Goal: Transaction & Acquisition: Book appointment/travel/reservation

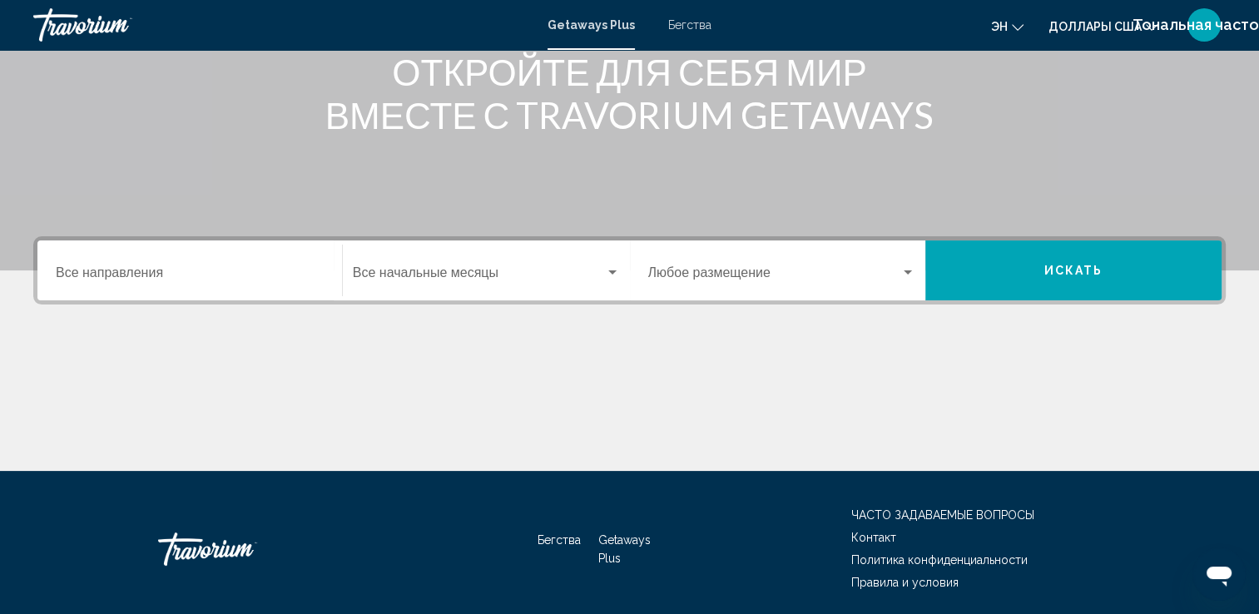
scroll to position [250, 0]
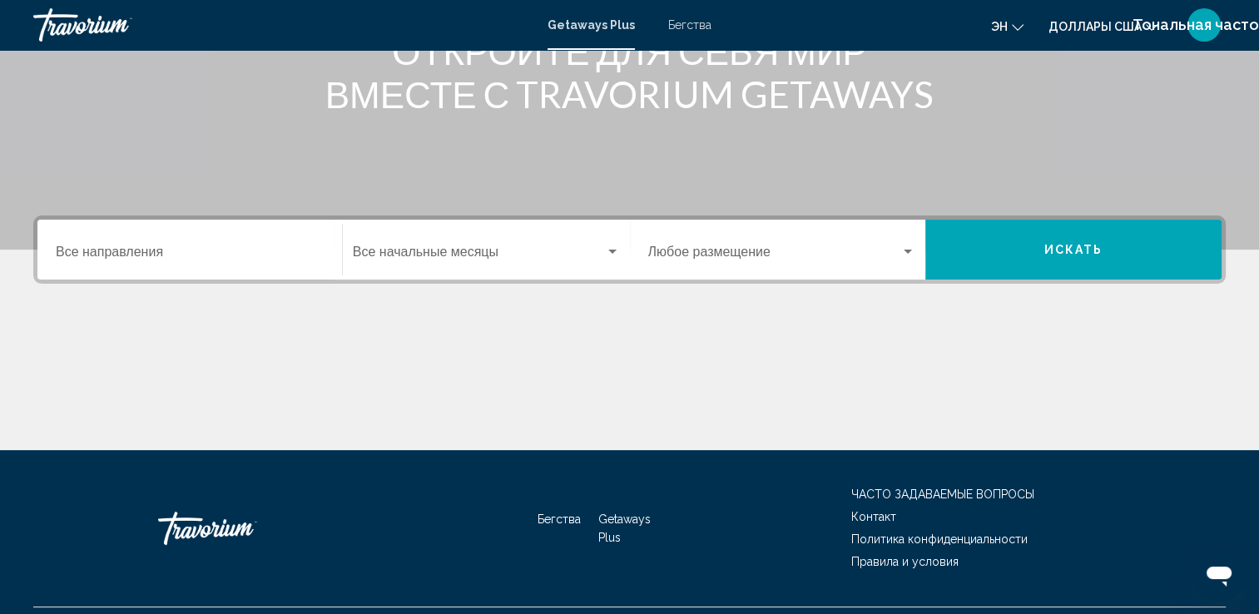
click at [266, 245] on div "Destination Все направления" at bounding box center [190, 250] width 268 height 52
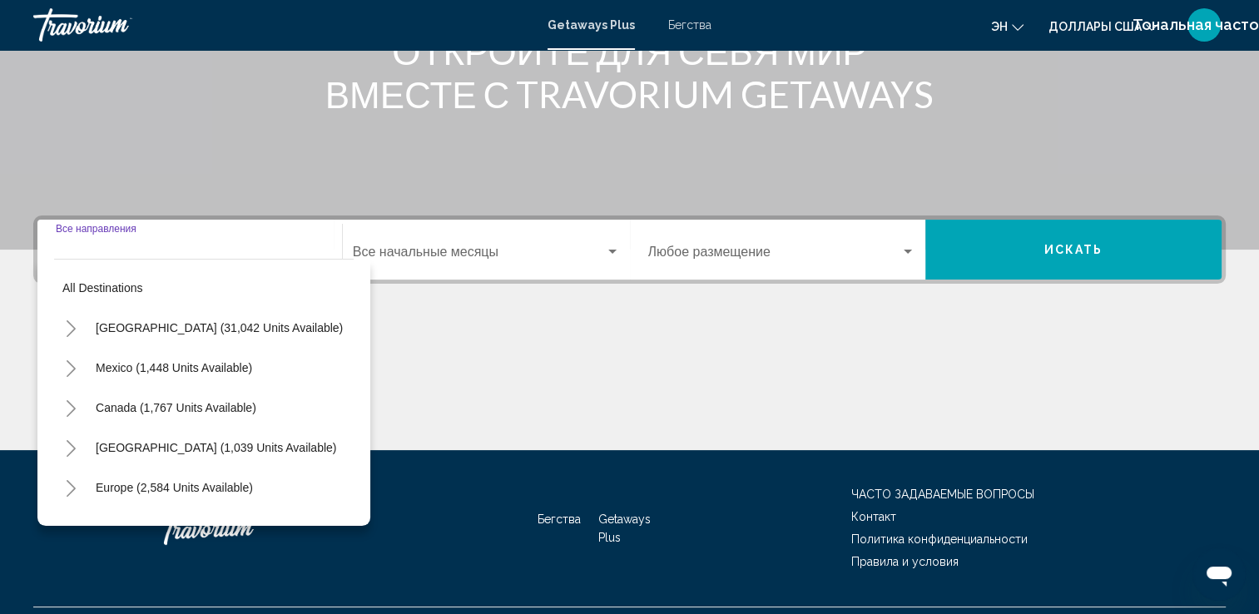
scroll to position [289, 0]
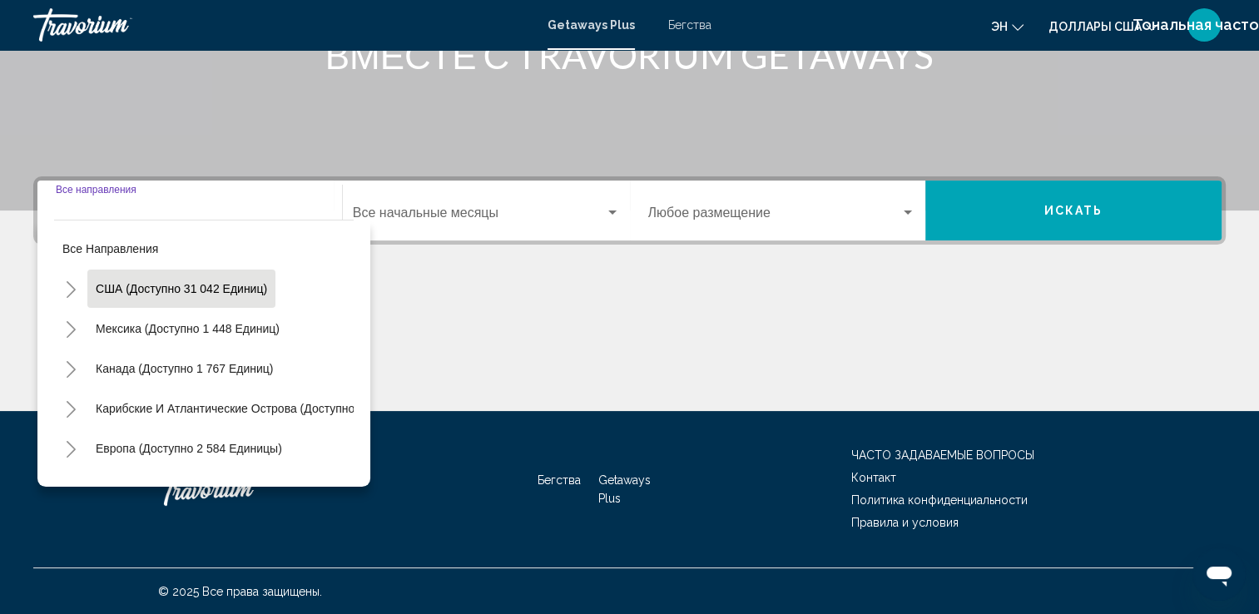
click at [253, 300] on button "США (доступно 31 042 единиц)" at bounding box center [181, 289] width 188 height 38
type input "**********"
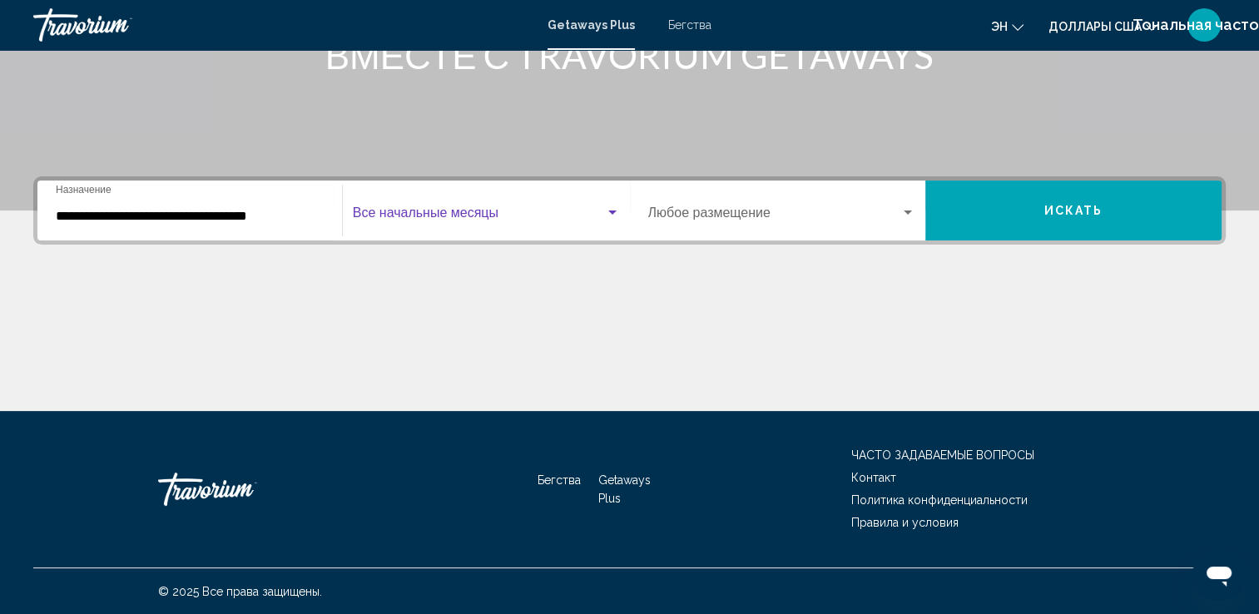
click at [527, 220] on span "Виджет поиска" at bounding box center [479, 216] width 252 height 15
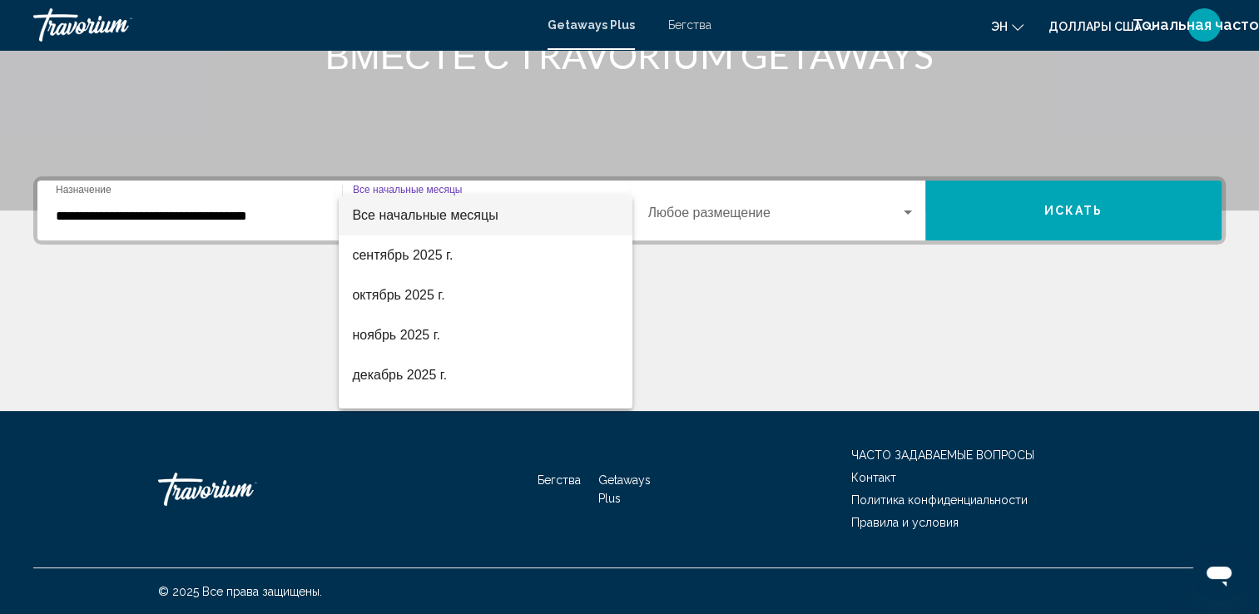
click at [1114, 227] on div at bounding box center [629, 307] width 1259 height 614
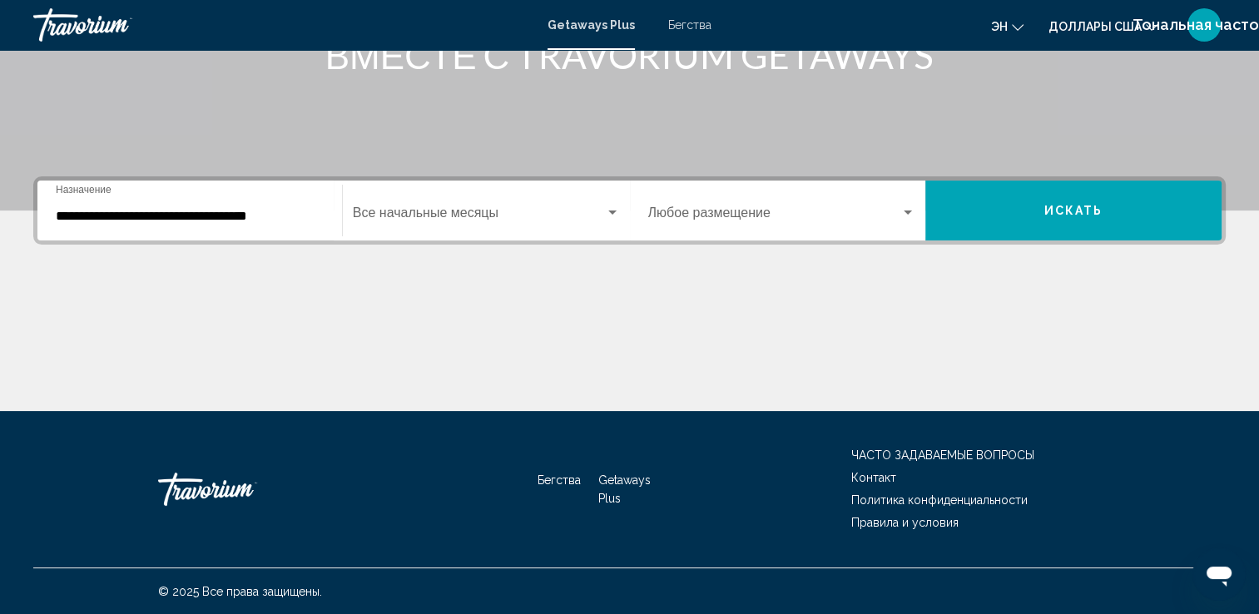
click at [1097, 218] on button "Искать" at bounding box center [1073, 211] width 296 height 60
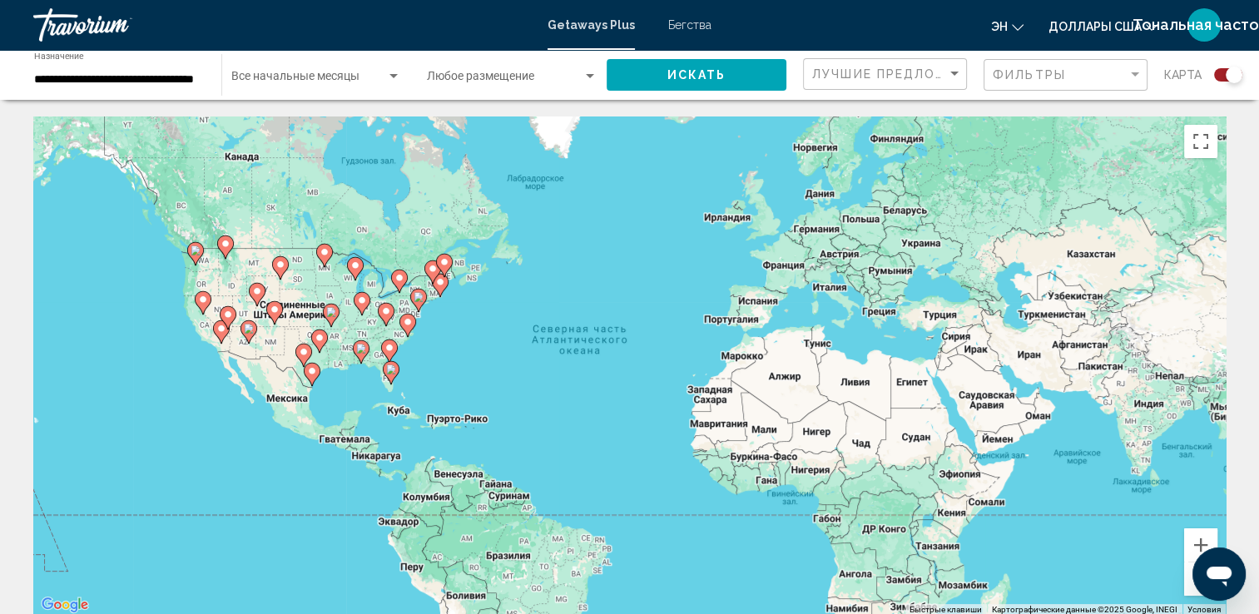
click at [389, 375] on icon "Основное содержание" at bounding box center [390, 373] width 15 height 22
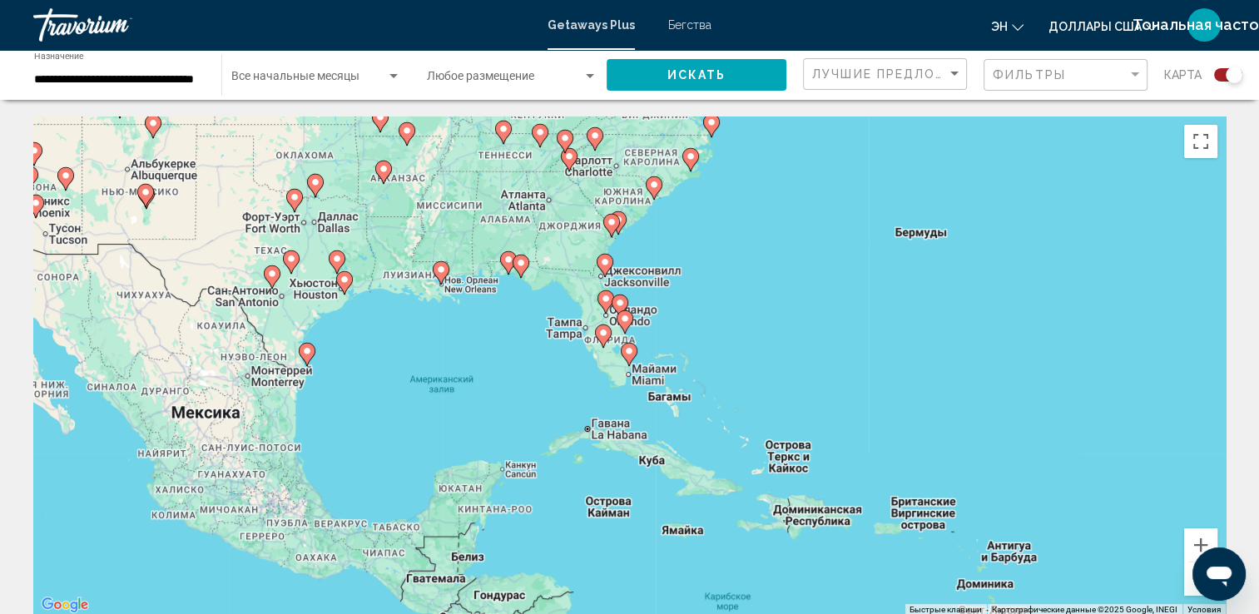
click at [630, 348] on image "Основное содержание" at bounding box center [629, 351] width 10 height 10
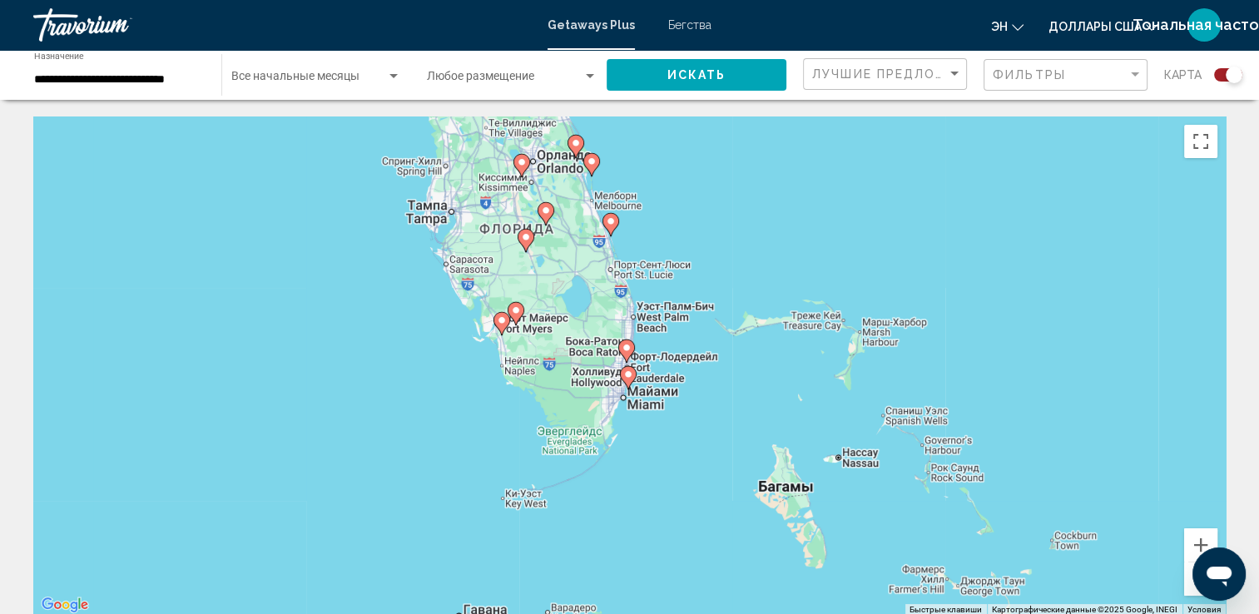
click at [626, 351] on image "Основное содержание" at bounding box center [626, 348] width 10 height 10
type input "**********"
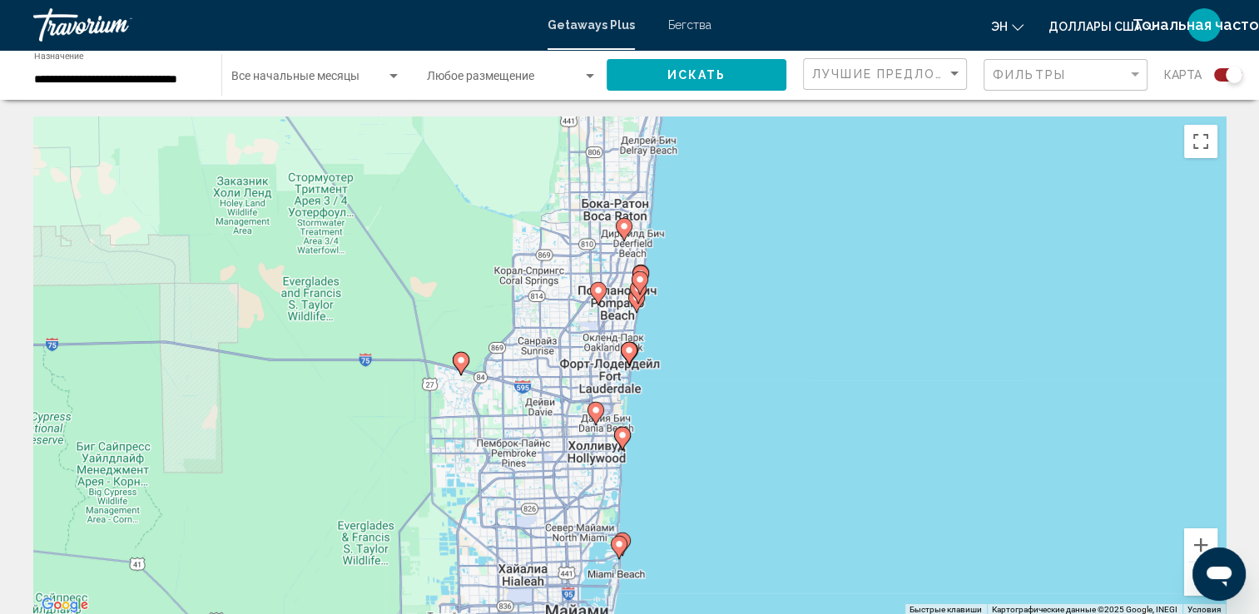
click at [626, 354] on image "Основное содержание" at bounding box center [629, 350] width 10 height 10
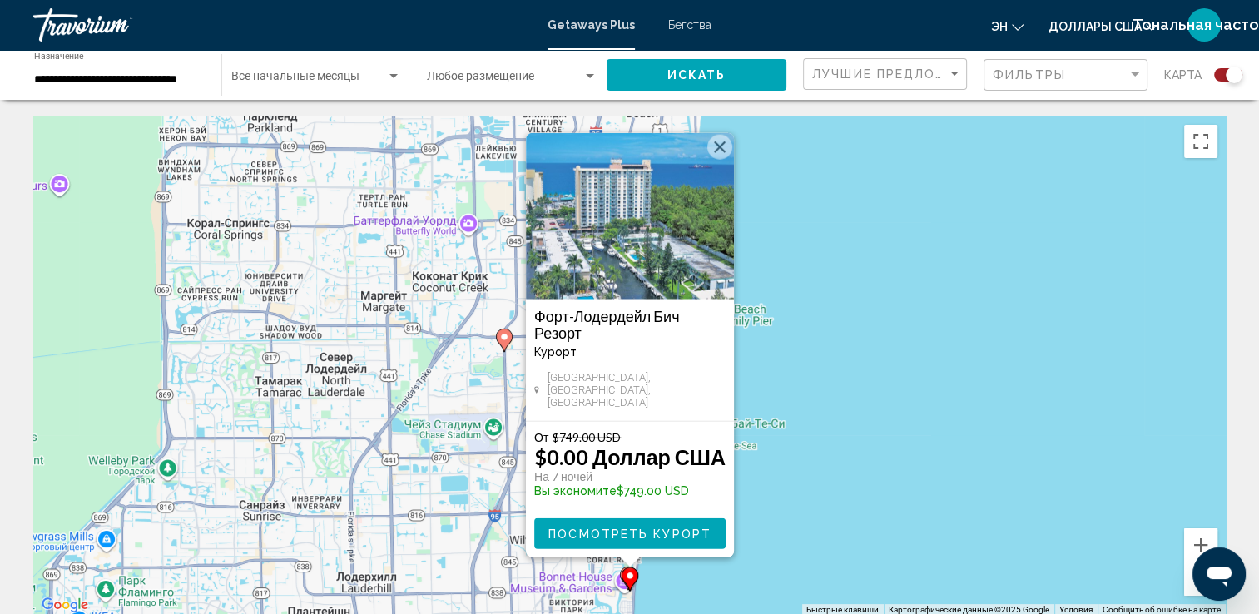
click at [666, 535] on span "Посмотреть курорт" at bounding box center [629, 533] width 163 height 13
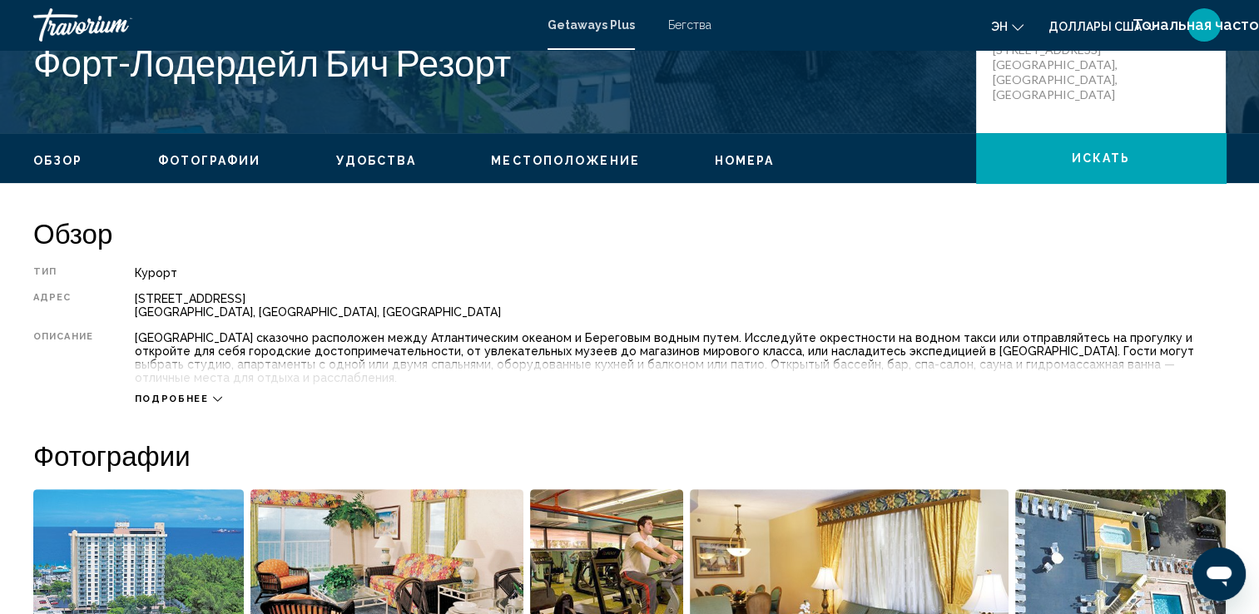
scroll to position [499, 0]
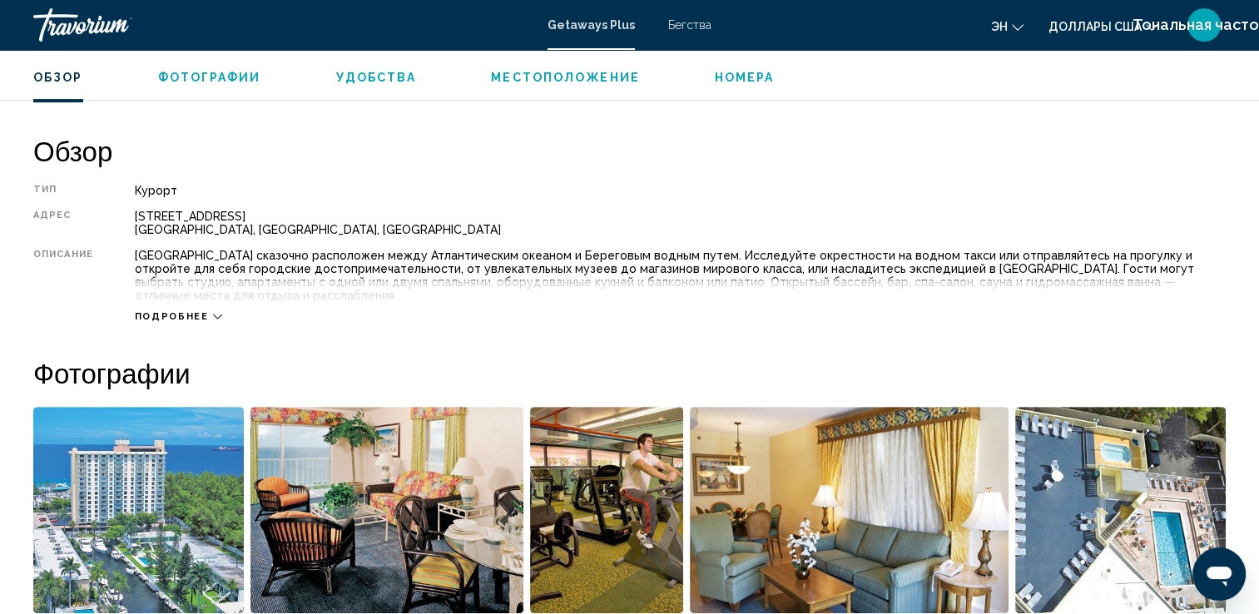
click at [203, 317] on span "Подробнее" at bounding box center [172, 316] width 74 height 11
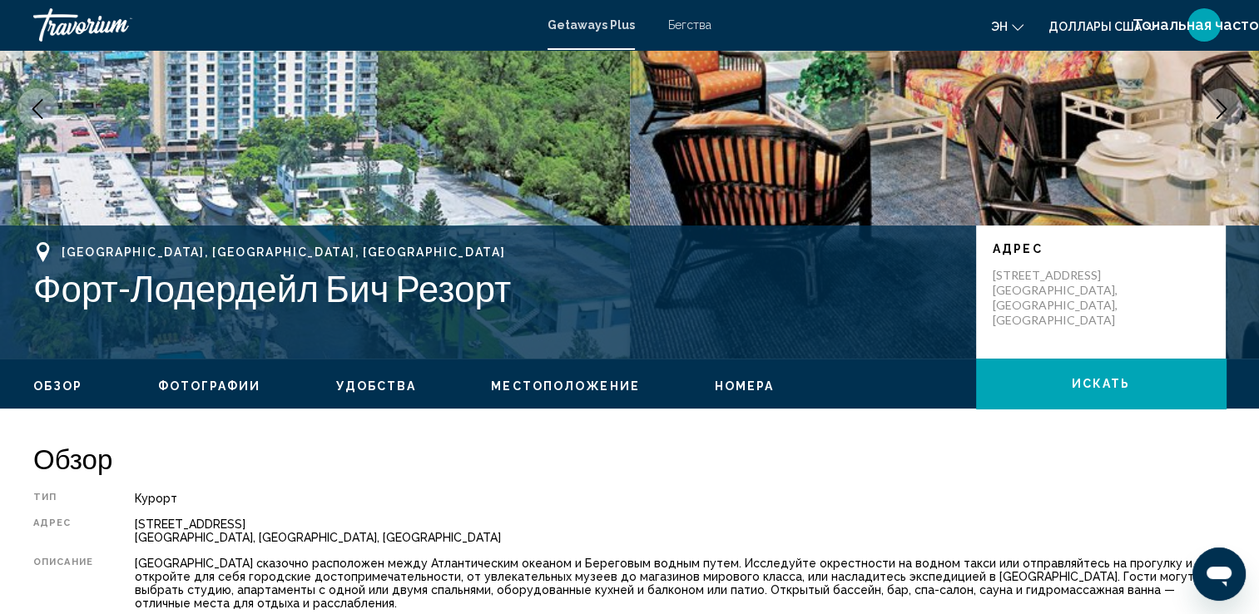
scroll to position [0, 0]
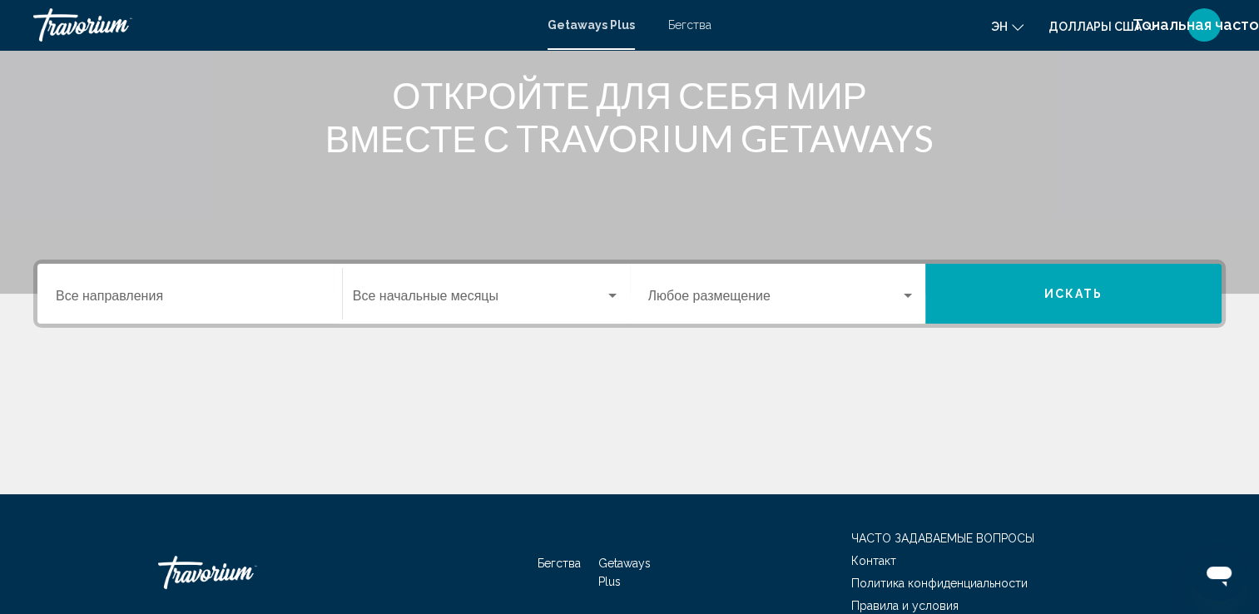
click at [109, 297] on input "Destination Все направления" at bounding box center [190, 299] width 268 height 15
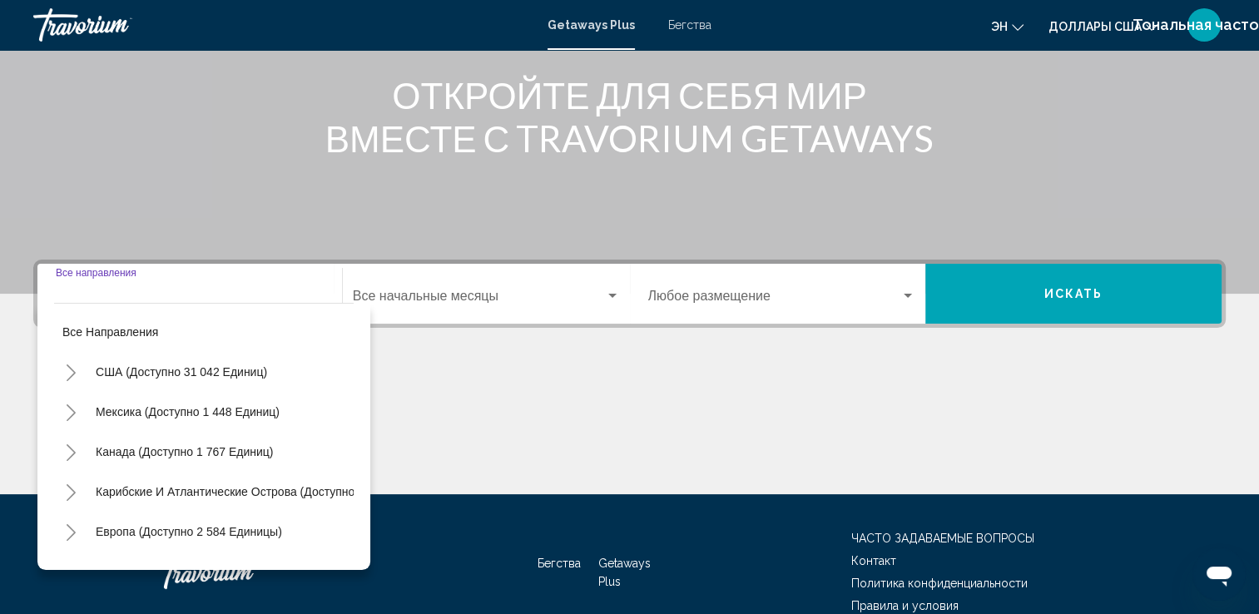
scroll to position [289, 0]
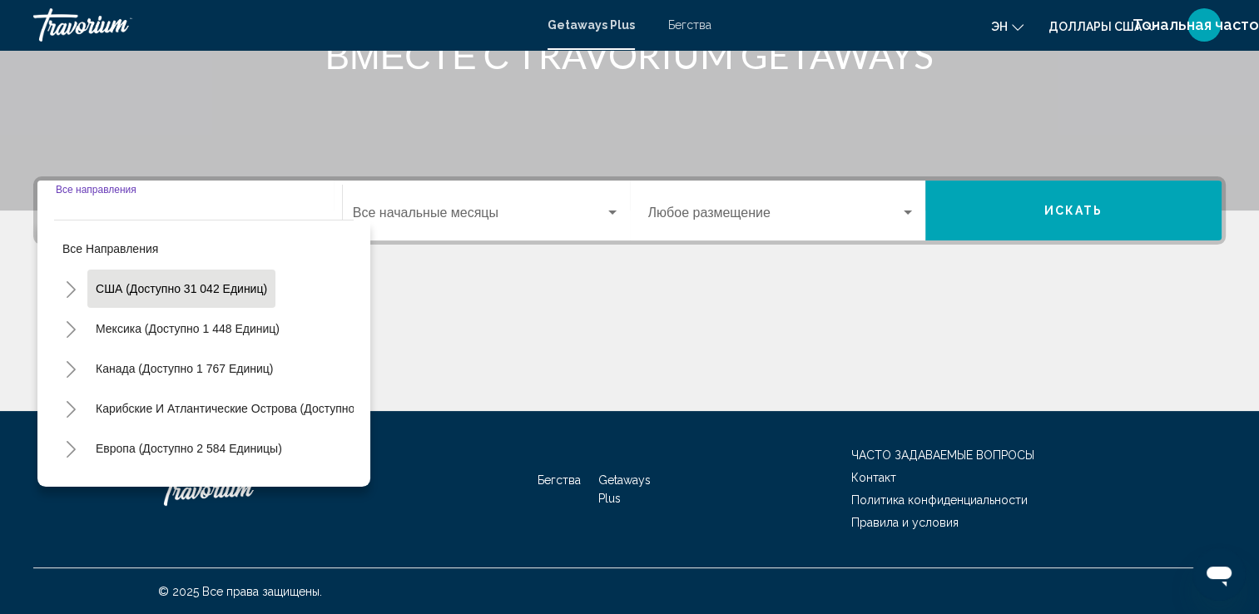
click at [185, 286] on span "США (доступно 31 042 единиц)" at bounding box center [181, 288] width 171 height 13
type input "**********"
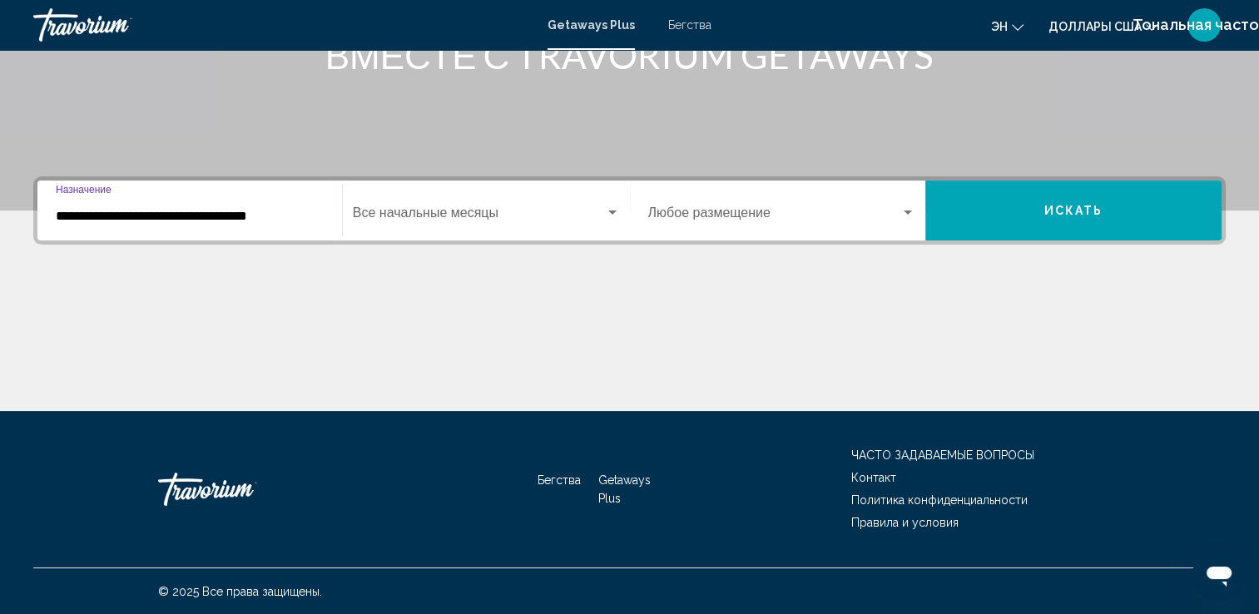
click at [1062, 211] on span "Искать" at bounding box center [1073, 211] width 59 height 13
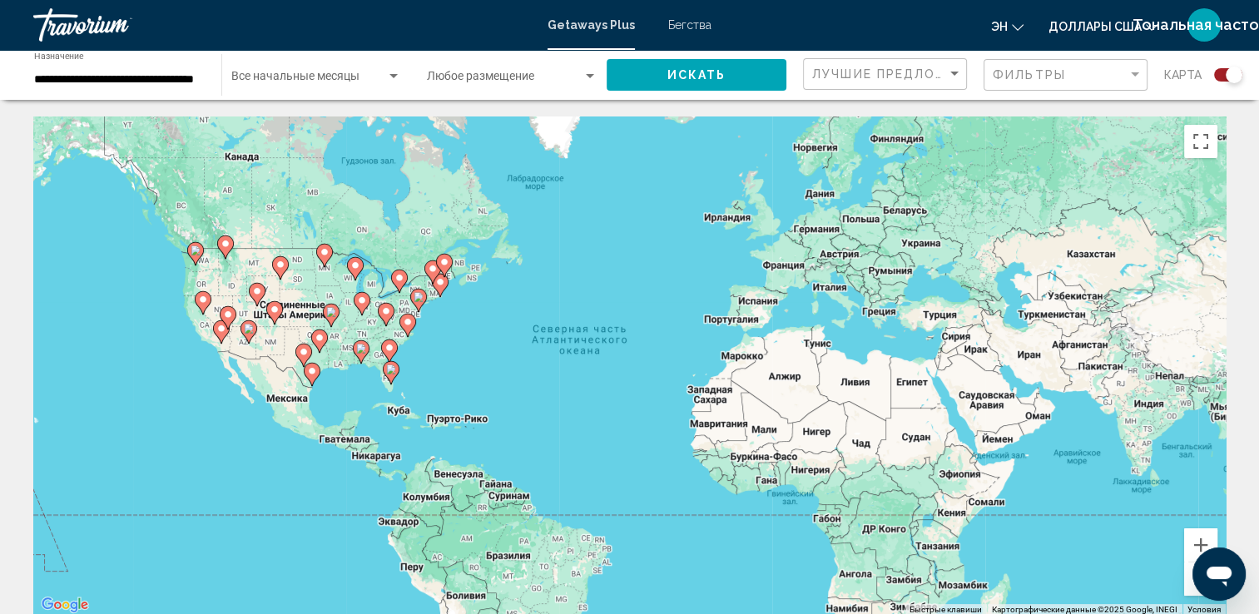
click at [392, 371] on image "Основное содержание" at bounding box center [391, 369] width 10 height 10
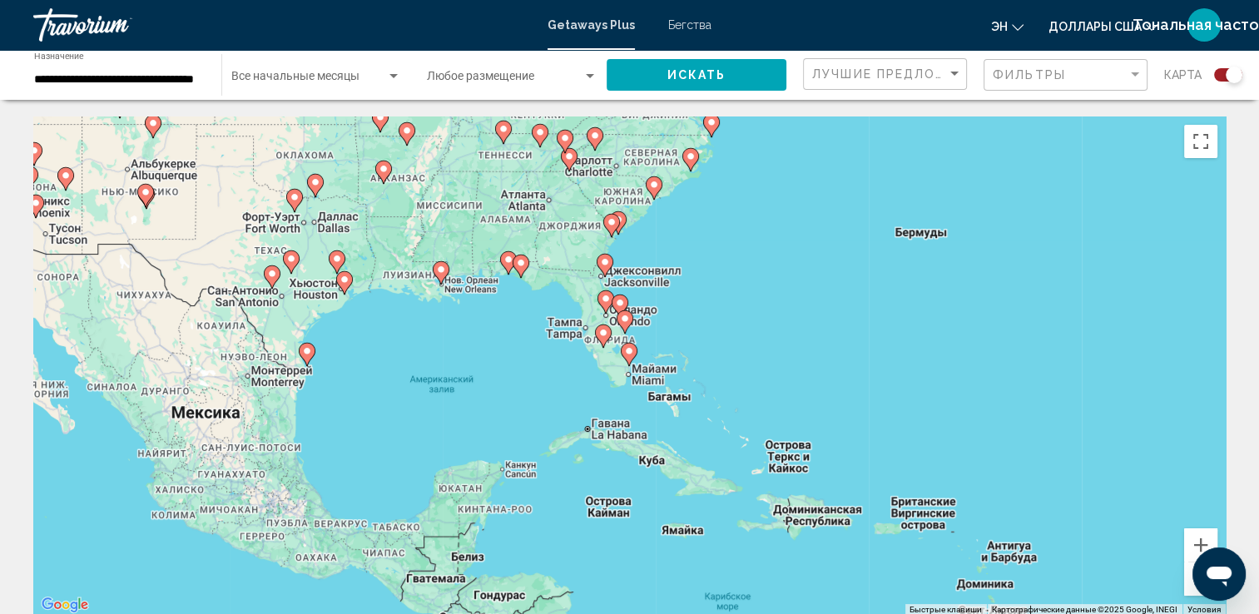
click at [602, 331] on image "Основное содержание" at bounding box center [603, 333] width 10 height 10
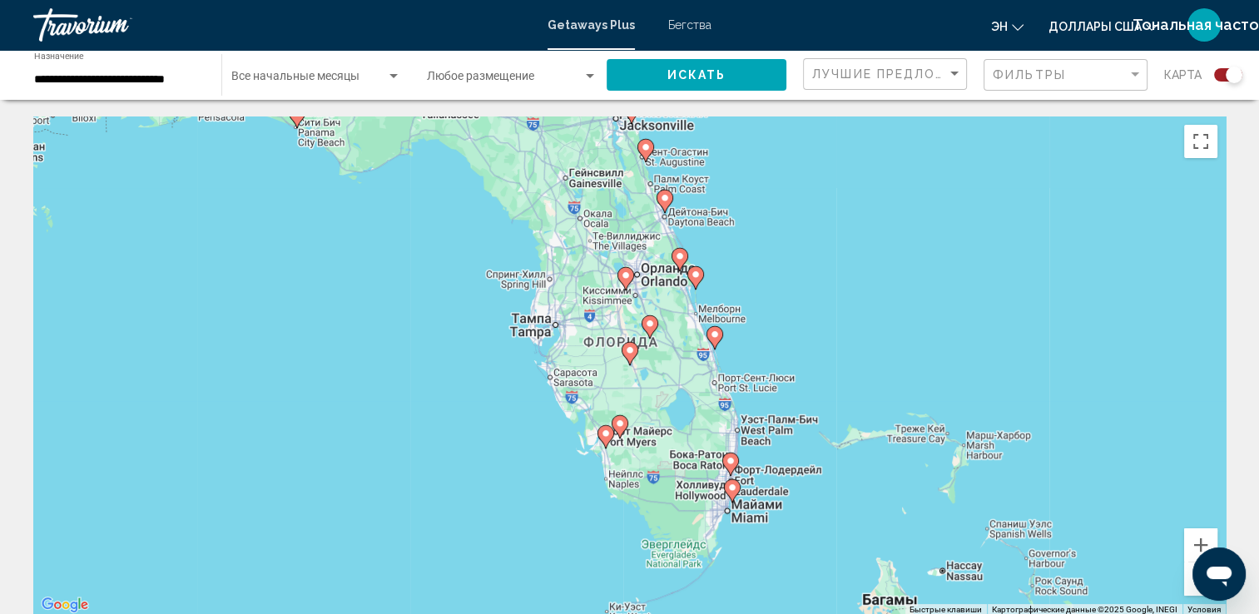
click at [731, 462] on image "Основное содержание" at bounding box center [730, 461] width 10 height 10
type input "**********"
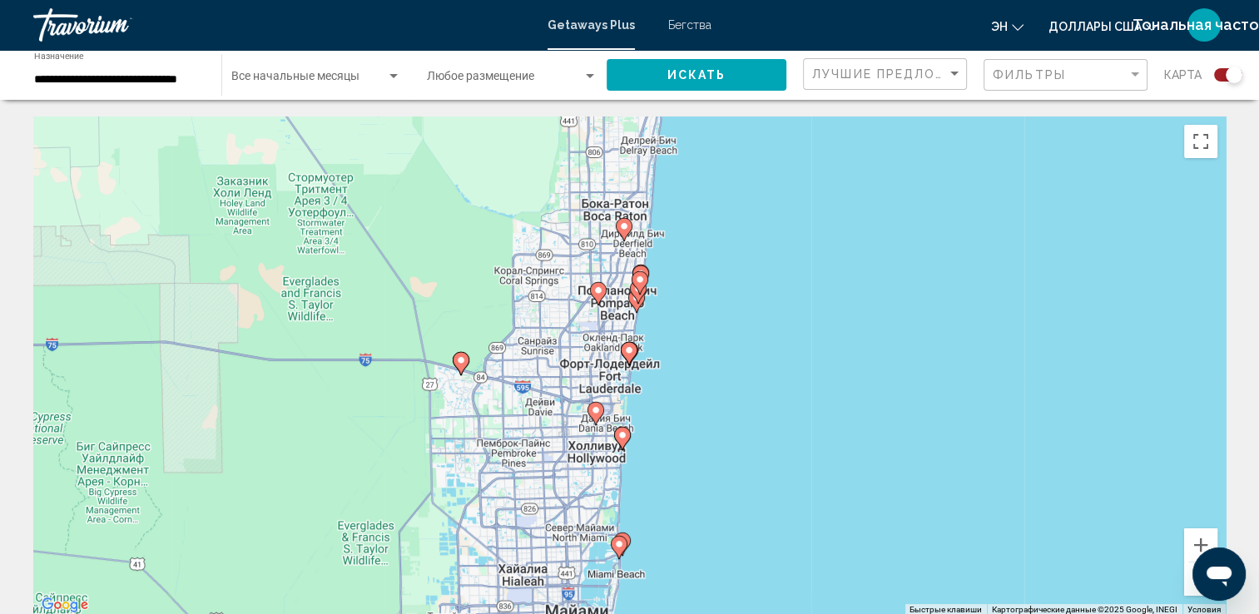
click at [630, 349] on image "Основное содержание" at bounding box center [629, 350] width 10 height 10
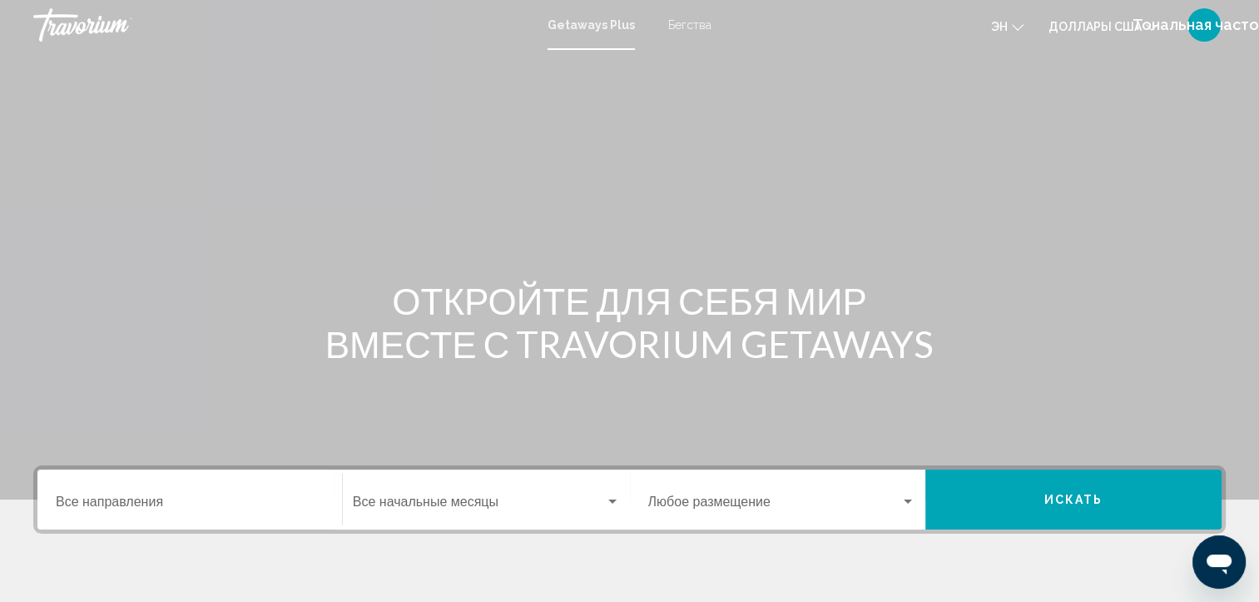
click at [126, 510] on input "Destination Все направления" at bounding box center [190, 505] width 268 height 15
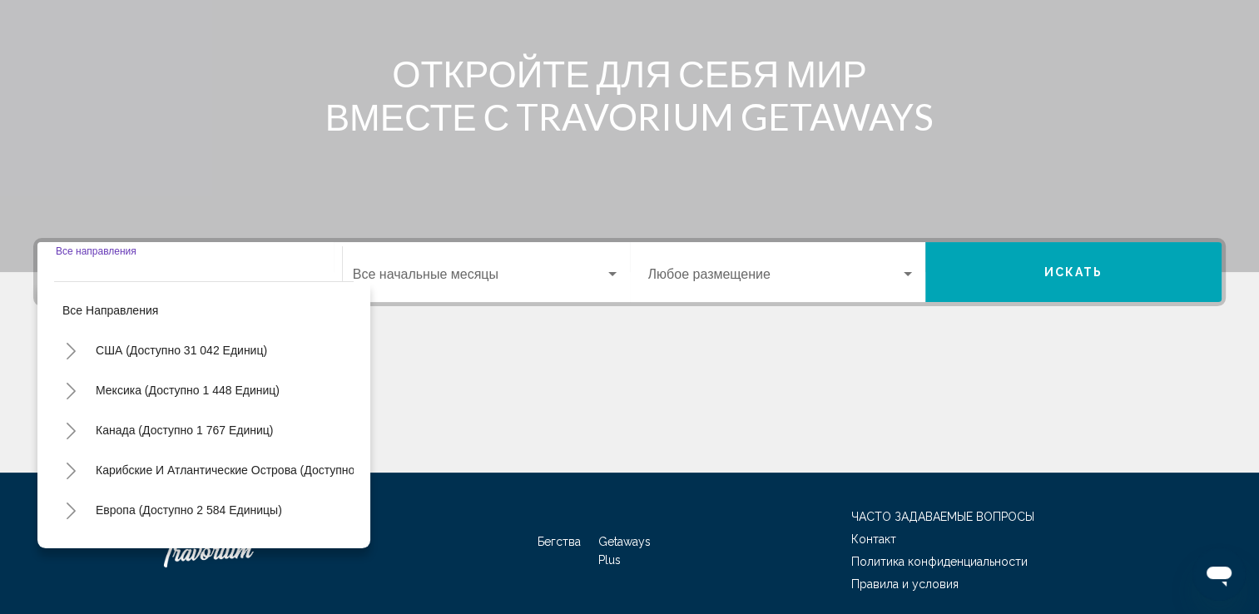
scroll to position [289, 0]
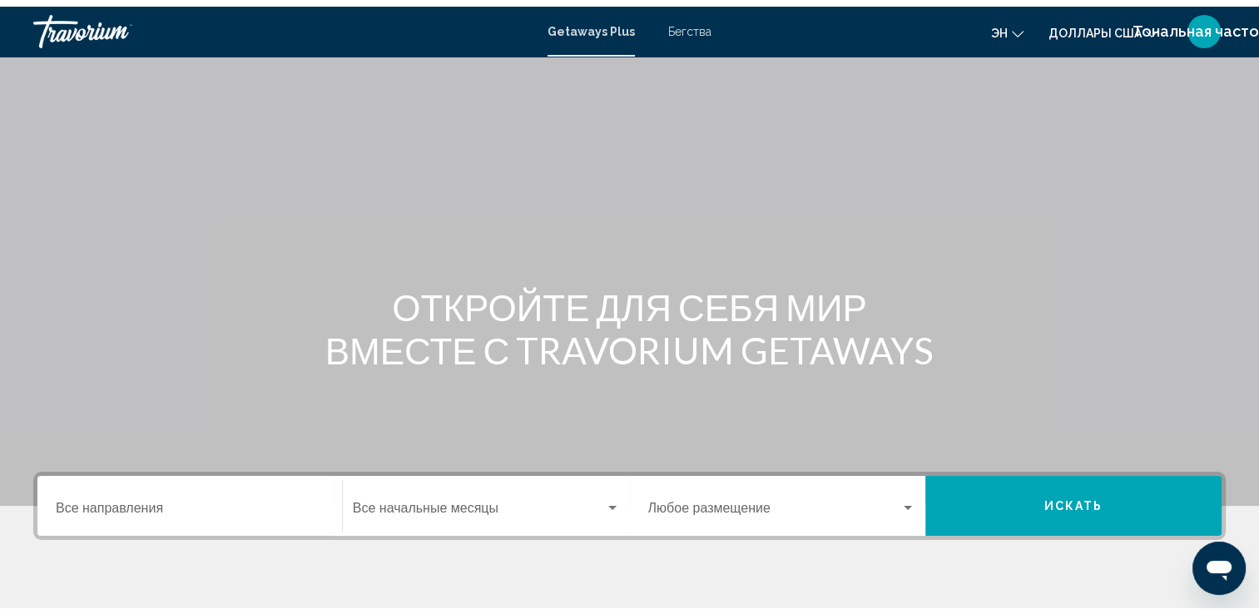
scroll to position [166, 0]
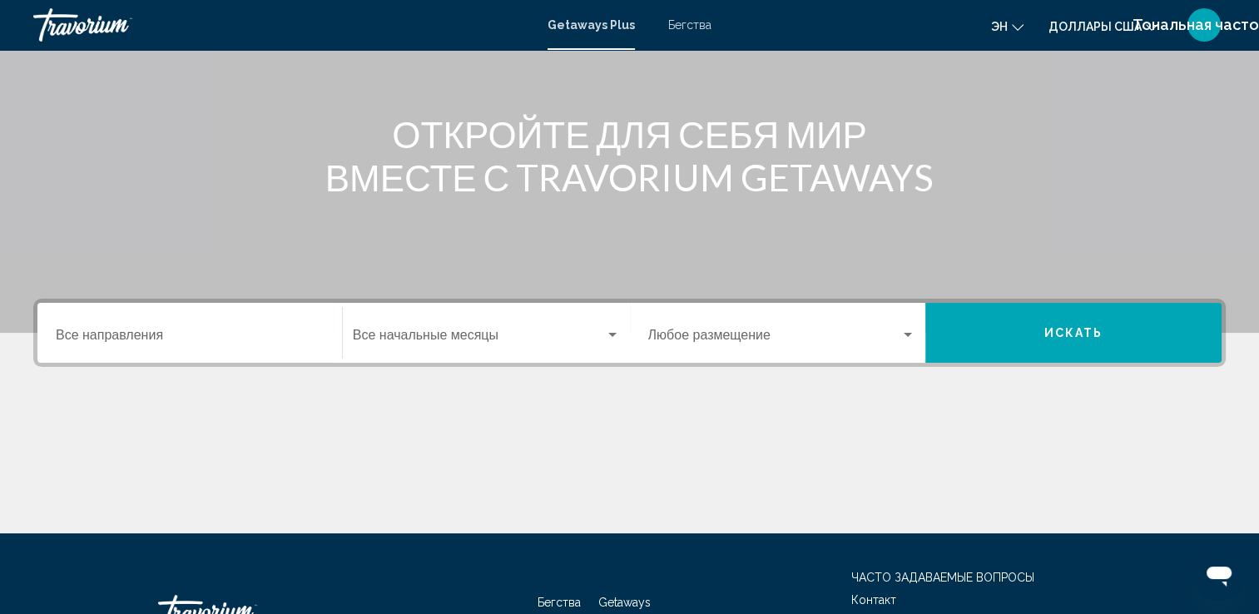
click at [70, 334] on input "Destination Все направления" at bounding box center [190, 338] width 268 height 15
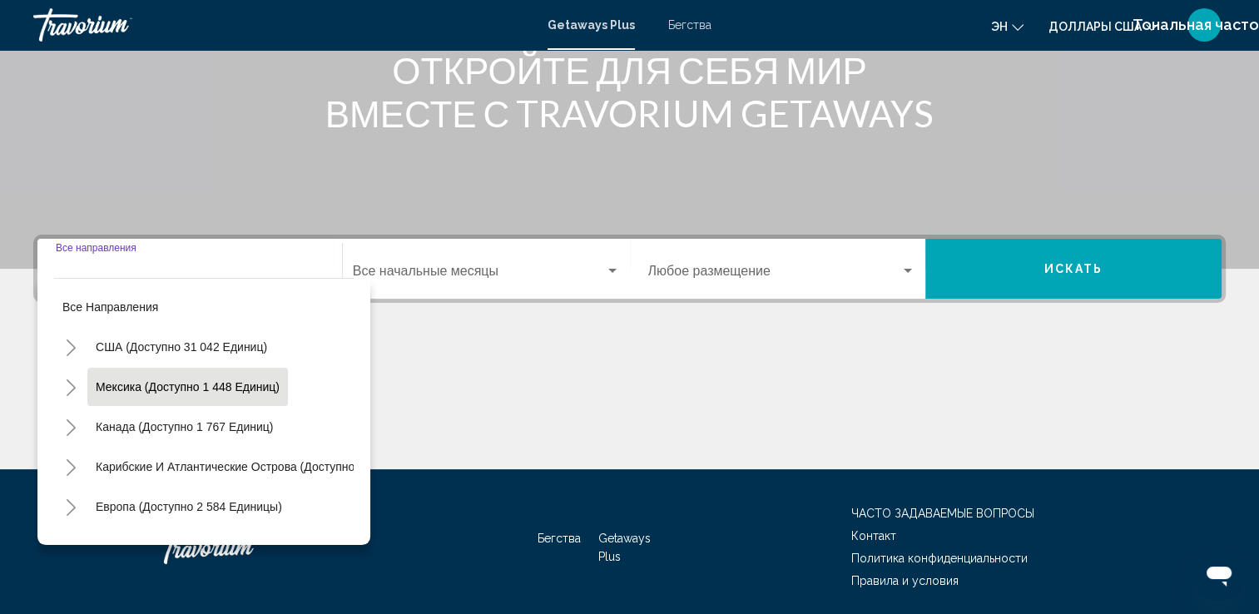
scroll to position [289, 0]
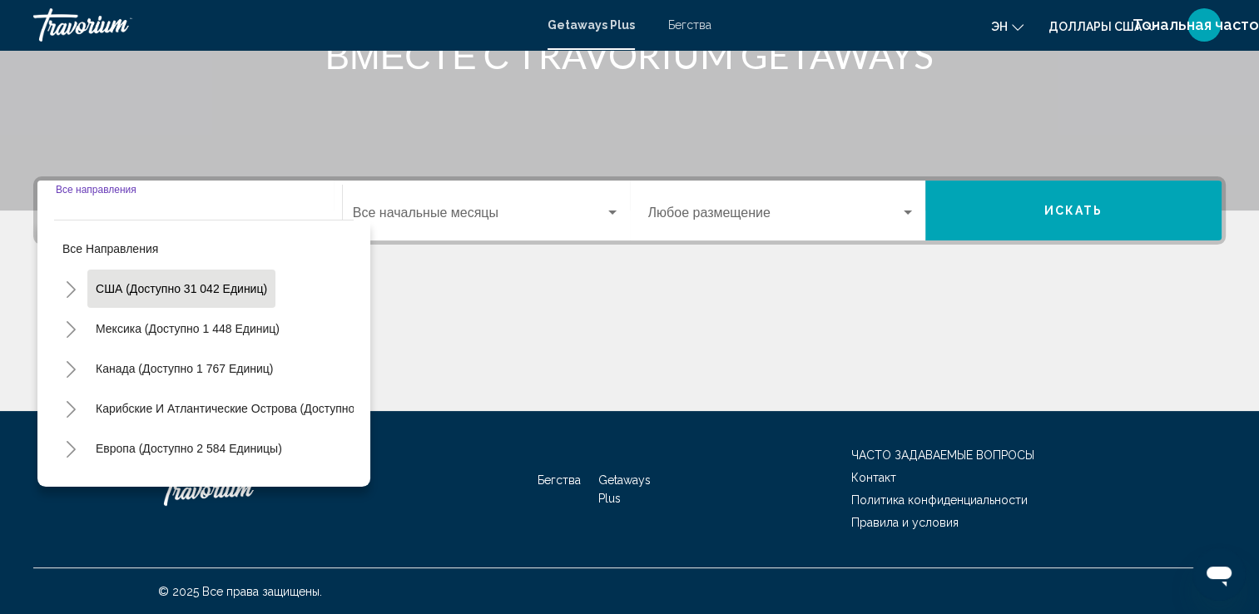
click at [181, 299] on button "США (доступно 31 042 единиц)" at bounding box center [181, 289] width 188 height 38
type input "**********"
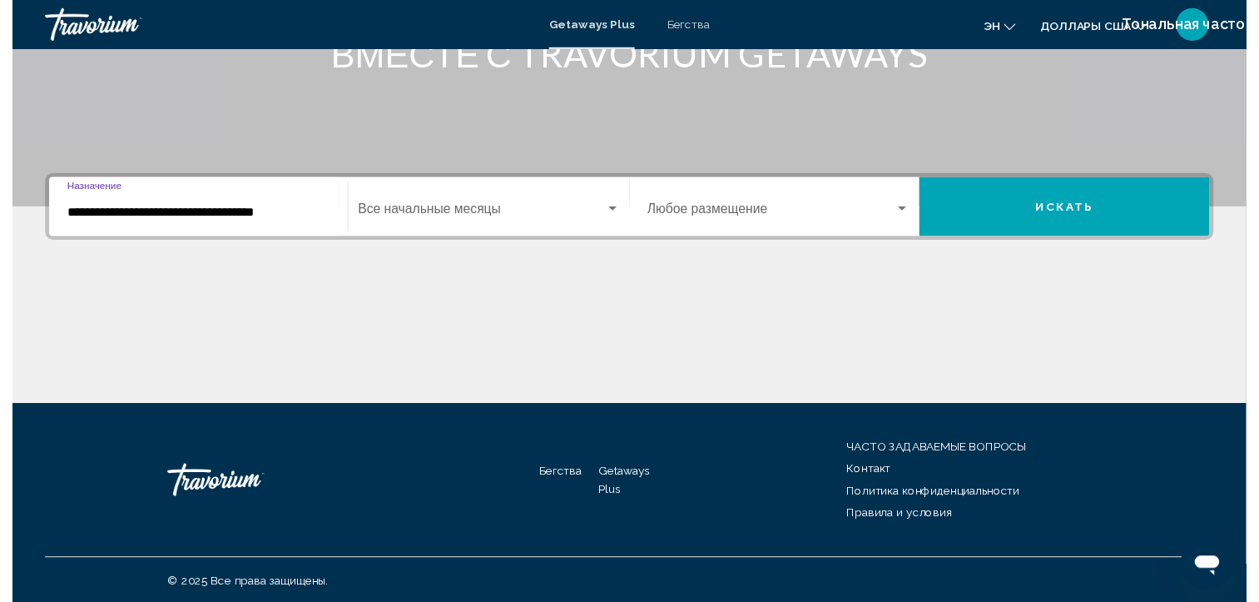
scroll to position [0, 0]
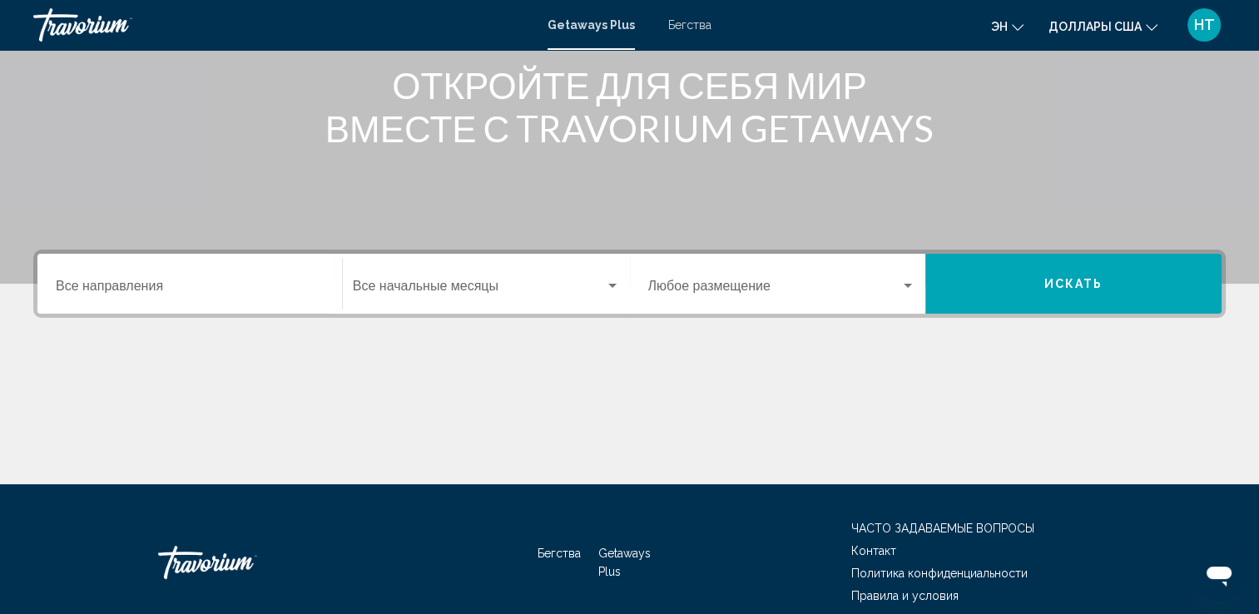
scroll to position [289, 0]
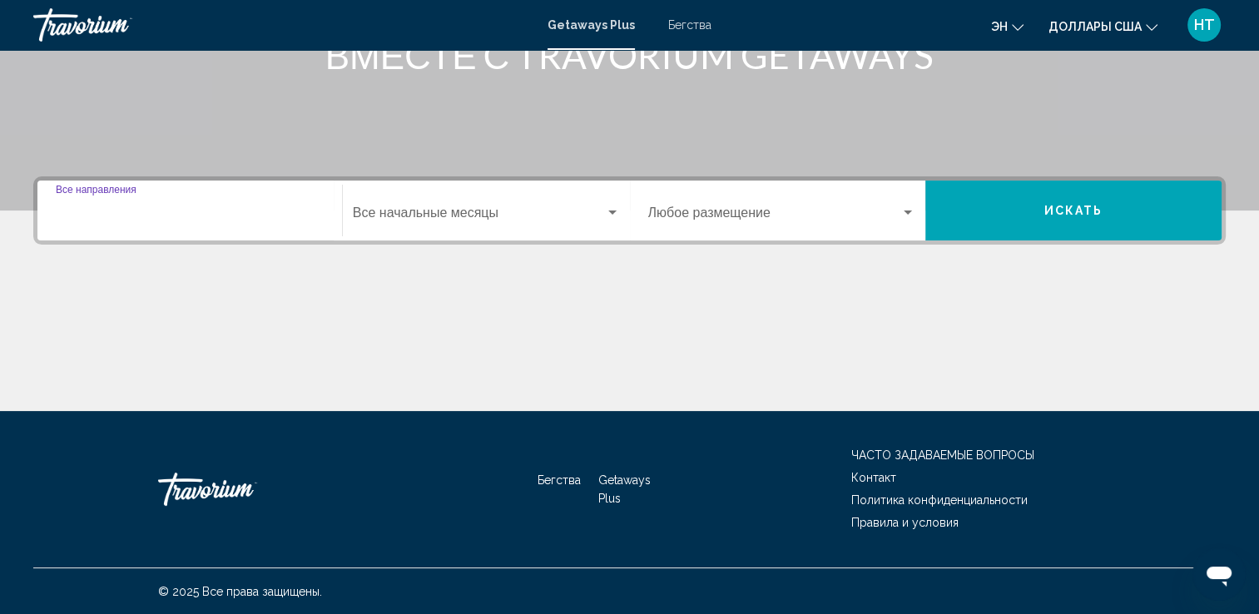
click at [100, 215] on input "Destination Все направления" at bounding box center [190, 216] width 268 height 15
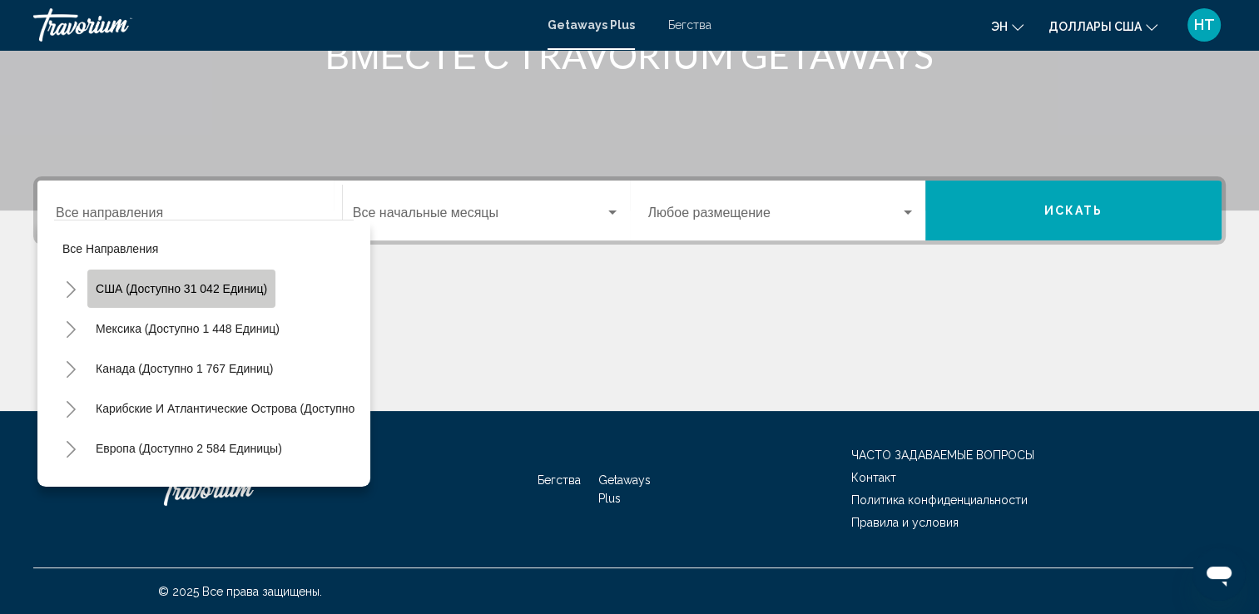
click at [184, 285] on span "США (доступно 31 042 единиц)" at bounding box center [181, 288] width 171 height 13
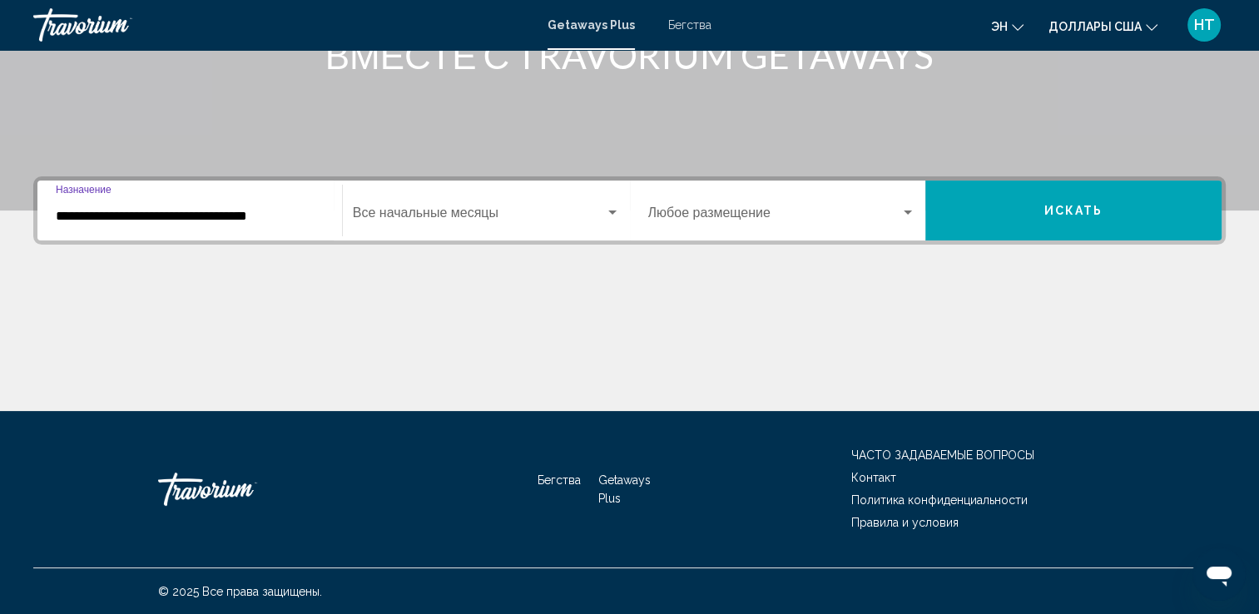
click at [239, 216] on input "**********" at bounding box center [190, 216] width 268 height 15
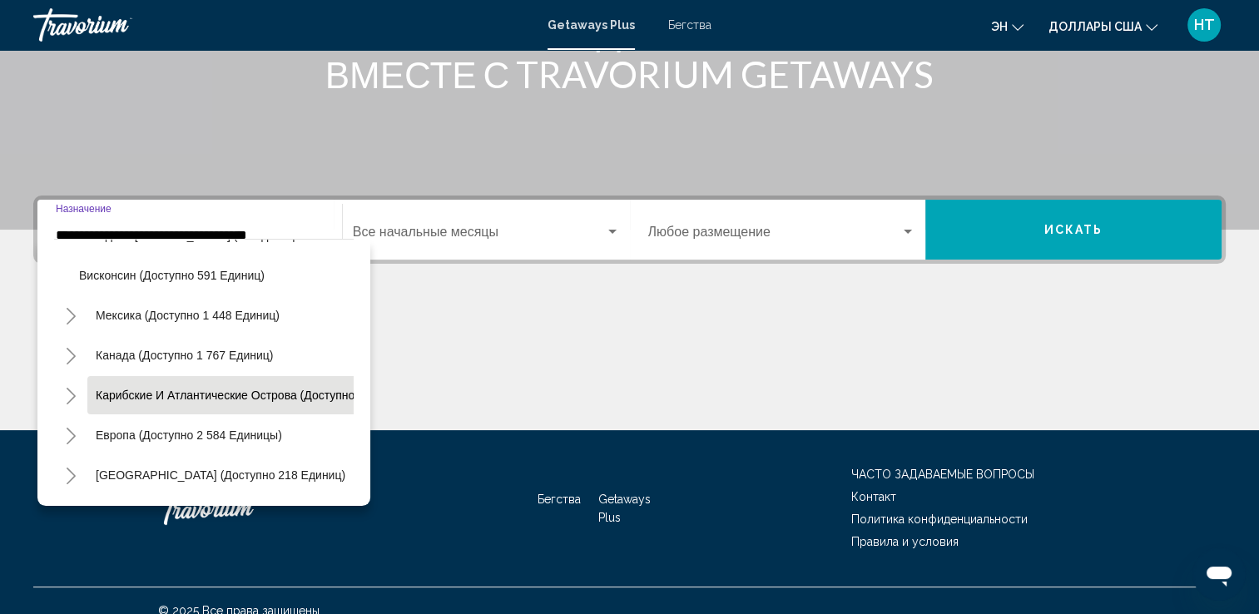
scroll to position [1427, 0]
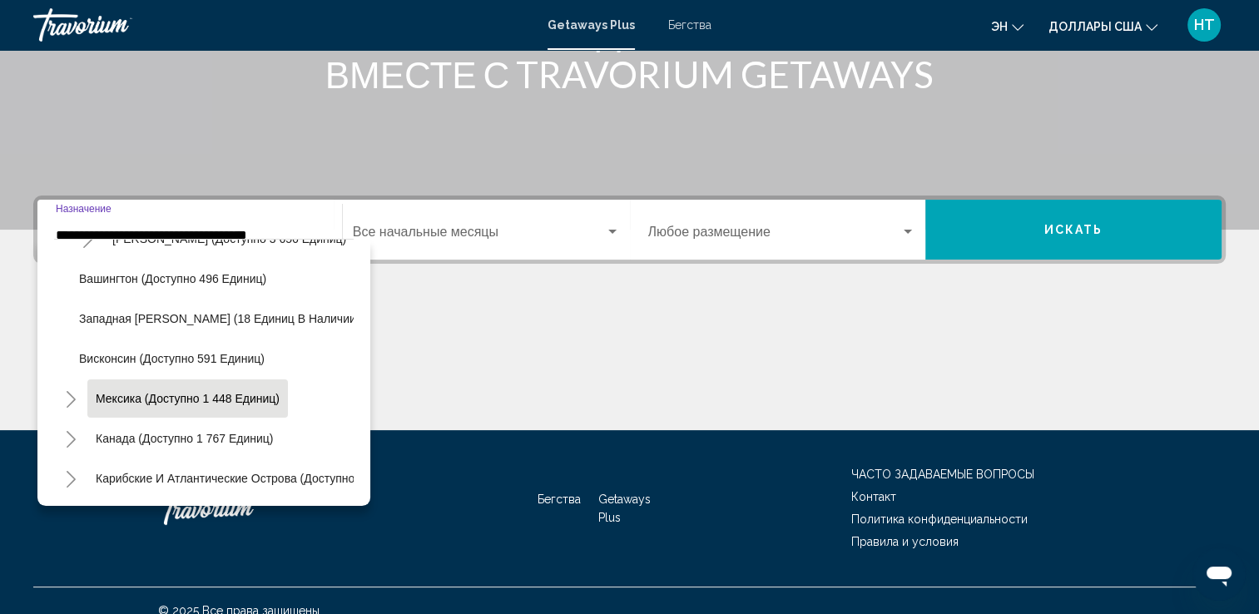
click at [209, 394] on span "Мексика (доступно 1 448 единиц)" at bounding box center [188, 398] width 184 height 13
type input "**********"
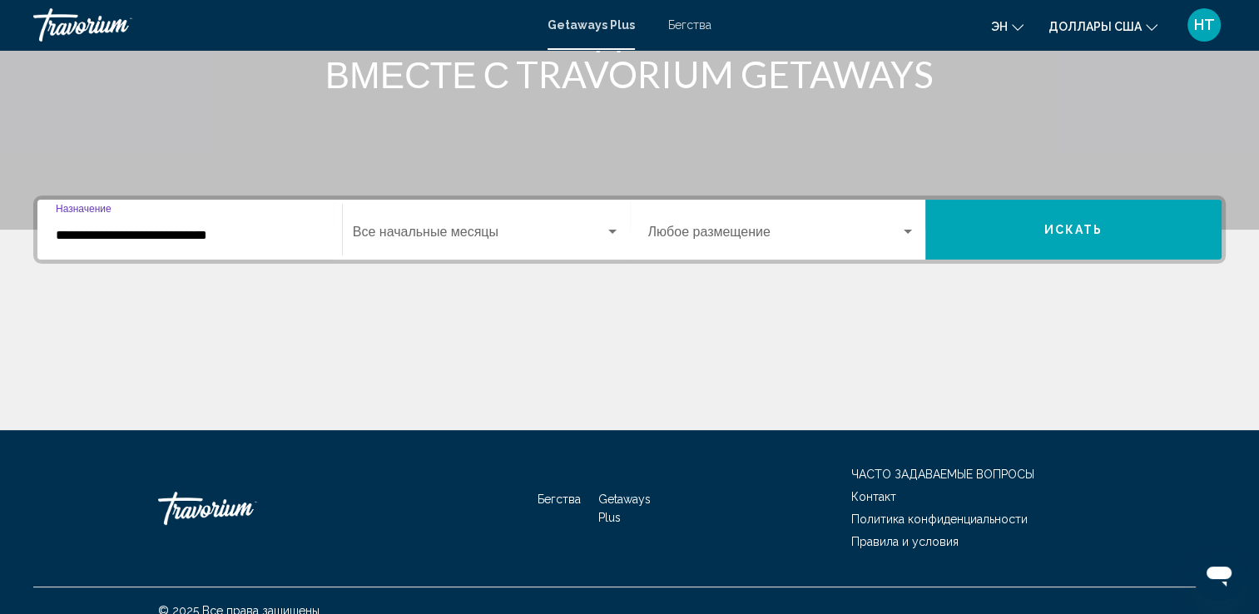
scroll to position [289, 0]
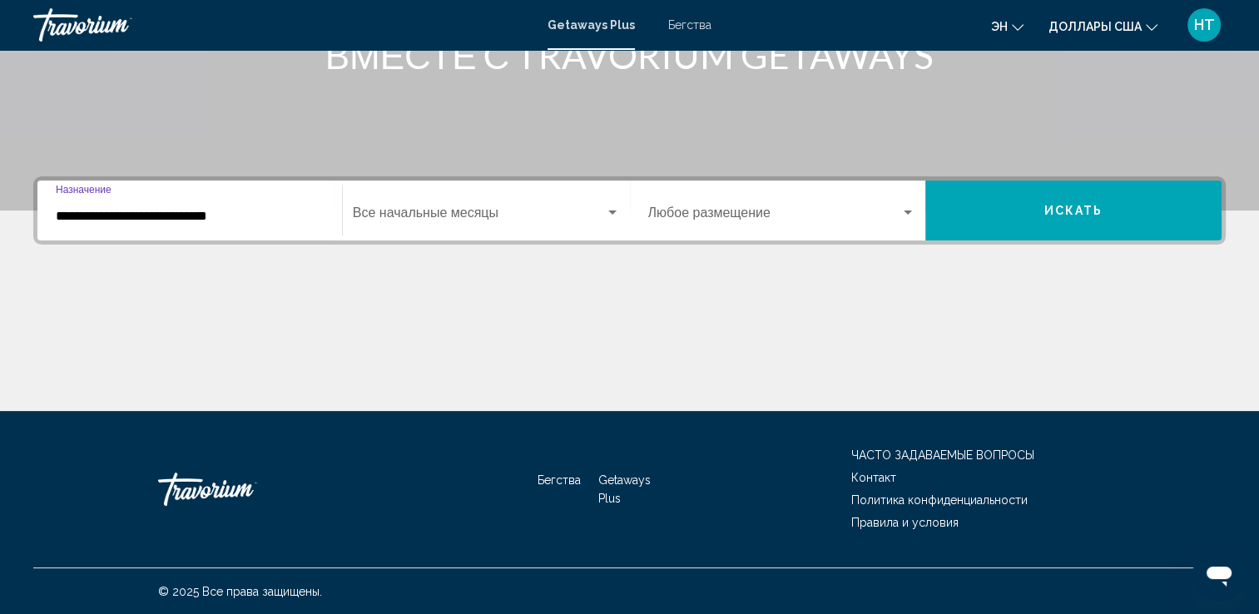
click at [437, 212] on span "Виджет поиска" at bounding box center [479, 216] width 252 height 15
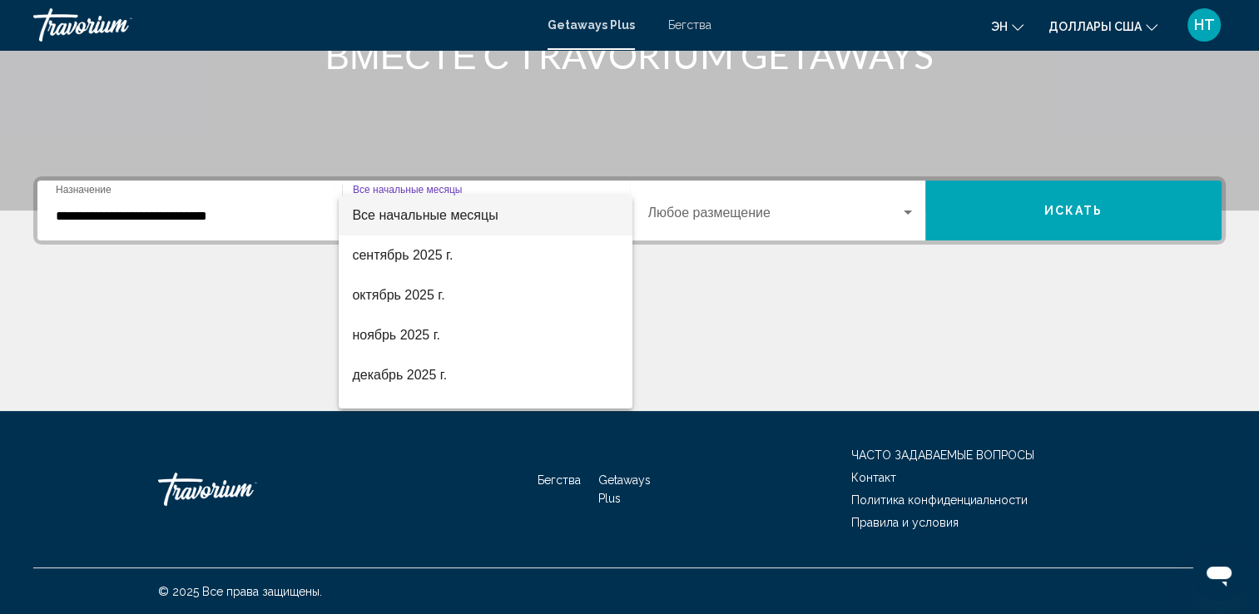
click at [141, 209] on div at bounding box center [629, 307] width 1259 height 614
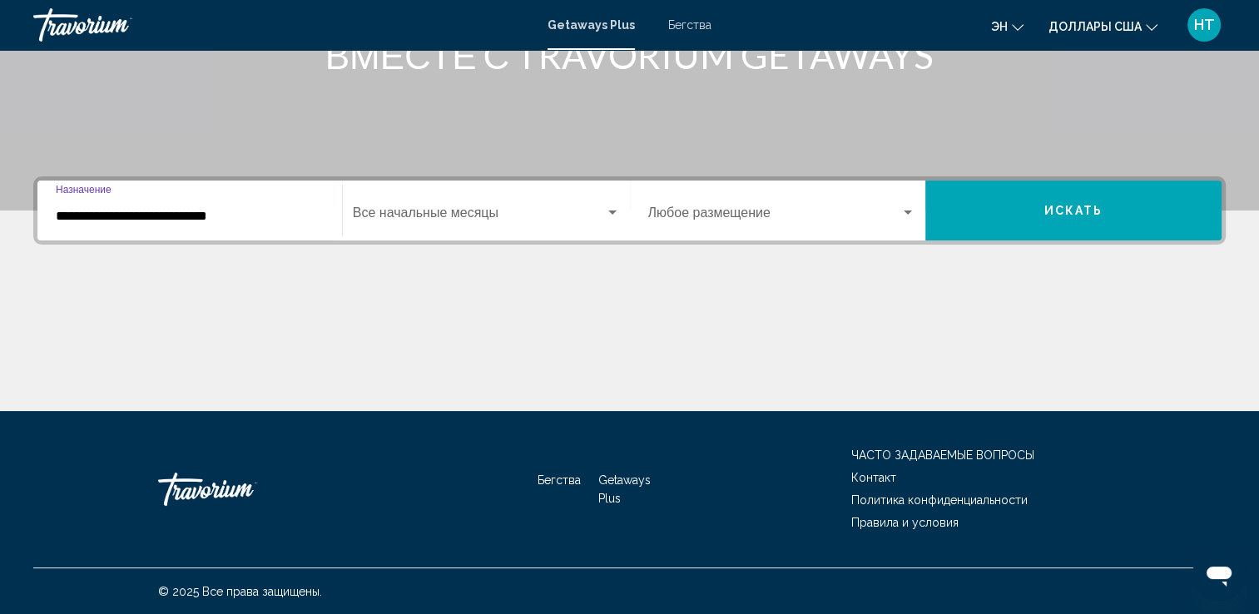
drag, startPoint x: 236, startPoint y: 220, endPoint x: 17, endPoint y: 220, distance: 219.6
click at [17, 220] on div "**********" at bounding box center [629, 293] width 1259 height 235
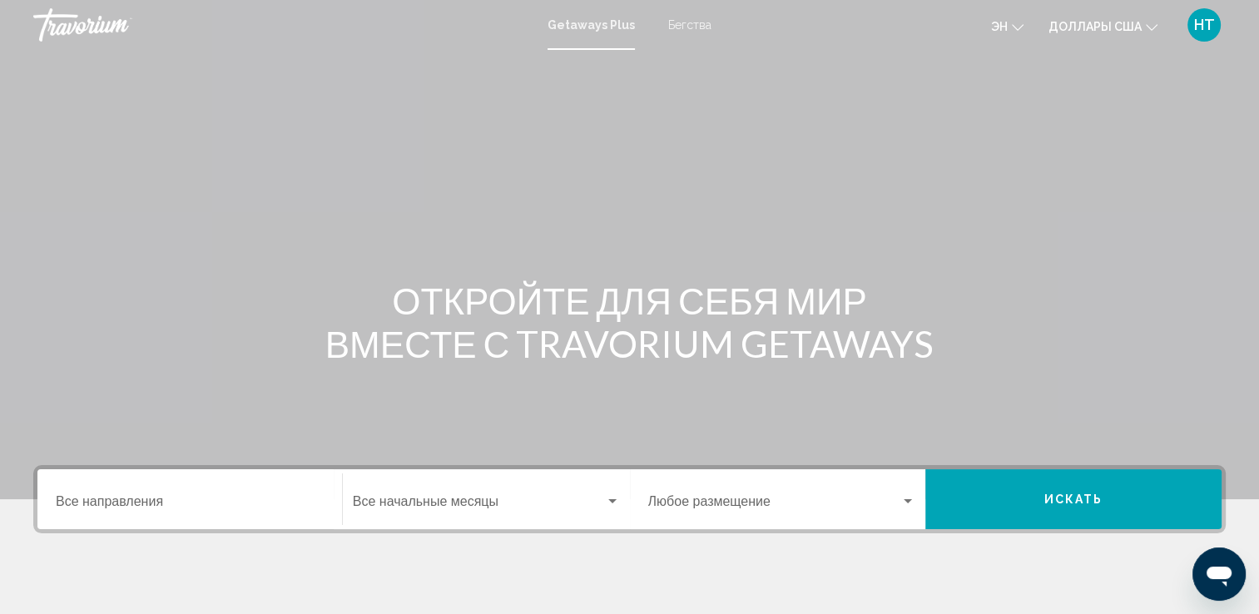
click at [73, 492] on div "Destination Все направления" at bounding box center [190, 499] width 268 height 52
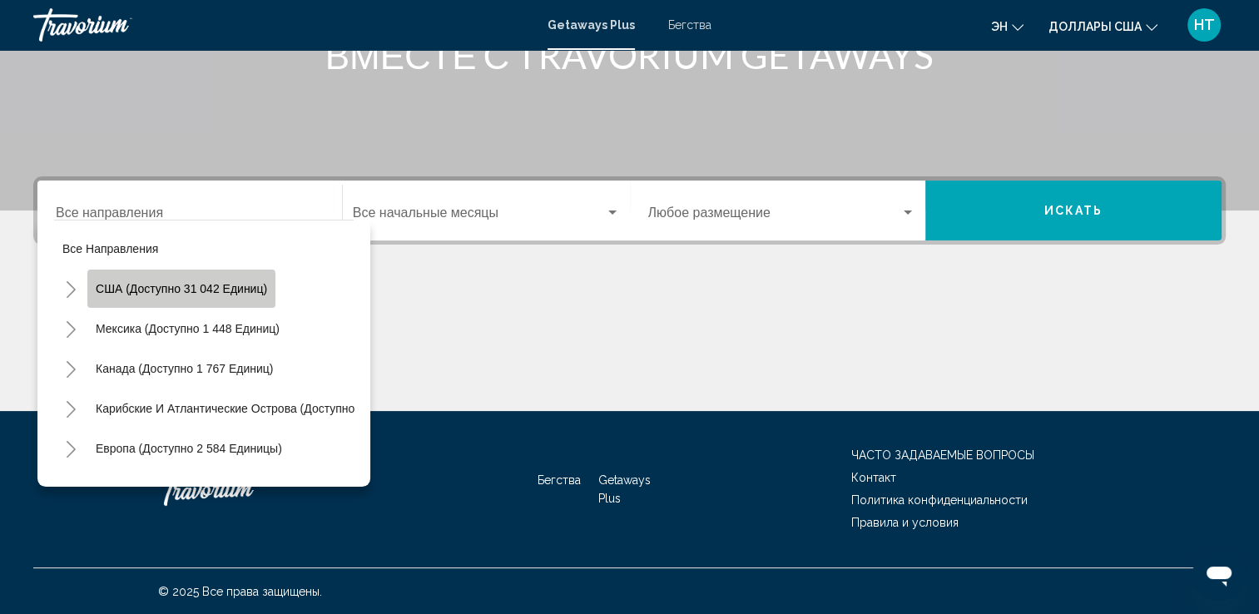
click at [160, 298] on button "США (доступно 31 042 единиц)" at bounding box center [181, 289] width 188 height 38
type input "**********"
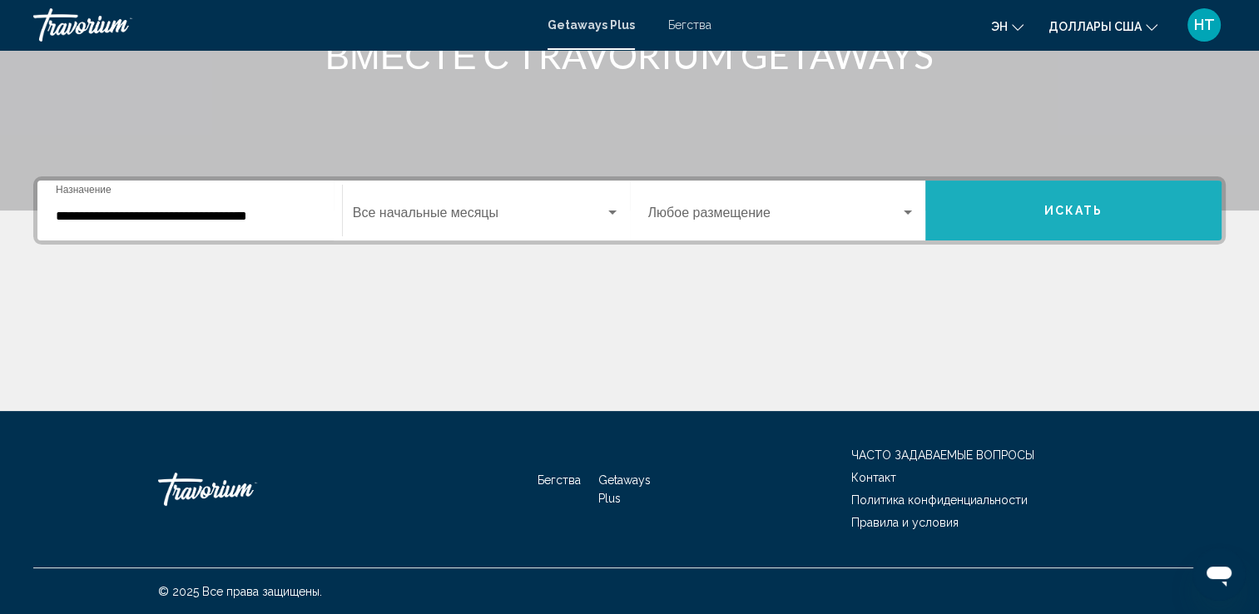
click at [1108, 205] on button "Искать" at bounding box center [1073, 211] width 296 height 60
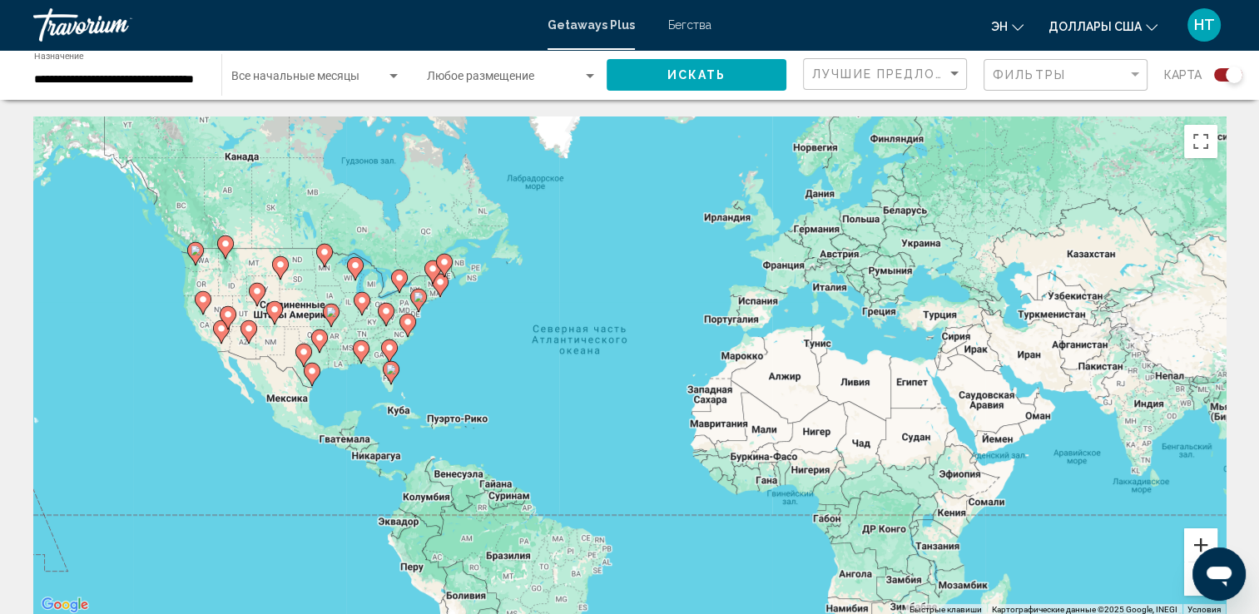
click at [1198, 544] on button "Увеличить" at bounding box center [1200, 544] width 33 height 33
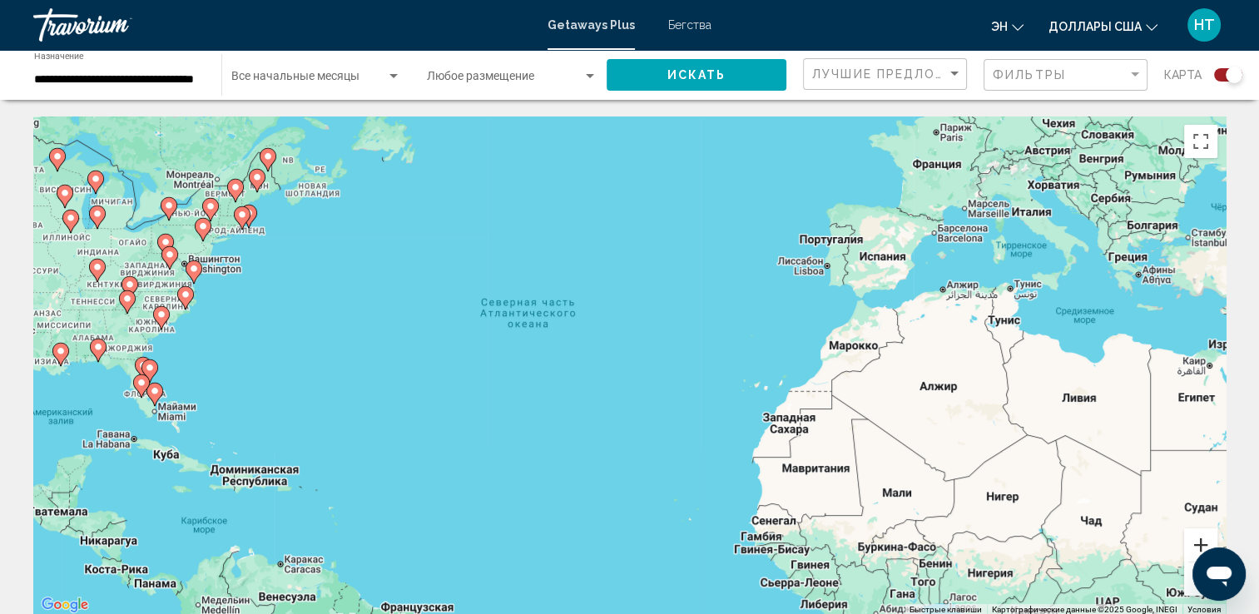
click at [1198, 544] on button "Увеличить" at bounding box center [1200, 544] width 33 height 33
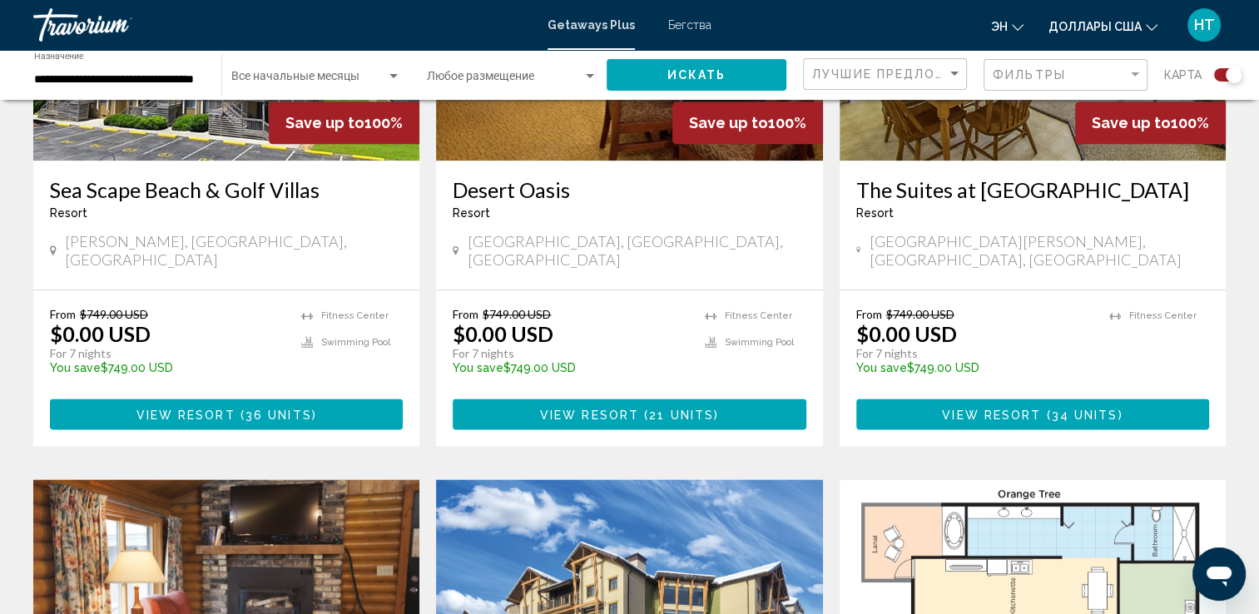
drag, startPoint x: 318, startPoint y: 329, endPoint x: 849, endPoint y: 453, distance: 545.1
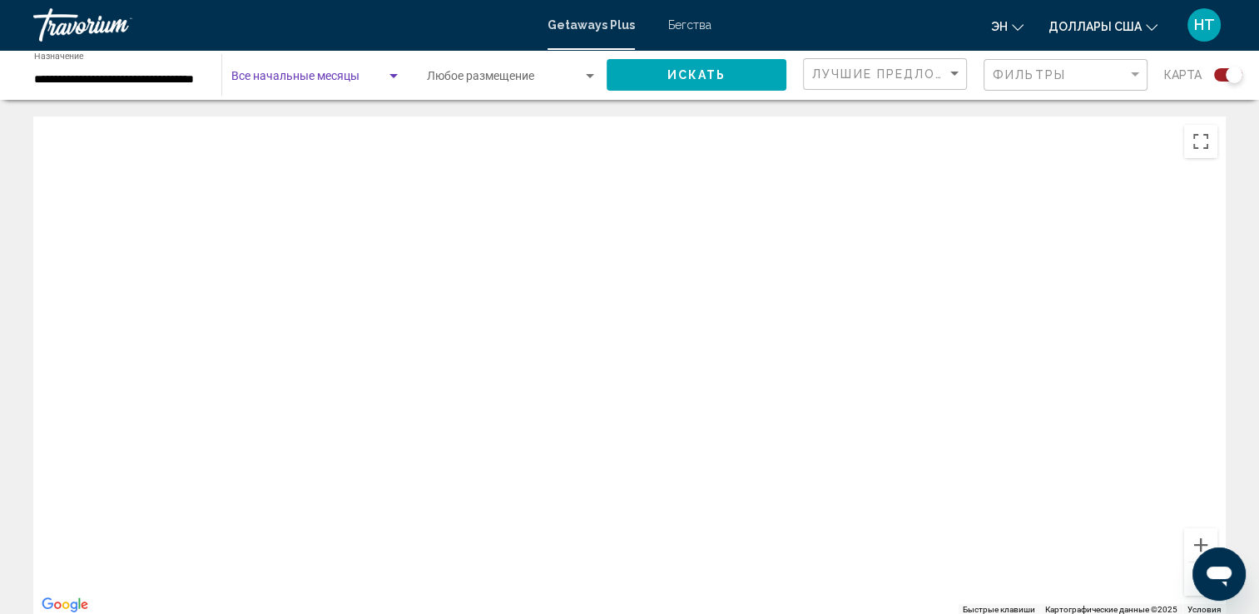
click at [346, 75] on span "Виджет поиска" at bounding box center [308, 79] width 155 height 13
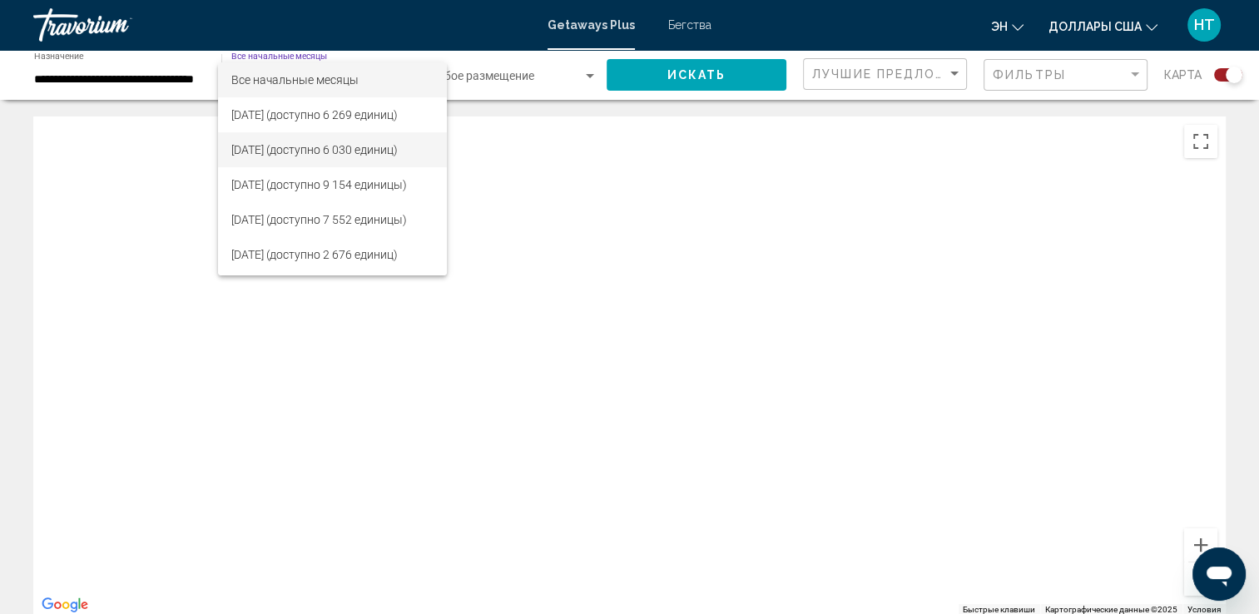
click at [283, 149] on font "Октябрь 2025 г. (доступно 6 030 единиц)" at bounding box center [314, 149] width 166 height 13
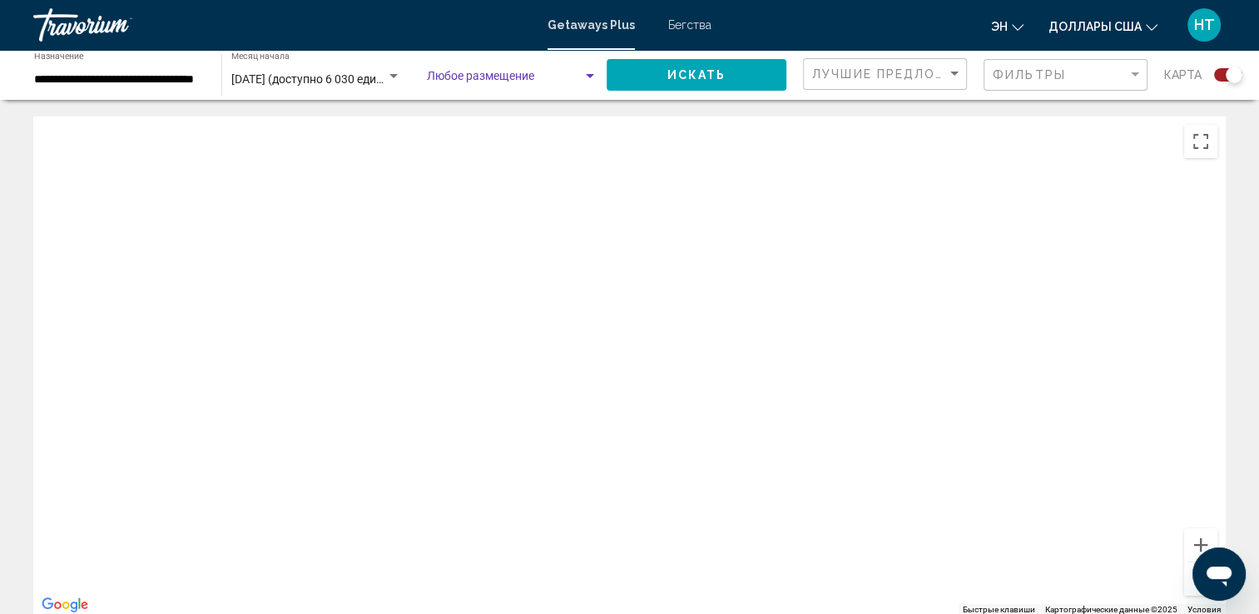
click at [575, 80] on span "Виджет поиска" at bounding box center [505, 79] width 156 height 13
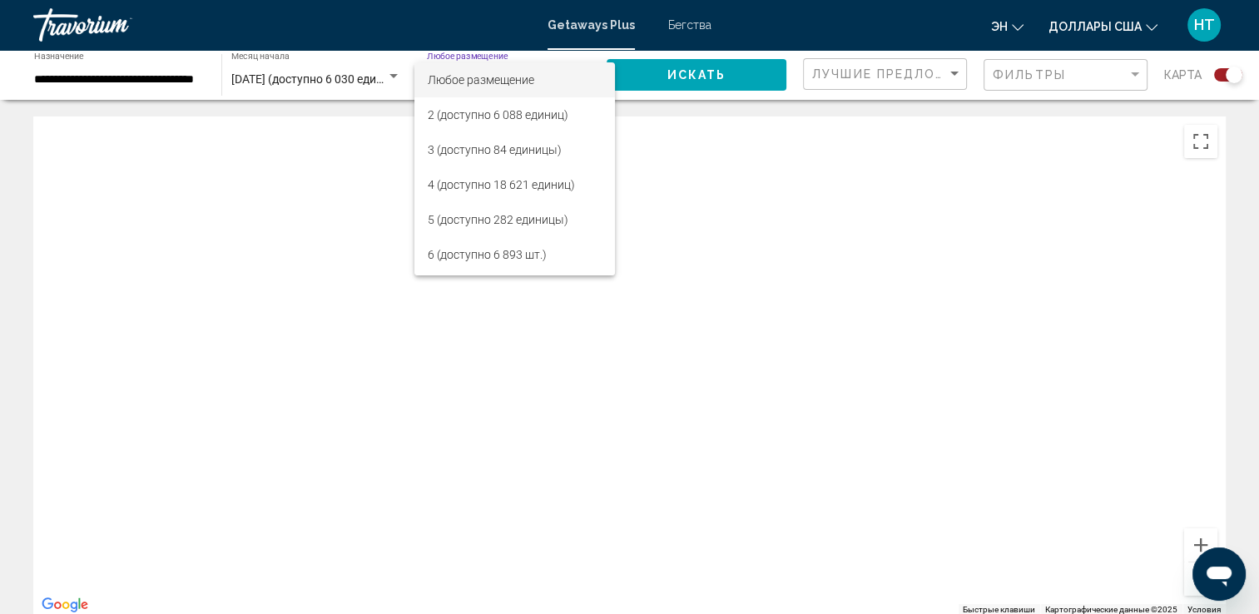
click at [809, 146] on div at bounding box center [629, 307] width 1259 height 614
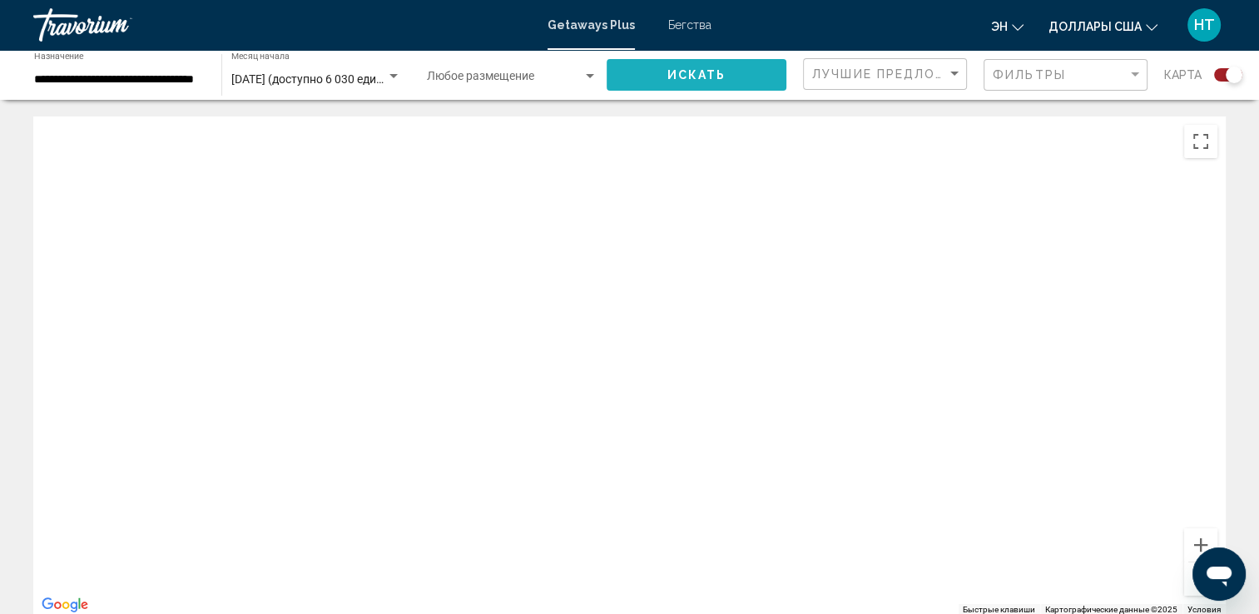
click at [721, 63] on button "Искать" at bounding box center [697, 74] width 180 height 31
drag, startPoint x: 396, startPoint y: 260, endPoint x: 587, endPoint y: 350, distance: 210.6
click at [587, 350] on div "Основное содержание" at bounding box center [629, 365] width 1192 height 499
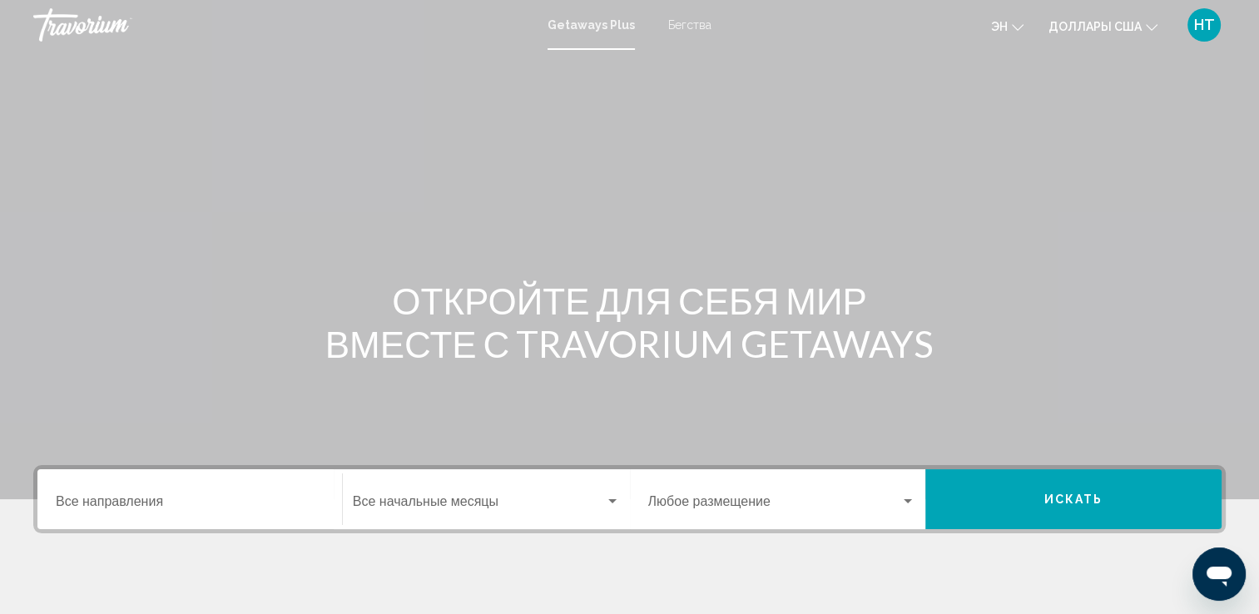
click at [142, 498] on input "Destination Все направления" at bounding box center [190, 505] width 268 height 15
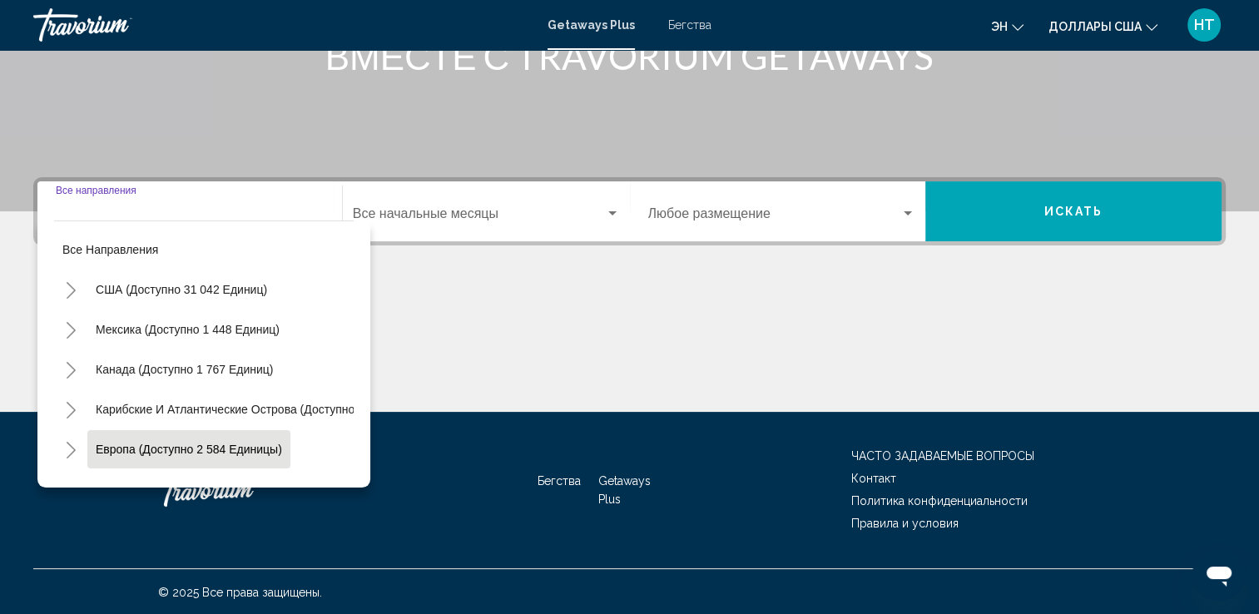
scroll to position [289, 0]
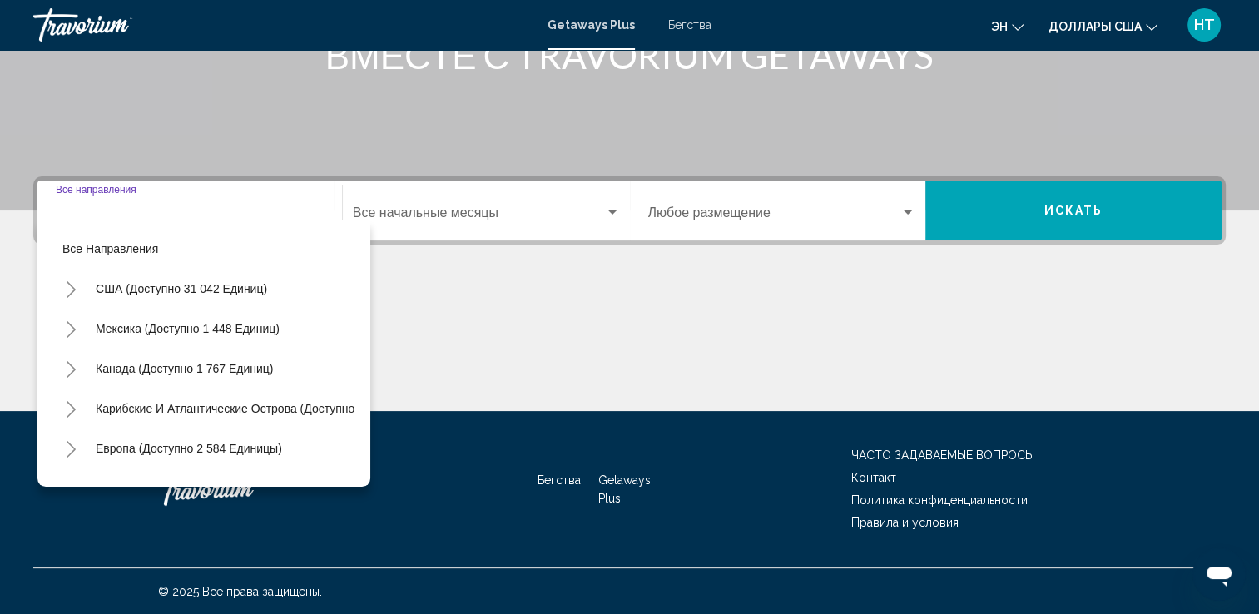
click at [69, 285] on icon "Toggle Соединенные Штаты (доступно 31 042 единиц)" at bounding box center [71, 289] width 12 height 17
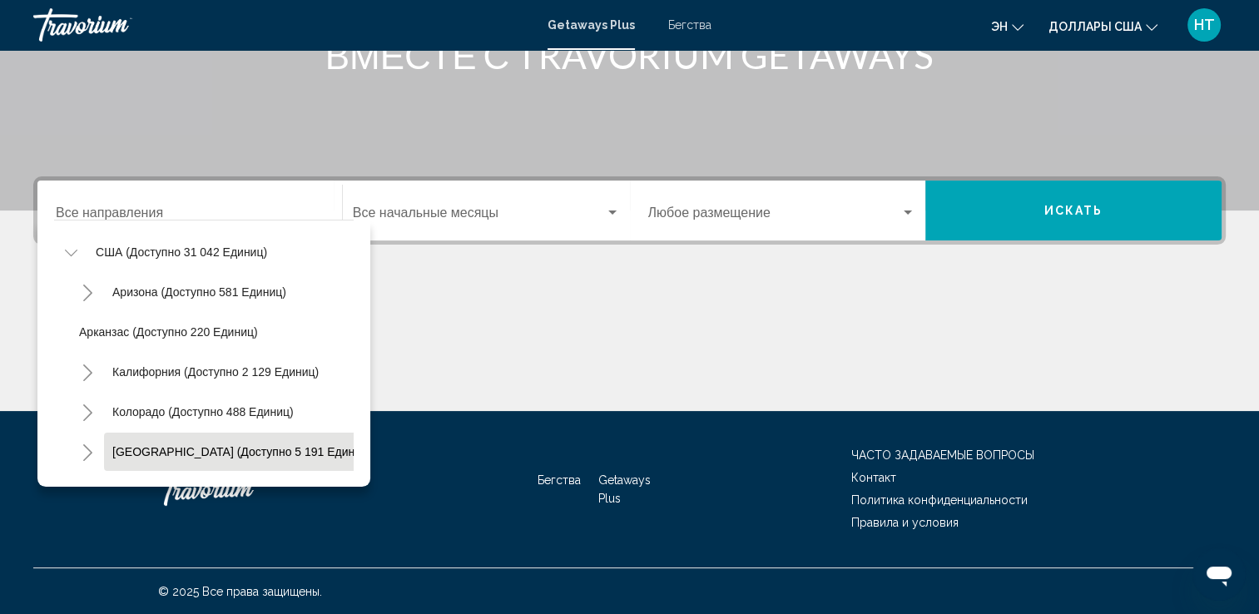
scroll to position [0, 0]
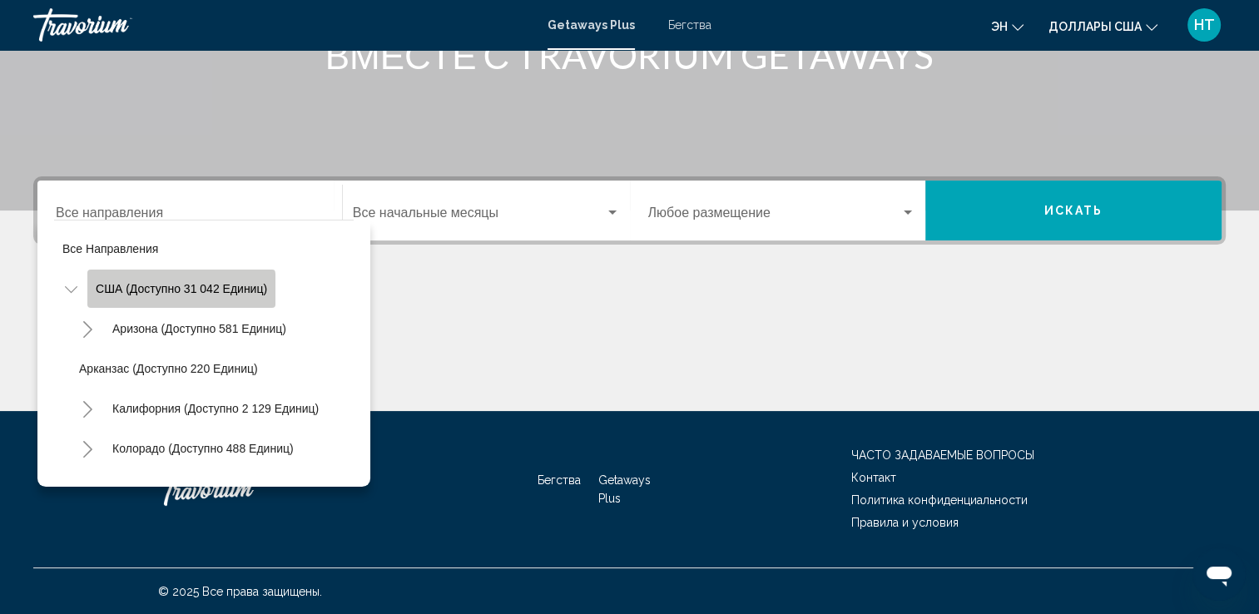
click at [126, 295] on button "США (доступно 31 042 единиц)" at bounding box center [181, 289] width 188 height 38
type input "**********"
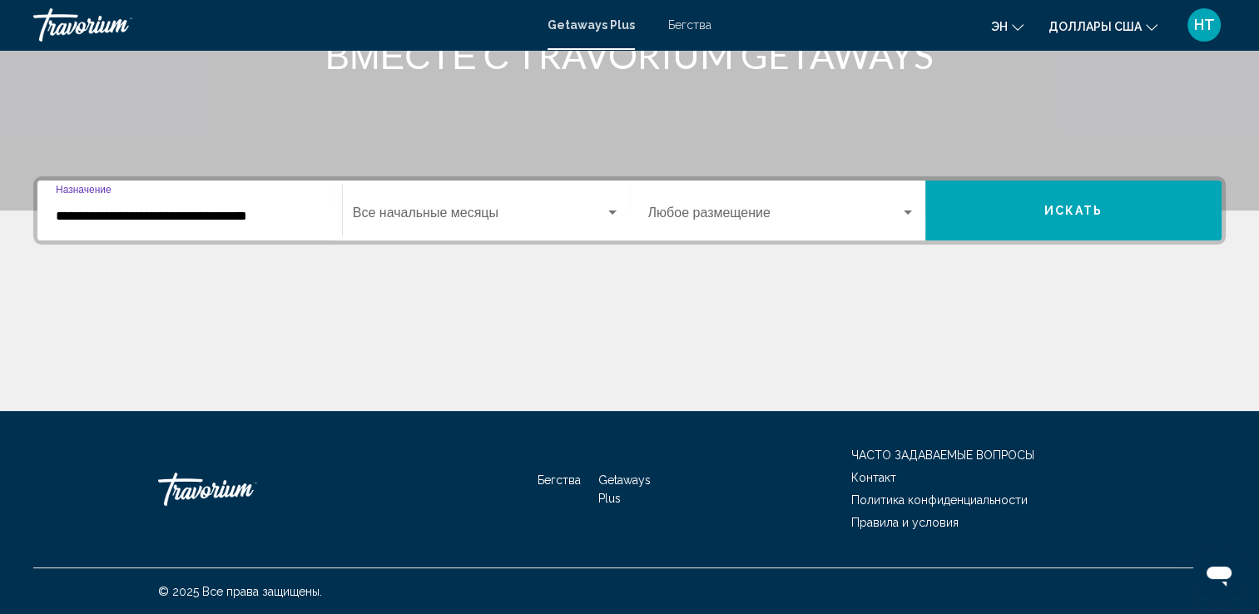
click at [406, 218] on span "Виджет поиска" at bounding box center [479, 216] width 252 height 15
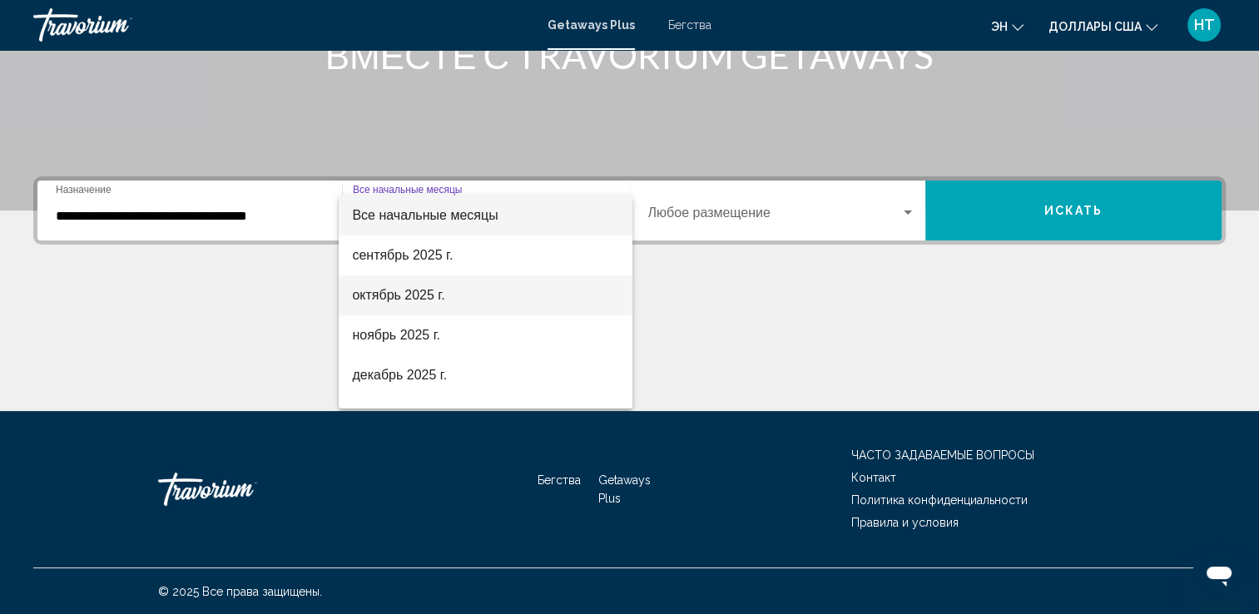
click at [394, 294] on font "октябрь 2025 г." at bounding box center [398, 295] width 92 height 14
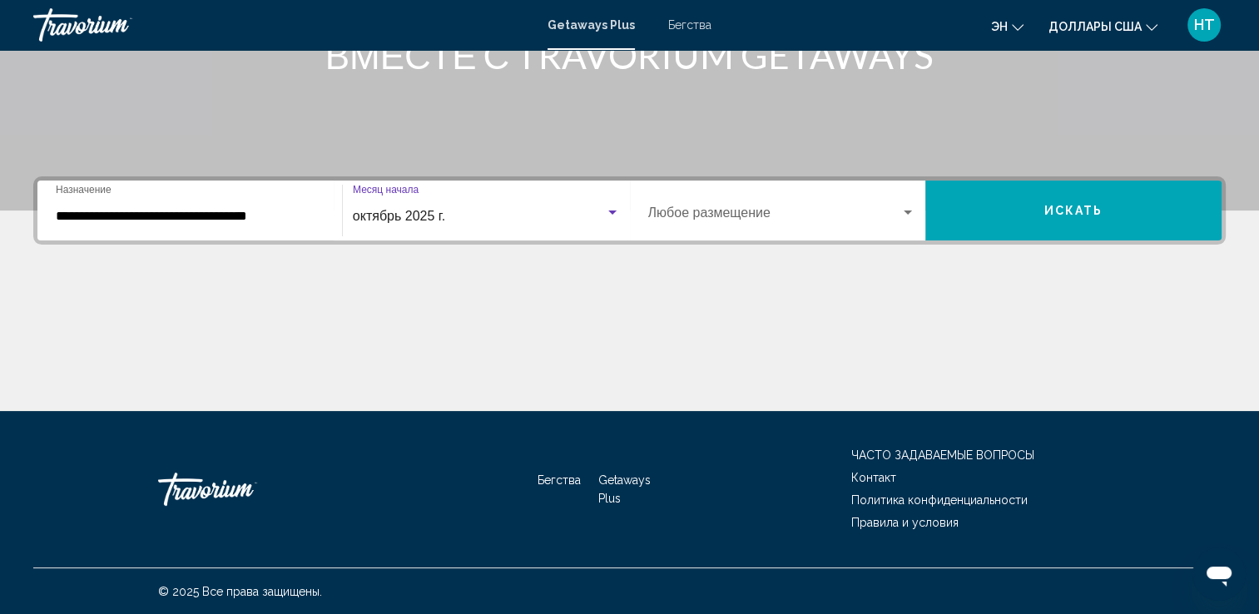
click at [418, 220] on span "октябрь 2025 г." at bounding box center [399, 216] width 92 height 14
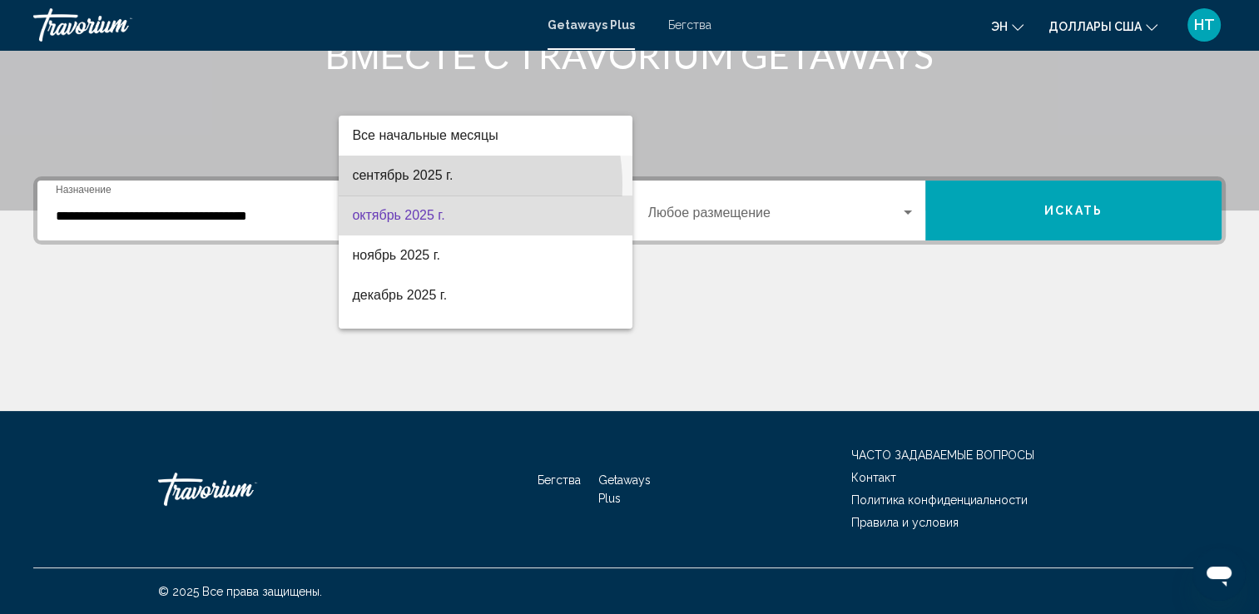
click at [428, 185] on span "сентябрь 2025 г." at bounding box center [485, 176] width 267 height 40
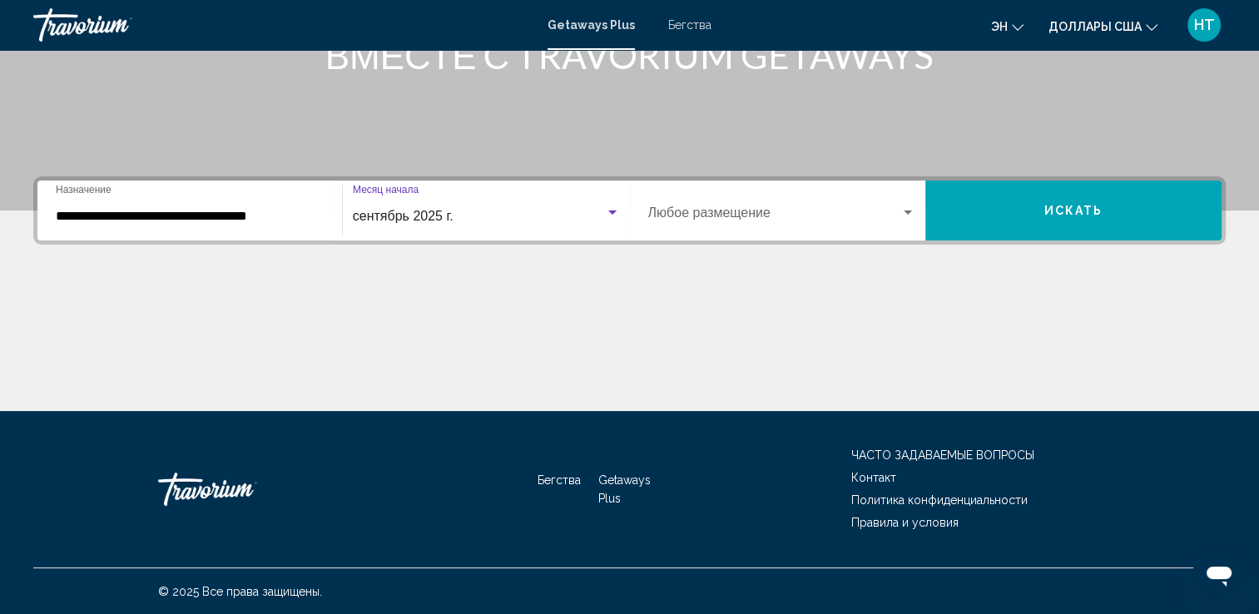
click at [1048, 207] on span "Искать" at bounding box center [1073, 211] width 59 height 13
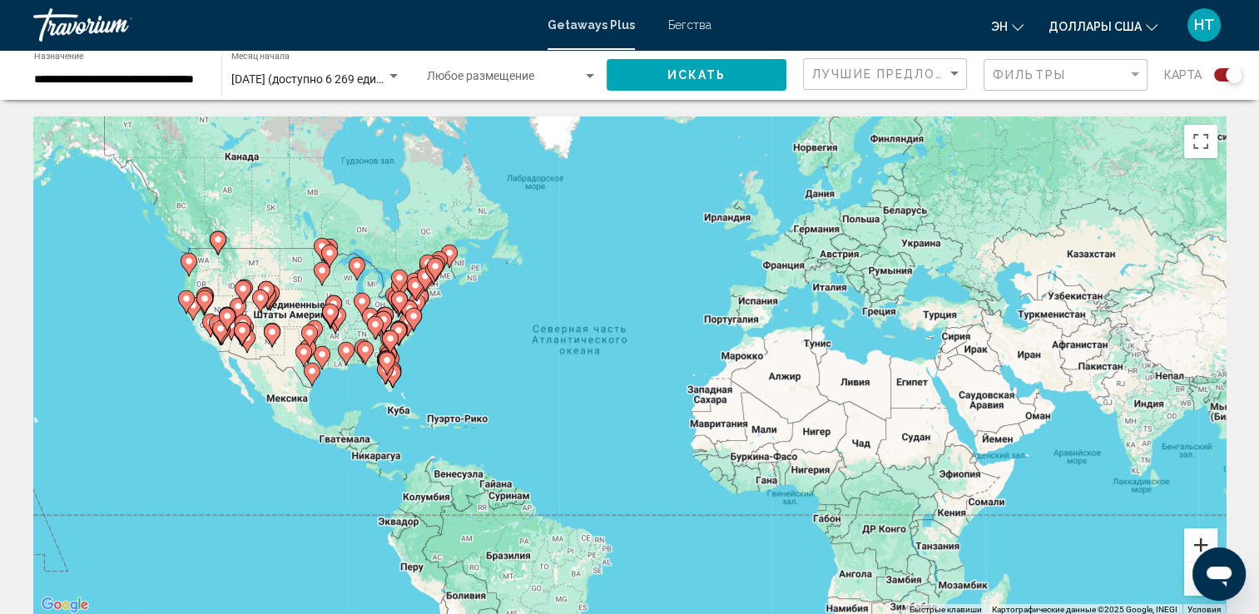
click at [1201, 545] on button "Увеличить" at bounding box center [1200, 544] width 33 height 33
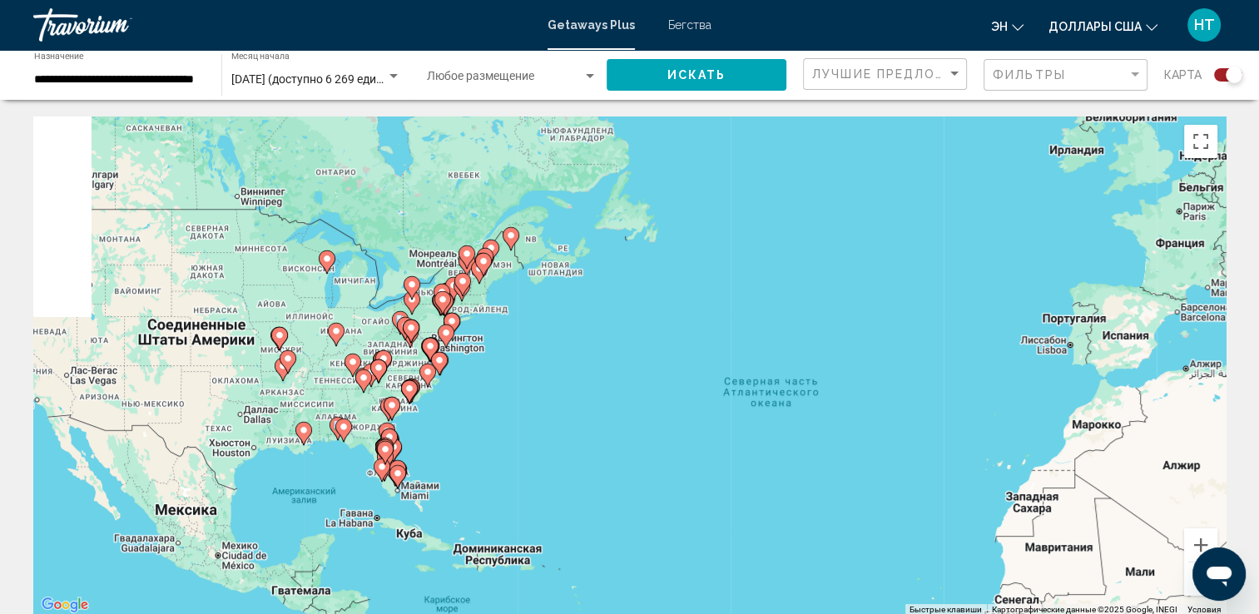
drag, startPoint x: 281, startPoint y: 306, endPoint x: 527, endPoint y: 386, distance: 258.9
click at [527, 386] on div "Чтобы активировать перетаскивание с помощью клавиатуры, нажмите Alt + Ввод. Пос…" at bounding box center [629, 365] width 1192 height 499
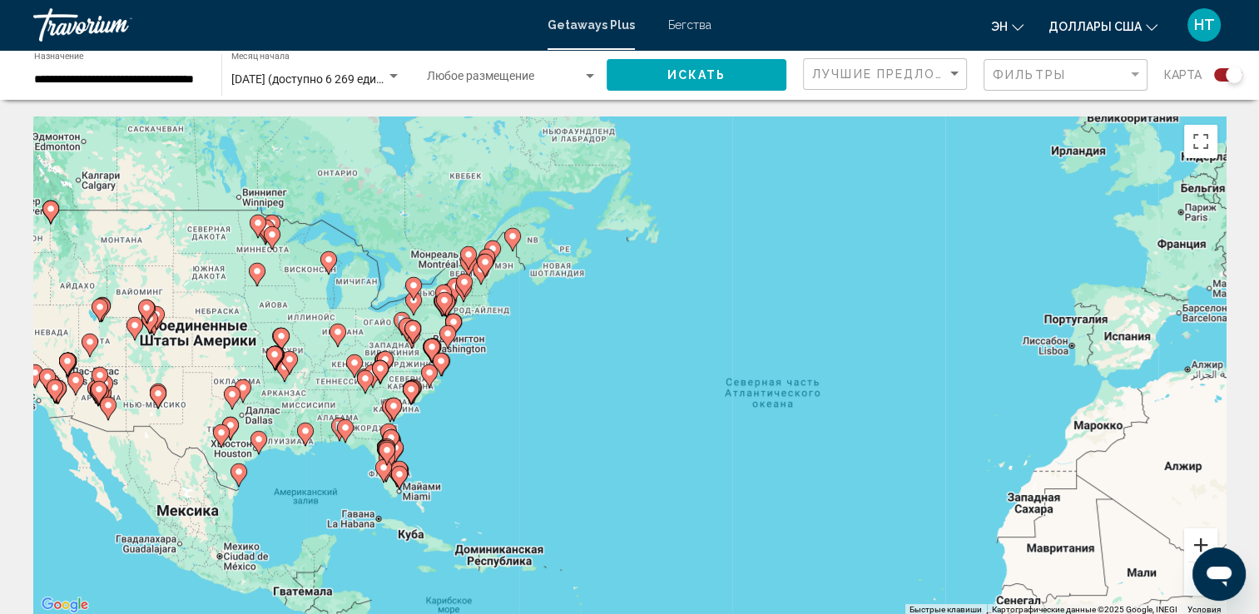
click at [1195, 541] on button "Увеличить" at bounding box center [1200, 544] width 33 height 33
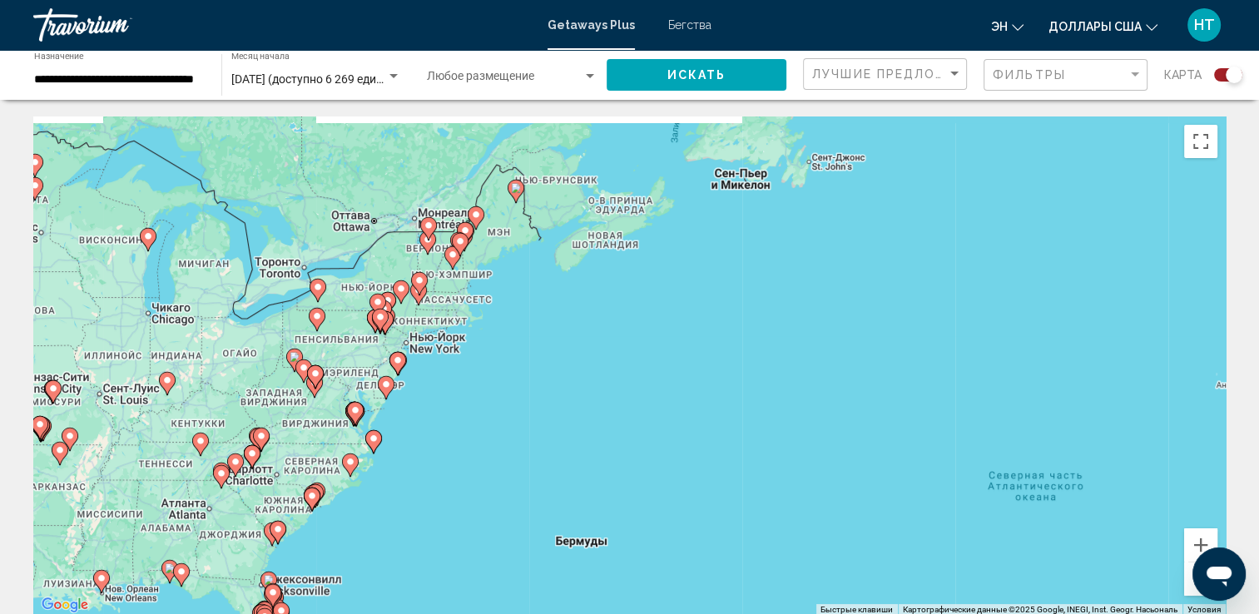
drag, startPoint x: 416, startPoint y: 340, endPoint x: 537, endPoint y: 408, distance: 138.9
click at [537, 408] on div "Чтобы активировать перетаскивание с помощью клавиатуры, нажмите Alt + Ввод. Пос…" at bounding box center [629, 365] width 1192 height 499
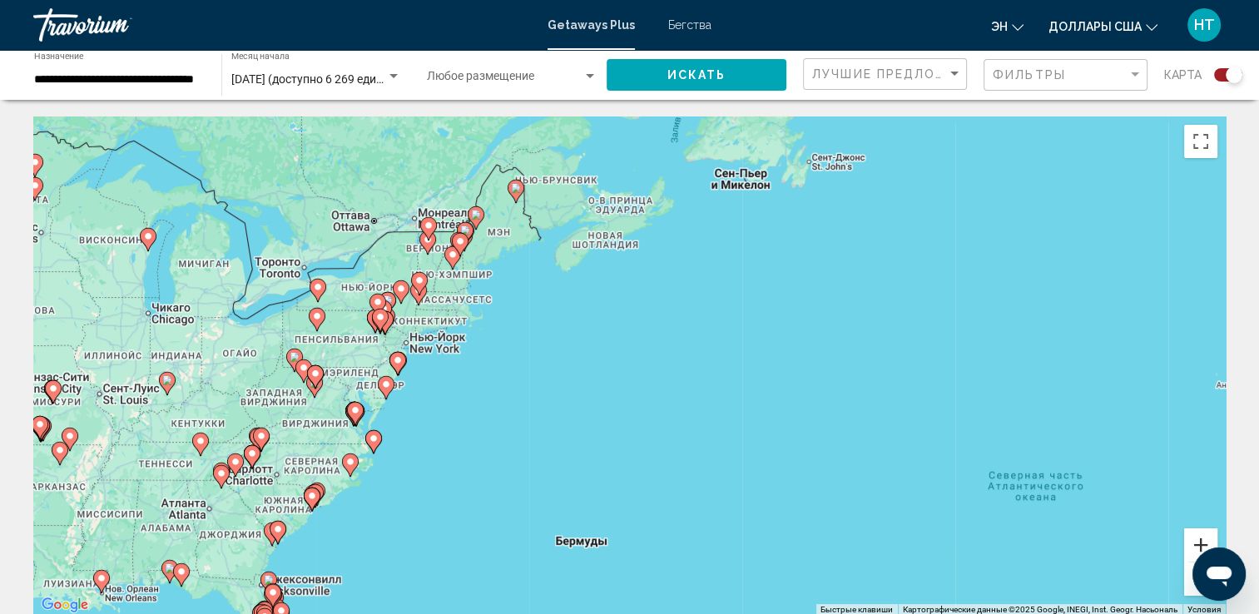
click at [1201, 538] on button "Увеличить" at bounding box center [1200, 544] width 33 height 33
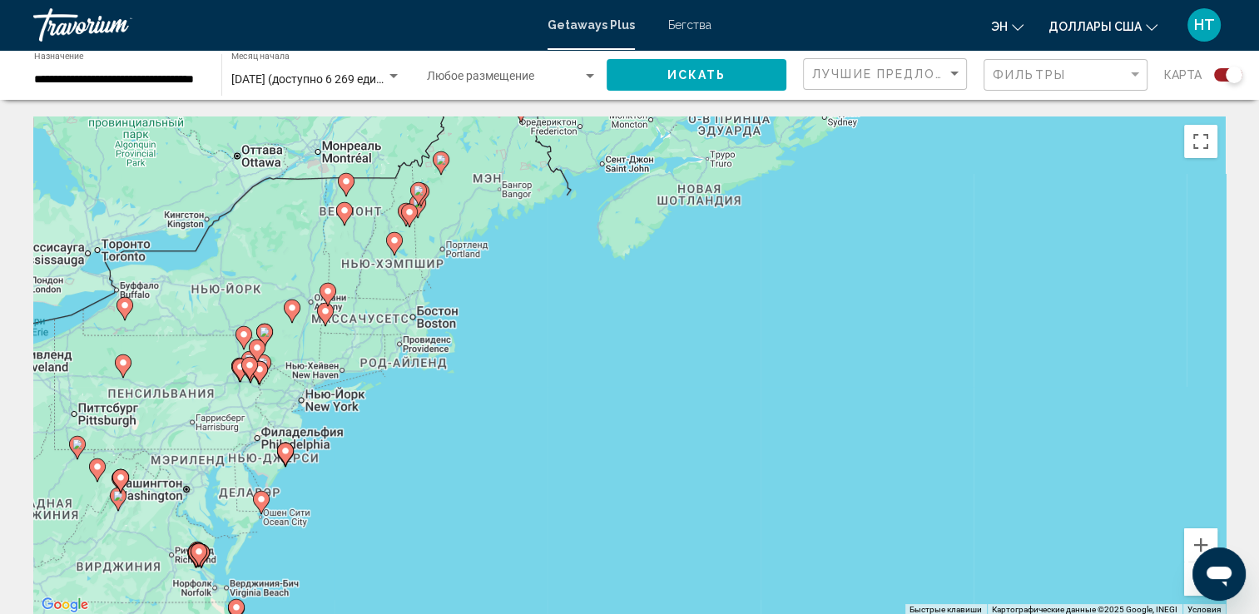
drag, startPoint x: 423, startPoint y: 291, endPoint x: 558, endPoint y: 384, distance: 164.1
click at [558, 384] on div "Чтобы активировать перетаскивание с помощью клавиатуры, нажмите Alt + Ввод. Пос…" at bounding box center [629, 365] width 1192 height 499
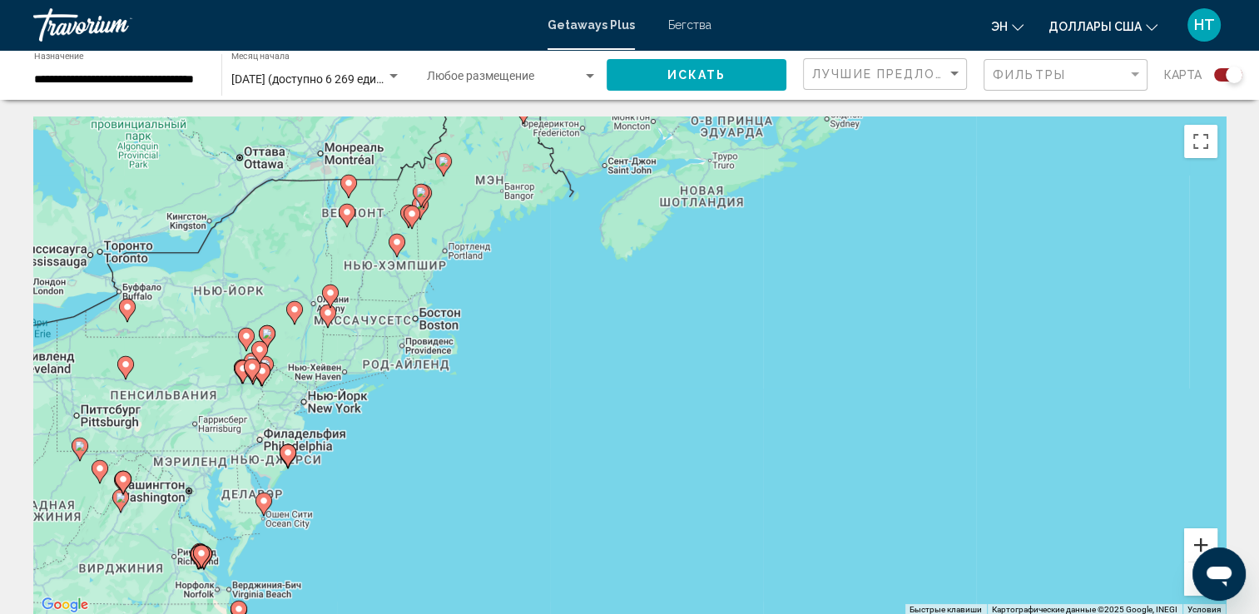
click at [1197, 535] on button "Увеличить" at bounding box center [1200, 544] width 33 height 33
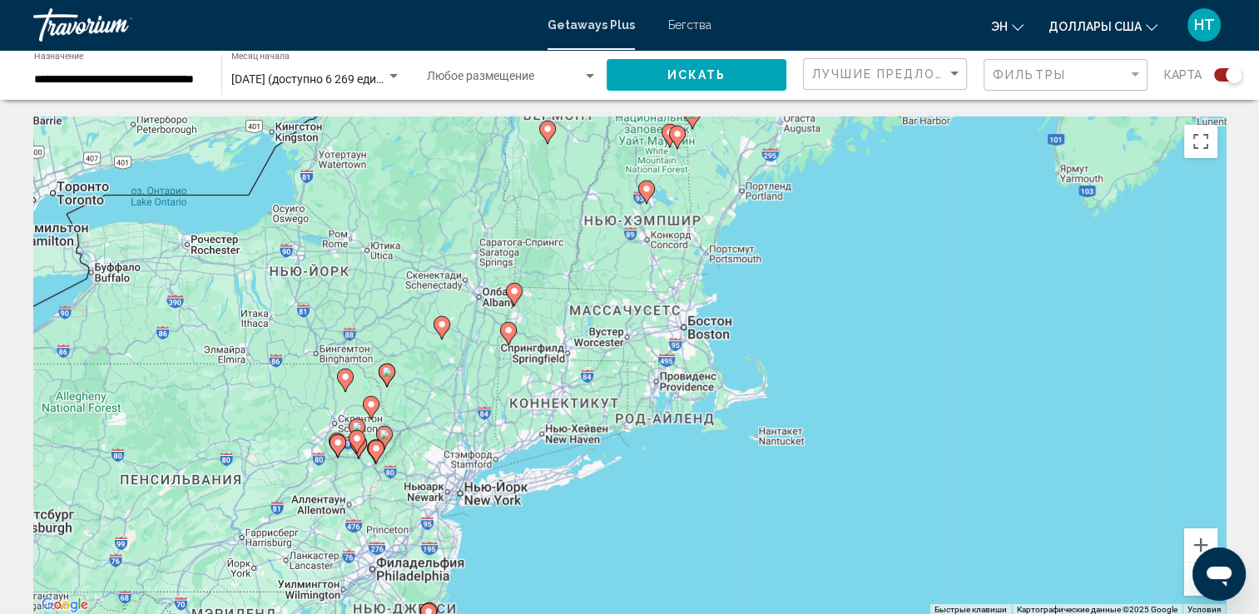
drag, startPoint x: 305, startPoint y: 358, endPoint x: 792, endPoint y: 413, distance: 489.8
click at [792, 413] on div "Чтобы активировать перетаскивание с помощью клавиатуры, нажмите Alt + Ввод. Пос…" at bounding box center [629, 365] width 1192 height 499
click at [648, 189] on image "Основное содержание" at bounding box center [646, 189] width 10 height 10
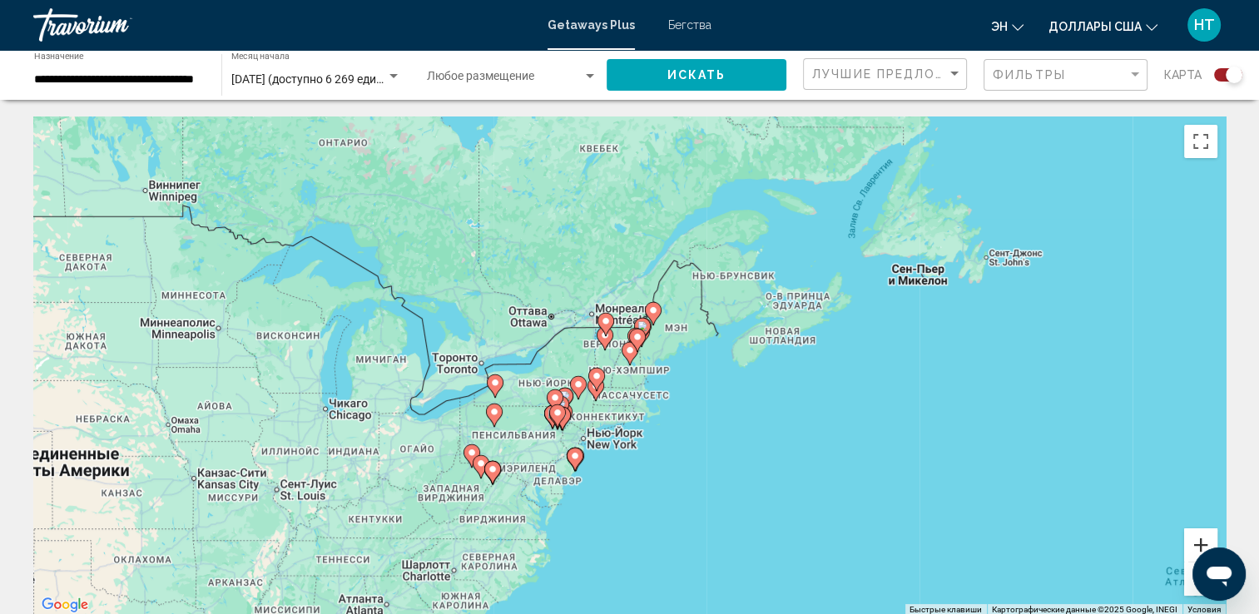
click at [1203, 536] on button "Увеличить" at bounding box center [1200, 544] width 33 height 33
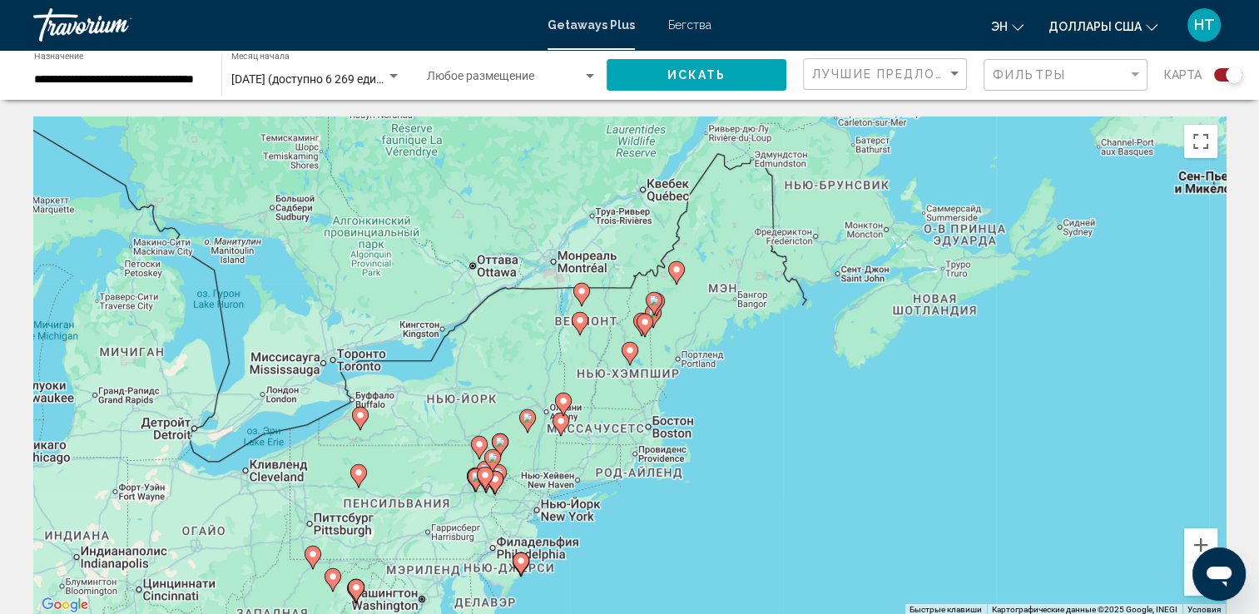
click at [628, 354] on image "Основное содержание" at bounding box center [630, 350] width 10 height 10
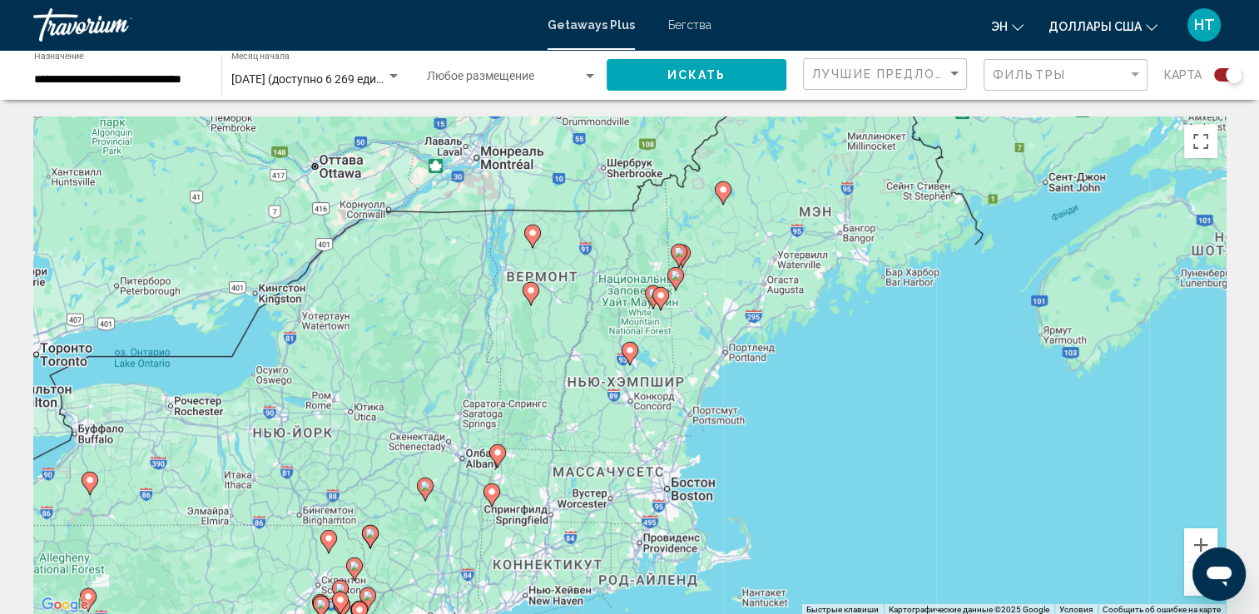
click at [656, 298] on image "Основное содержание" at bounding box center [661, 295] width 10 height 10
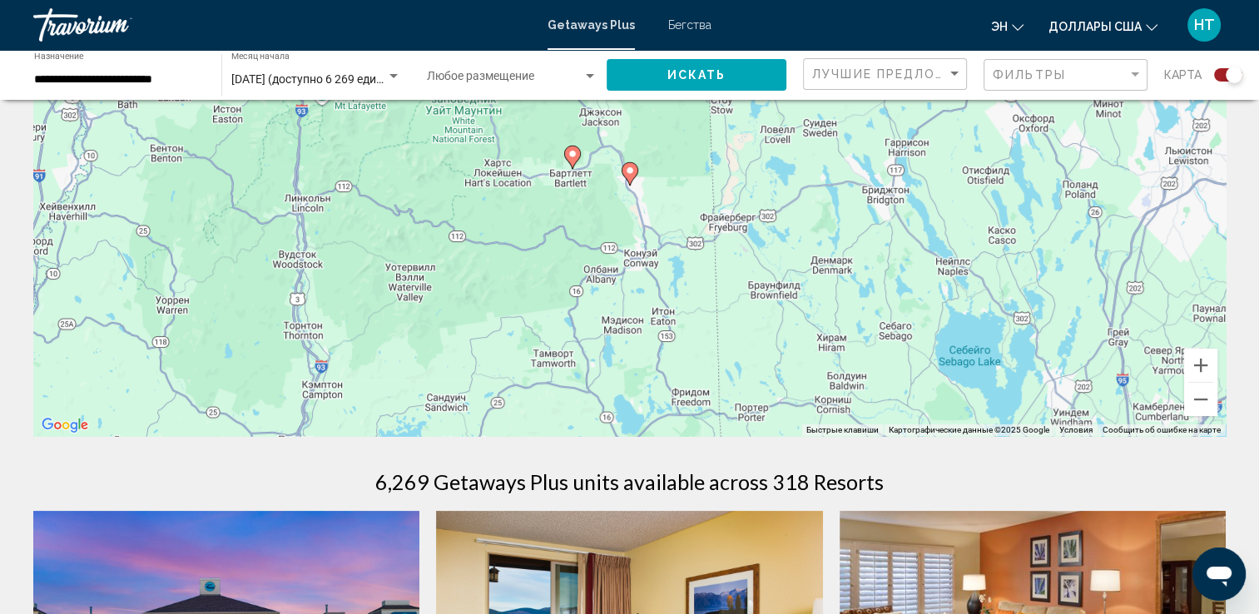
scroll to position [83, 0]
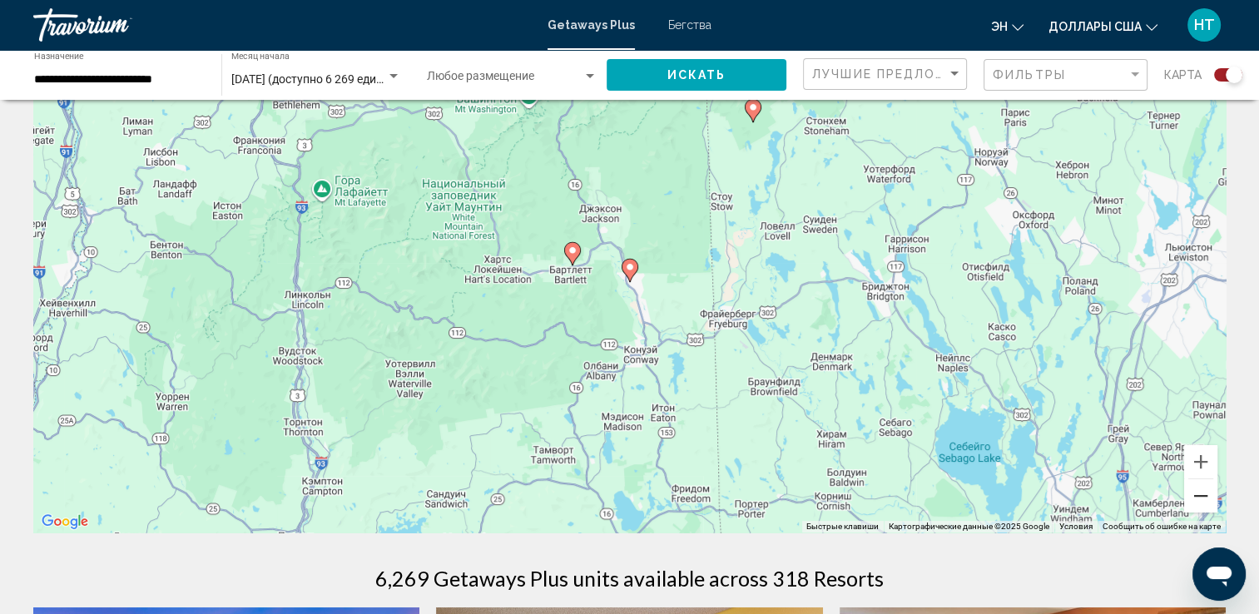
click at [1191, 498] on button "Уменьшить" at bounding box center [1200, 495] width 33 height 33
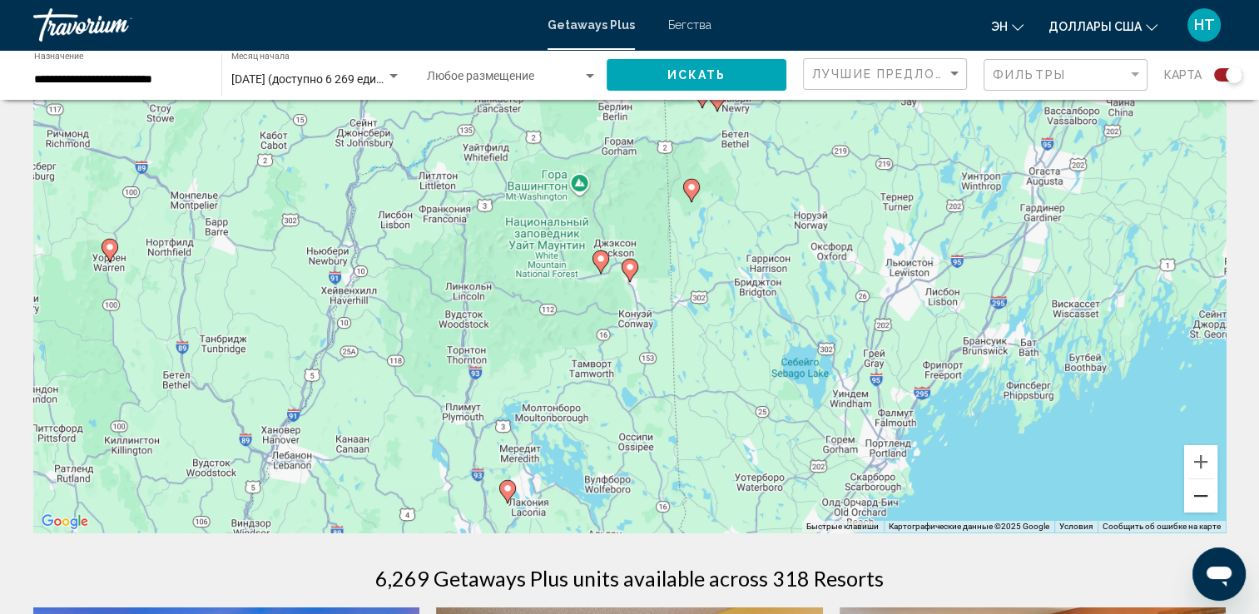
click at [1191, 498] on button "Уменьшить" at bounding box center [1200, 495] width 33 height 33
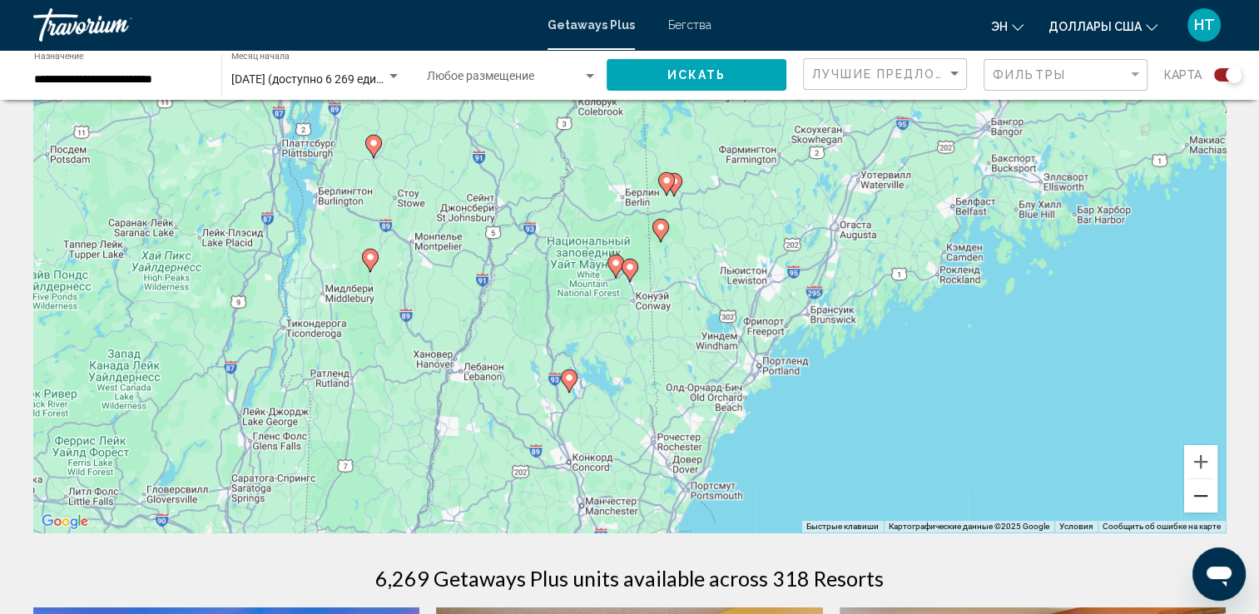
click at [1201, 504] on button "Уменьшить" at bounding box center [1200, 495] width 33 height 33
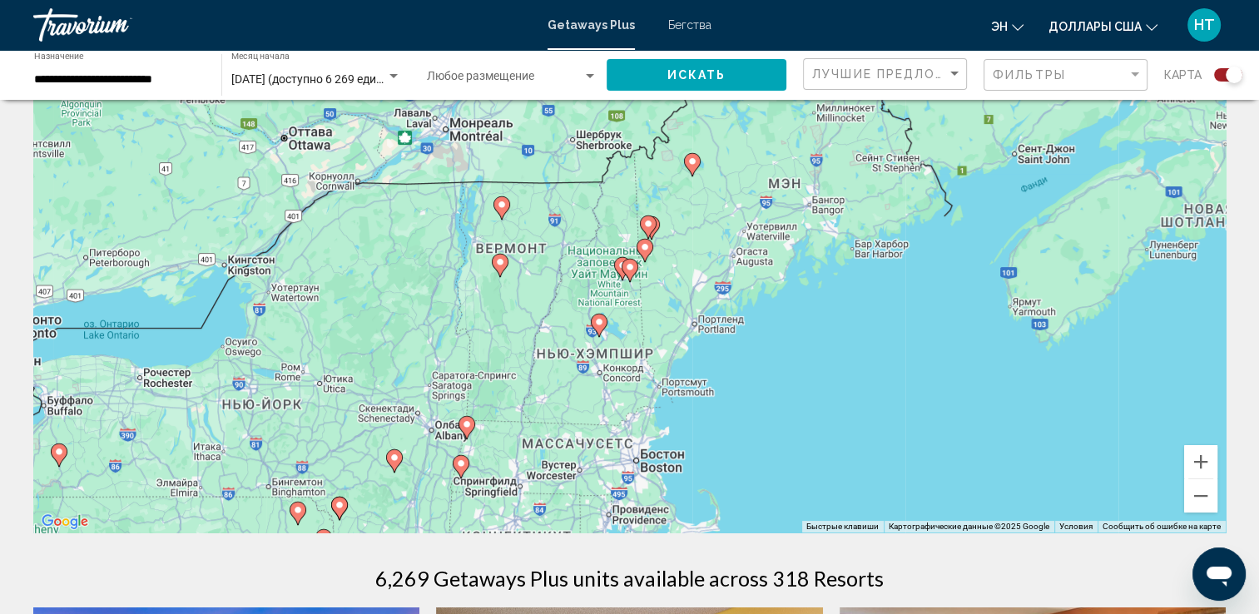
click at [599, 324] on image "Основное содержание" at bounding box center [599, 322] width 10 height 10
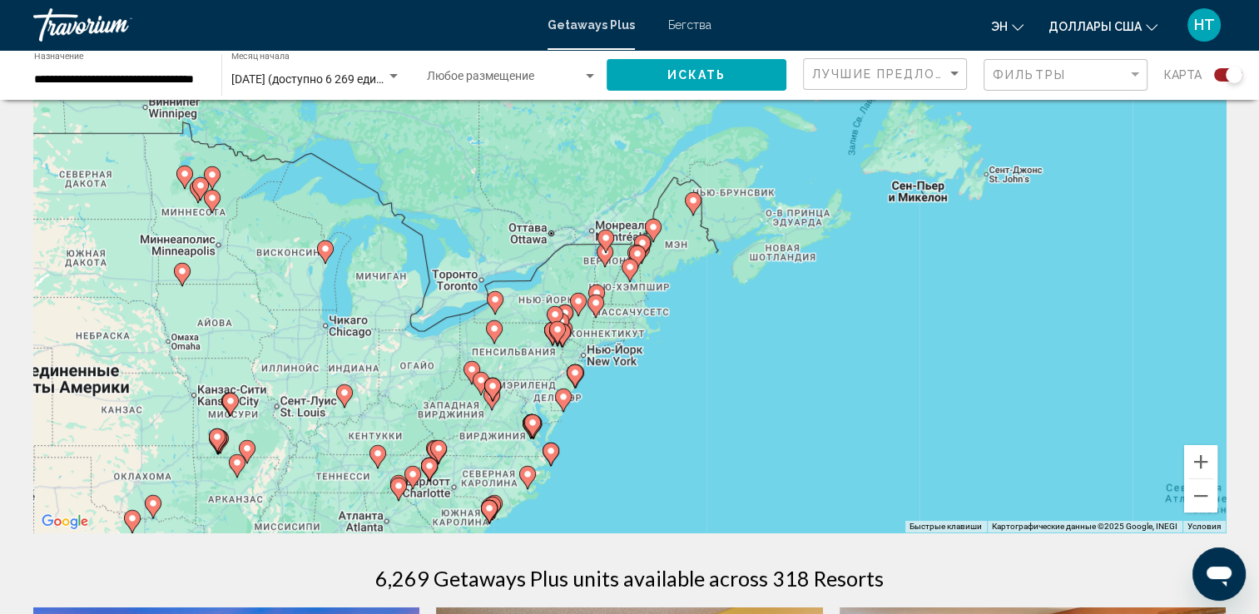
click at [626, 273] on icon "Основное содержание" at bounding box center [628, 271] width 15 height 22
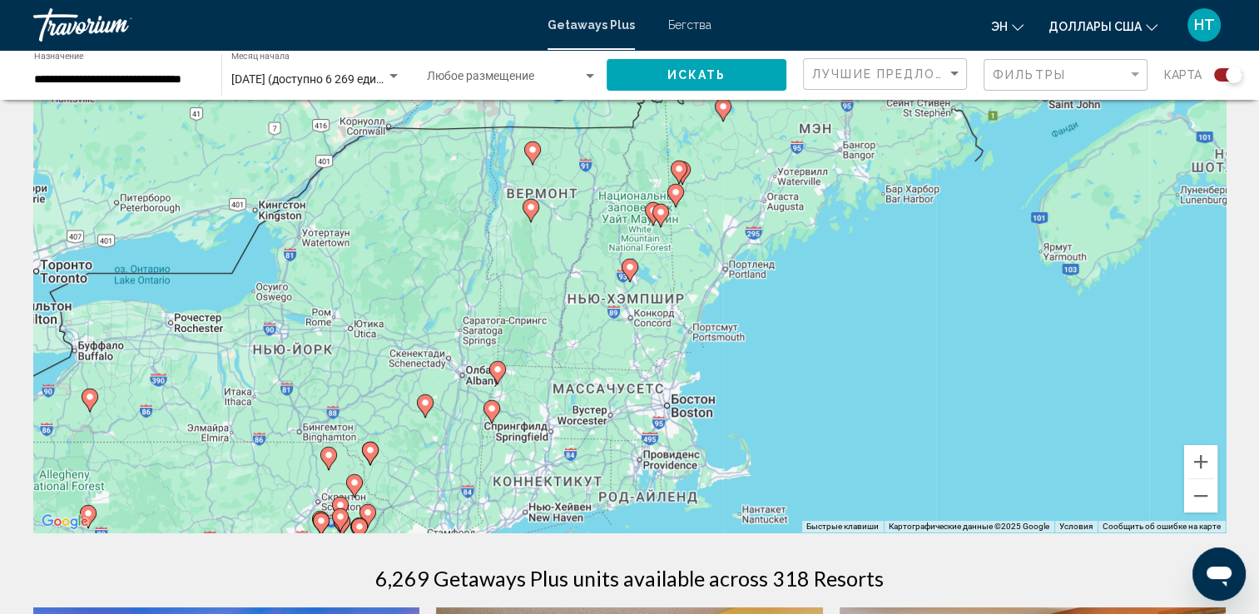
click at [626, 273] on icon "Основное содержание" at bounding box center [628, 271] width 15 height 22
type input "**********"
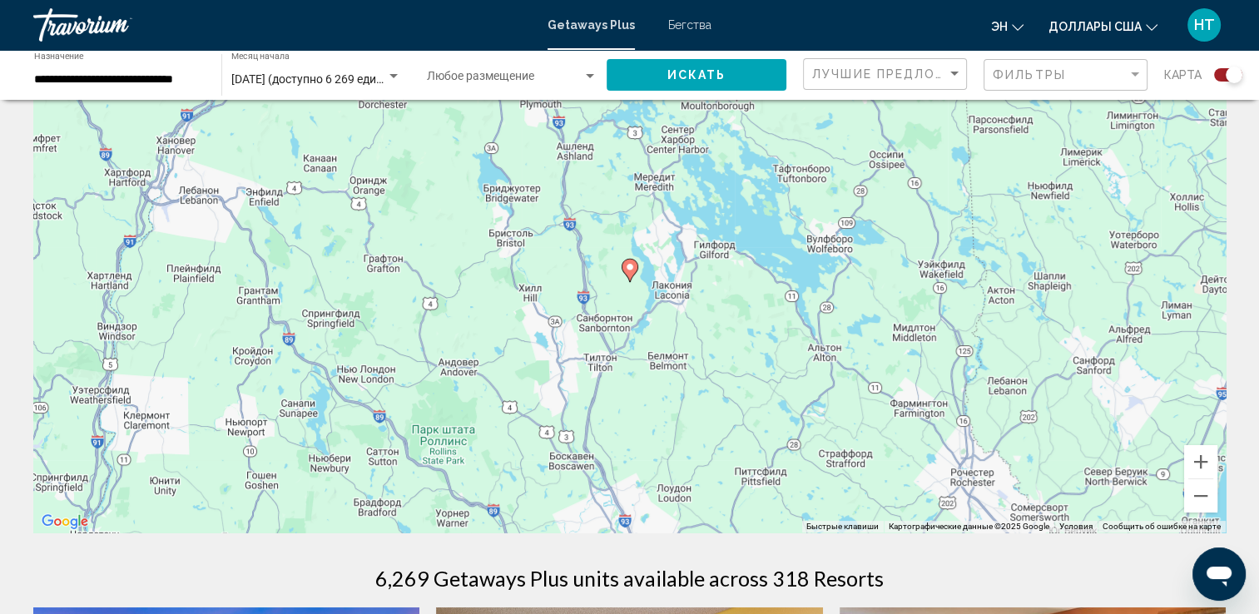
click at [629, 271] on image "Основное содержание" at bounding box center [630, 267] width 10 height 10
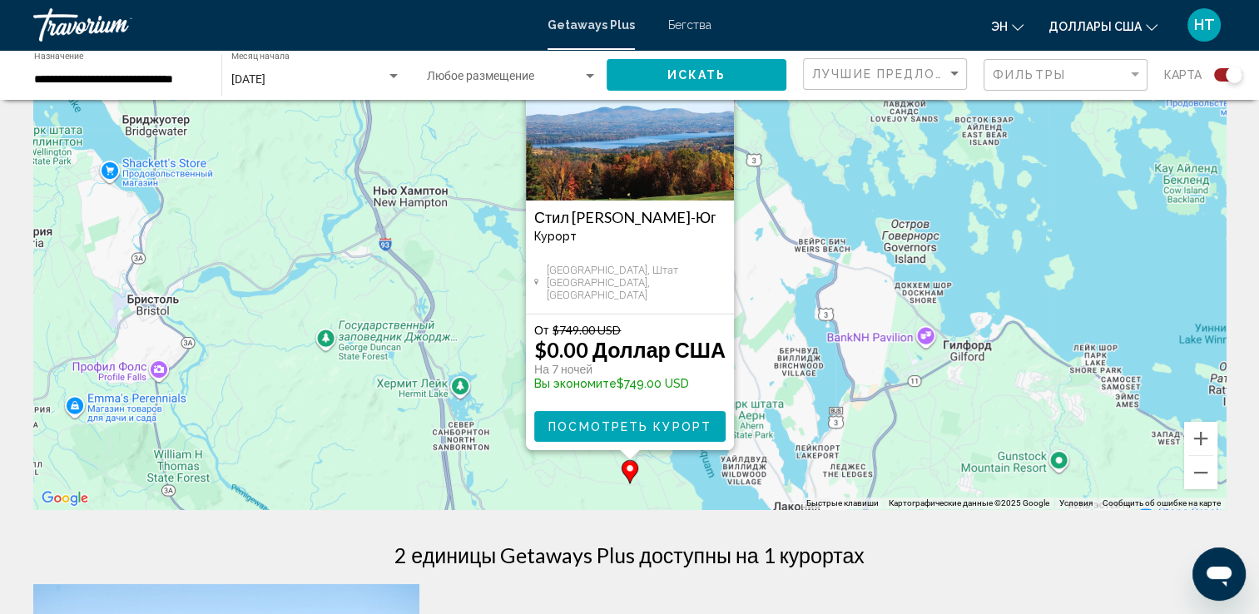
scroll to position [166, 0]
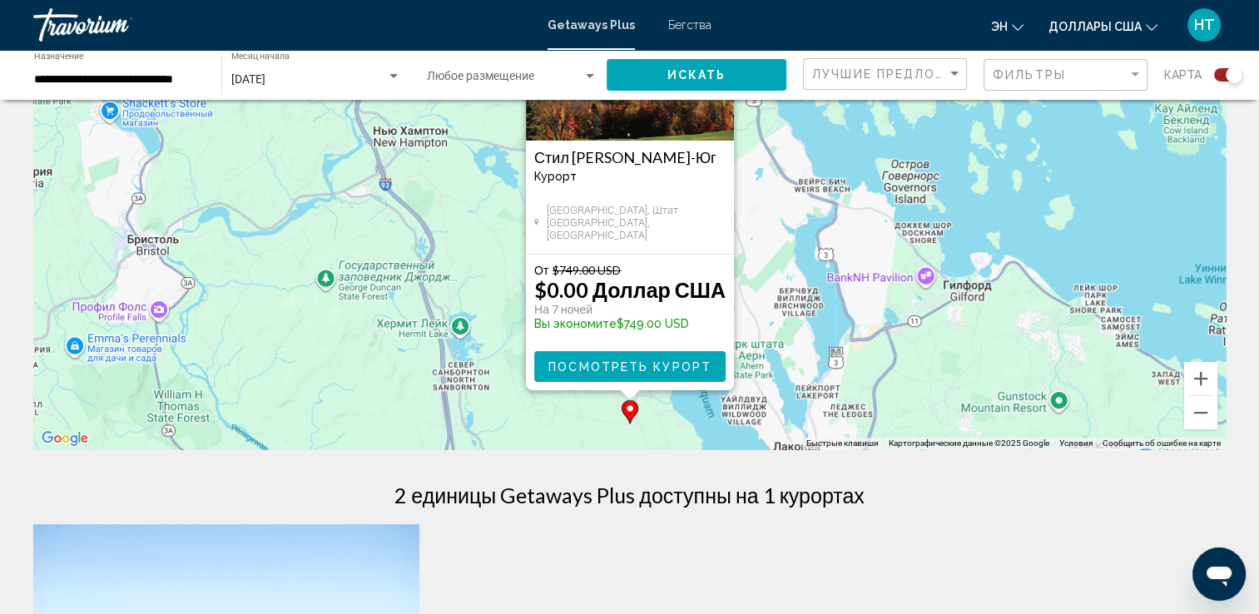
click at [643, 367] on span "Посмотреть курорт" at bounding box center [629, 366] width 163 height 13
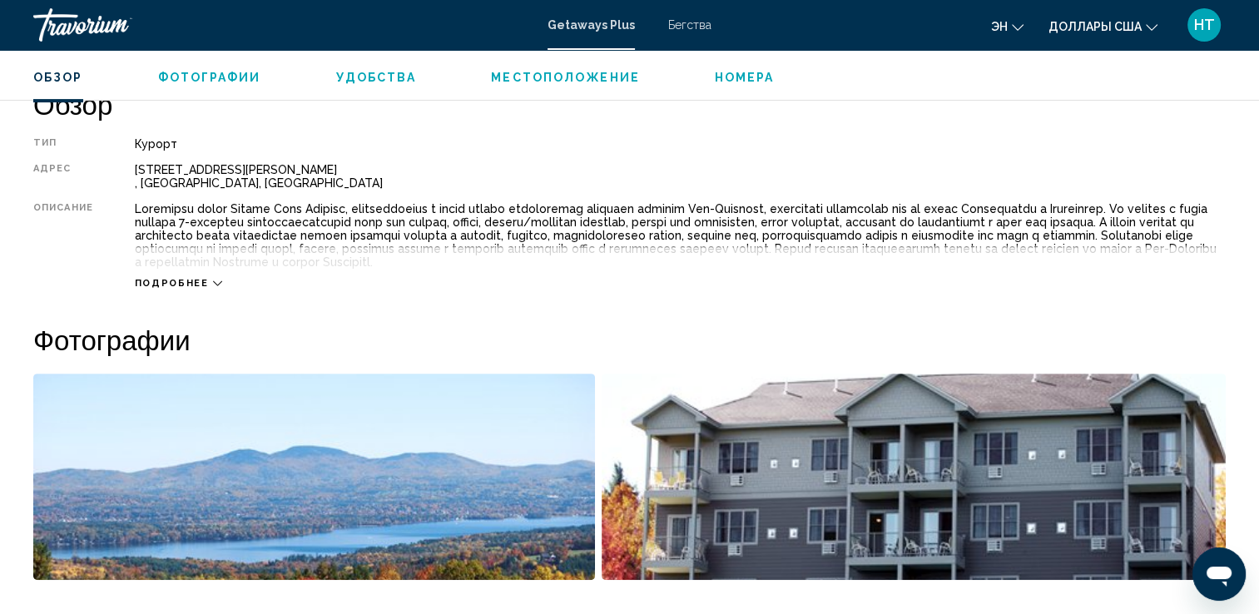
scroll to position [632, 0]
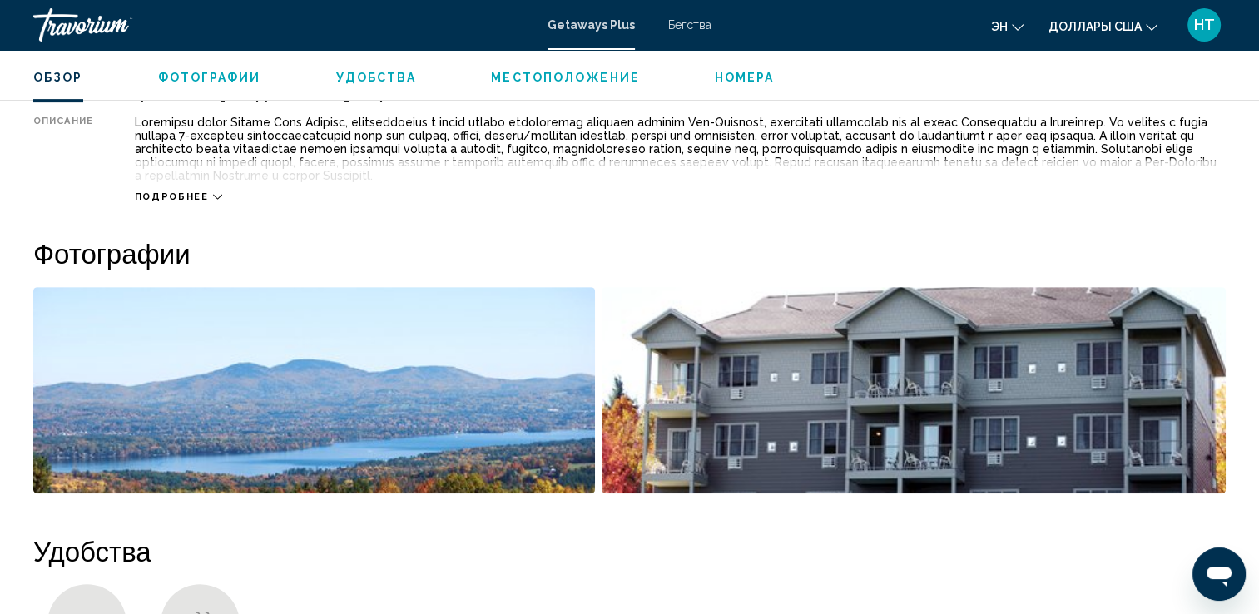
click at [1151, 156] on div "Основное содержание" at bounding box center [680, 149] width 1091 height 67
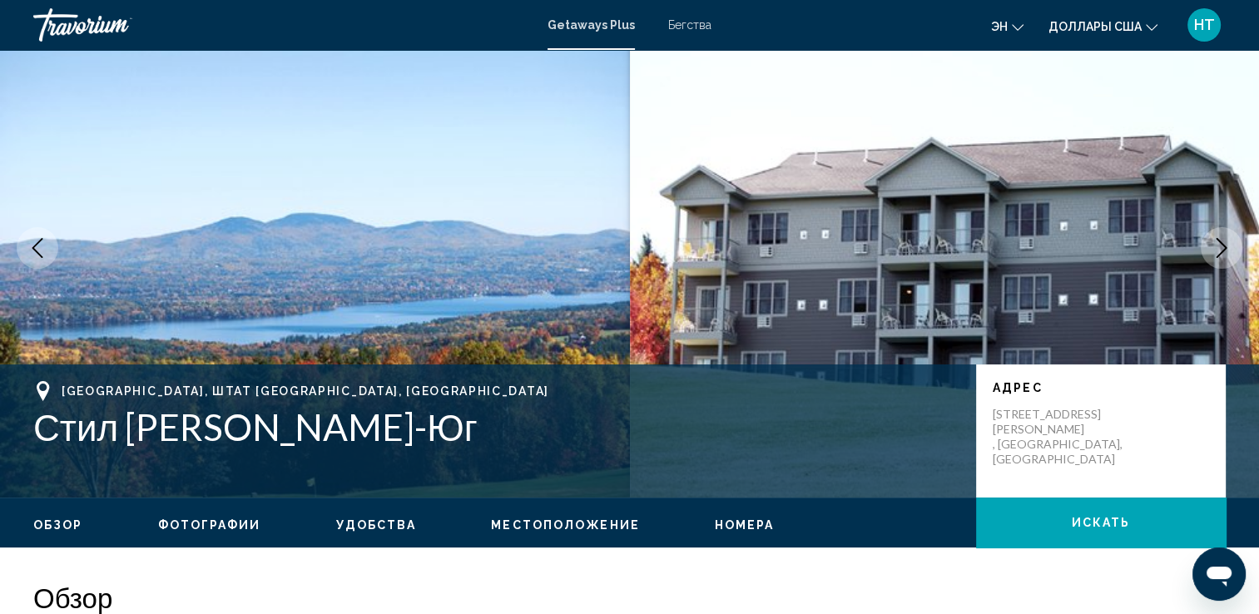
scroll to position [0, 0]
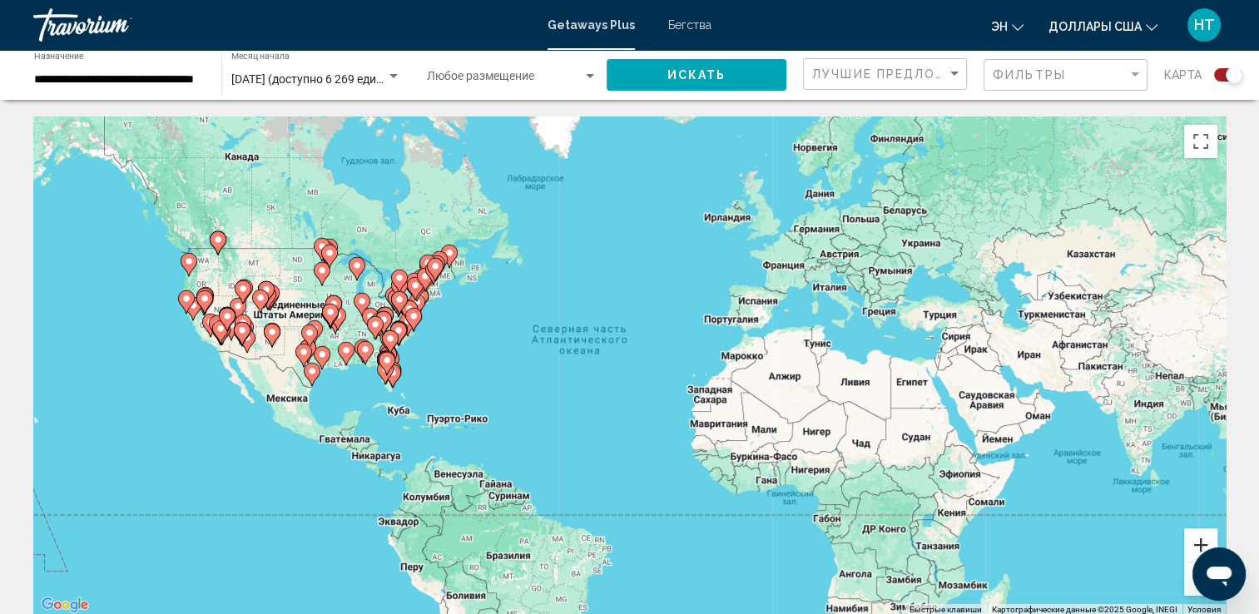
click at [1205, 537] on button "Увеличить" at bounding box center [1200, 544] width 33 height 33
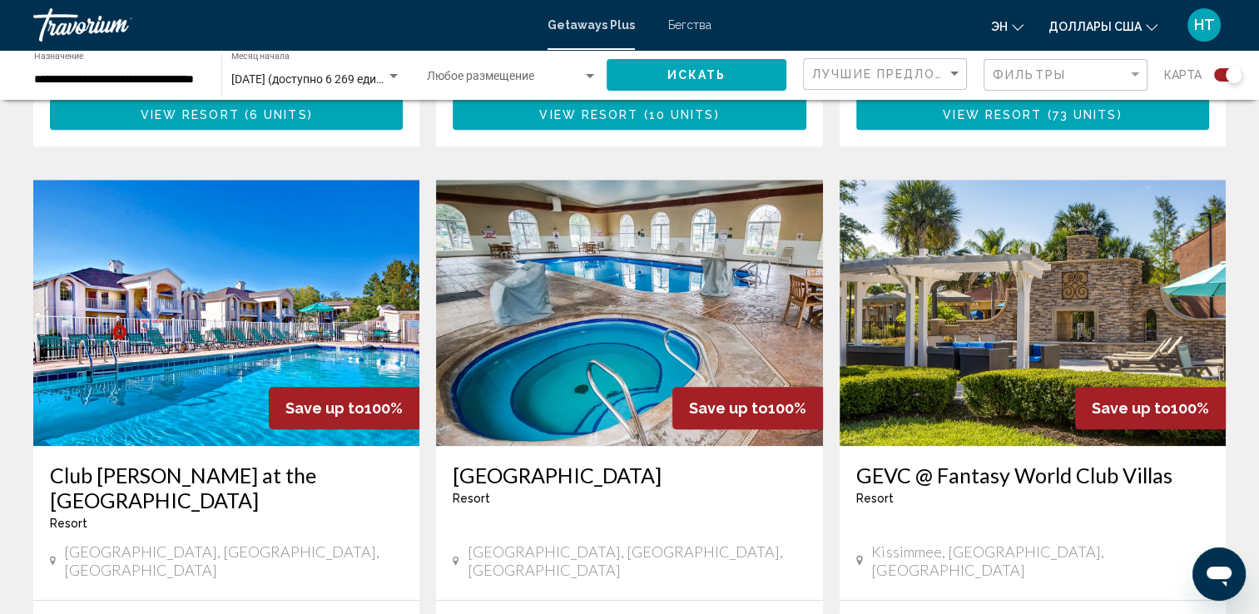
drag, startPoint x: 547, startPoint y: 399, endPoint x: 775, endPoint y: 443, distance: 231.2
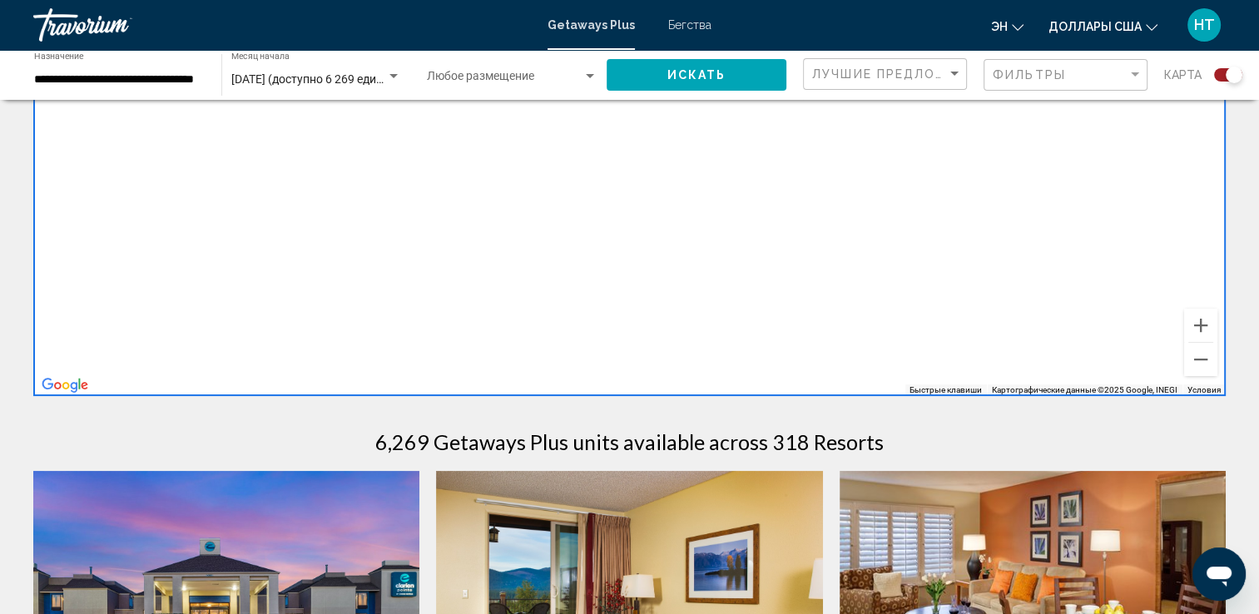
scroll to position [749, 0]
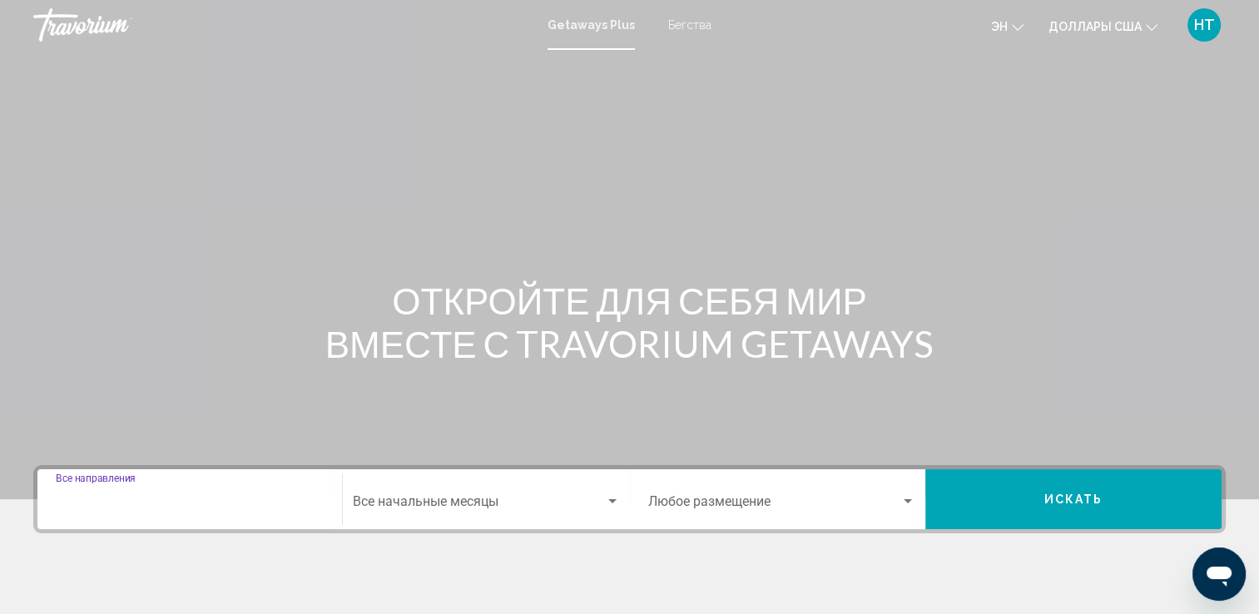
click at [67, 501] on input "Destination Все направления" at bounding box center [190, 505] width 268 height 15
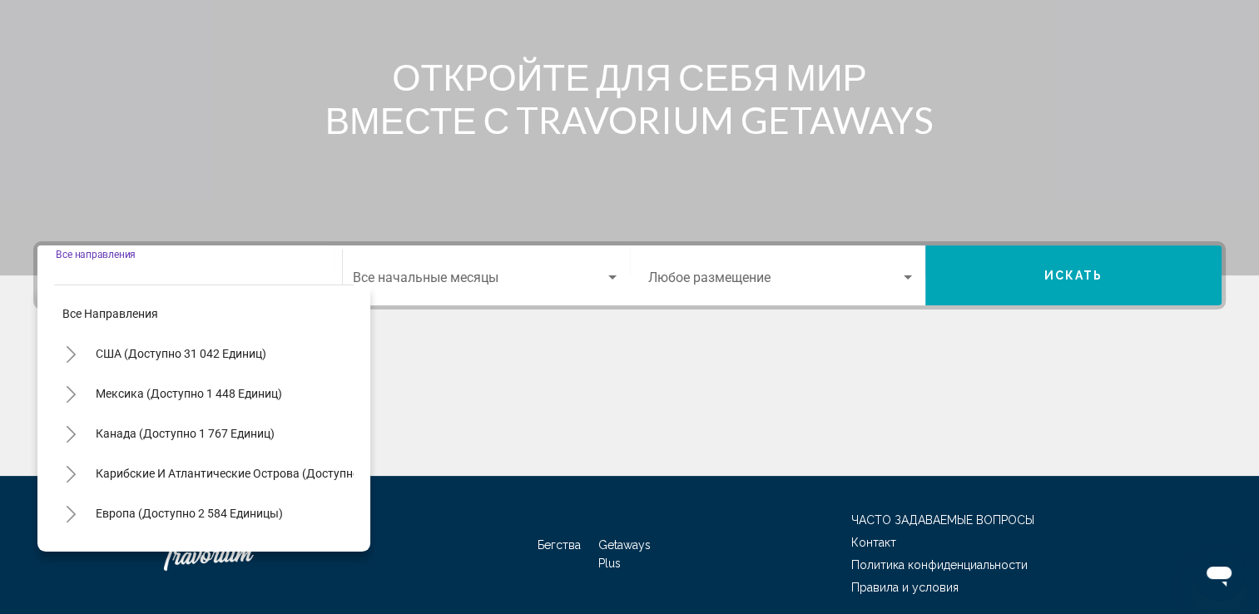
scroll to position [289, 0]
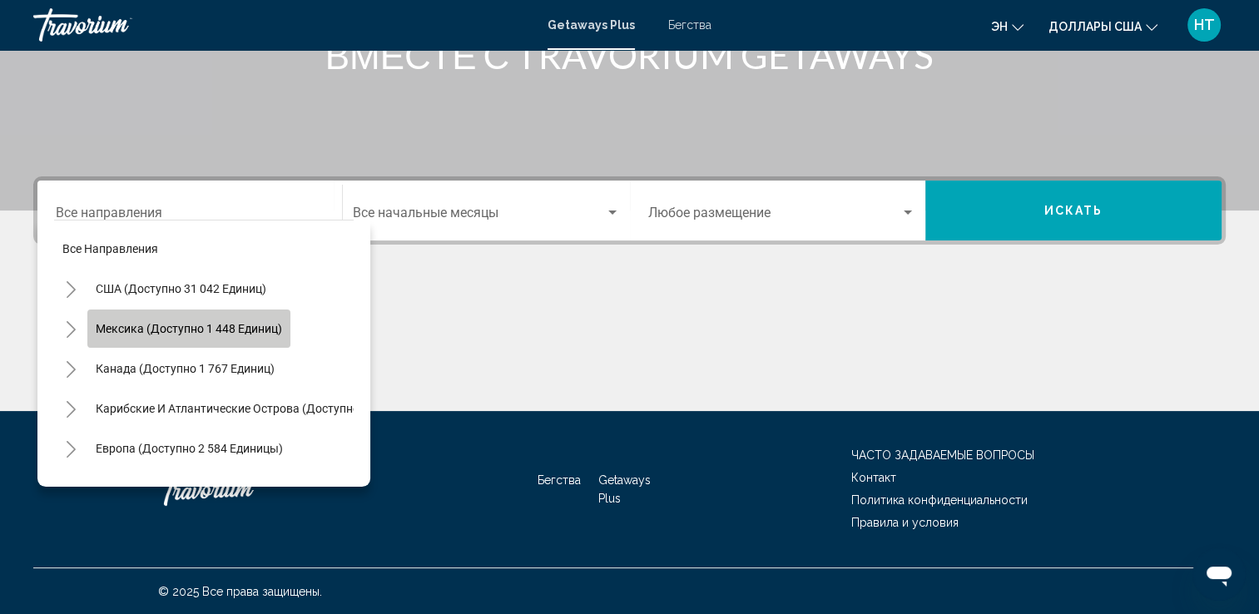
click at [89, 311] on button "Мексика (доступно 1 448 единиц)" at bounding box center [188, 328] width 203 height 38
type input "**********"
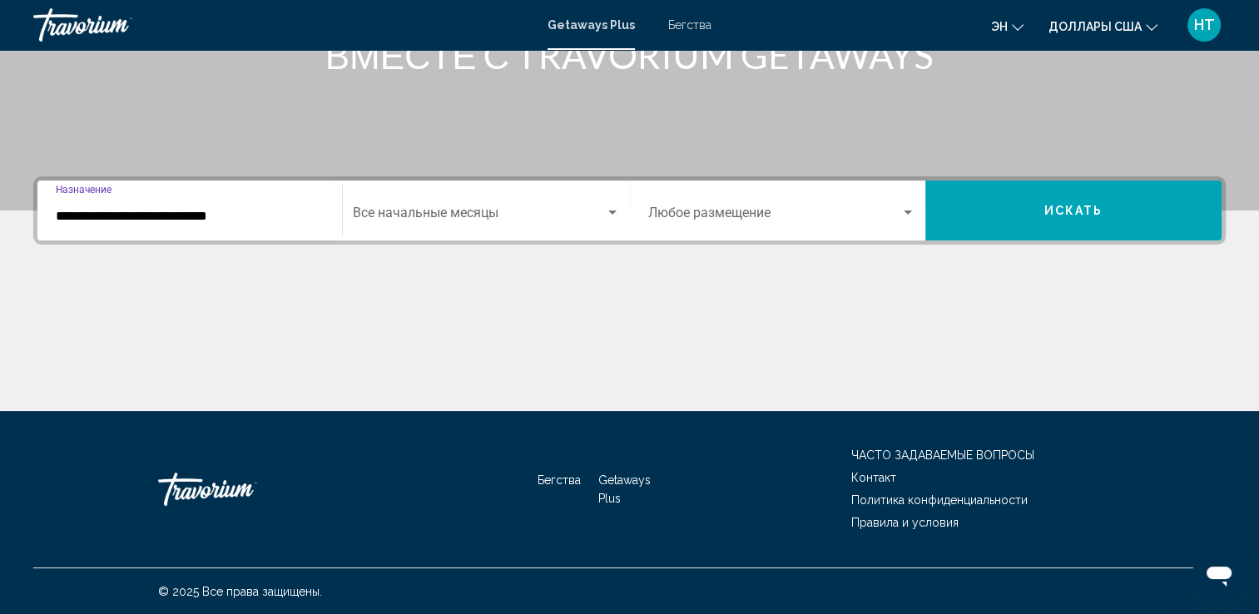
click at [1032, 225] on button "Искать" at bounding box center [1073, 211] width 296 height 60
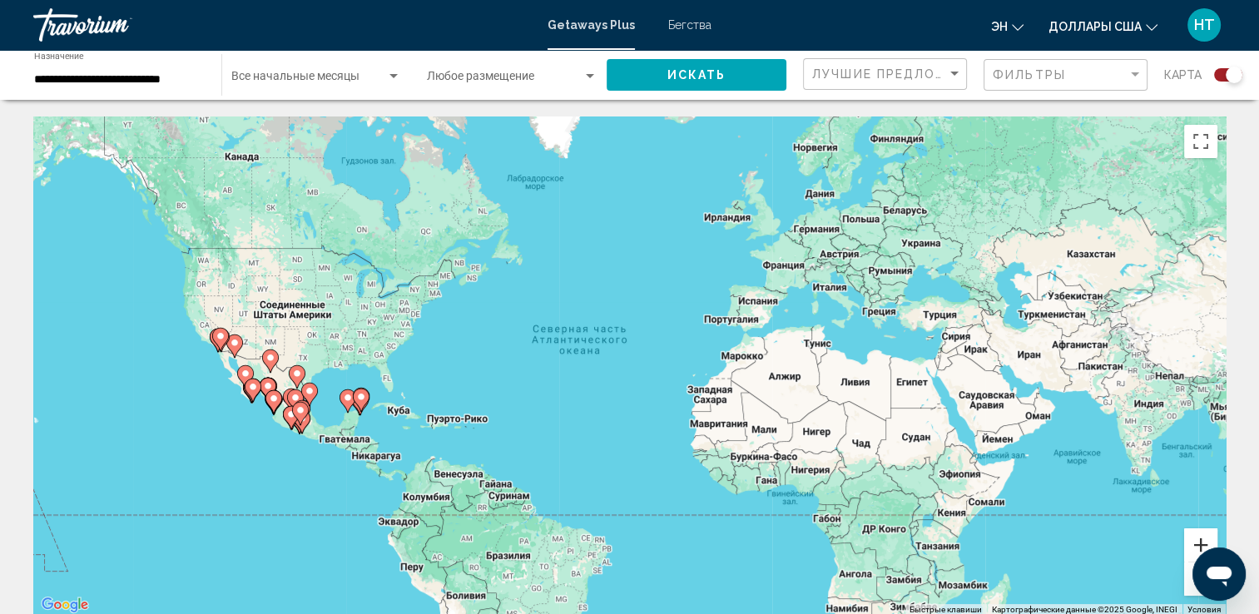
click at [1195, 543] on button "Увеличить" at bounding box center [1200, 544] width 33 height 33
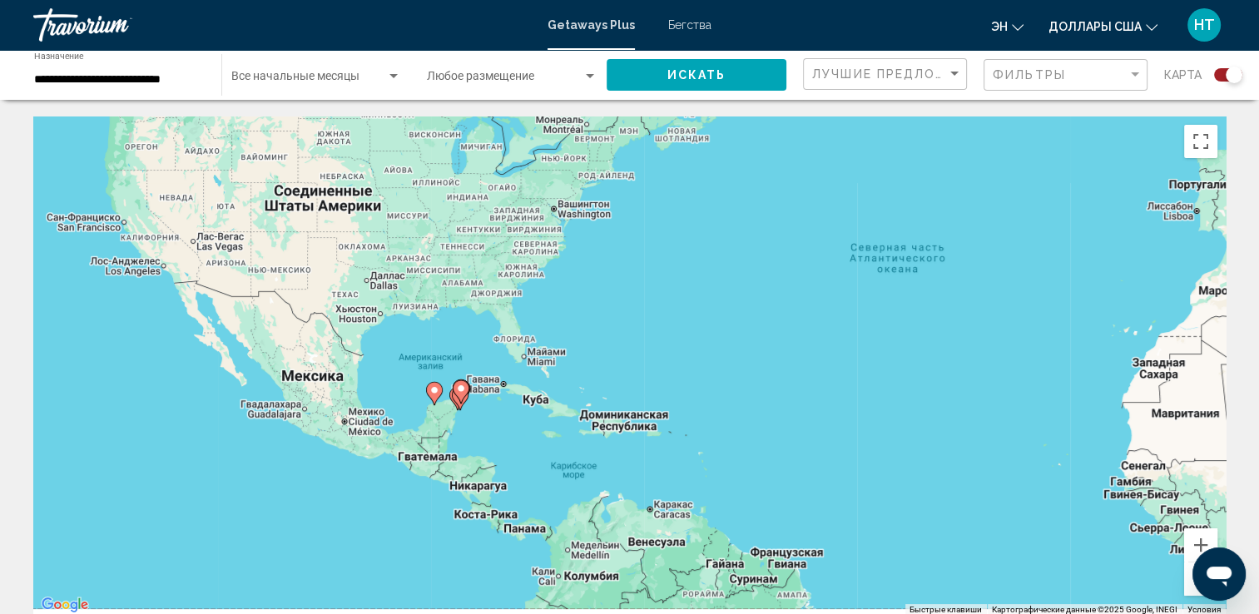
drag, startPoint x: 207, startPoint y: 396, endPoint x: 686, endPoint y: 305, distance: 486.9
click at [686, 305] on div "Чтобы активировать перетаскивание с помощью клавиатуры, нажмите Alt + Ввод. Пос…" at bounding box center [629, 365] width 1192 height 499
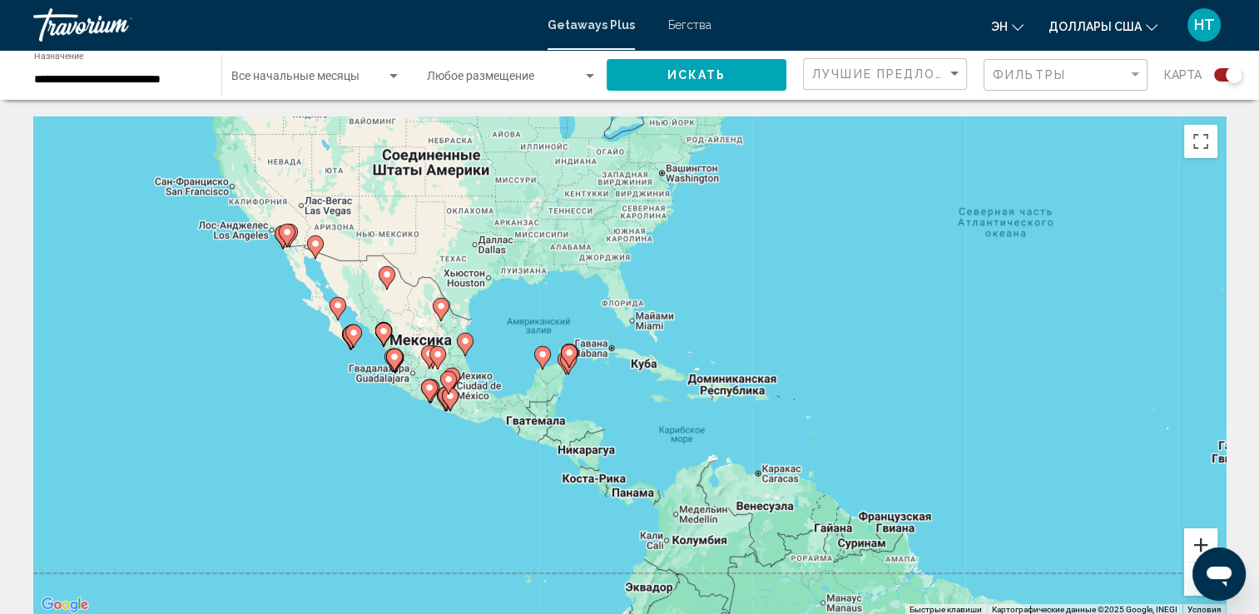
click at [1196, 547] on button "Увеличить" at bounding box center [1200, 544] width 33 height 33
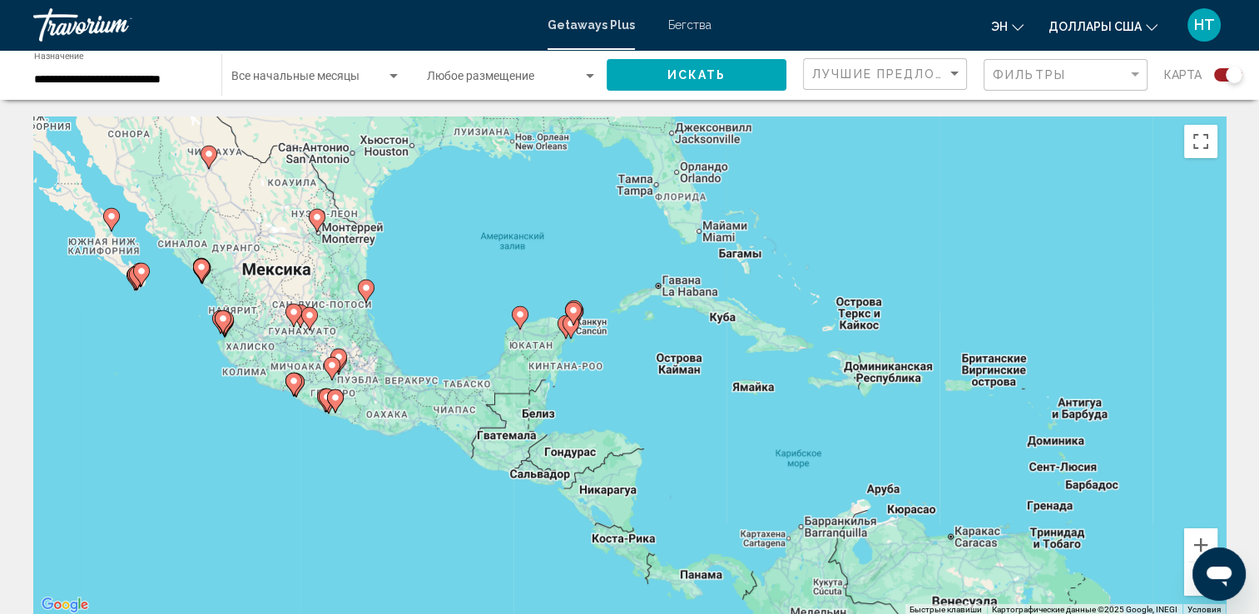
drag, startPoint x: 514, startPoint y: 418, endPoint x: 582, endPoint y: 374, distance: 81.0
click at [582, 374] on div "Чтобы активировать перетаскивание с помощью клавиатуры, нажмите Alt + Ввод. Пос…" at bounding box center [629, 365] width 1192 height 499
click at [1191, 542] on button "Увеличить" at bounding box center [1200, 544] width 33 height 33
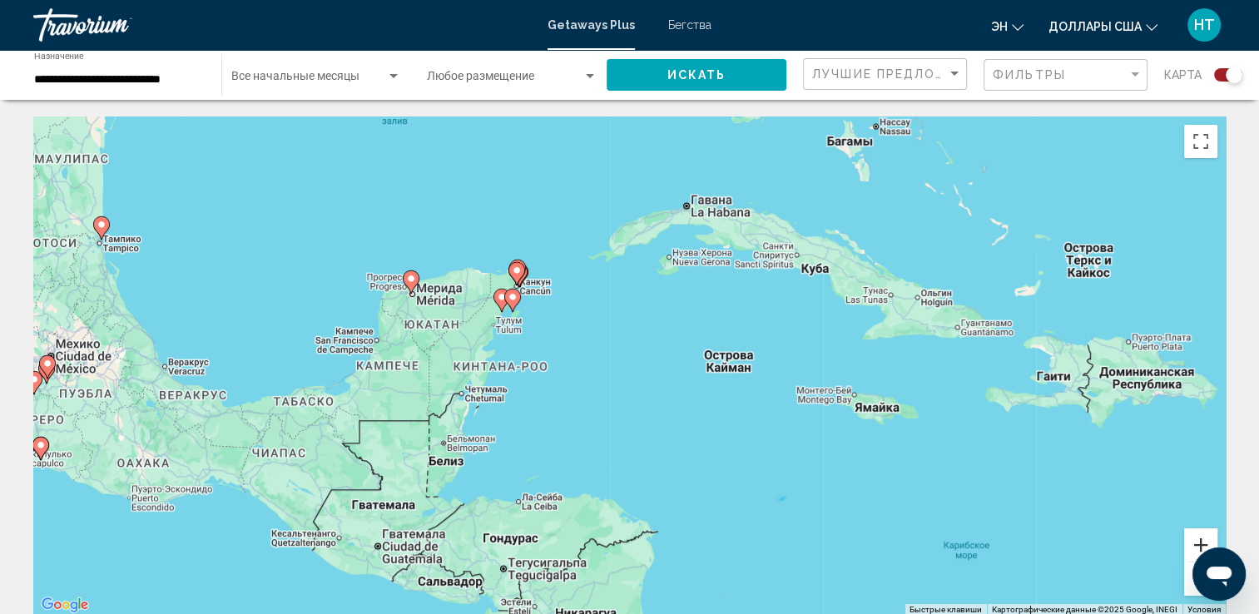
click at [1201, 544] on button "Увеличить" at bounding box center [1200, 544] width 33 height 33
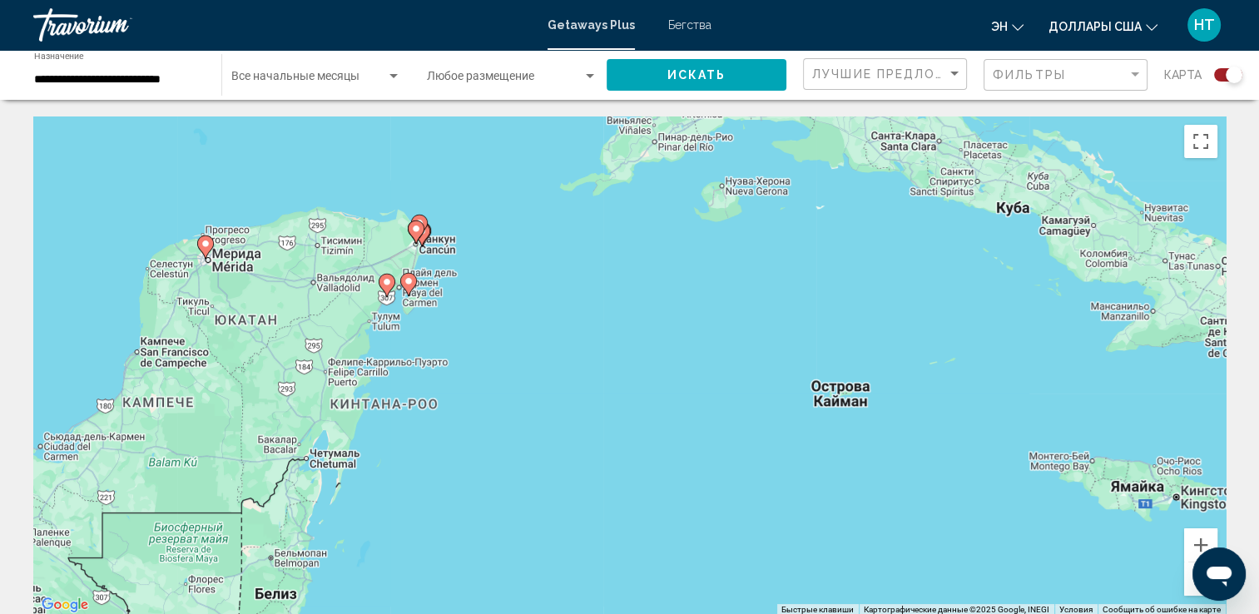
drag, startPoint x: 466, startPoint y: 288, endPoint x: 480, endPoint y: 326, distance: 40.8
click at [480, 326] on div "Чтобы активировать перетаскивание с помощью клавиатуры, нажмите Alt + Ввод. Пос…" at bounding box center [629, 365] width 1192 height 499
click at [1201, 537] on button "Увеличить" at bounding box center [1200, 544] width 33 height 33
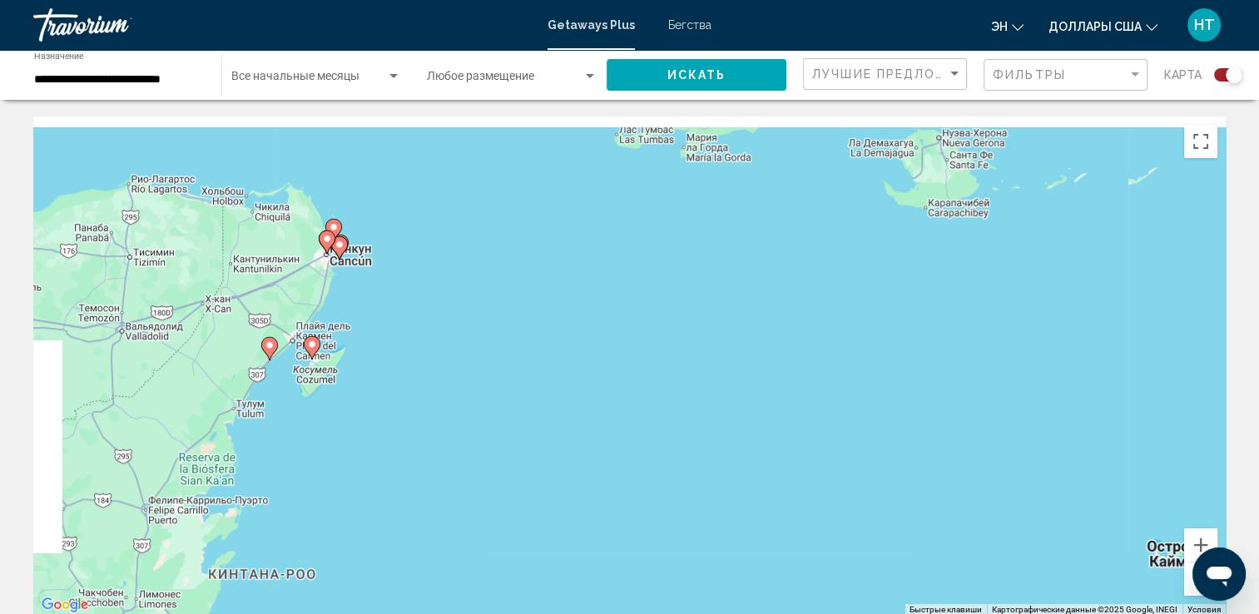
drag, startPoint x: 398, startPoint y: 404, endPoint x: 461, endPoint y: 471, distance: 91.8
click at [461, 471] on div "Чтобы активировать перетаскивание с помощью клавиатуры, нажмите Alt + Ввод. Пос…" at bounding box center [629, 365] width 1192 height 499
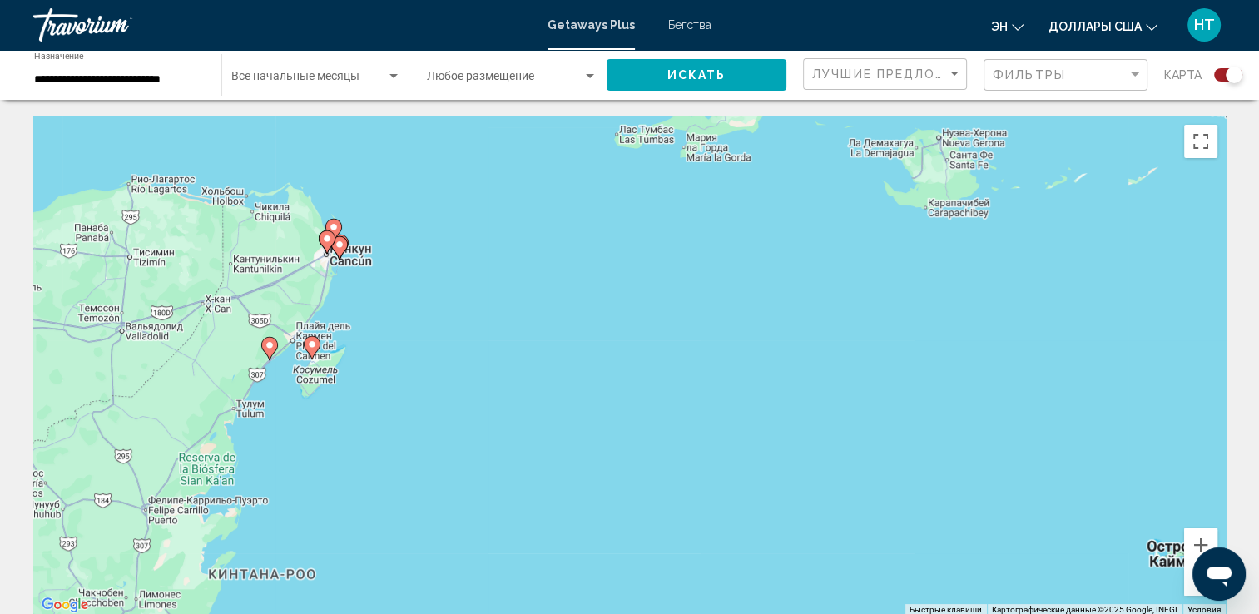
click at [327, 236] on image "Основное содержание" at bounding box center [327, 239] width 10 height 10
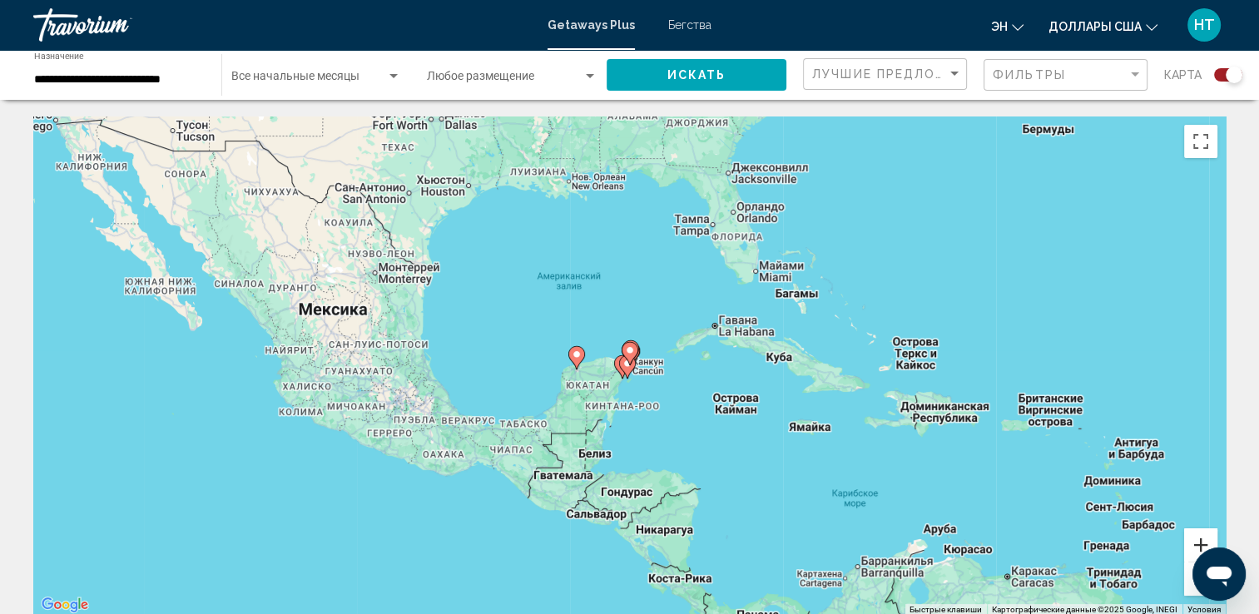
click at [1199, 539] on button "Увеличить" at bounding box center [1200, 544] width 33 height 33
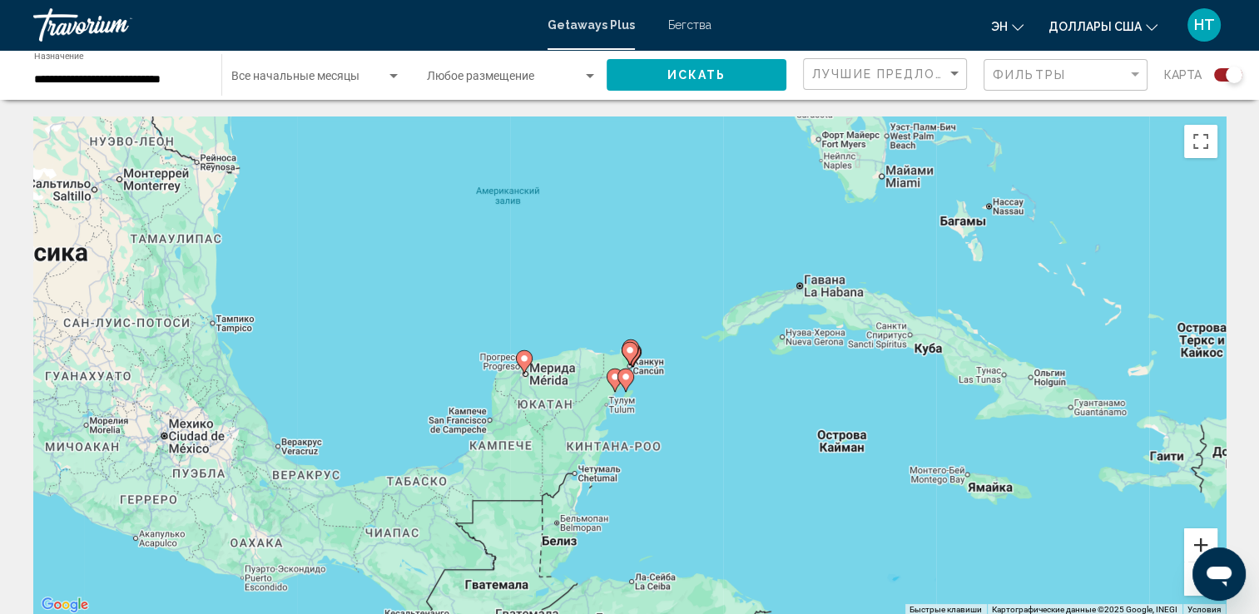
click at [1198, 539] on button "Увеличить" at bounding box center [1200, 544] width 33 height 33
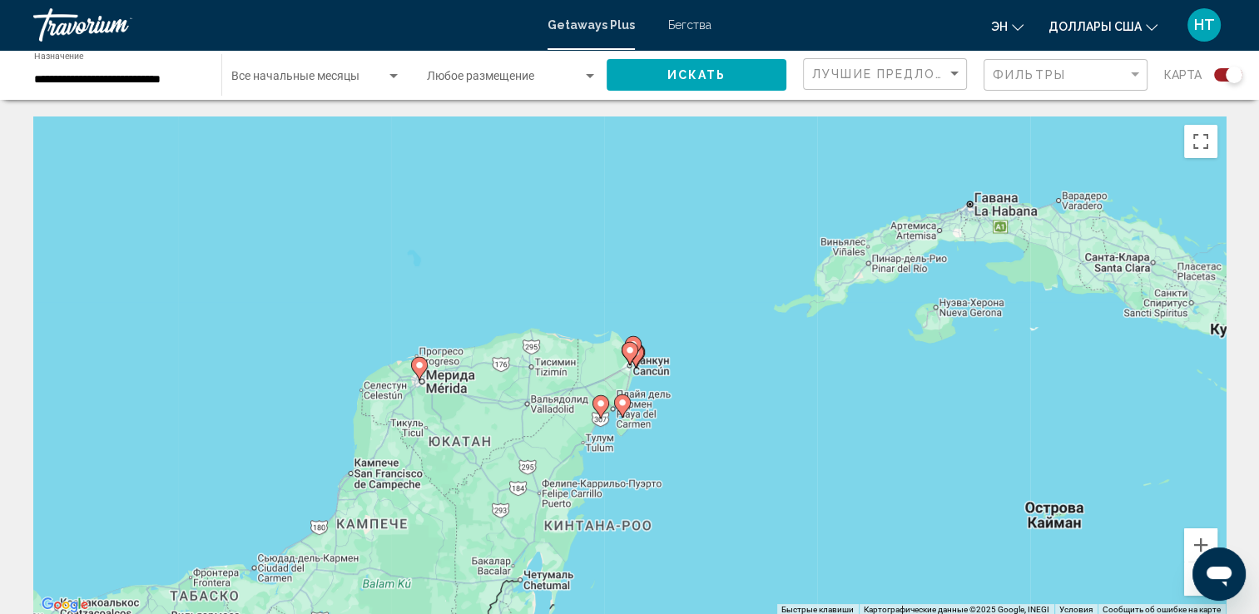
click at [626, 354] on image "Основное содержание" at bounding box center [630, 350] width 10 height 10
click at [627, 354] on image "Основное содержание" at bounding box center [630, 350] width 10 height 10
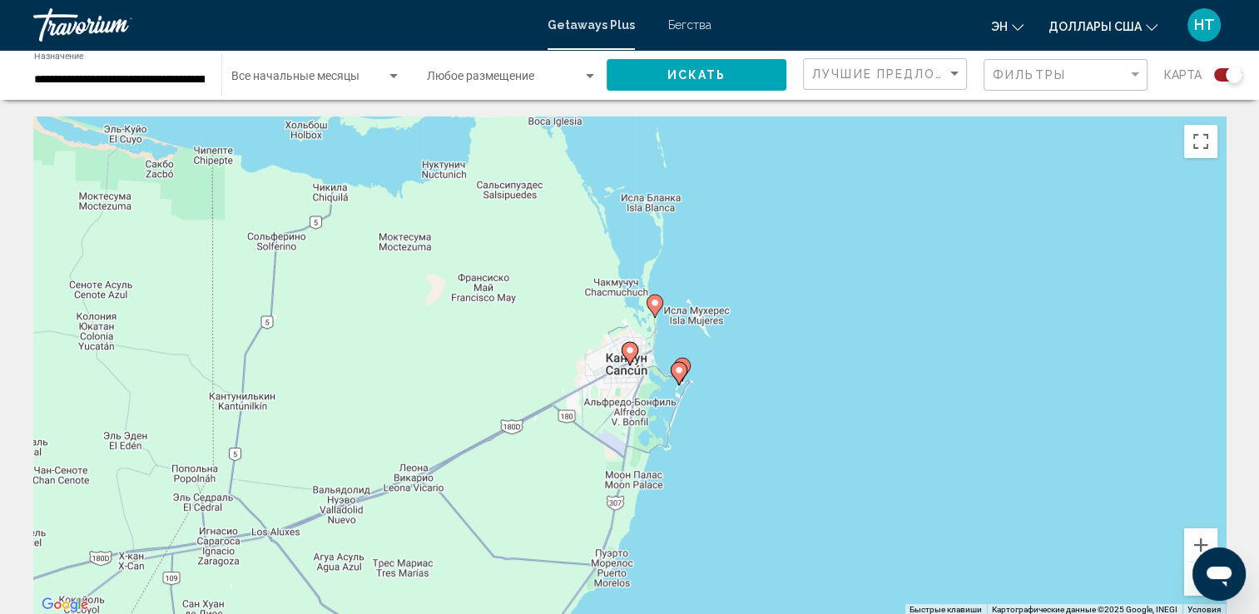
click at [627, 354] on image "Основное содержание" at bounding box center [630, 350] width 10 height 10
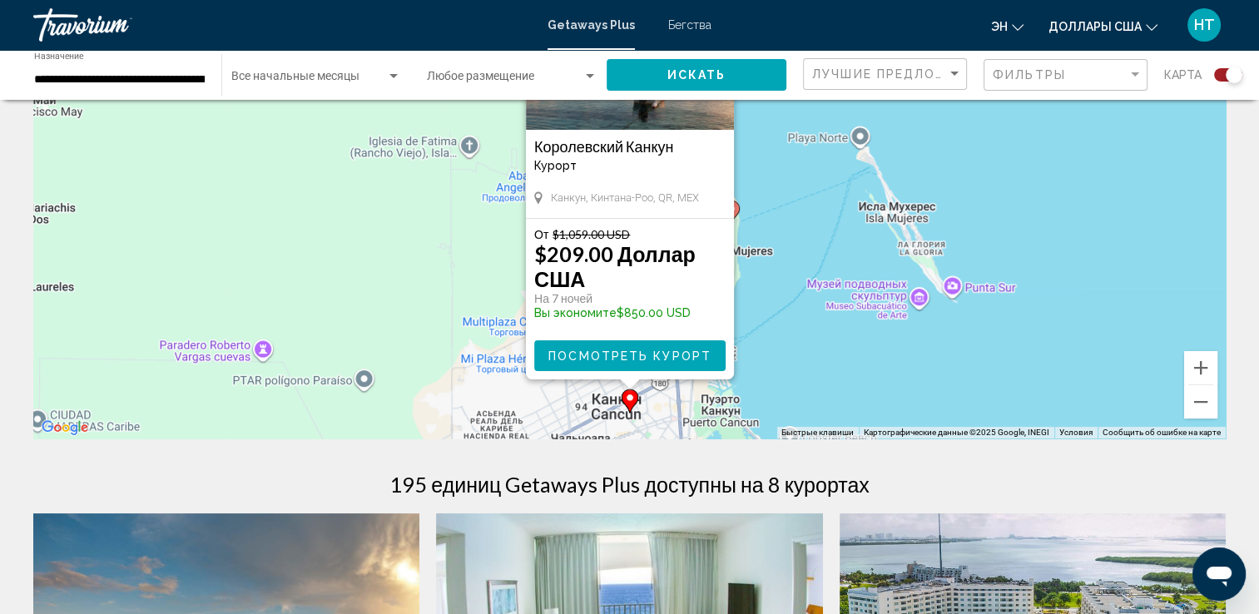
scroll to position [250, 0]
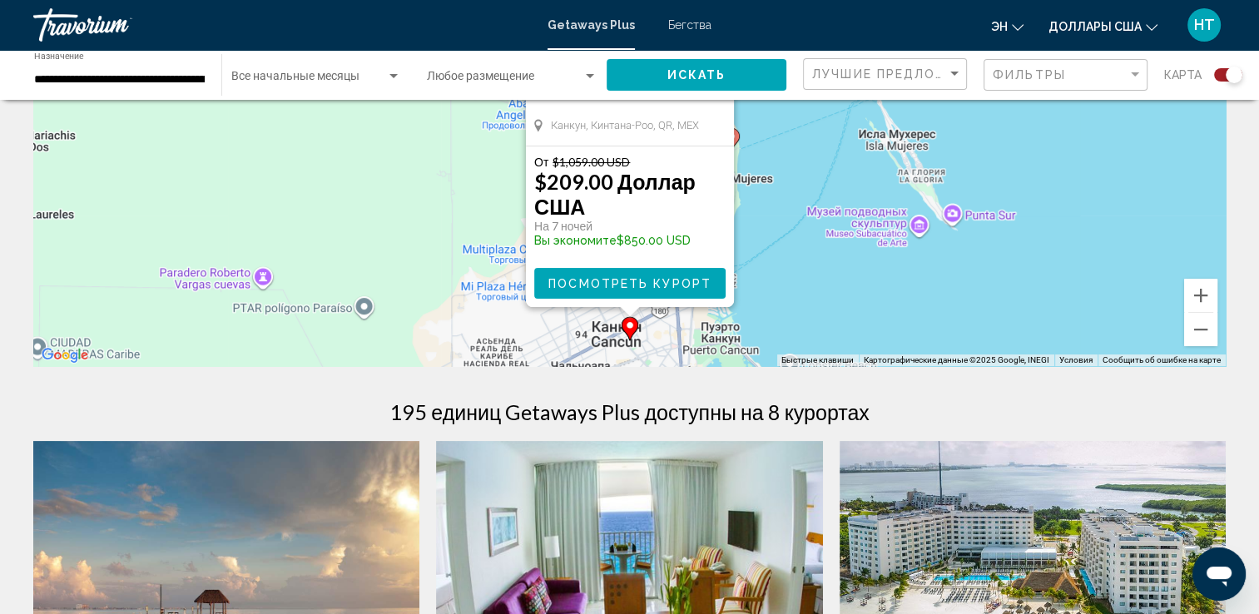
click at [790, 293] on div "Чтобы активировать перетаскивание с помощью клавиатуры, нажмите Alt + Ввод. Пос…" at bounding box center [629, 116] width 1192 height 499
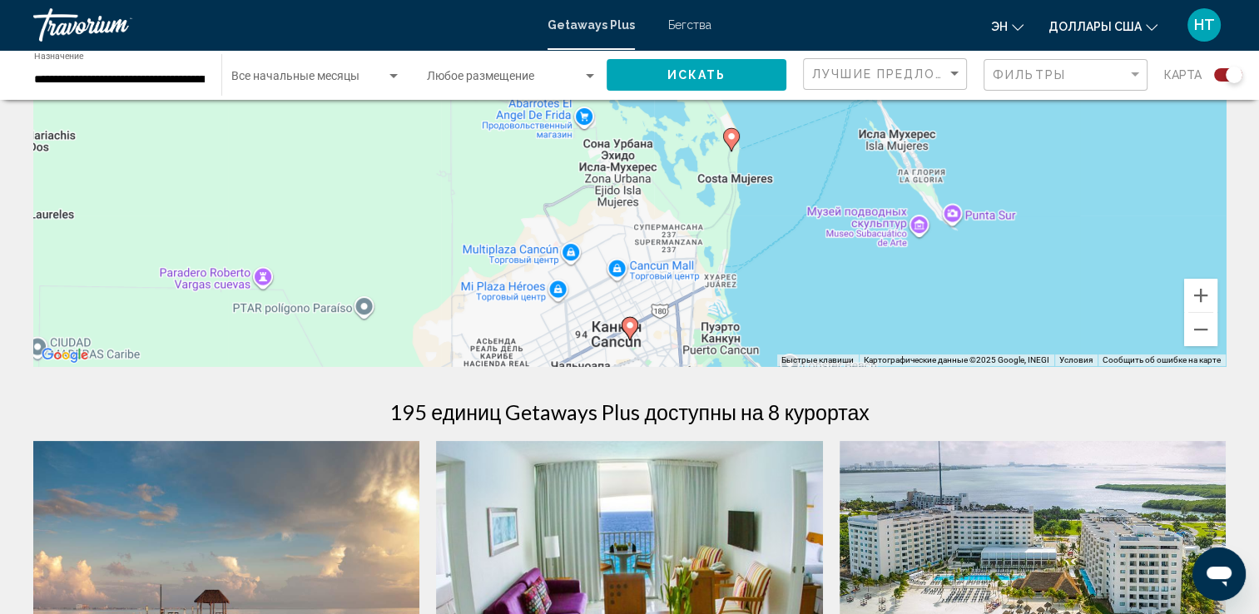
click at [728, 136] on image "Основное содержание" at bounding box center [731, 136] width 10 height 10
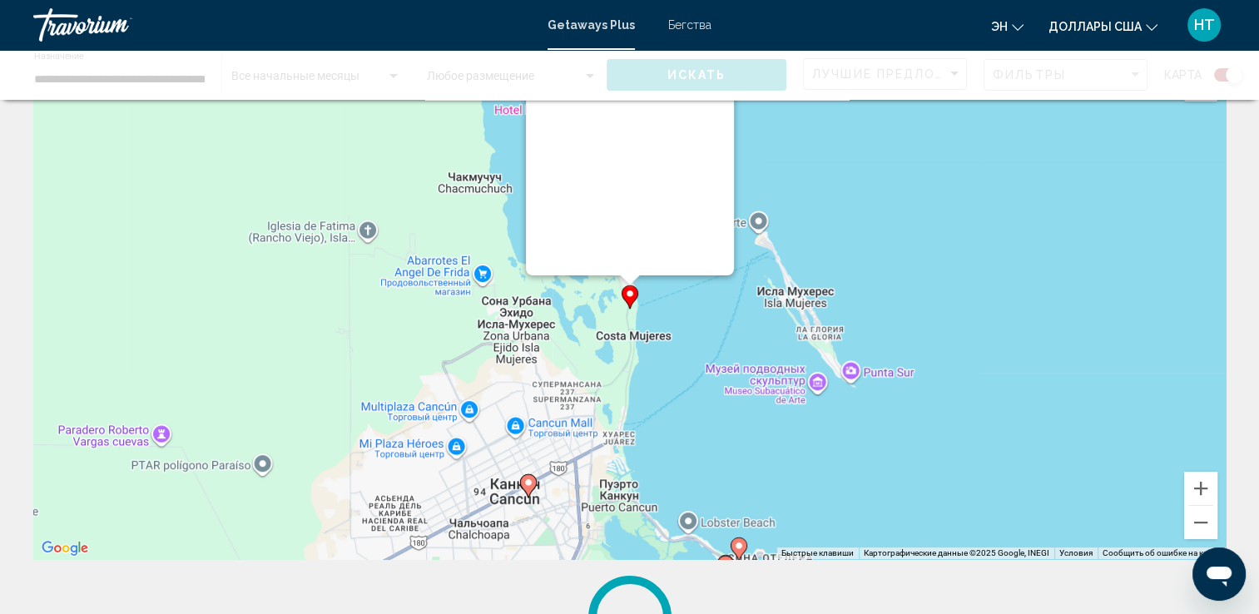
scroll to position [0, 0]
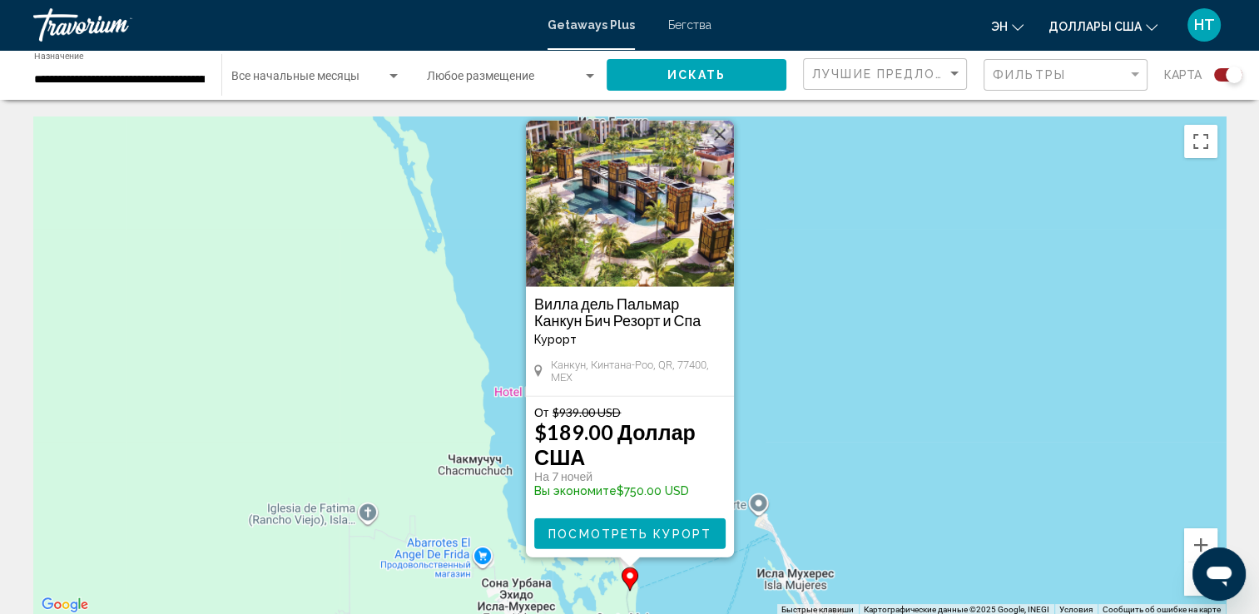
click at [779, 329] on div "Чтобы активировать перетаскивание с помощью клавиатуры, нажмите Alt + Ввод. Пос…" at bounding box center [629, 365] width 1192 height 499
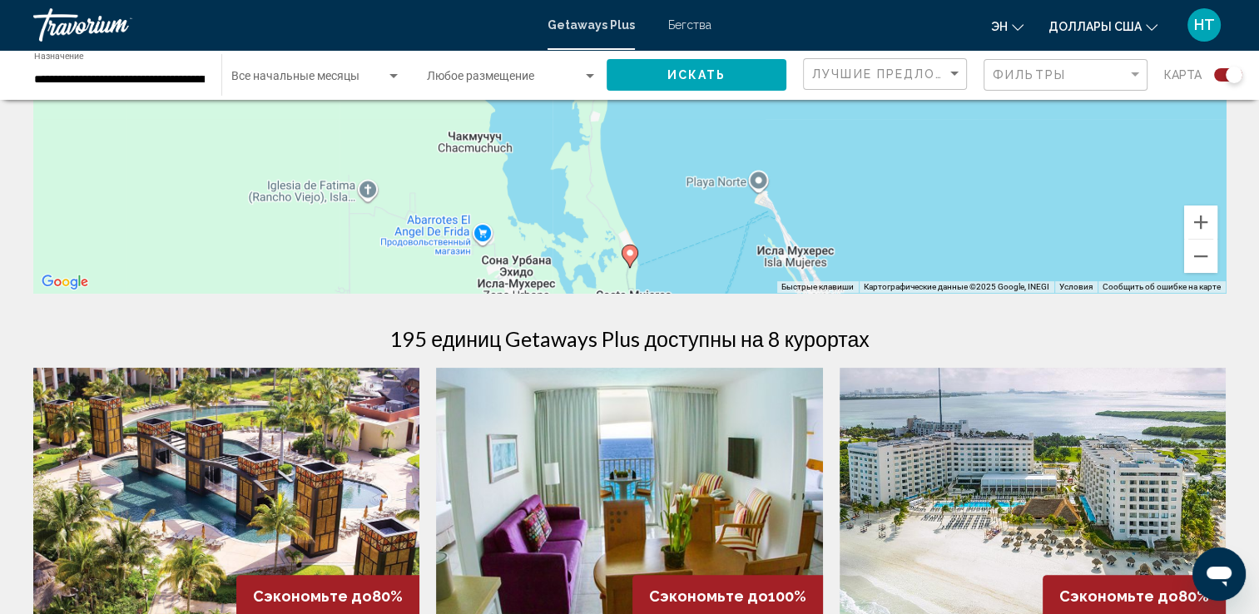
scroll to position [333, 0]
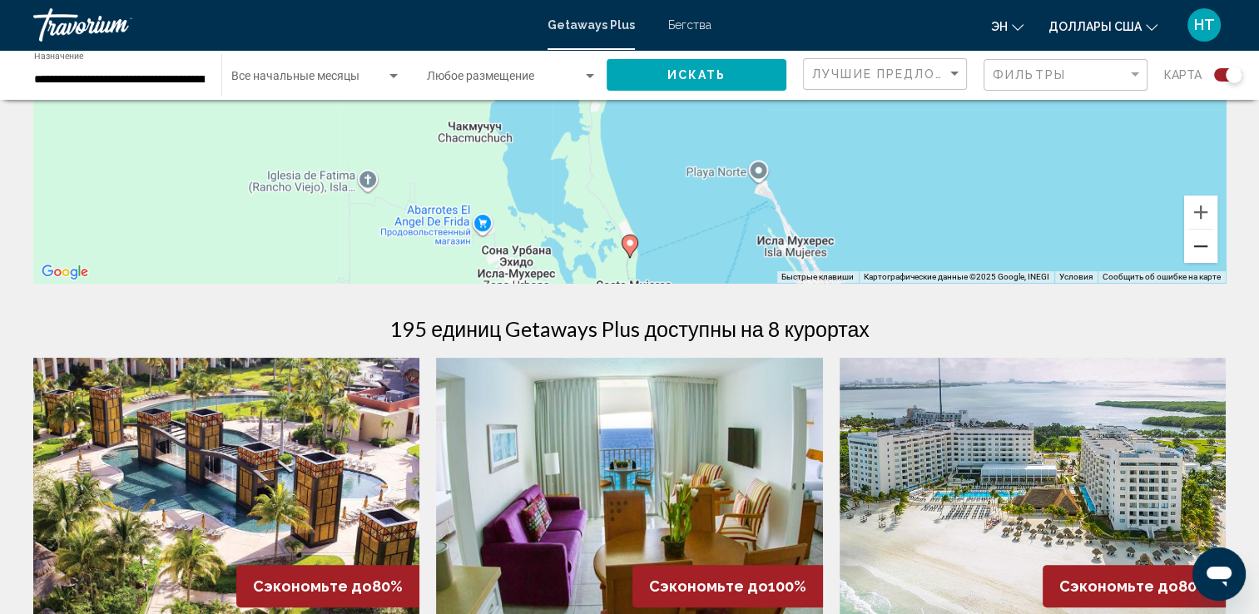
click at [1204, 241] on button "Уменьшить" at bounding box center [1200, 246] width 33 height 33
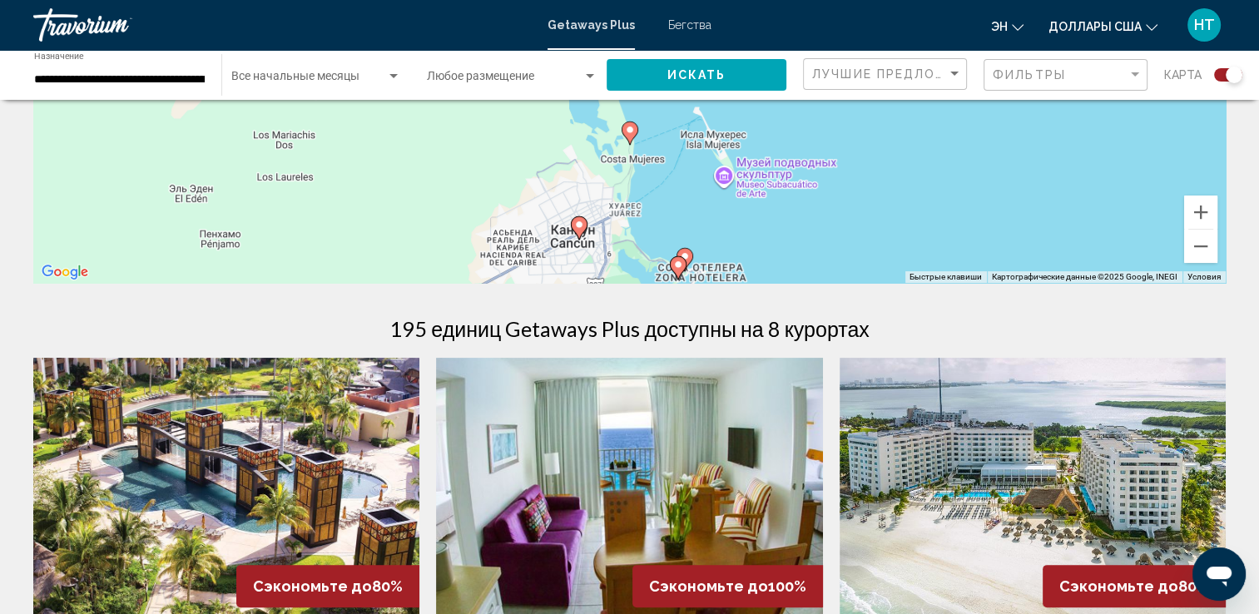
click at [676, 268] on image "Основное содержание" at bounding box center [678, 265] width 10 height 10
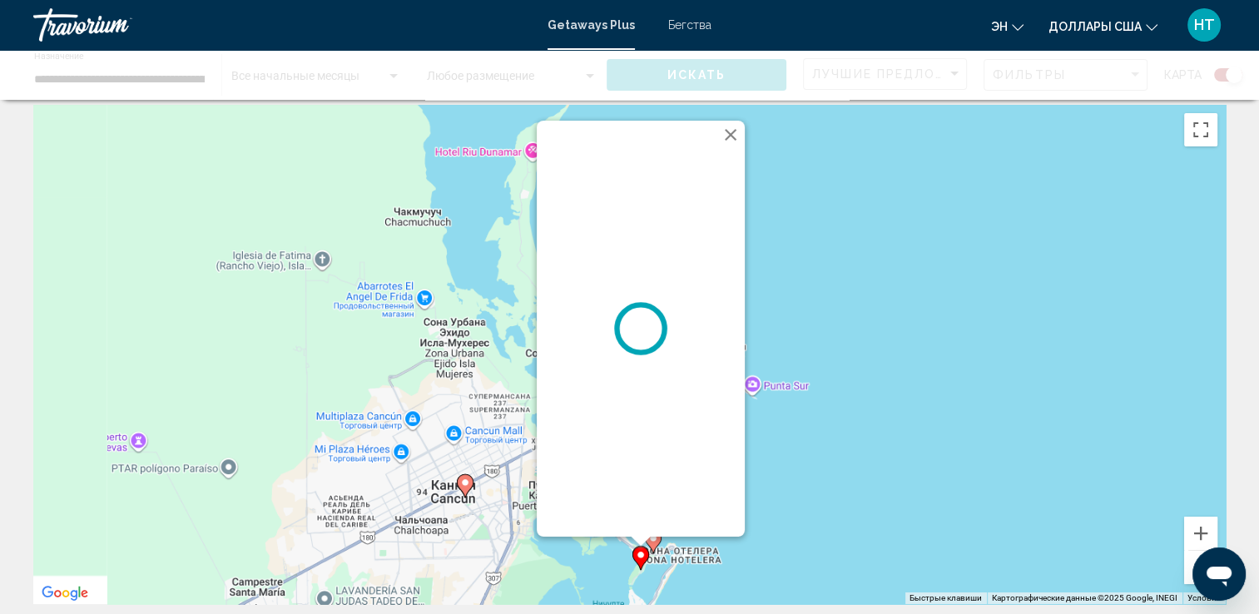
scroll to position [0, 0]
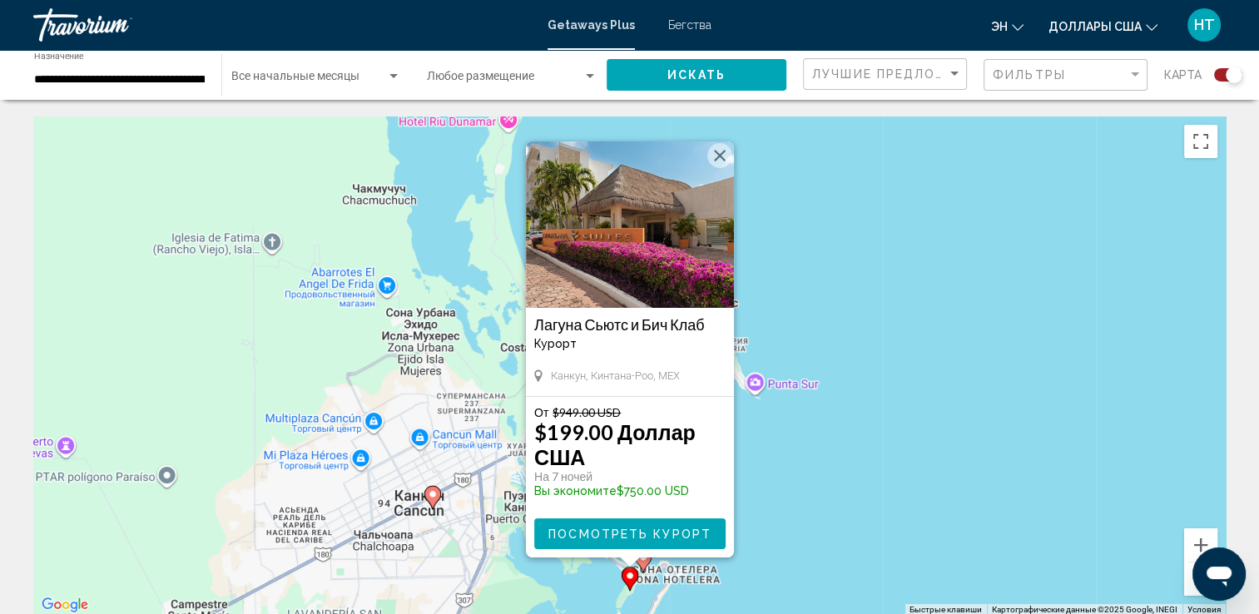
click at [790, 290] on div "Чтобы активировать перетаскивание с помощью клавиатуры, нажмите Alt + Ввод. Пос…" at bounding box center [629, 365] width 1192 height 499
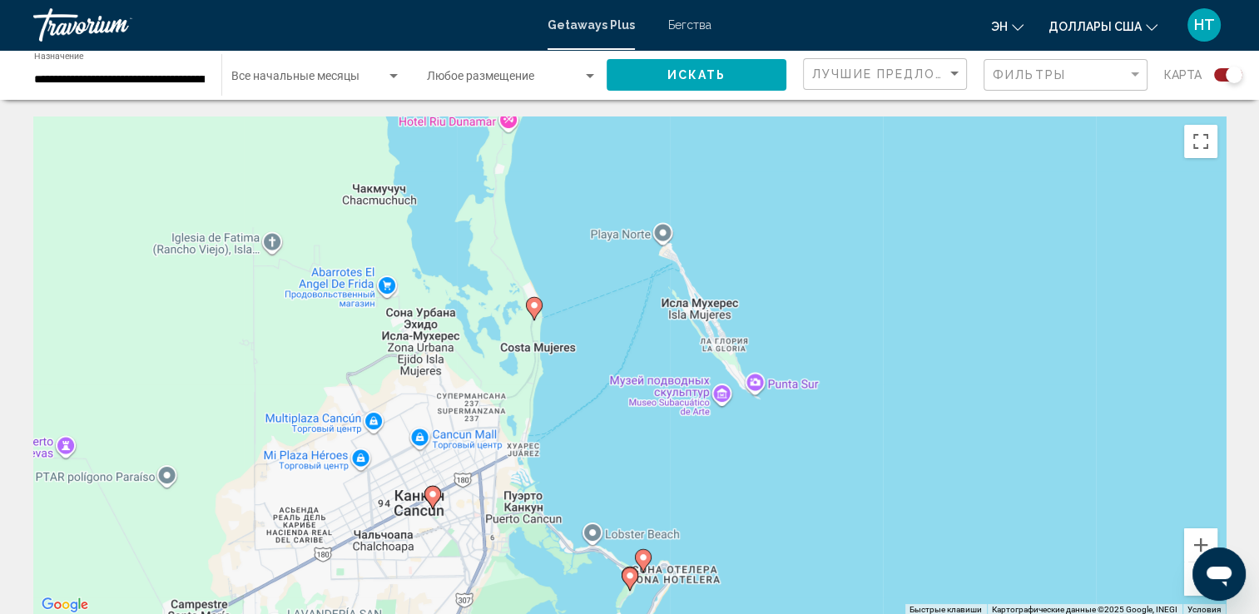
click at [643, 562] on g "Основное содержание" at bounding box center [643, 560] width 17 height 23
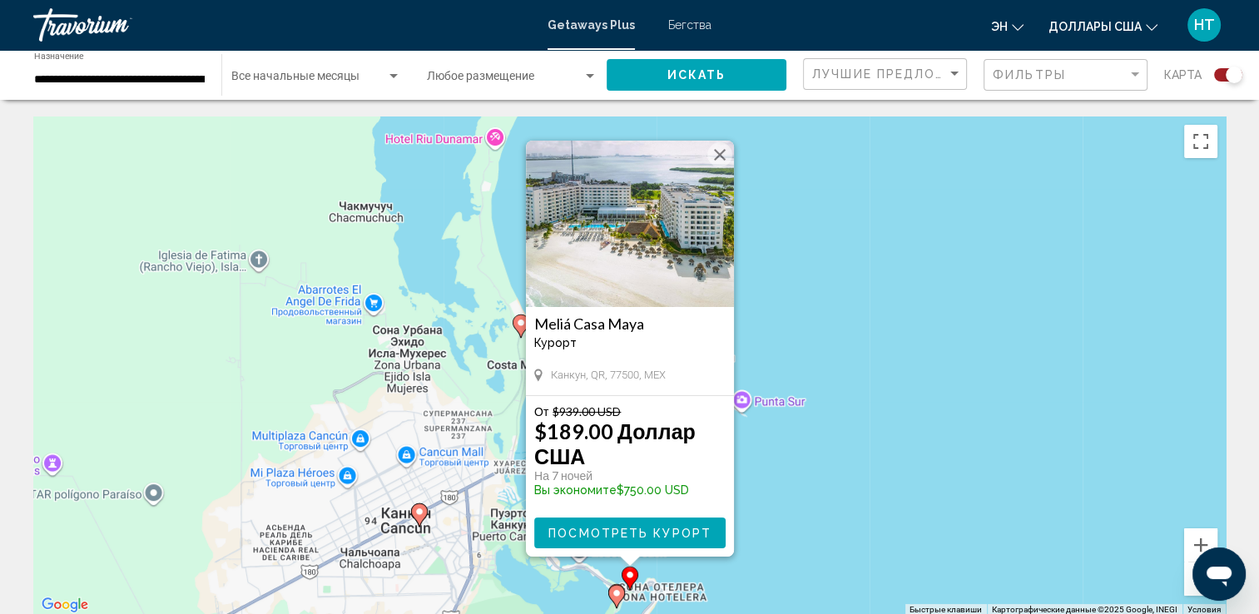
click at [794, 255] on div "Чтобы активировать перетаскивание с помощью клавиатуры, нажмите Alt + Ввод. Пос…" at bounding box center [629, 365] width 1192 height 499
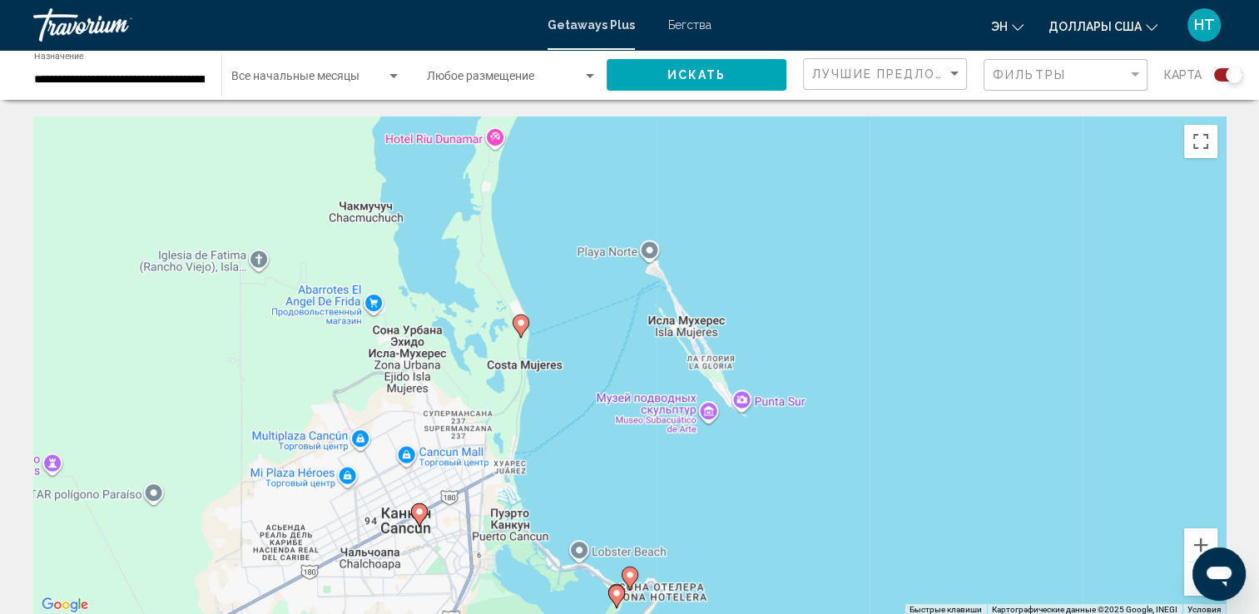
click at [120, 82] on input "**********" at bounding box center [119, 79] width 171 height 13
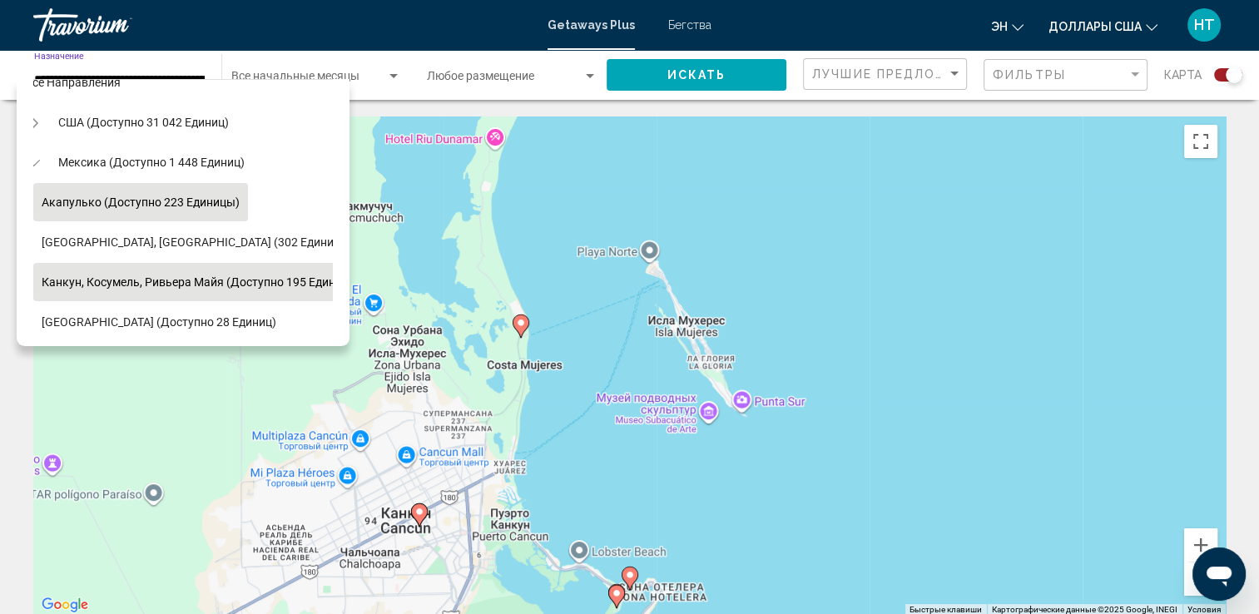
scroll to position [0, 17]
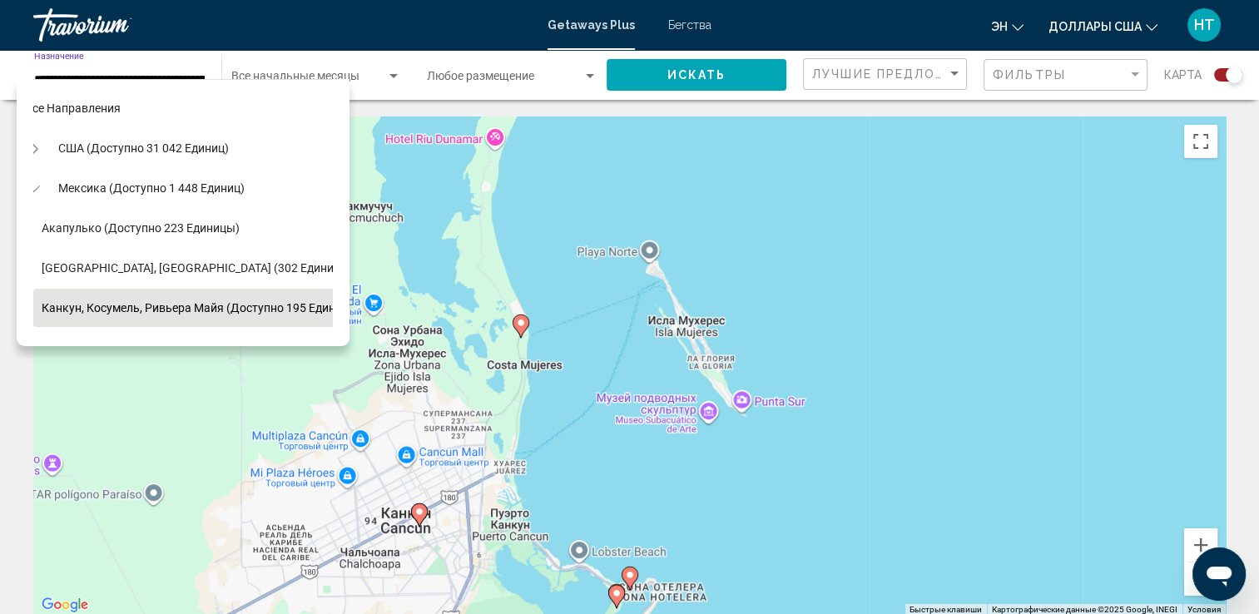
click at [47, 145] on button "Toggle Соединенные Штаты (доступно 31 042 единиц)" at bounding box center [33, 147] width 33 height 33
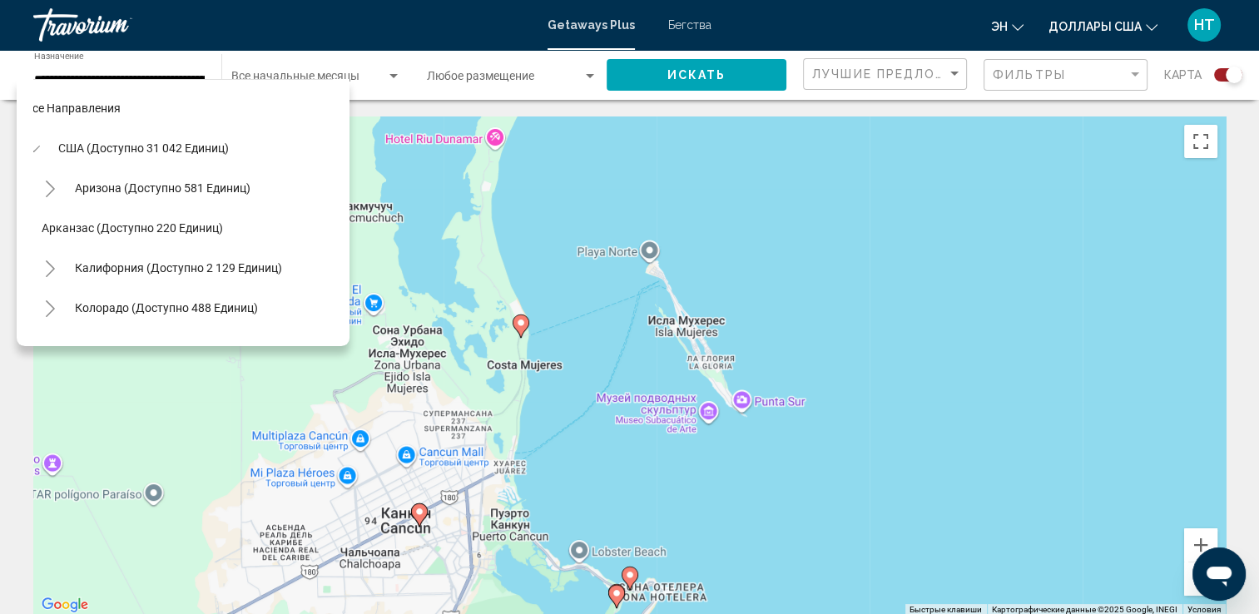
click at [59, 146] on span "США (доступно 31 042 единиц)" at bounding box center [143, 147] width 171 height 13
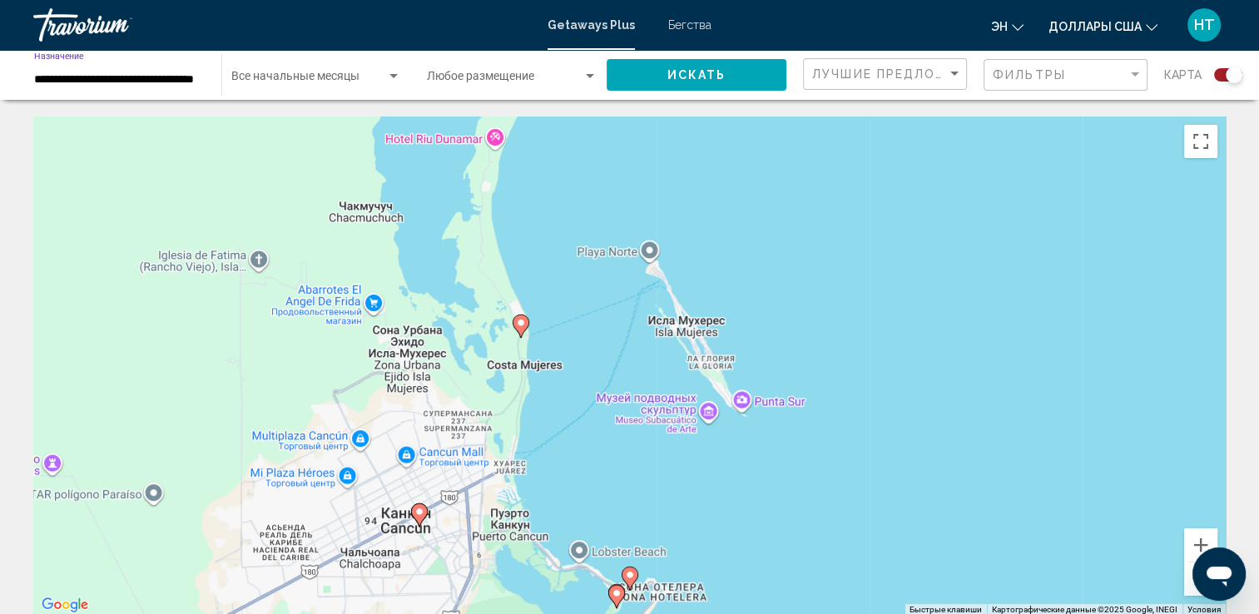
click at [682, 85] on button "Искать" at bounding box center [697, 74] width 180 height 31
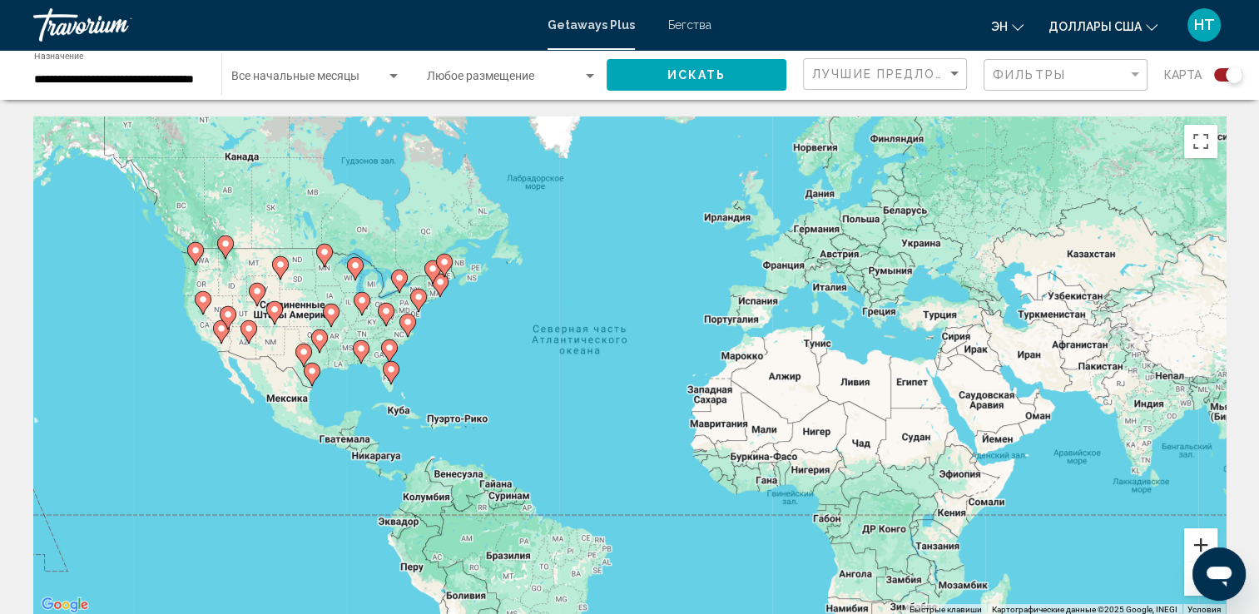
click at [1199, 545] on button "Увеличить" at bounding box center [1200, 544] width 33 height 33
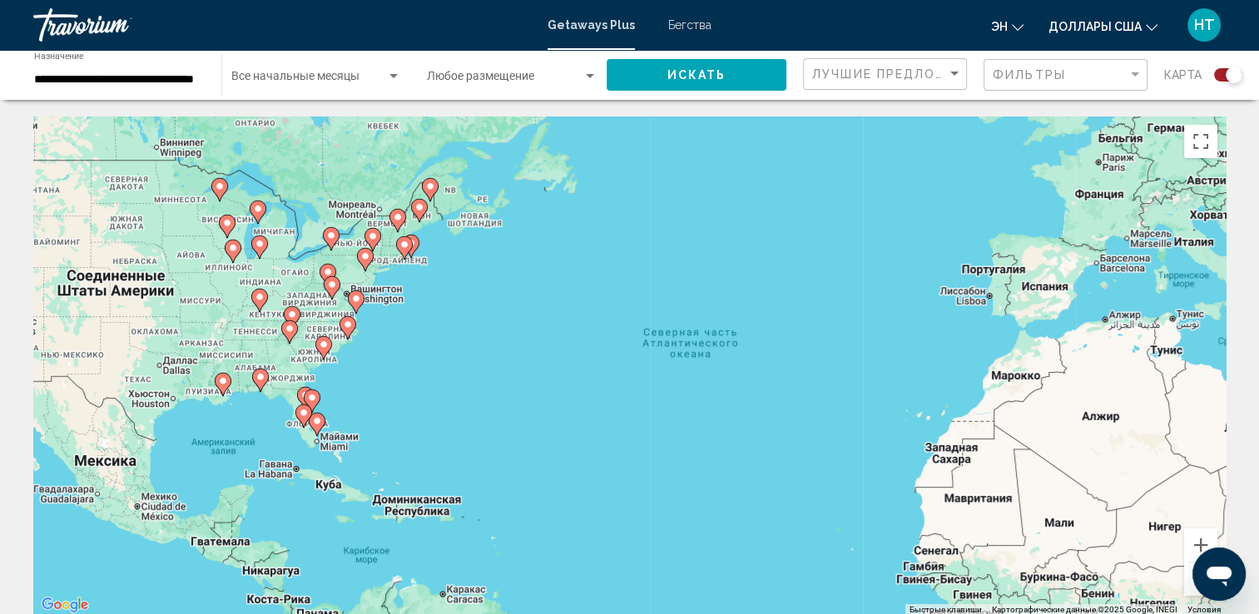
drag, startPoint x: 402, startPoint y: 353, endPoint x: 537, endPoint y: 375, distance: 137.5
click at [537, 375] on div "Чтобы активировать перетаскивание с помощью клавиатуры, нажмите Alt + Ввод. Пос…" at bounding box center [629, 365] width 1192 height 499
click at [1203, 541] on button "Увеличить" at bounding box center [1200, 544] width 33 height 33
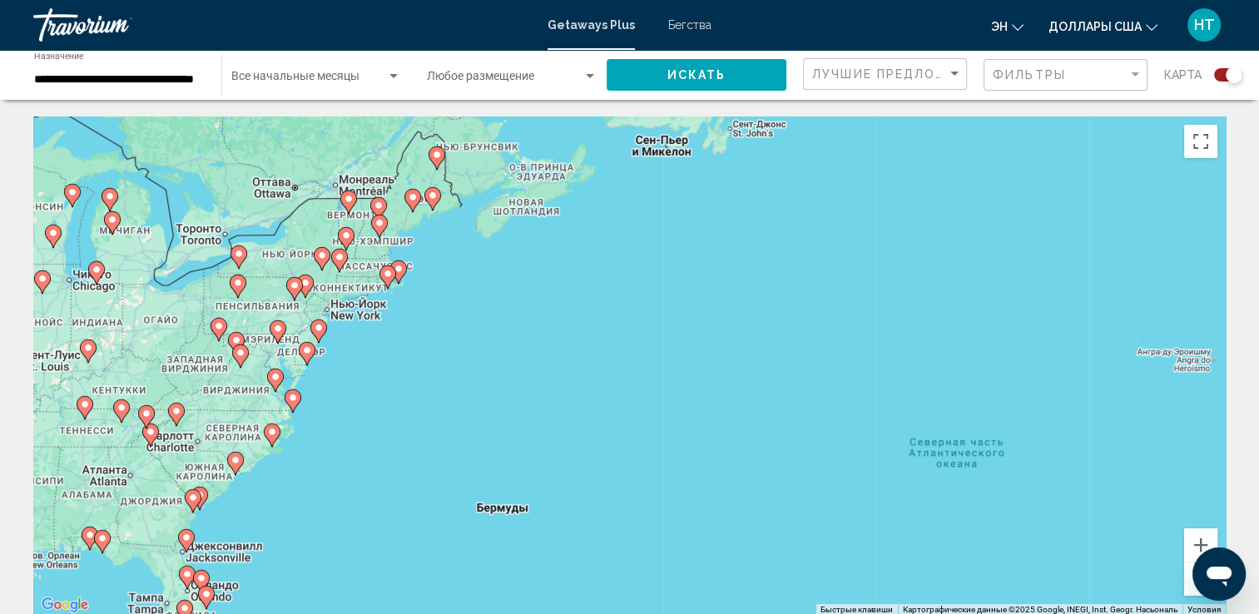
drag, startPoint x: 257, startPoint y: 260, endPoint x: 464, endPoint y: 394, distance: 246.7
click at [464, 394] on div "Чтобы активировать перетаскивание с помощью клавиатуры, нажмите Alt + Ввод. Пос…" at bounding box center [629, 365] width 1192 height 499
click at [1204, 538] on button "Увеличить" at bounding box center [1200, 544] width 33 height 33
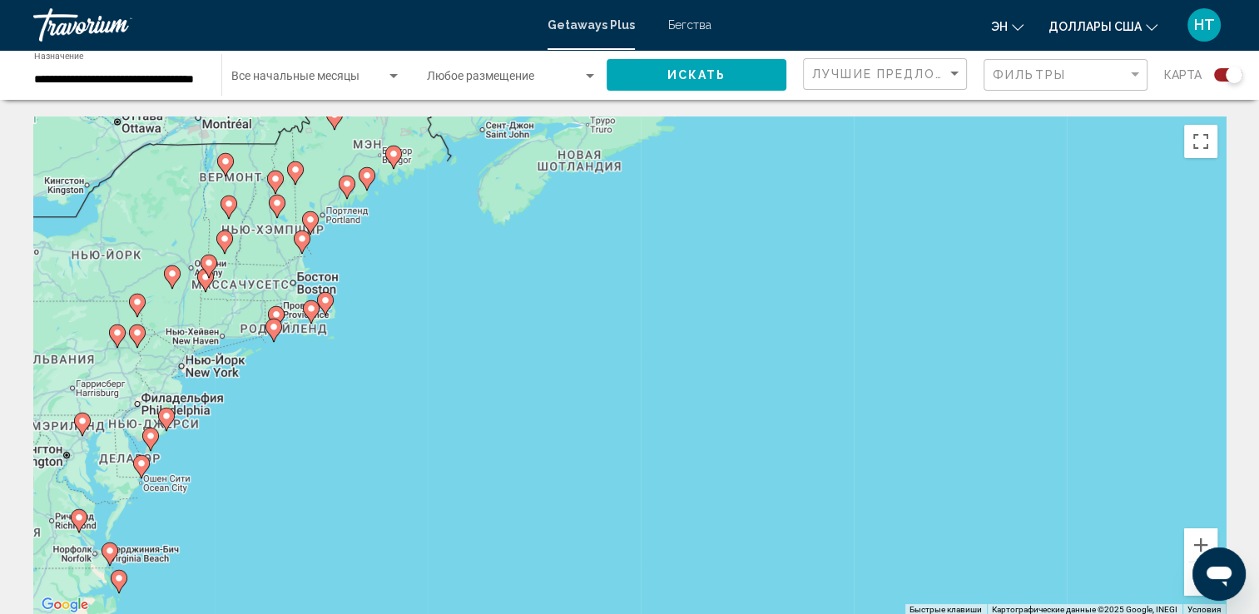
drag, startPoint x: 121, startPoint y: 285, endPoint x: 281, endPoint y: 401, distance: 197.7
click at [281, 401] on div "Чтобы активировать перетаскивание с помощью клавиатуры, нажмите Alt + Ввод. Пос…" at bounding box center [629, 365] width 1192 height 499
click at [1201, 536] on button "Увеличить" at bounding box center [1200, 544] width 33 height 33
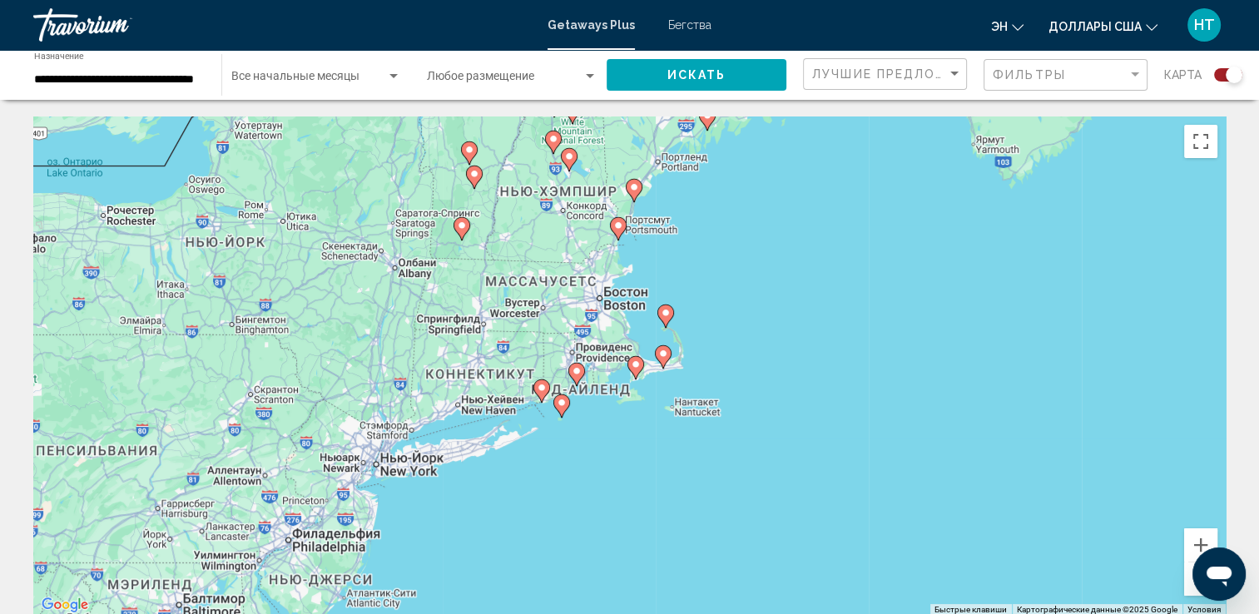
drag, startPoint x: 186, startPoint y: 341, endPoint x: 834, endPoint y: 438, distance: 654.5
click at [834, 438] on div "Чтобы активировать перетаскивание с помощью клавиатуры, нажмите Alt + Ввод. Пос…" at bounding box center [629, 365] width 1192 height 499
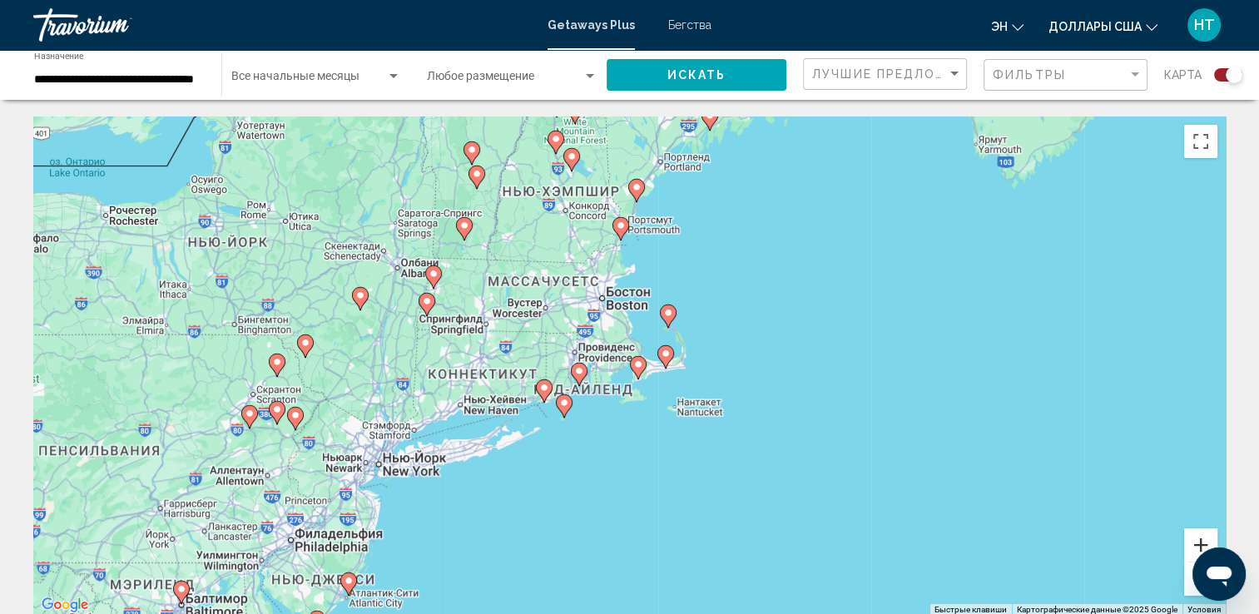
click at [1191, 537] on button "Увеличить" at bounding box center [1200, 544] width 33 height 33
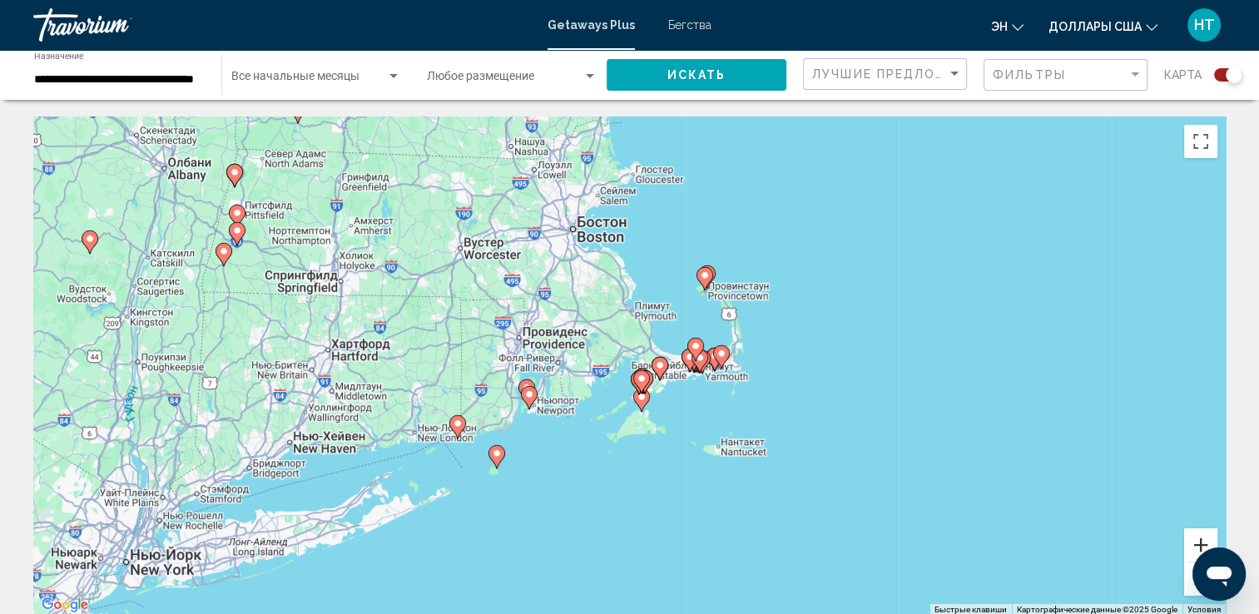
click at [1194, 541] on button "Увеличить" at bounding box center [1200, 544] width 33 height 33
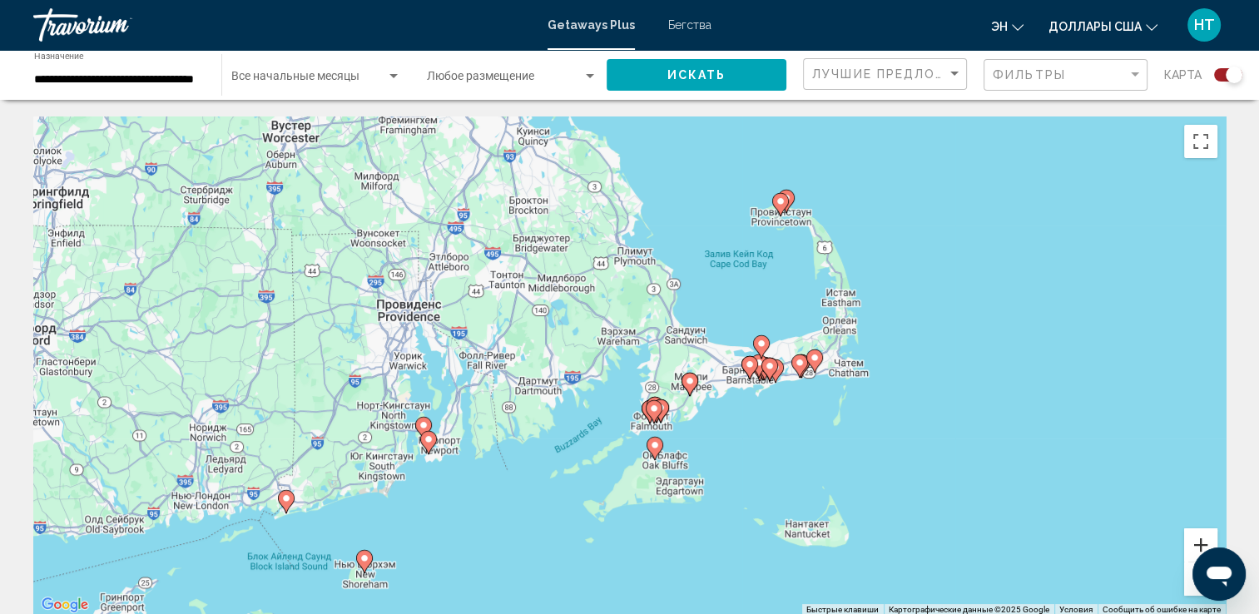
click at [1208, 537] on button "Увеличить" at bounding box center [1200, 544] width 33 height 33
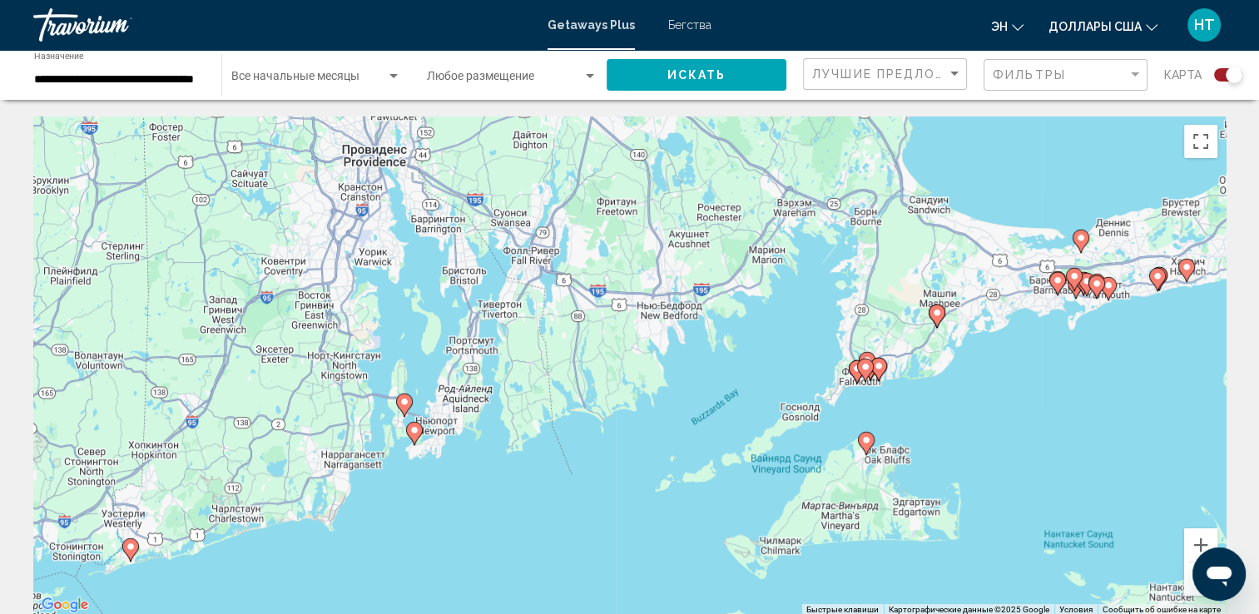
drag, startPoint x: 429, startPoint y: 502, endPoint x: 586, endPoint y: 414, distance: 179.2
click at [586, 414] on div "Чтобы активировать перетаскивание с помощью клавиатуры, нажмите Alt + Ввод. Пос…" at bounding box center [629, 365] width 1192 height 499
click at [403, 406] on image "Основное содержание" at bounding box center [404, 402] width 10 height 10
type input "**********"
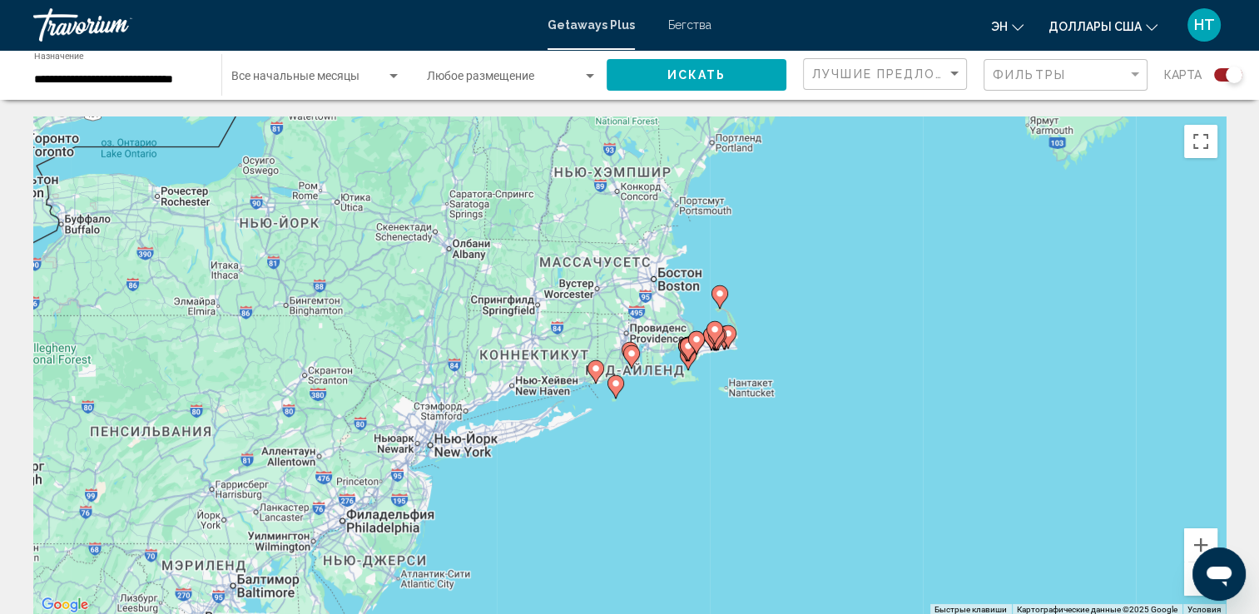
click at [627, 356] on image "Основное содержание" at bounding box center [631, 354] width 10 height 10
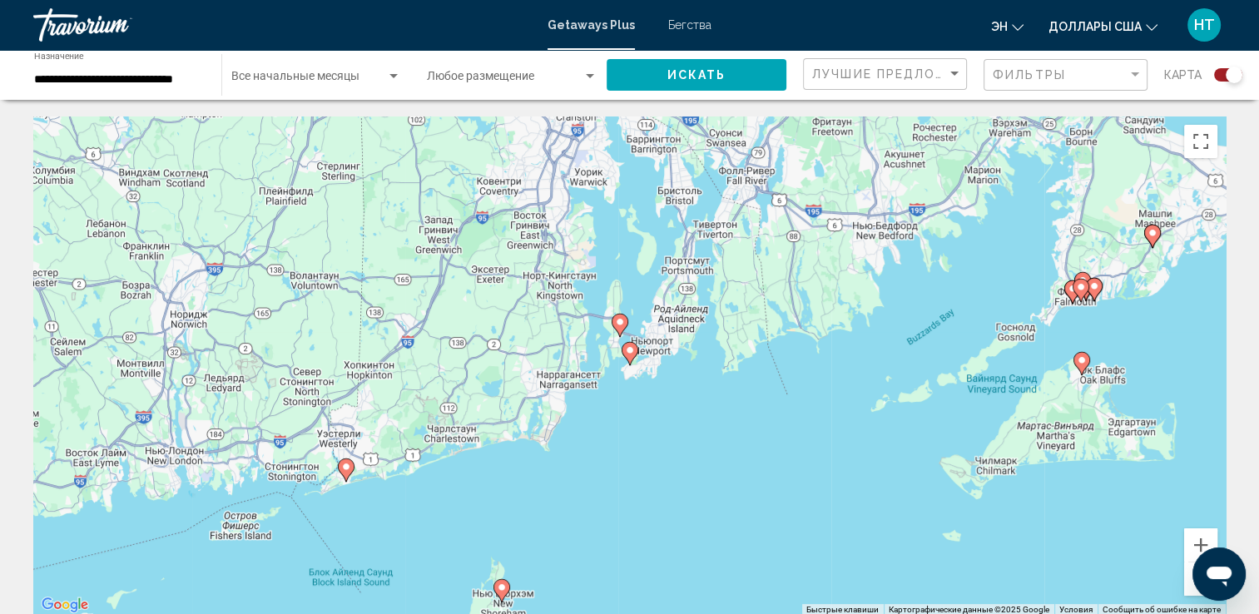
click at [627, 349] on image "Основное содержание" at bounding box center [630, 350] width 10 height 10
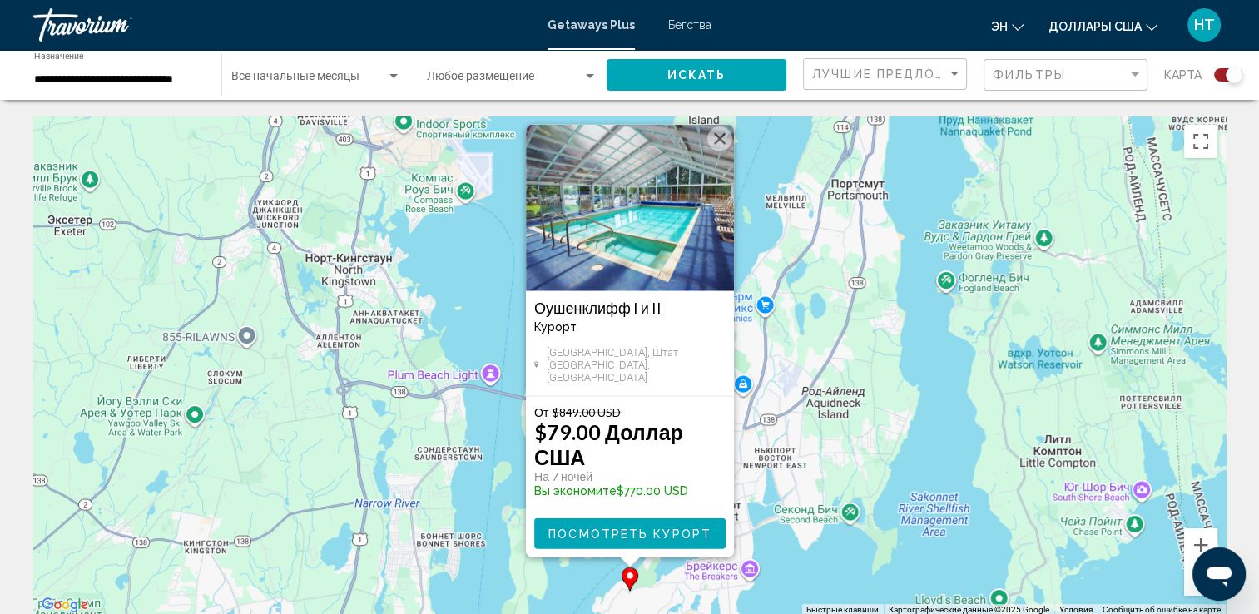
click at [769, 433] on div "Чтобы активировать перетаскивание с помощью клавиатуры, нажмите Alt + Ввод. Пос…" at bounding box center [629, 365] width 1192 height 499
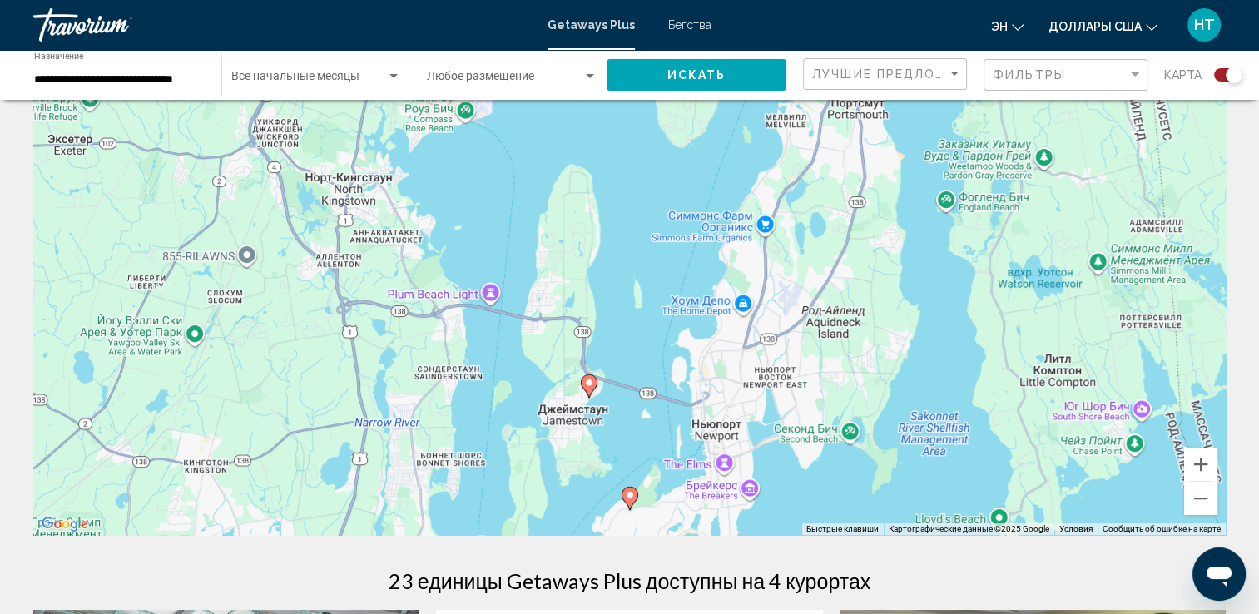
scroll to position [166, 0]
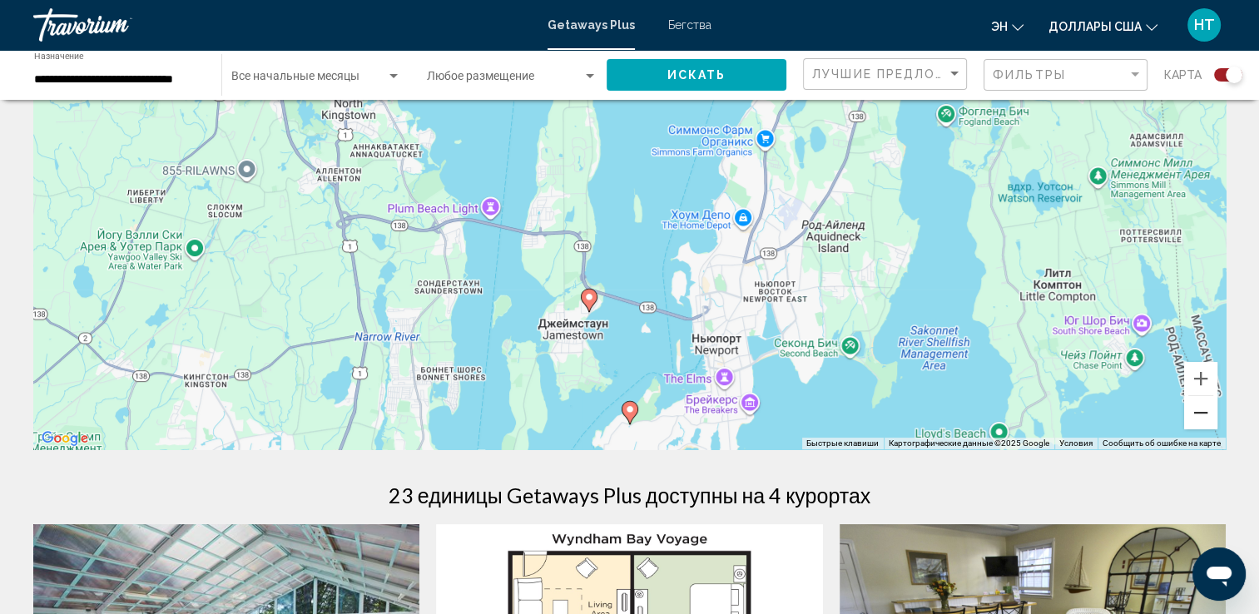
click at [1198, 407] on button "Уменьшить" at bounding box center [1200, 412] width 33 height 33
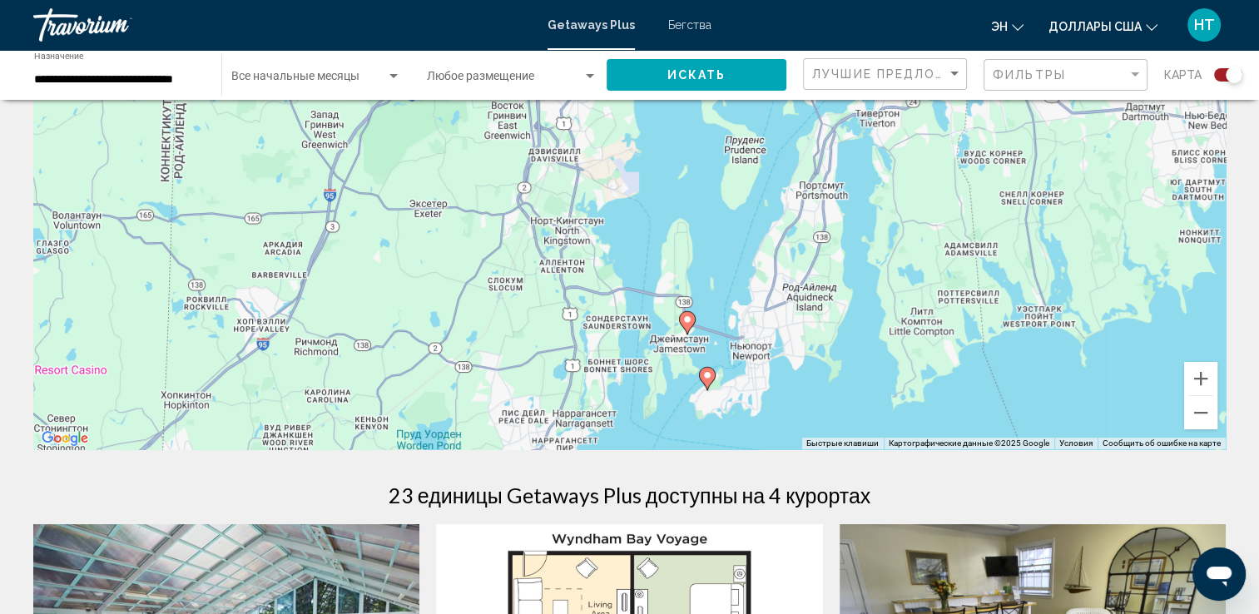
drag, startPoint x: 639, startPoint y: 252, endPoint x: 820, endPoint y: 330, distance: 197.5
click at [722, 329] on div "Чтобы активировать перетаскивание с помощью клавиатуры, нажмите Alt + Ввод. Пос…" at bounding box center [629, 199] width 1192 height 499
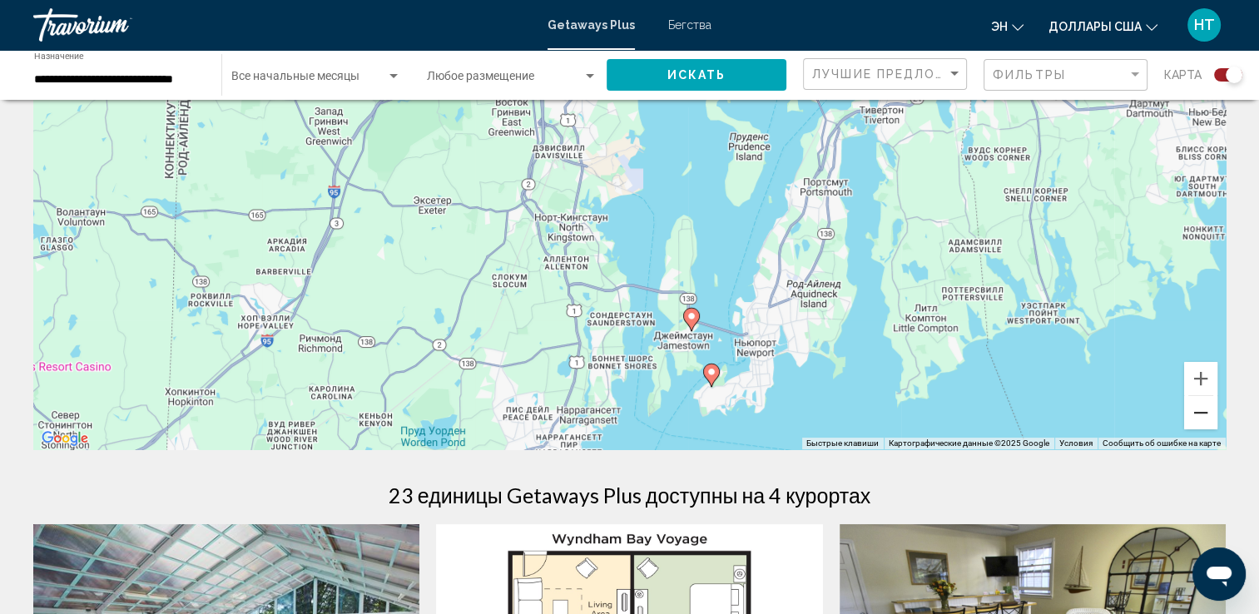
click at [1198, 408] on button "Уменьшить" at bounding box center [1200, 412] width 33 height 33
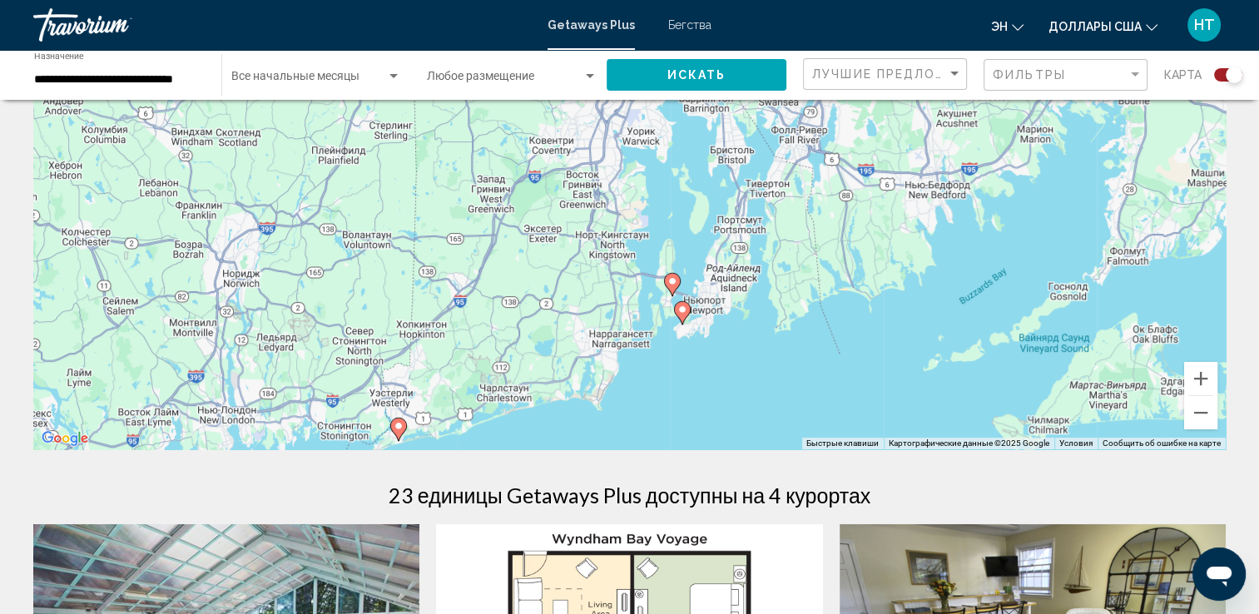
drag, startPoint x: 691, startPoint y: 293, endPoint x: 704, endPoint y: 327, distance: 36.6
click at [704, 327] on div "Чтобы активировать перетаскивание с помощью клавиатуры, нажмите Alt + Ввод. Пос…" at bounding box center [629, 199] width 1192 height 499
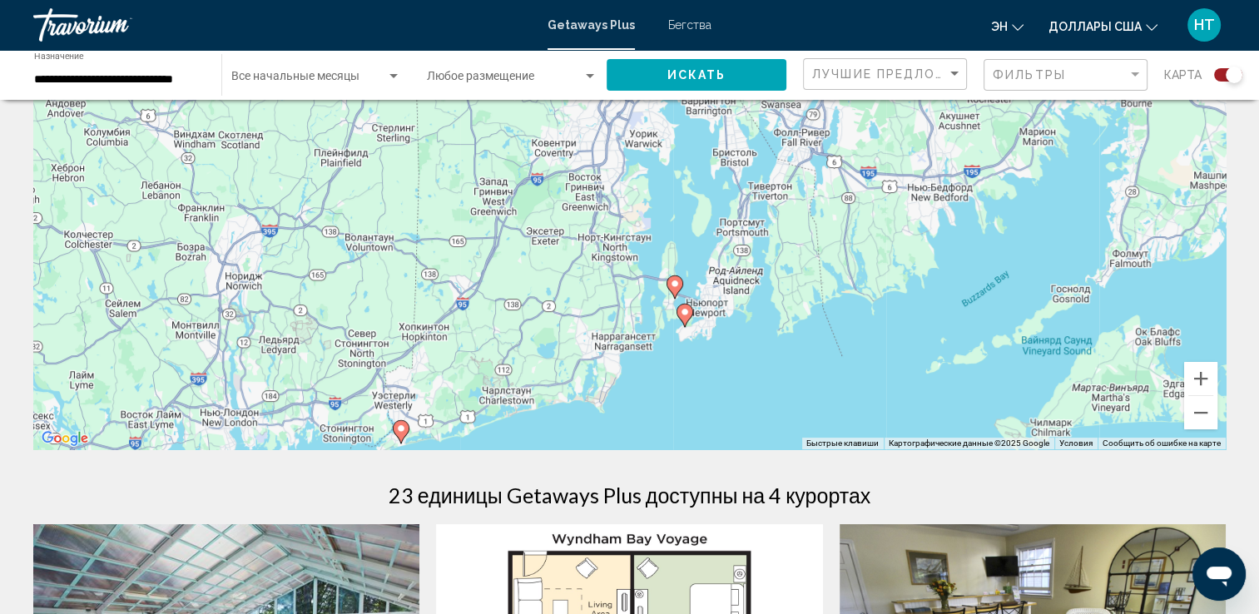
click at [676, 284] on image "Основное содержание" at bounding box center [675, 284] width 10 height 10
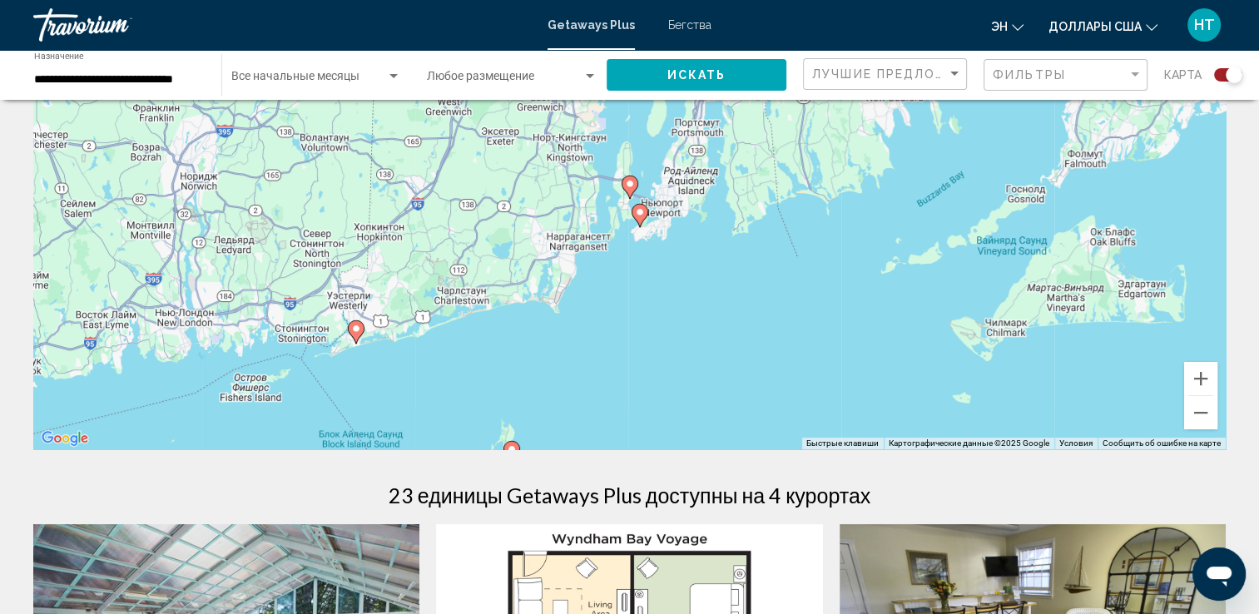
click at [628, 189] on icon "Основное содержание" at bounding box center [628, 187] width 15 height 22
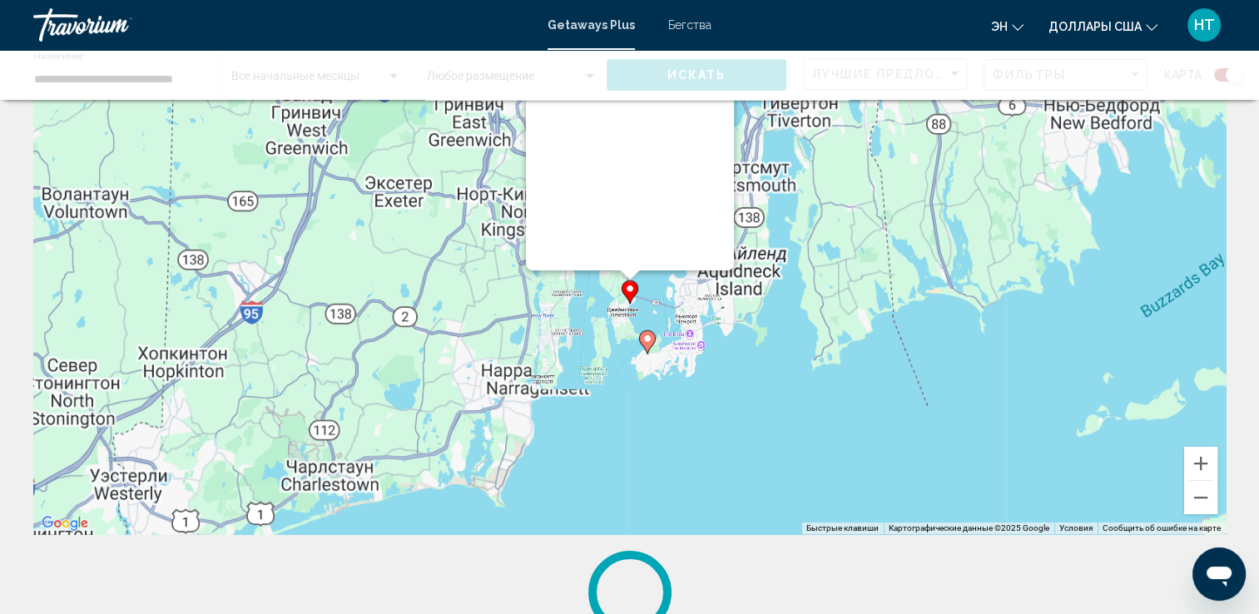
scroll to position [0, 0]
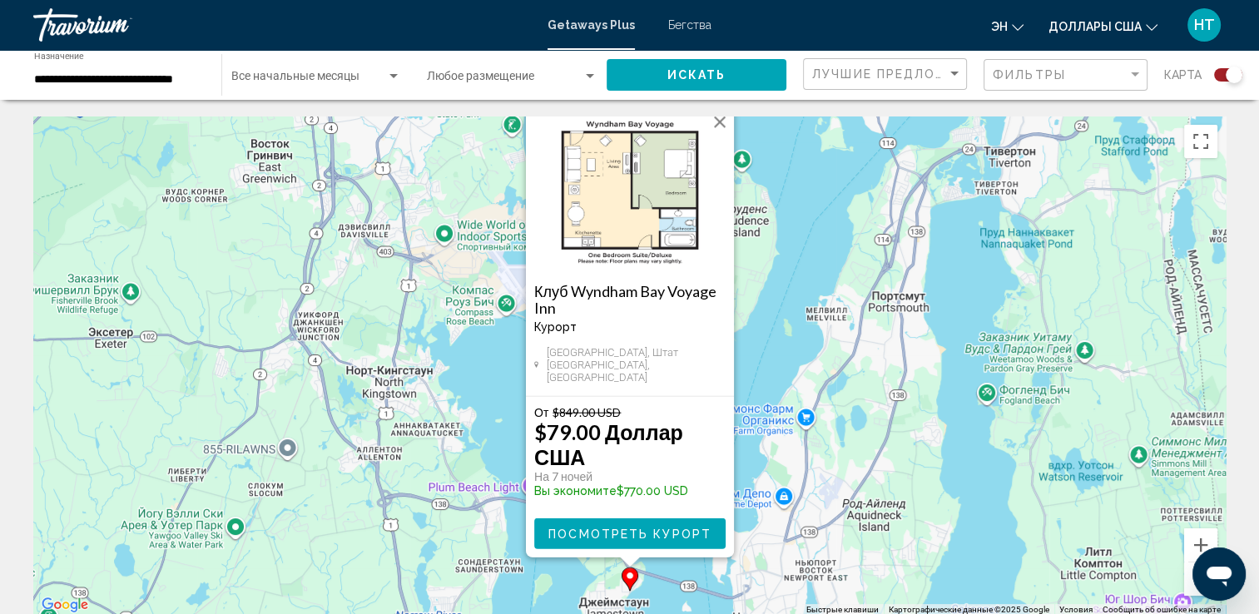
click at [665, 537] on span "Посмотреть курорт" at bounding box center [629, 533] width 163 height 13
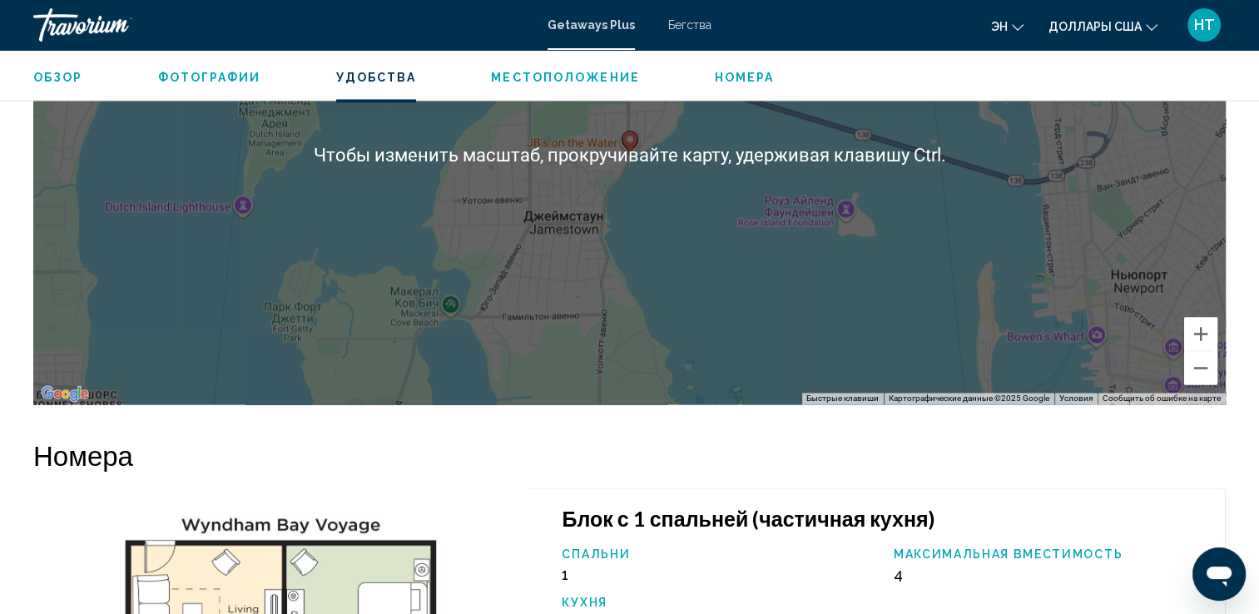
scroll to position [2413, 0]
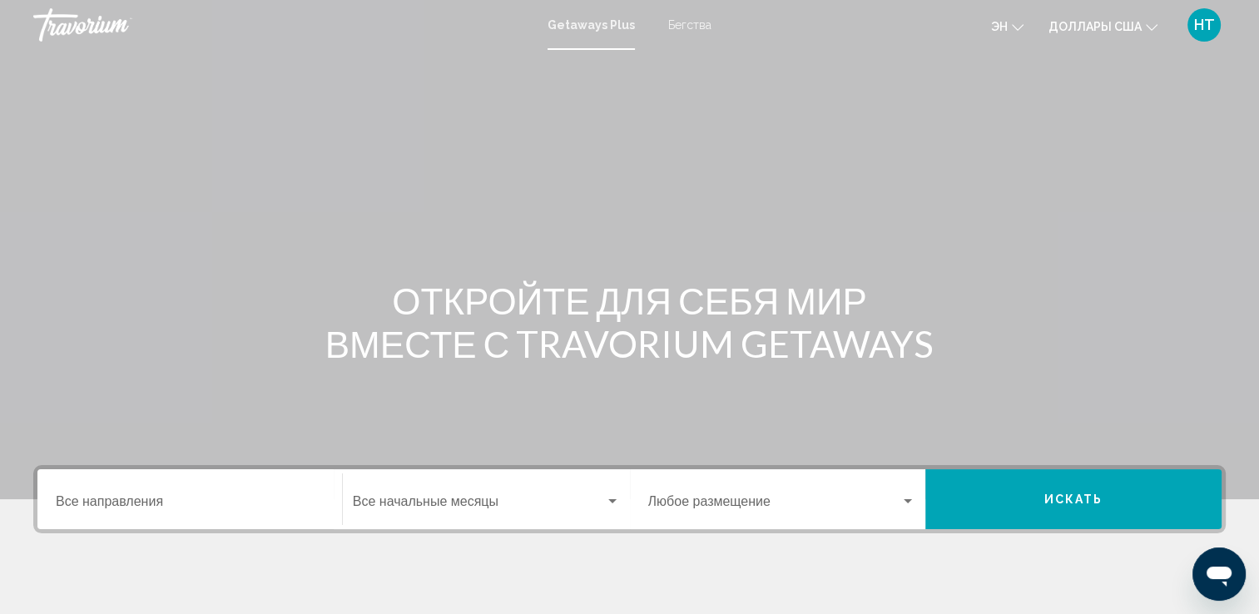
click at [129, 499] on input "Destination Все направления" at bounding box center [190, 505] width 268 height 15
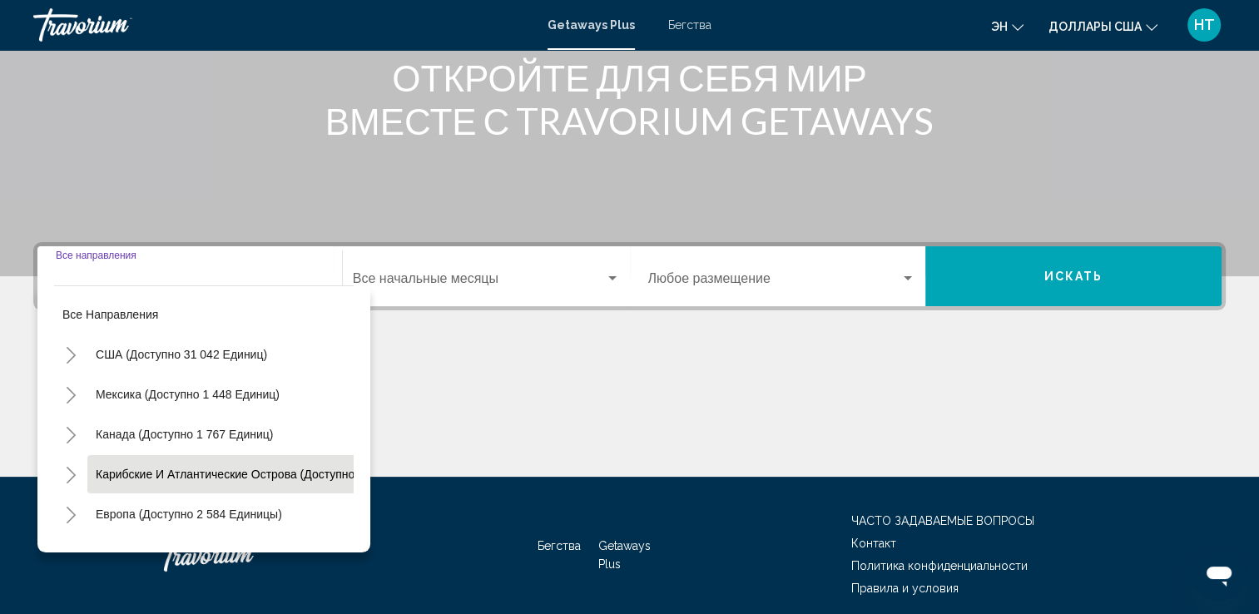
scroll to position [289, 0]
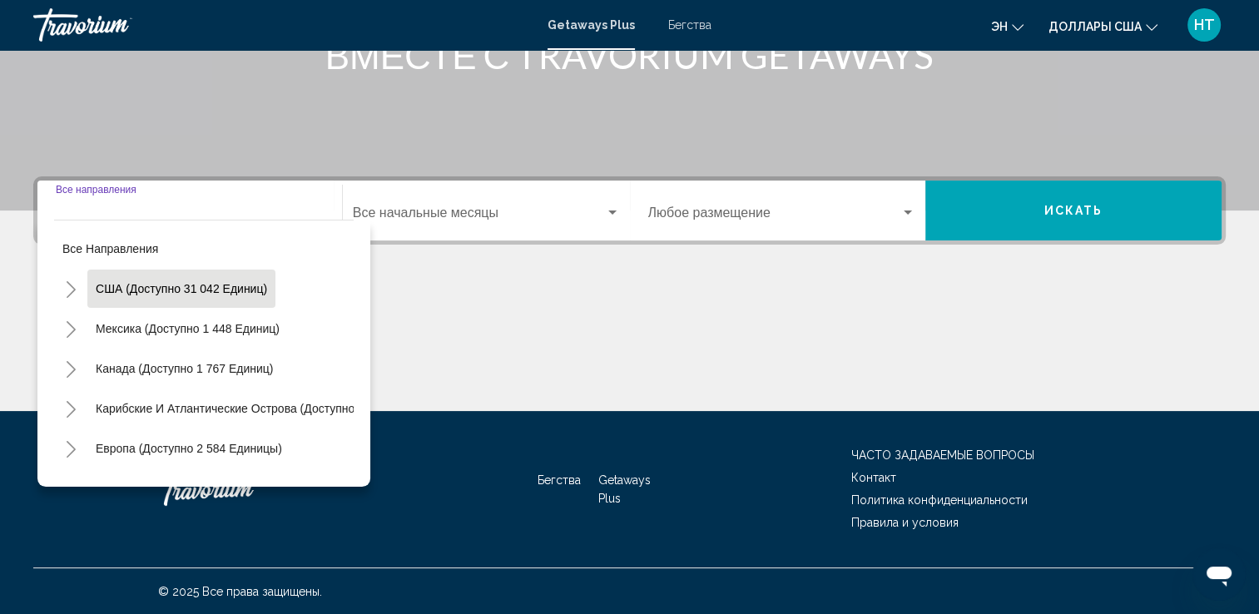
click at [110, 290] on span "США (доступно 31 042 единиц)" at bounding box center [181, 288] width 171 height 13
type input "**********"
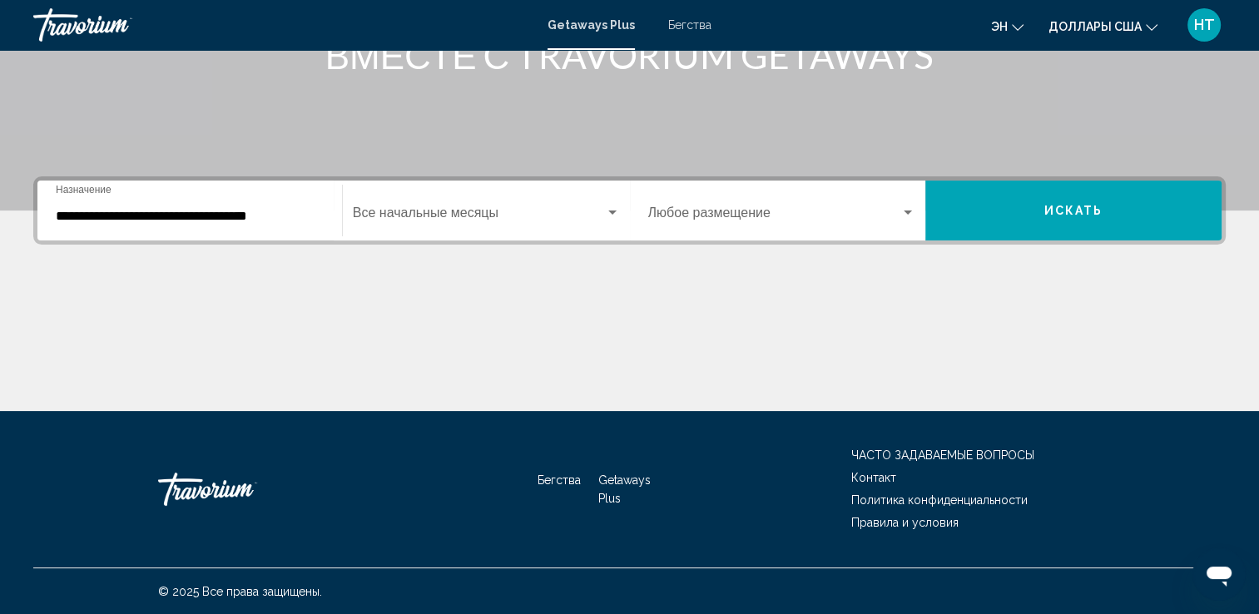
click at [414, 205] on div "Start Month Все начальные месяцы" at bounding box center [486, 211] width 267 height 52
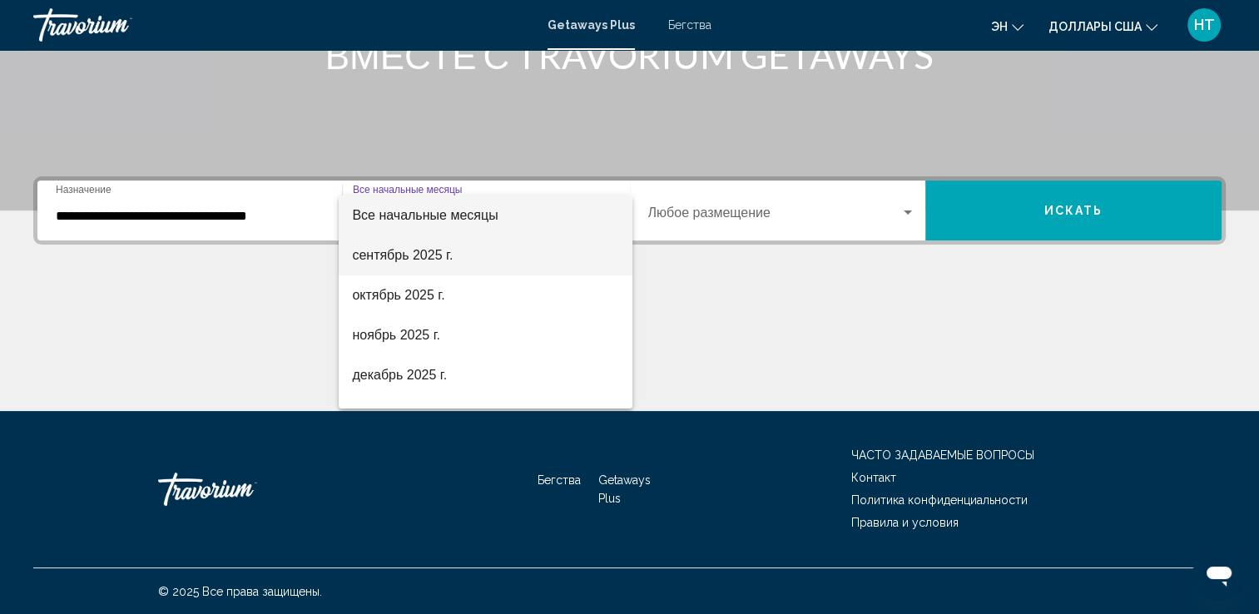
click at [386, 254] on font "сентябрь 2025 г." at bounding box center [402, 255] width 101 height 14
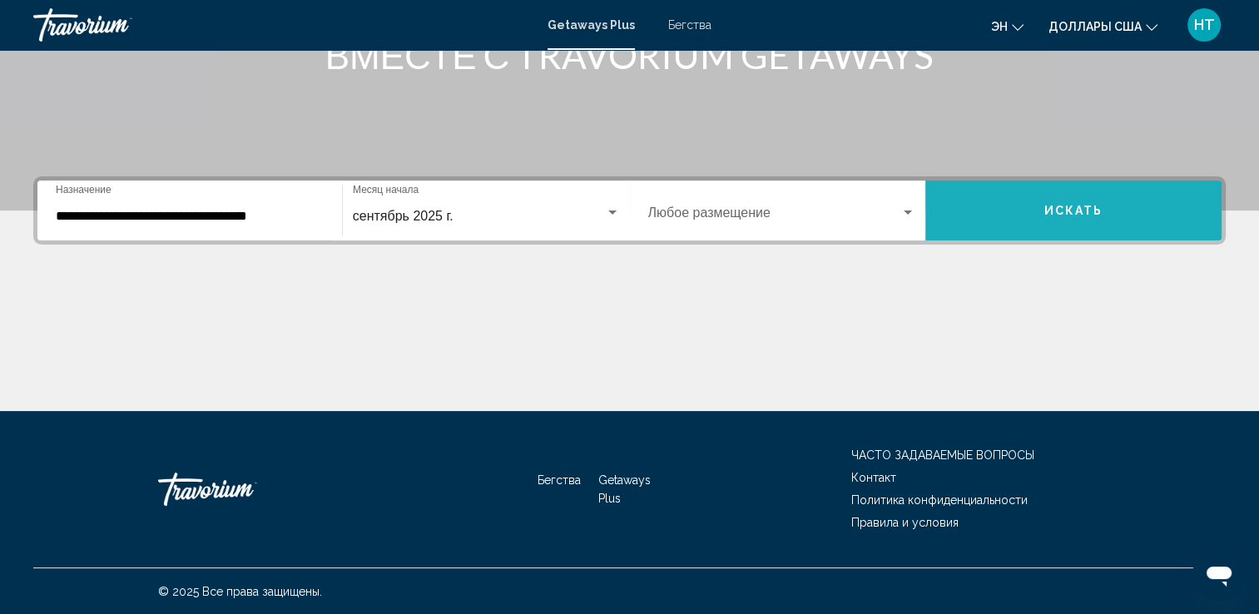
click at [1120, 201] on button "Искать" at bounding box center [1073, 211] width 296 height 60
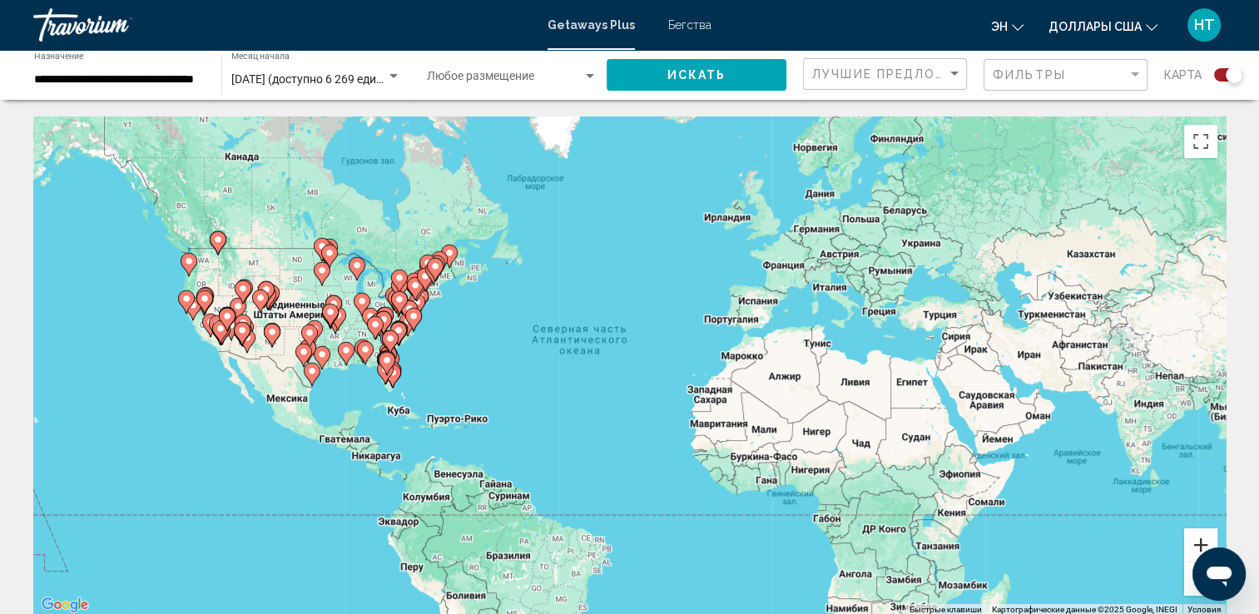
click at [1208, 542] on button "Увеличить" at bounding box center [1200, 544] width 33 height 33
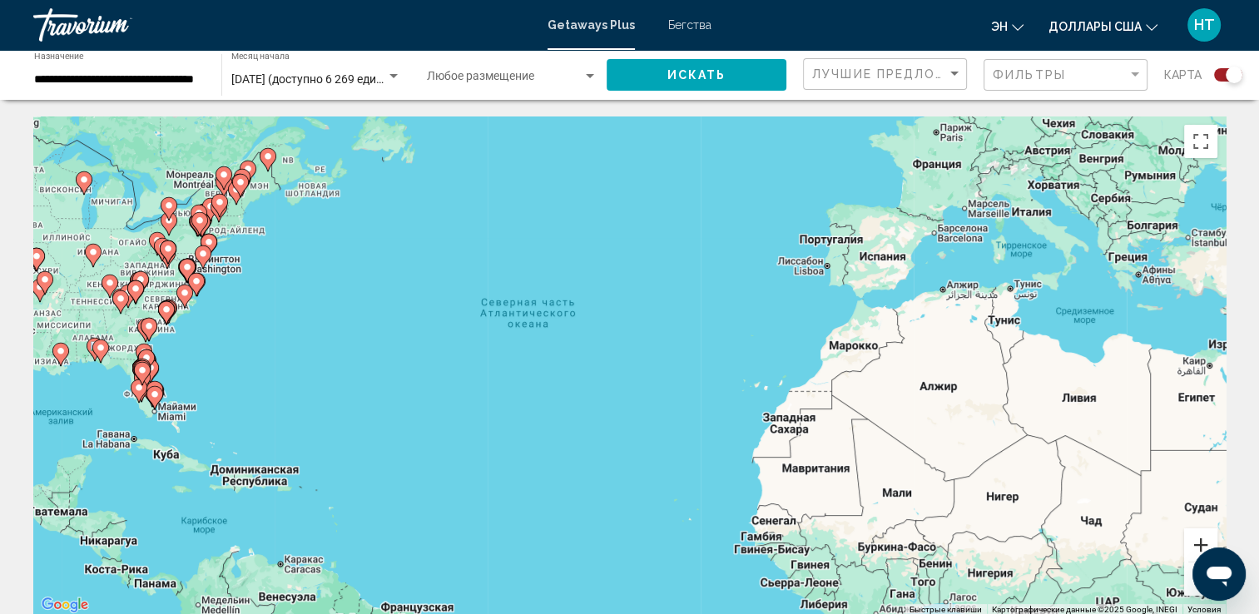
click at [1208, 542] on button "Увеличить" at bounding box center [1200, 544] width 33 height 33
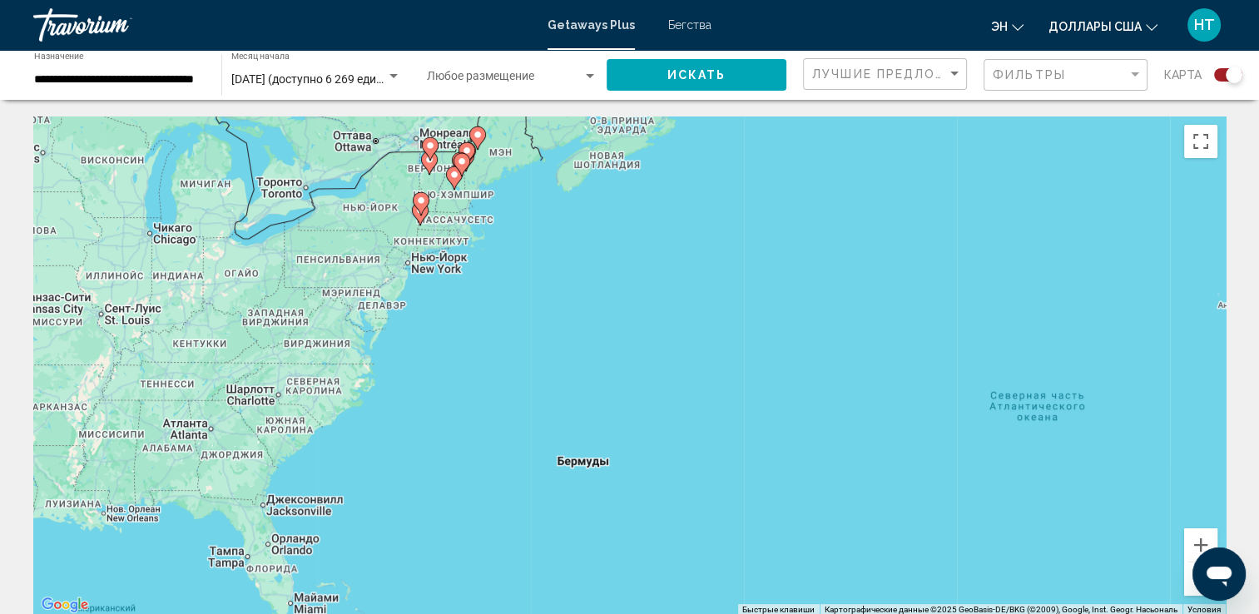
drag, startPoint x: 263, startPoint y: 295, endPoint x: 879, endPoint y: 444, distance: 633.6
click at [879, 444] on div "Чтобы активировать перетаскивание с помощью клавиатуры, нажмите Alt + Ввод. Пос…" at bounding box center [629, 365] width 1192 height 499
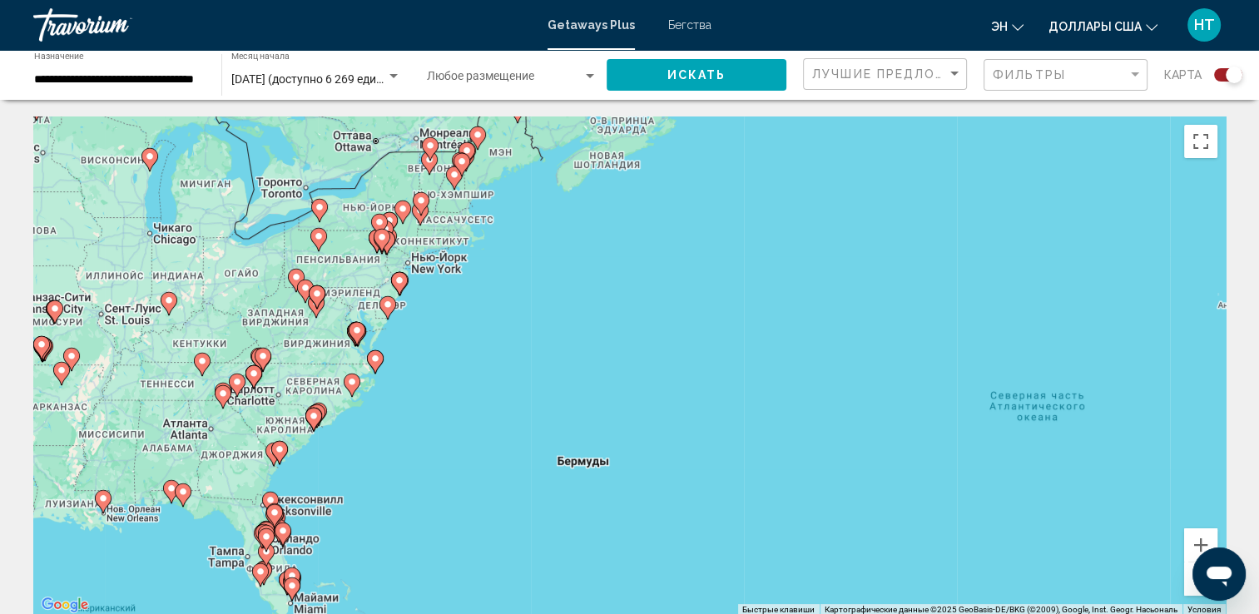
click at [1206, 549] on div "Открыть окно обмена сообщениями" at bounding box center [1219, 574] width 50 height 50
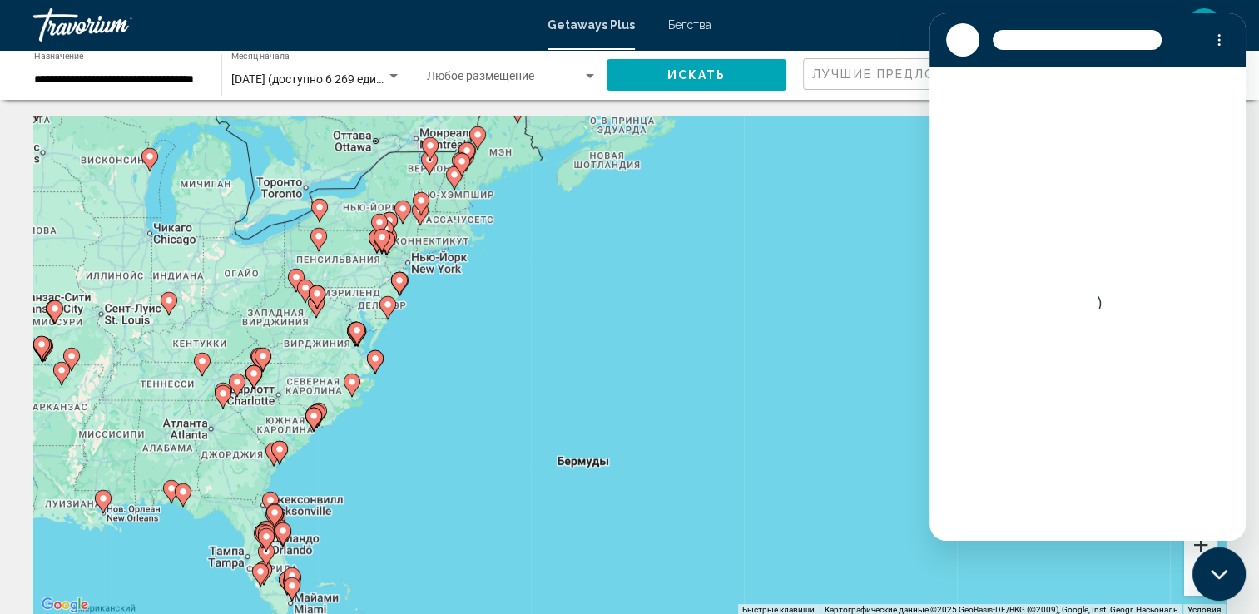
click at [1195, 544] on button "Увеличить" at bounding box center [1200, 544] width 33 height 33
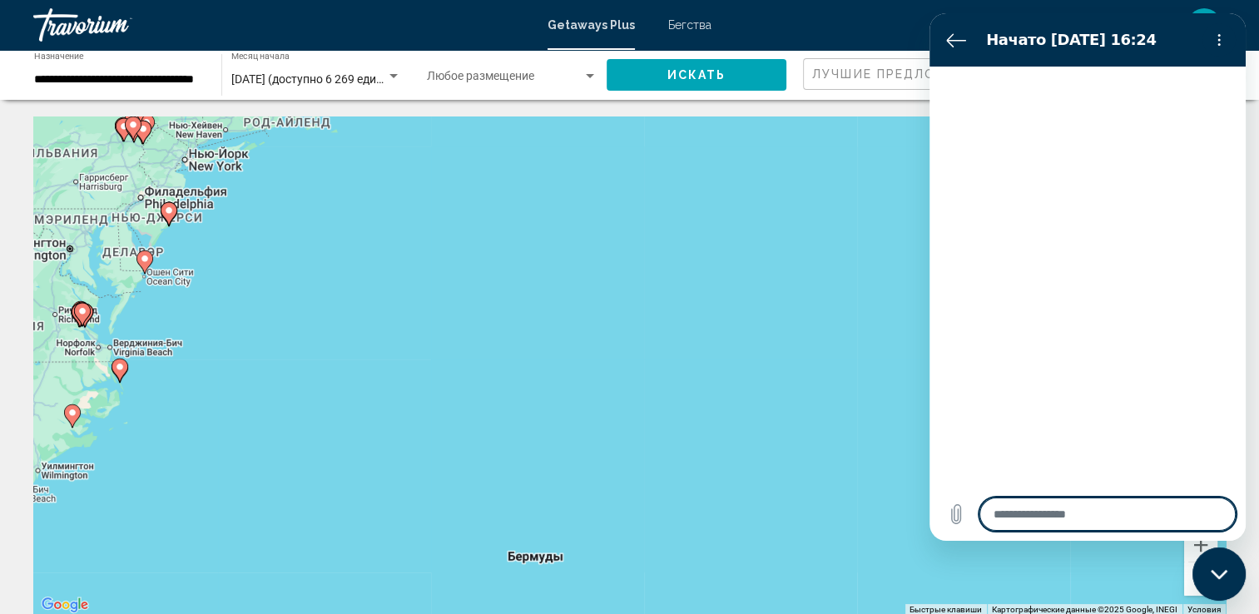
type textarea "*"
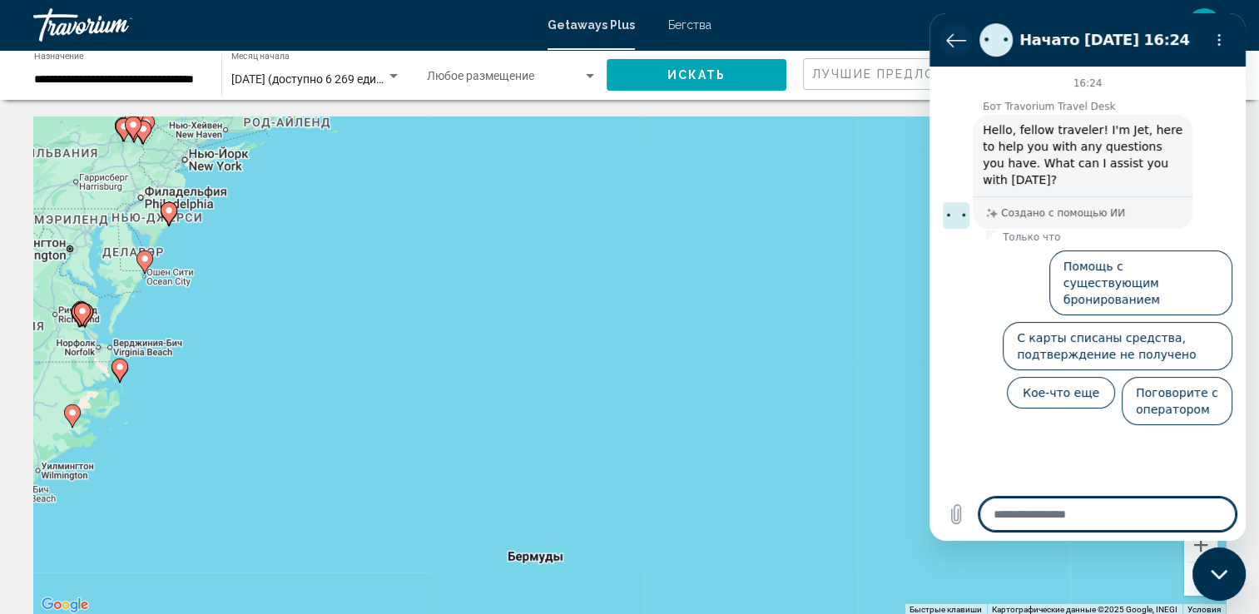
click at [946, 40] on icon "Вернуться к списку разговоров" at bounding box center [956, 40] width 20 height 20
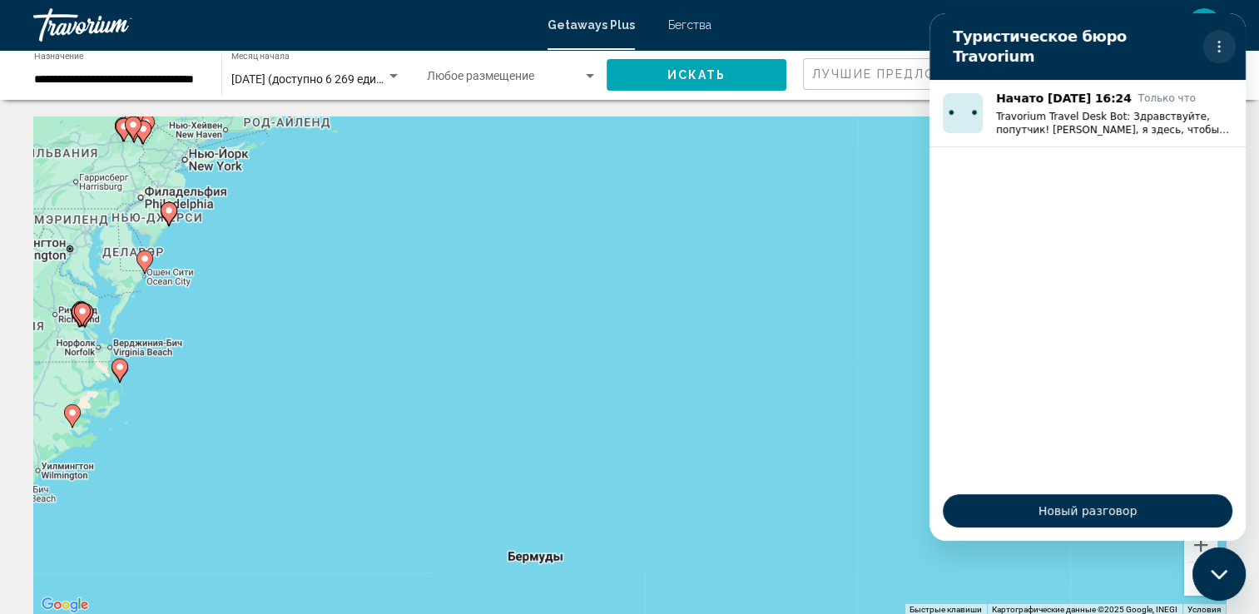
click at [1215, 40] on icon "Меню параметров" at bounding box center [1218, 46] width 13 height 13
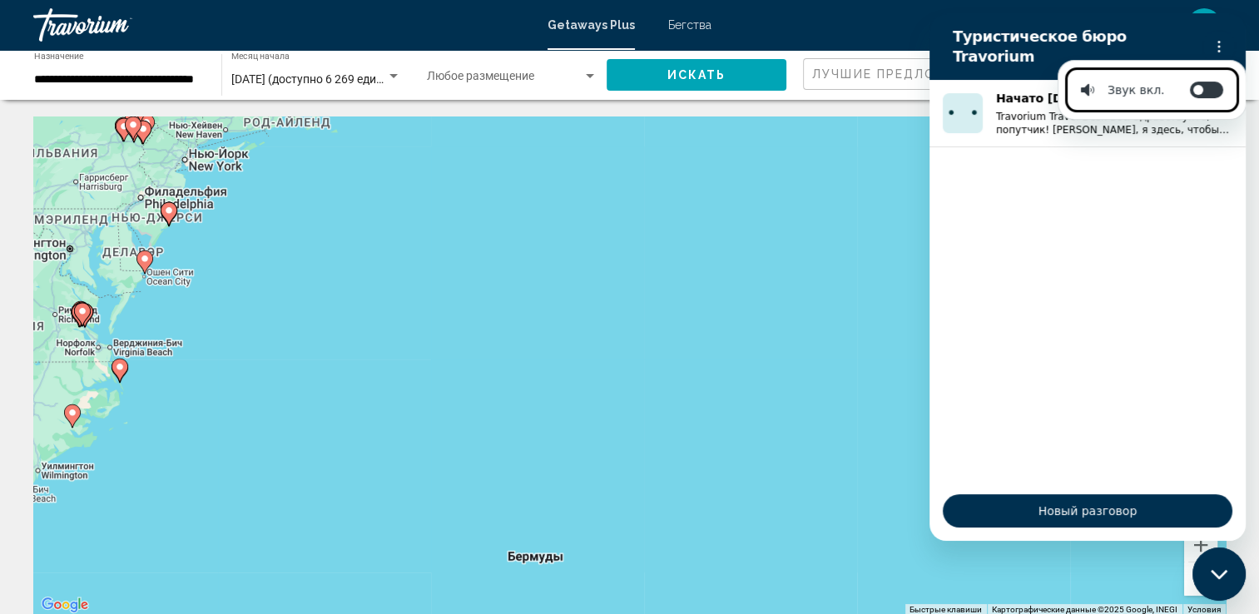
click at [758, 344] on div "Чтобы активировать перетаскивание с помощью клавиатуры, нажмите Alt + Ввод. Пос…" at bounding box center [629, 365] width 1192 height 499
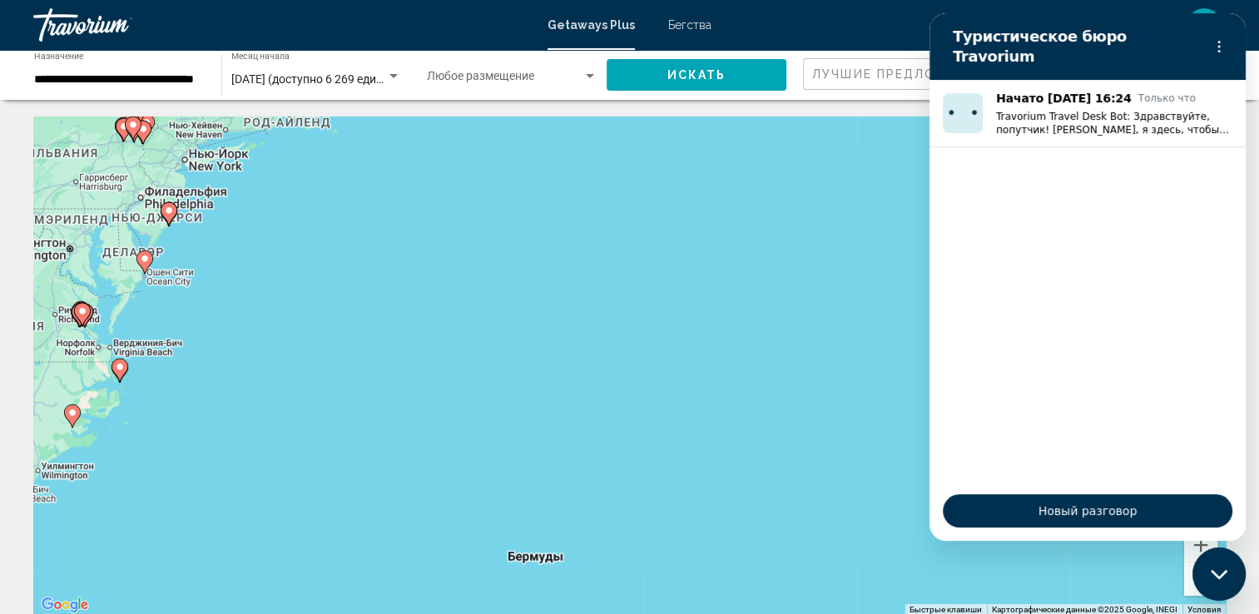
click at [735, 474] on div "Чтобы активировать перетаскивание с помощью клавиатуры, нажмите Alt + Ввод. Пос…" at bounding box center [629, 365] width 1192 height 499
click at [1216, 43] on icon "Меню параметров" at bounding box center [1218, 46] width 13 height 13
click at [755, 402] on div "Чтобы активировать перетаскивание с помощью клавиатуры, нажмите Alt + Ввод. Пос…" at bounding box center [629, 365] width 1192 height 499
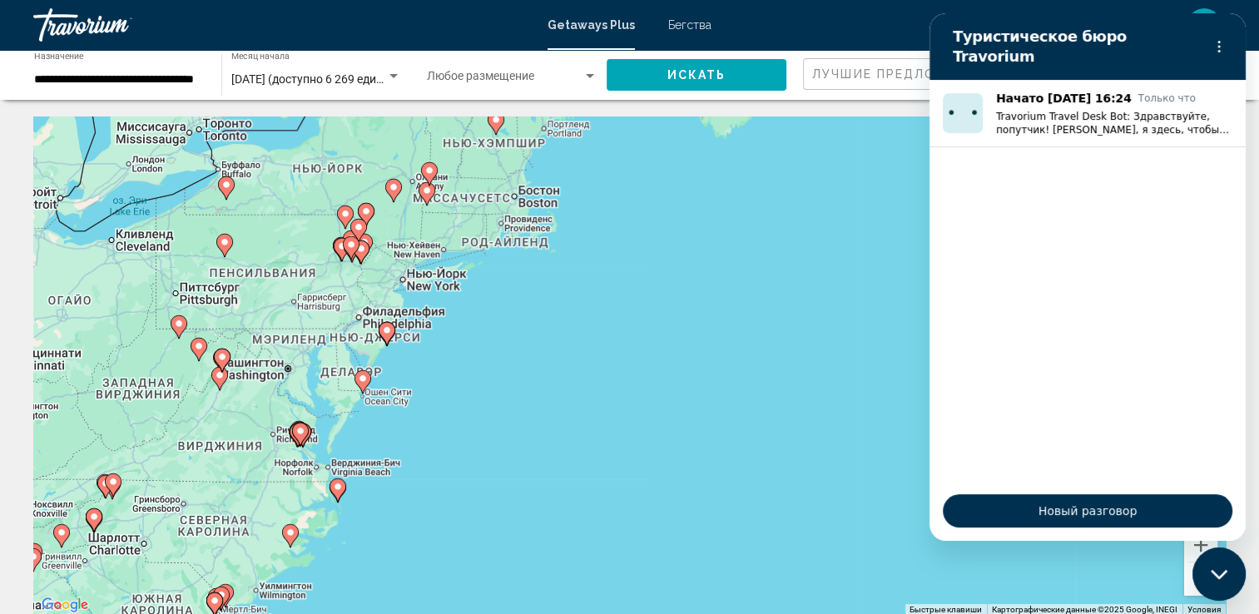
drag, startPoint x: 196, startPoint y: 261, endPoint x: 416, endPoint y: 380, distance: 249.8
click at [416, 381] on div "Чтобы активировать перетаскивание с помощью клавиатуры, нажмите Alt + Ввод. Пос…" at bounding box center [629, 365] width 1192 height 499
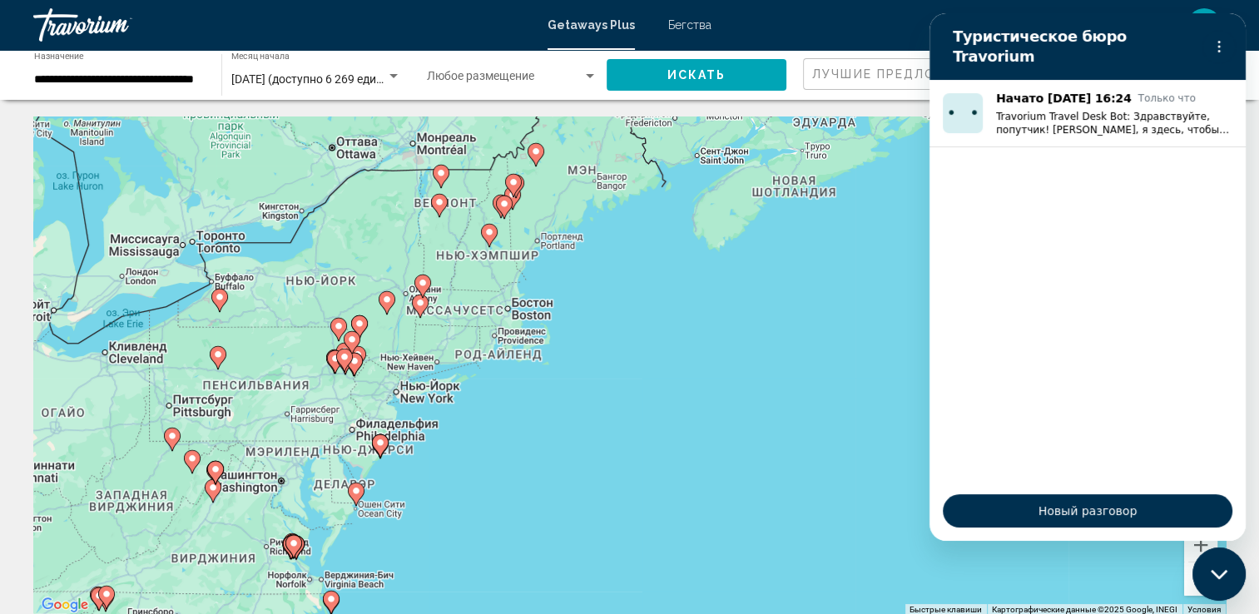
drag, startPoint x: 510, startPoint y: 270, endPoint x: 503, endPoint y: 384, distance: 114.2
click at [503, 384] on div "Чтобы активировать перетаскивание с помощью клавиатуры, нажмите Alt + Ввод. Пос…" at bounding box center [629, 365] width 1192 height 499
click at [1203, 545] on button "Увеличить" at bounding box center [1200, 544] width 33 height 33
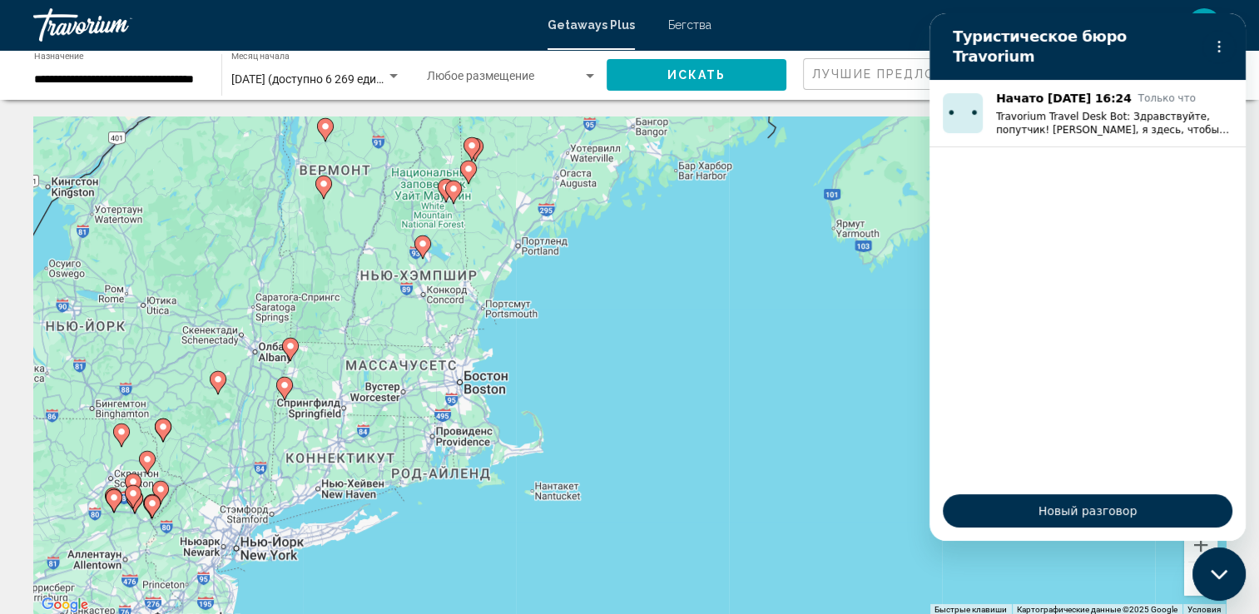
drag, startPoint x: 582, startPoint y: 308, endPoint x: 656, endPoint y: 440, distance: 151.6
click at [656, 440] on div "Чтобы активировать перетаскивание с помощью клавиатуры, нажмите Alt + Ввод. Пос…" at bounding box center [629, 365] width 1192 height 499
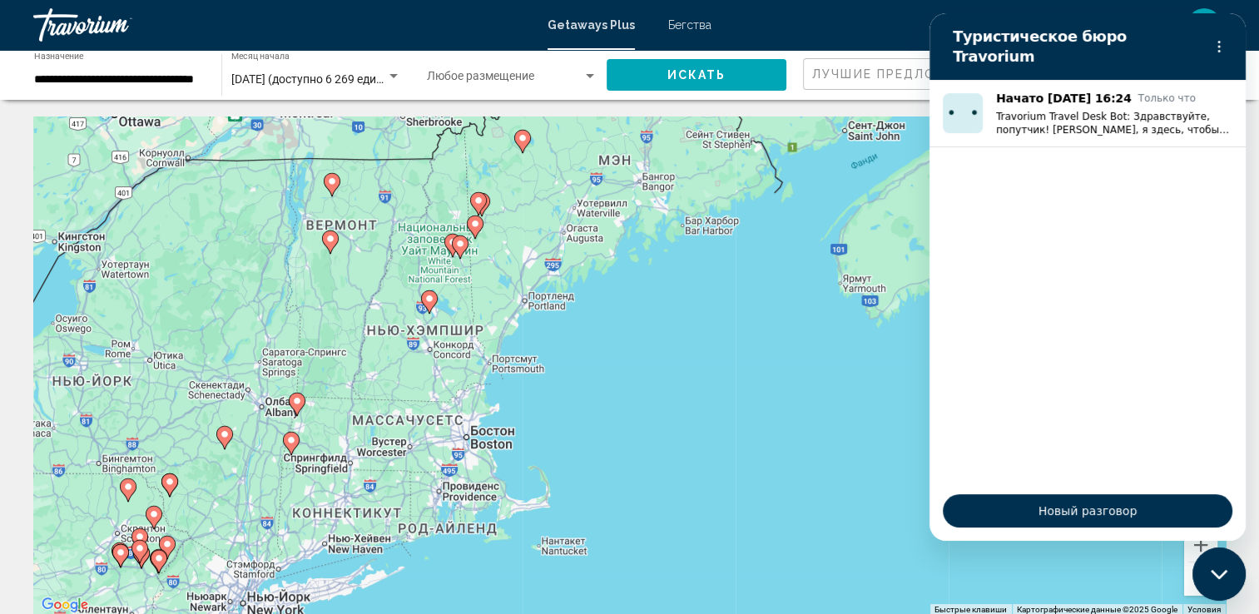
drag, startPoint x: 573, startPoint y: 304, endPoint x: 580, endPoint y: 361, distance: 57.0
click at [580, 361] on div "Чтобы активировать перетаскивание с помощью клавиатуры, нажмите Alt + Ввод. Пос…" at bounding box center [629, 365] width 1192 height 499
click at [429, 300] on image "Основное содержание" at bounding box center [429, 299] width 10 height 10
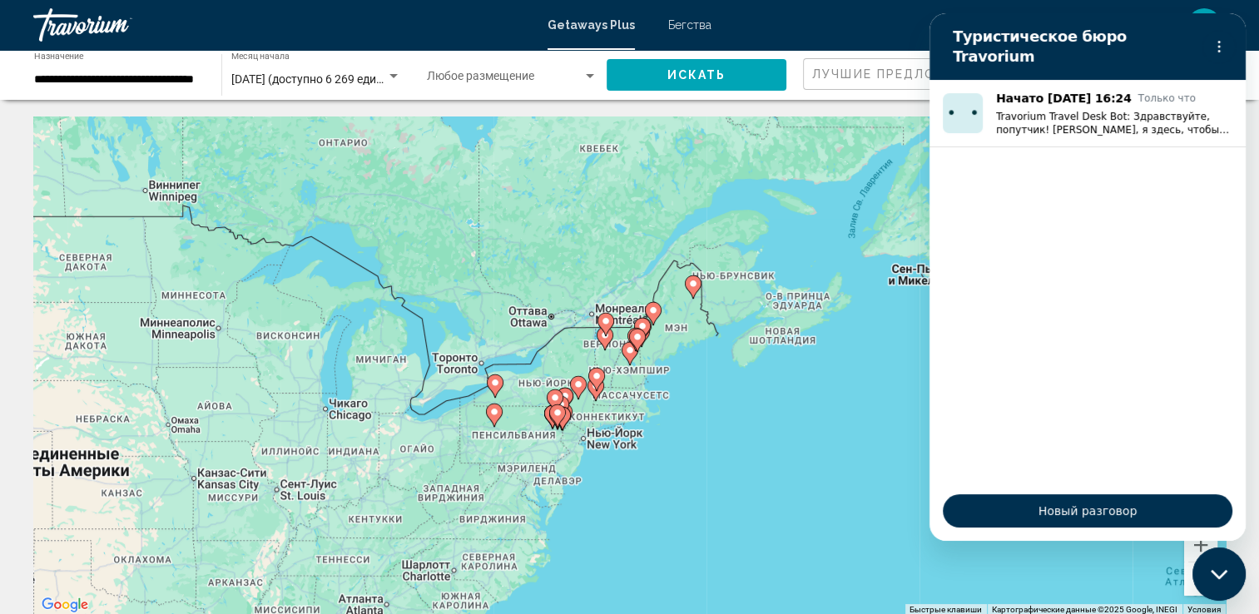
click at [626, 358] on icon "Основное содержание" at bounding box center [628, 354] width 15 height 22
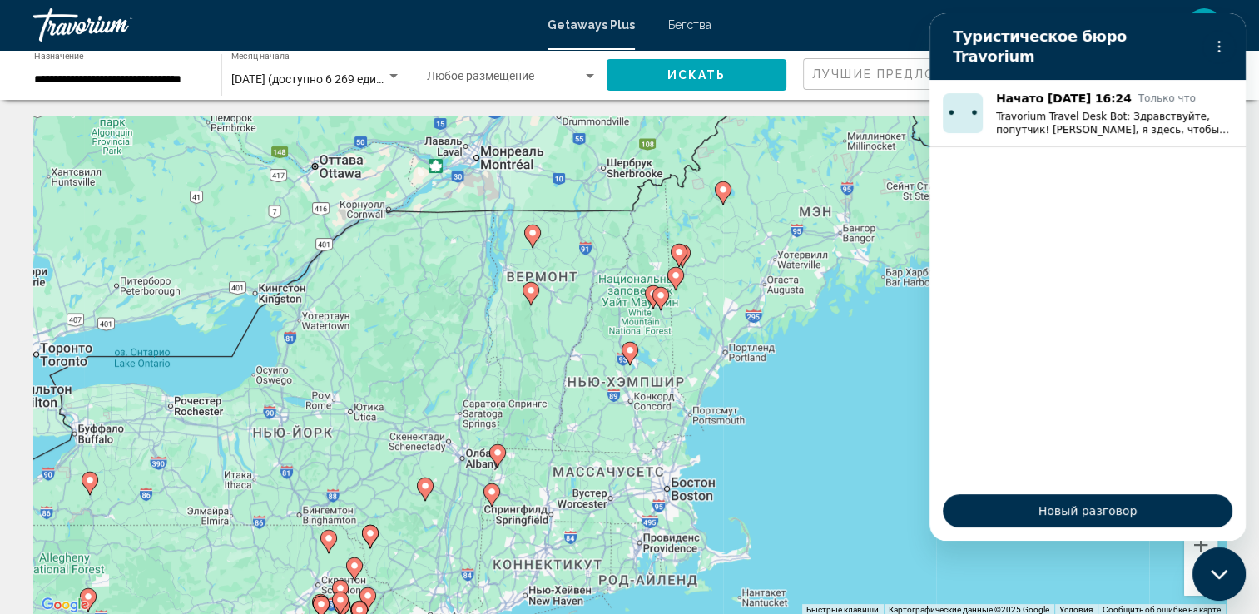
click at [628, 354] on image "Основное содержание" at bounding box center [630, 350] width 10 height 10
type input "**********"
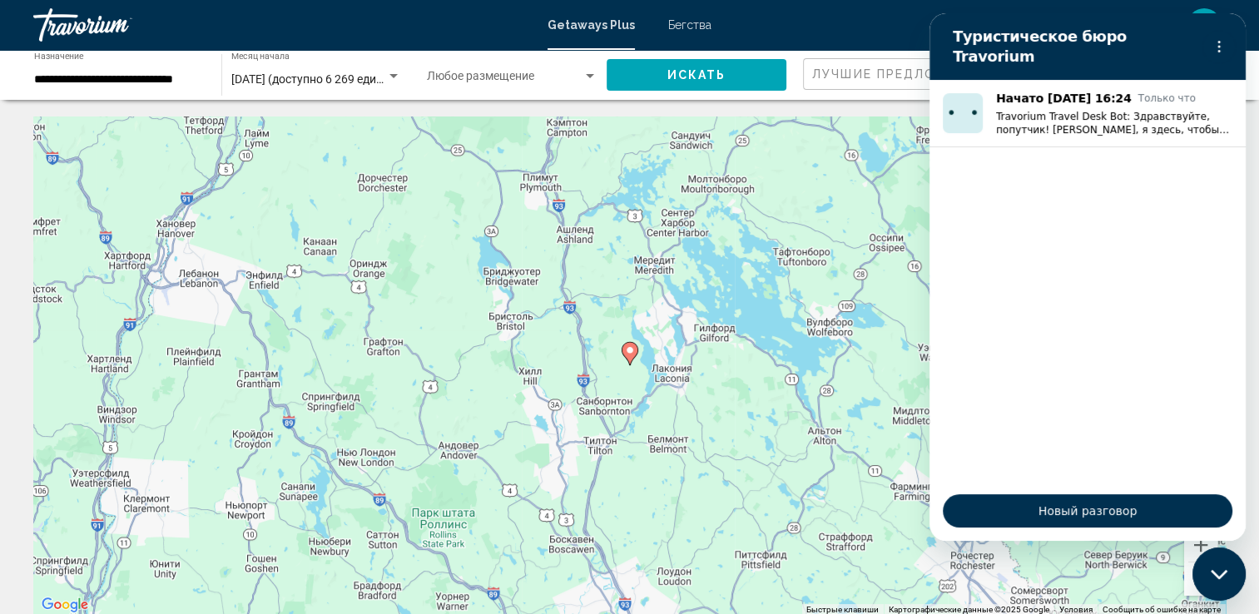
click at [628, 354] on image "Основное содержание" at bounding box center [630, 350] width 10 height 10
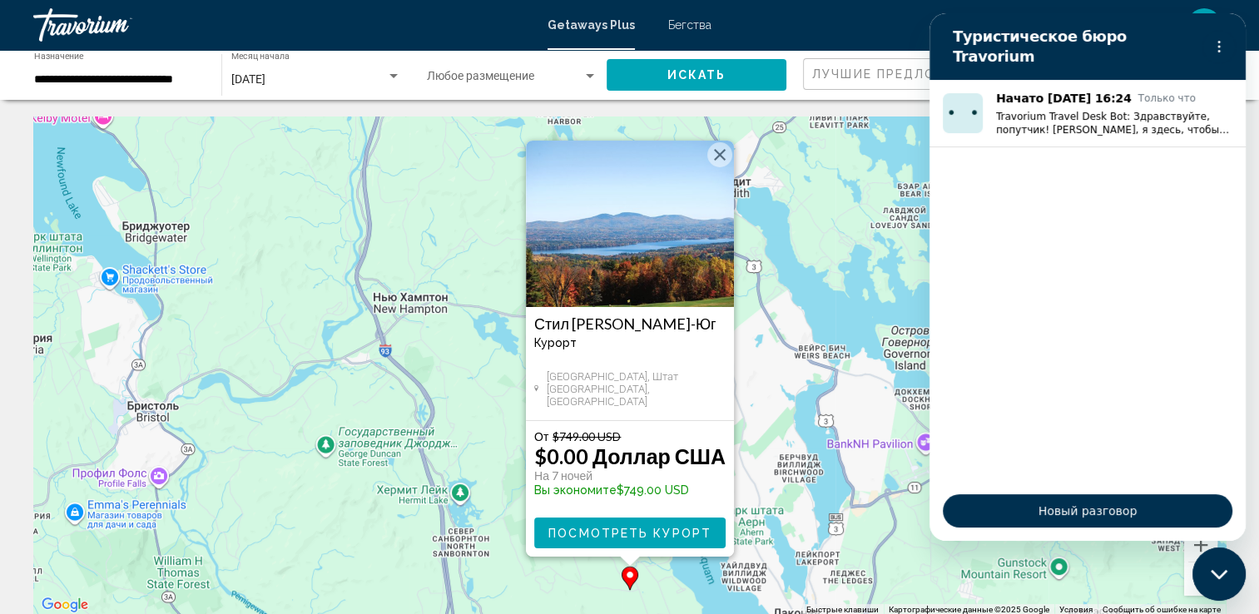
click at [639, 534] on span "Посмотреть курорт" at bounding box center [629, 533] width 163 height 13
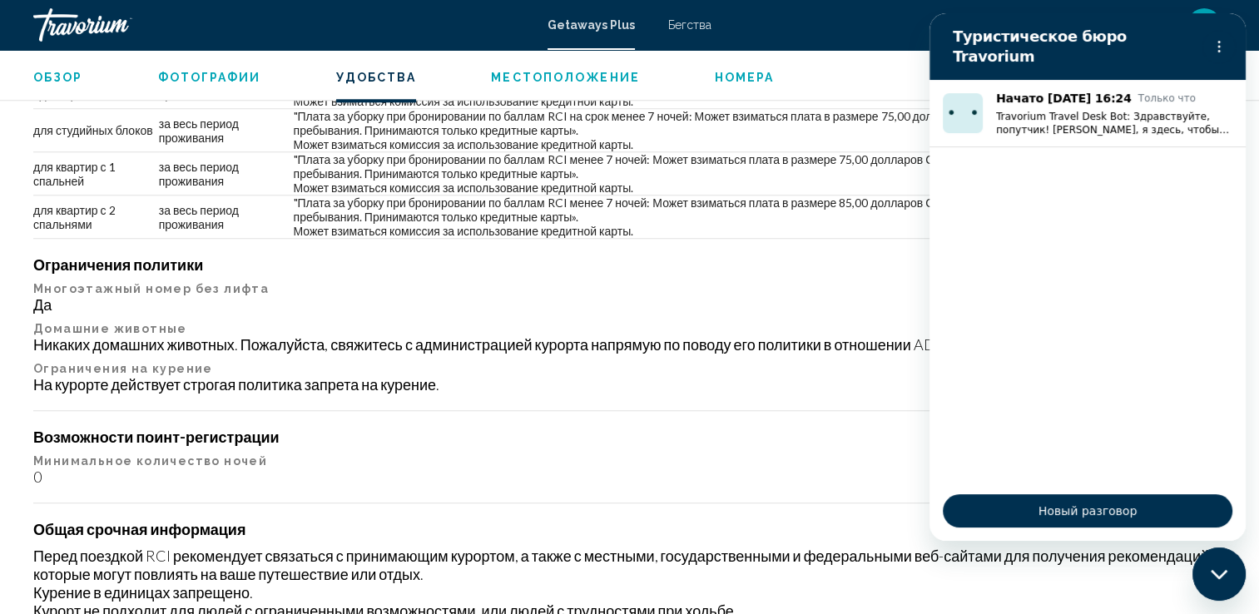
scroll to position [1581, 0]
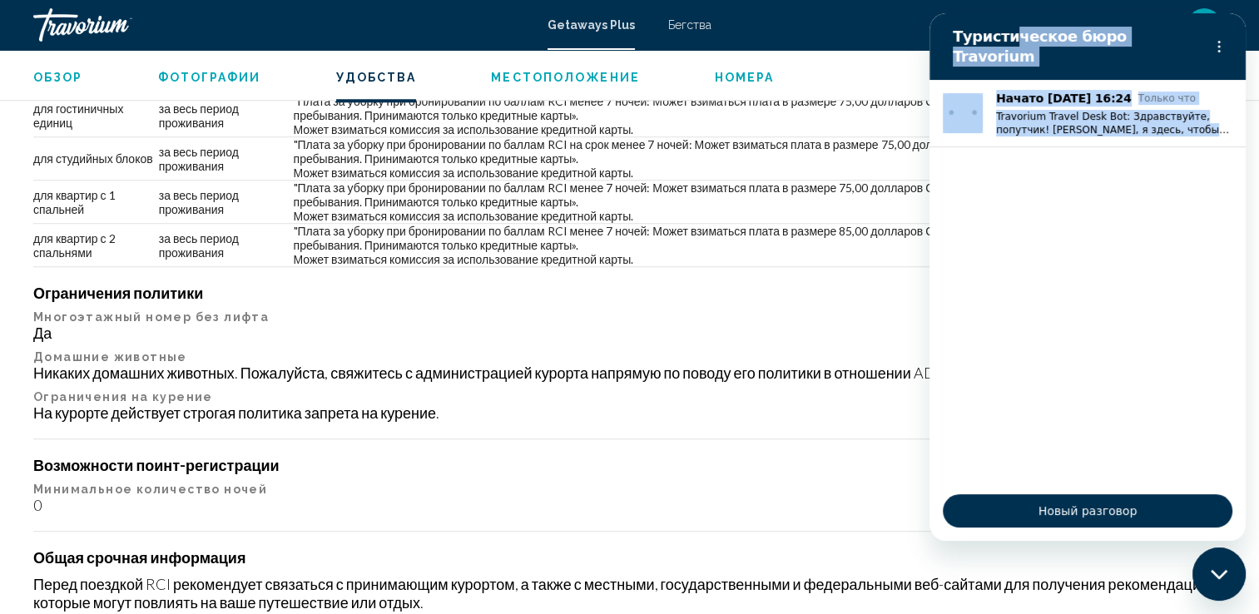
drag, startPoint x: 1006, startPoint y: 42, endPoint x: 1022, endPoint y: 223, distance: 182.1
click at [1022, 223] on div "Туристическое бюро Travorium Начато [DATE] 16:24 Только что Travorium Travel De…" at bounding box center [1087, 276] width 316 height 527
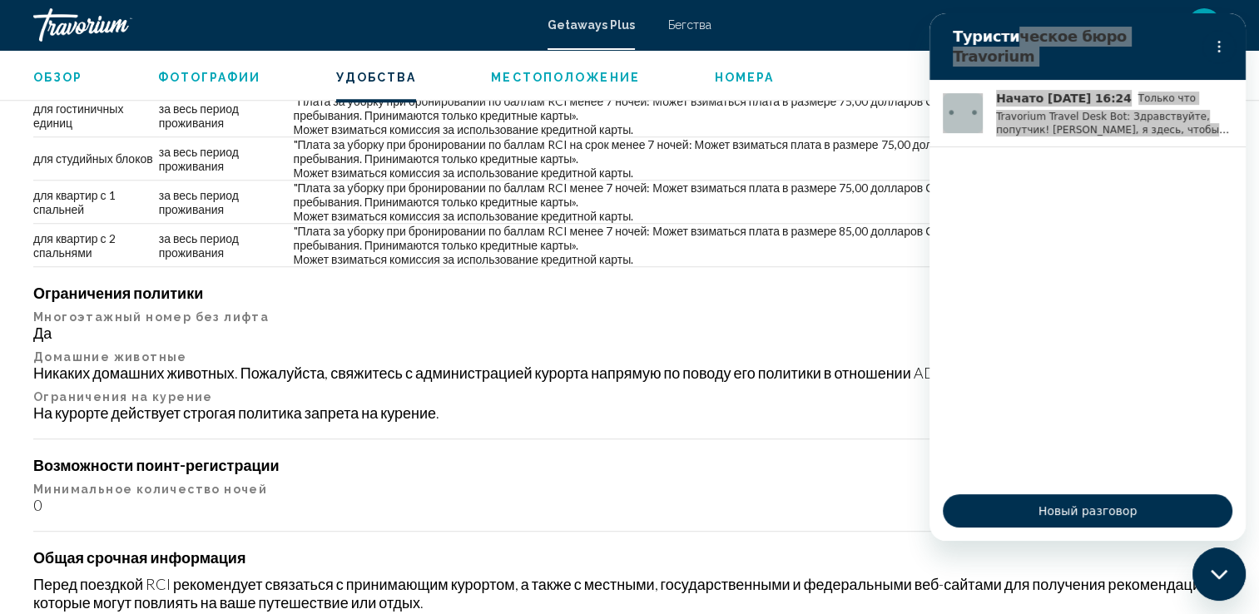
click at [651, 334] on div "Да" at bounding box center [629, 333] width 1192 height 18
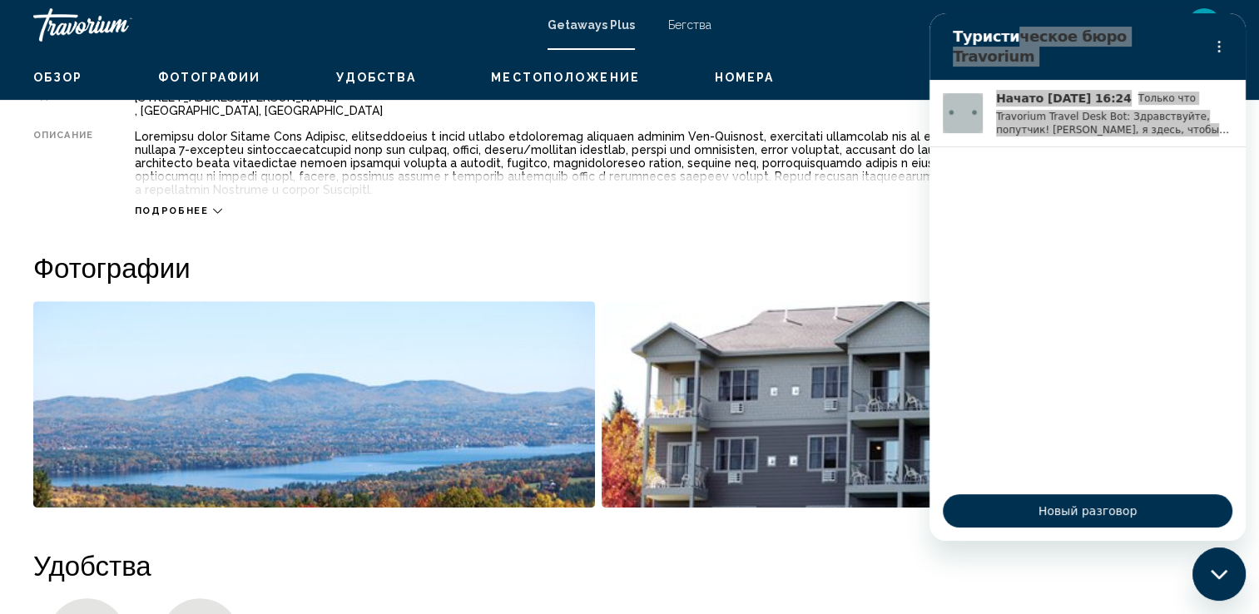
scroll to position [250, 0]
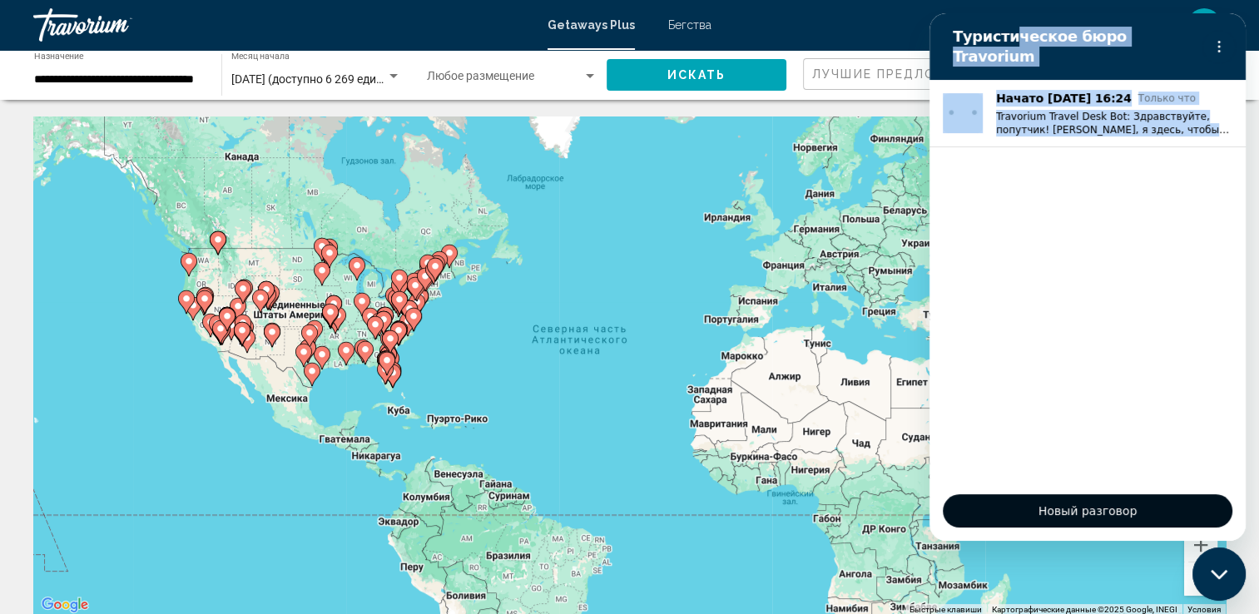
click at [1176, 514] on span "Новый разговор" at bounding box center [1087, 511] width 261 height 20
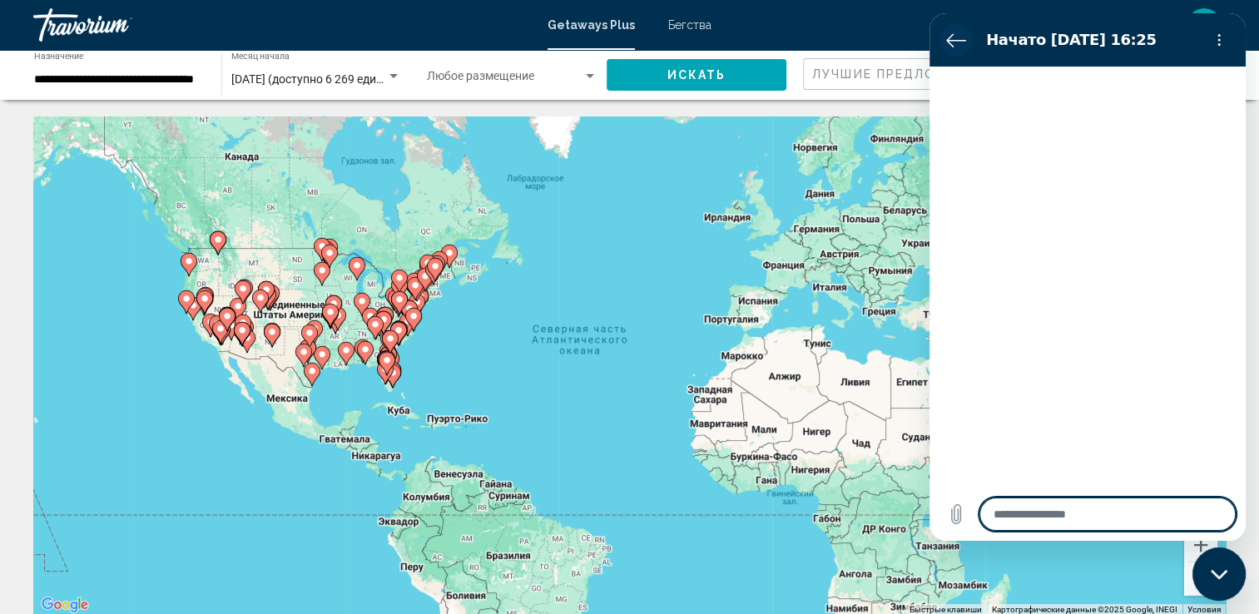
type textarea "*"
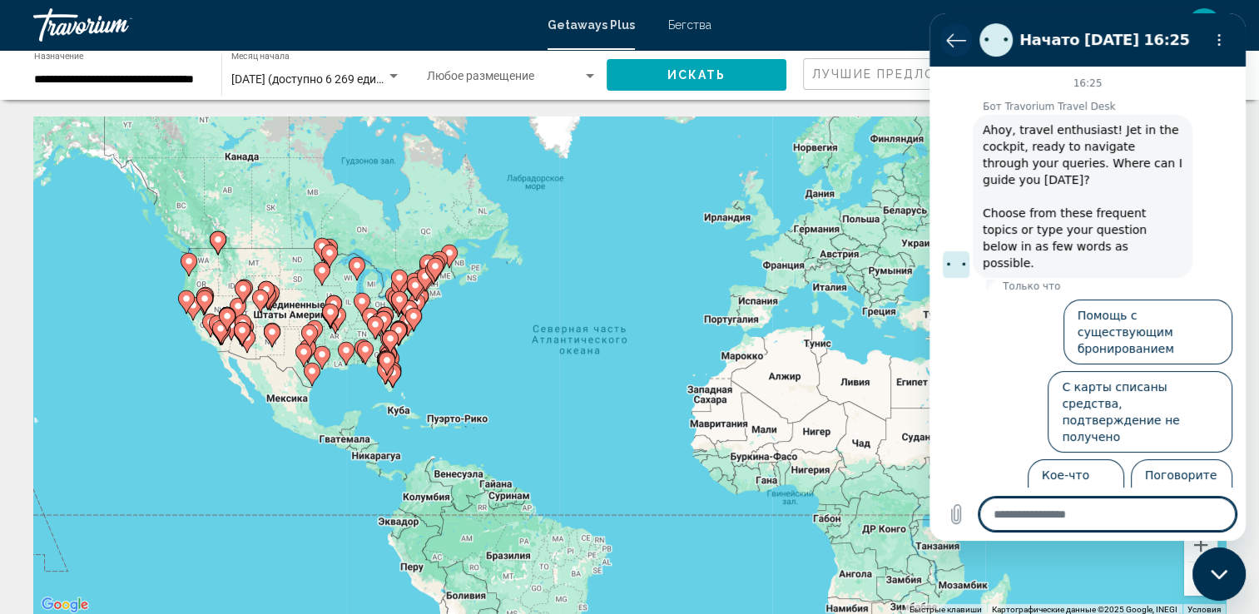
click at [968, 39] on button "Вернуться к списку разговоров" at bounding box center [955, 39] width 33 height 33
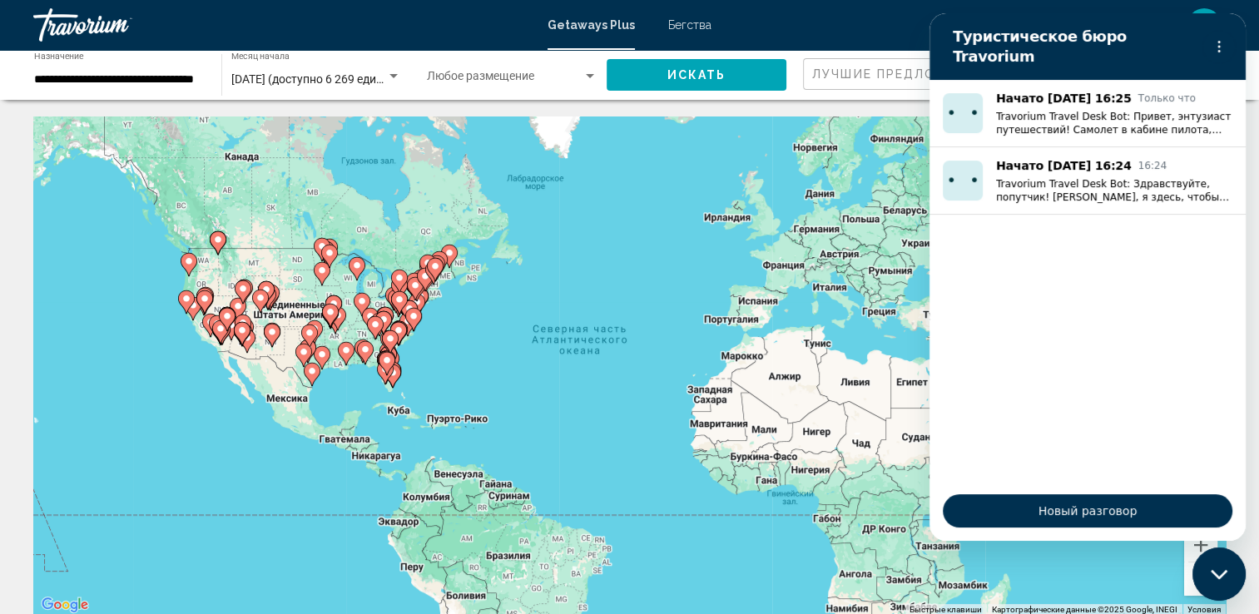
drag, startPoint x: 1212, startPoint y: 42, endPoint x: 1202, endPoint y: 57, distance: 17.3
click at [1199, 98] on div "Туристическое бюро Travorium Начато [DATE] 16:25 Только что Travorium Travel De…" at bounding box center [1087, 276] width 316 height 527
drag, startPoint x: 1202, startPoint y: 45, endPoint x: 1215, endPoint y: 42, distance: 13.5
click at [1215, 30] on button "Меню параметров" at bounding box center [1218, 46] width 33 height 33
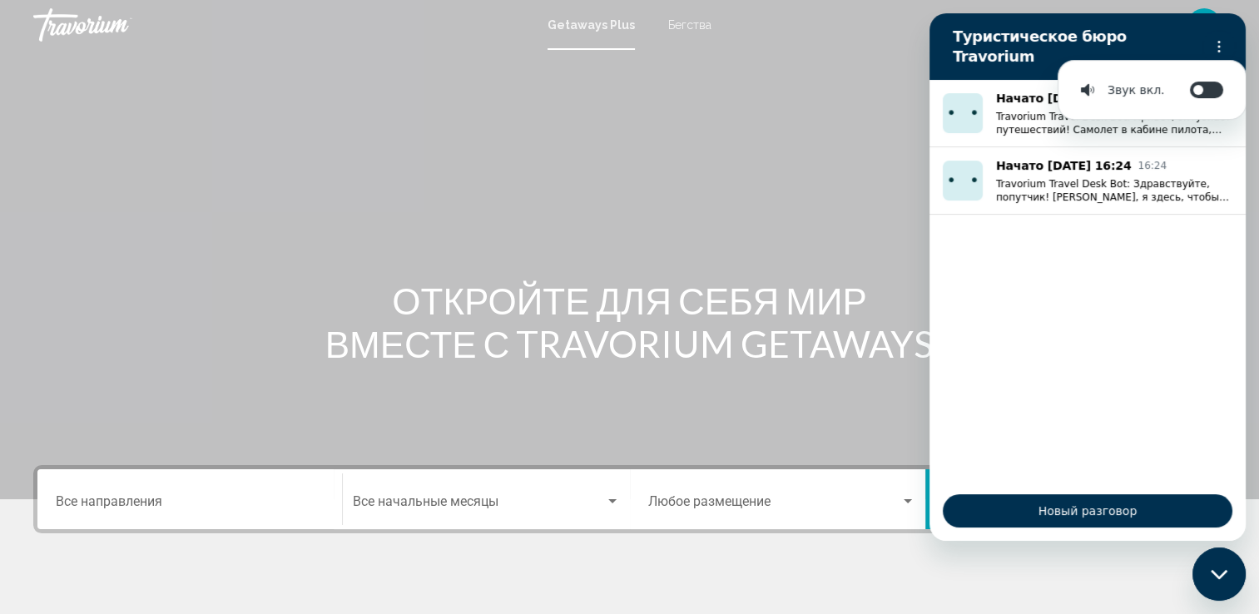
click at [1223, 572] on icon "Закрыть окно обмена сообщениями" at bounding box center [1218, 573] width 17 height 9
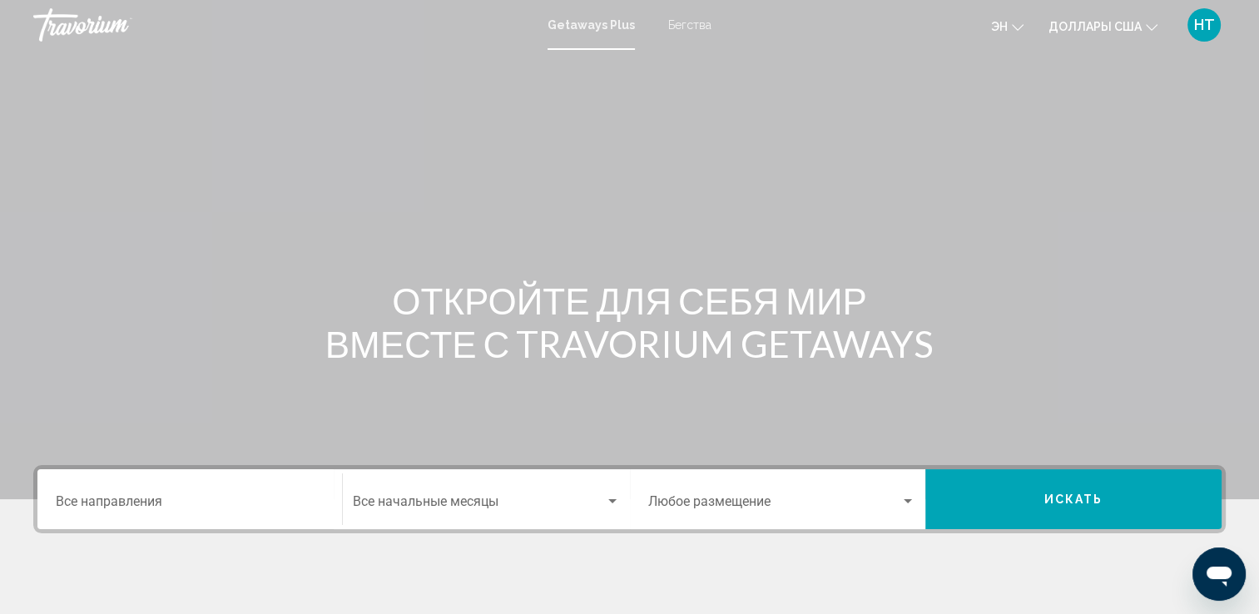
click at [131, 517] on div "Destination Все направления" at bounding box center [190, 499] width 268 height 52
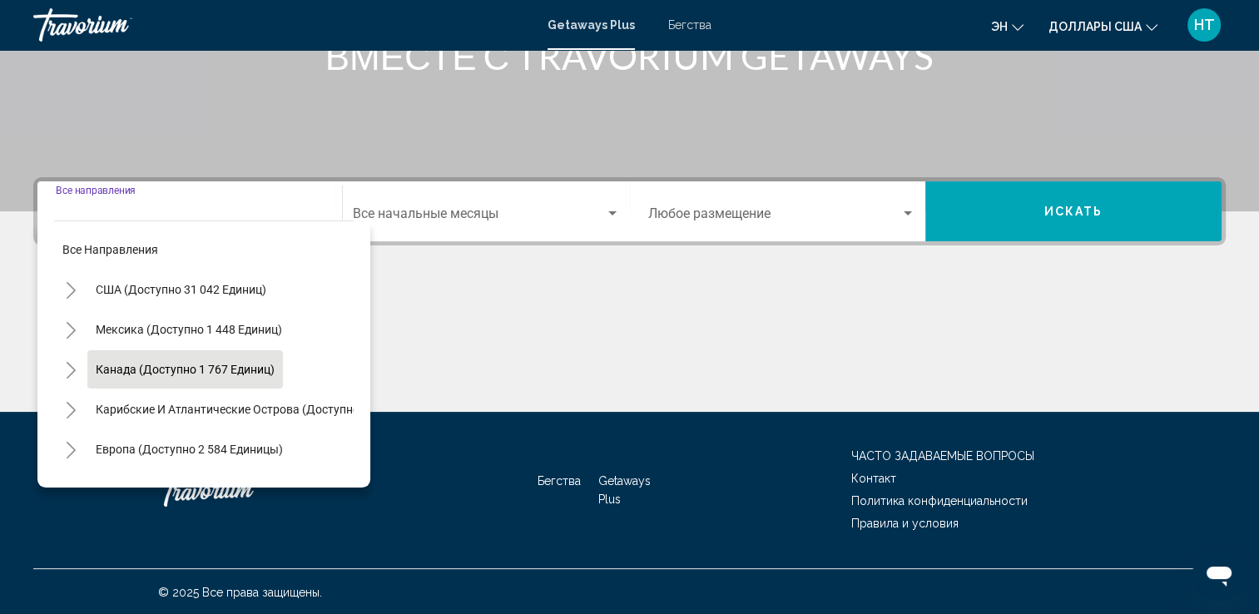
scroll to position [289, 0]
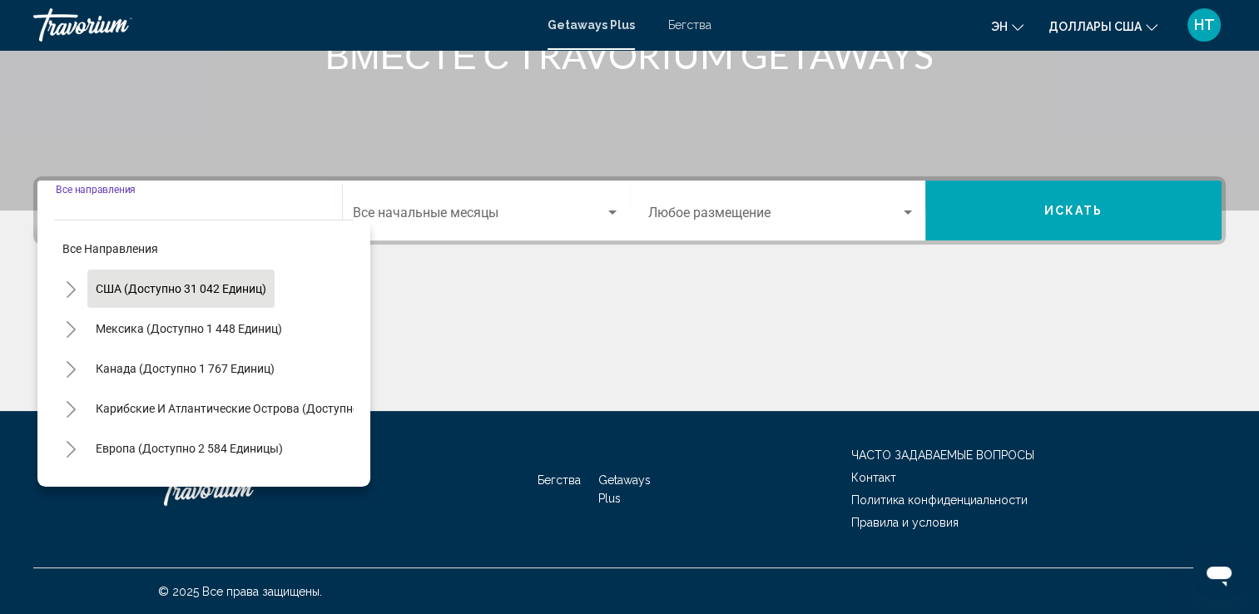
click at [121, 287] on span "США (доступно 31 042 единиц)" at bounding box center [181, 288] width 171 height 13
type input "**********"
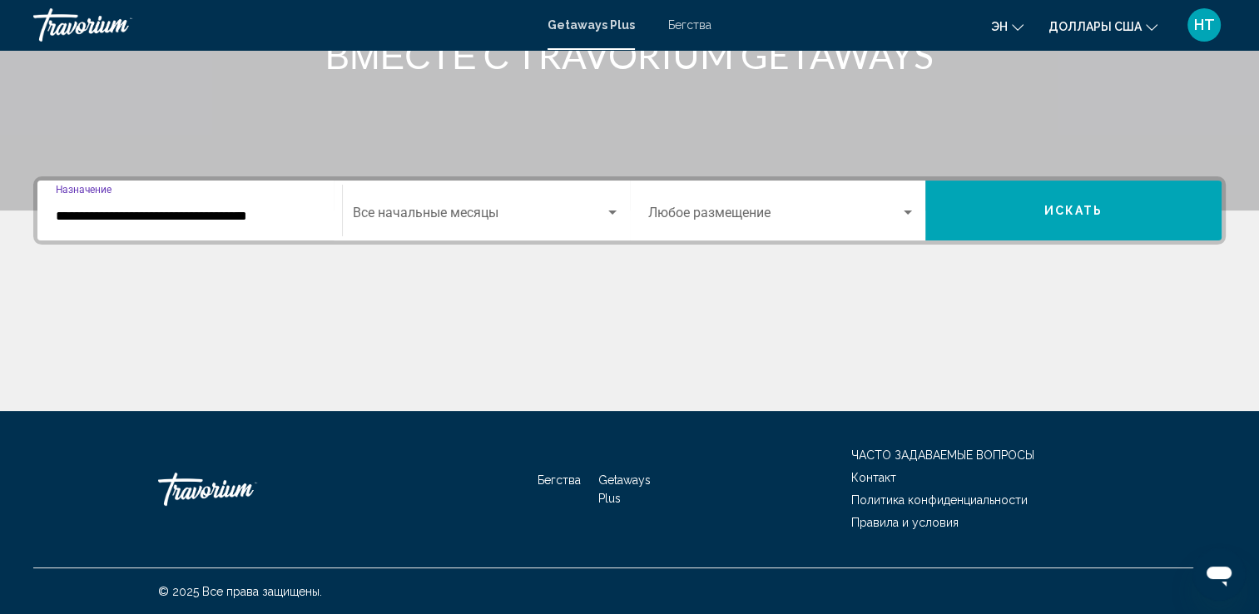
click at [448, 210] on span "Виджет поиска" at bounding box center [479, 216] width 252 height 15
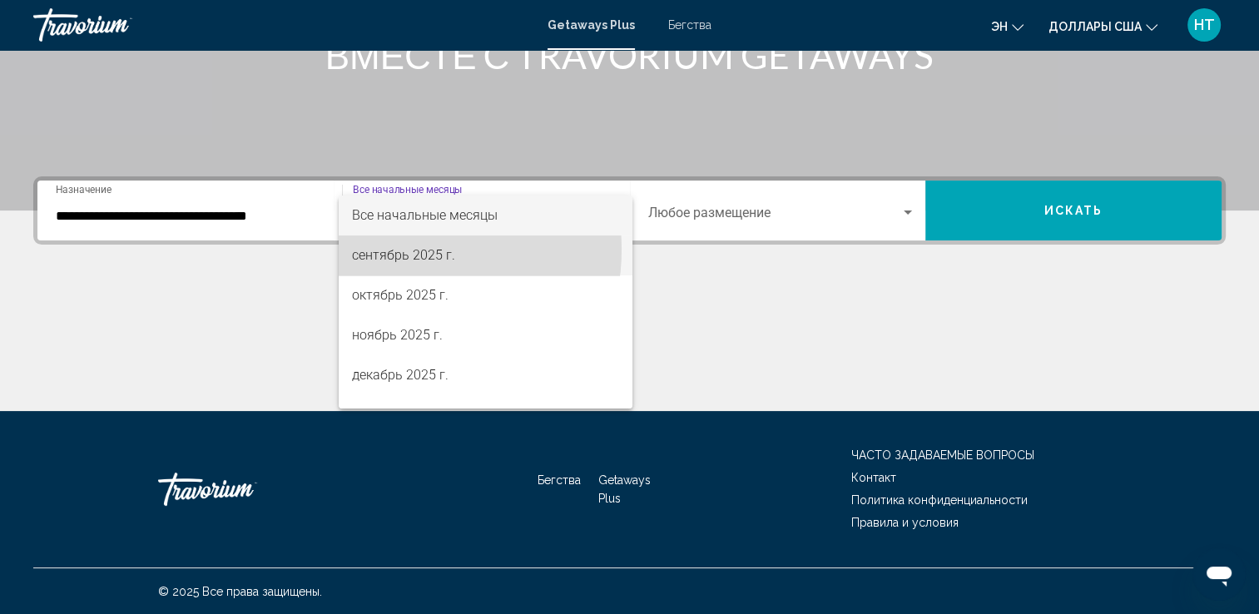
click at [399, 250] on font "сентябрь 2025 г." at bounding box center [403, 255] width 103 height 16
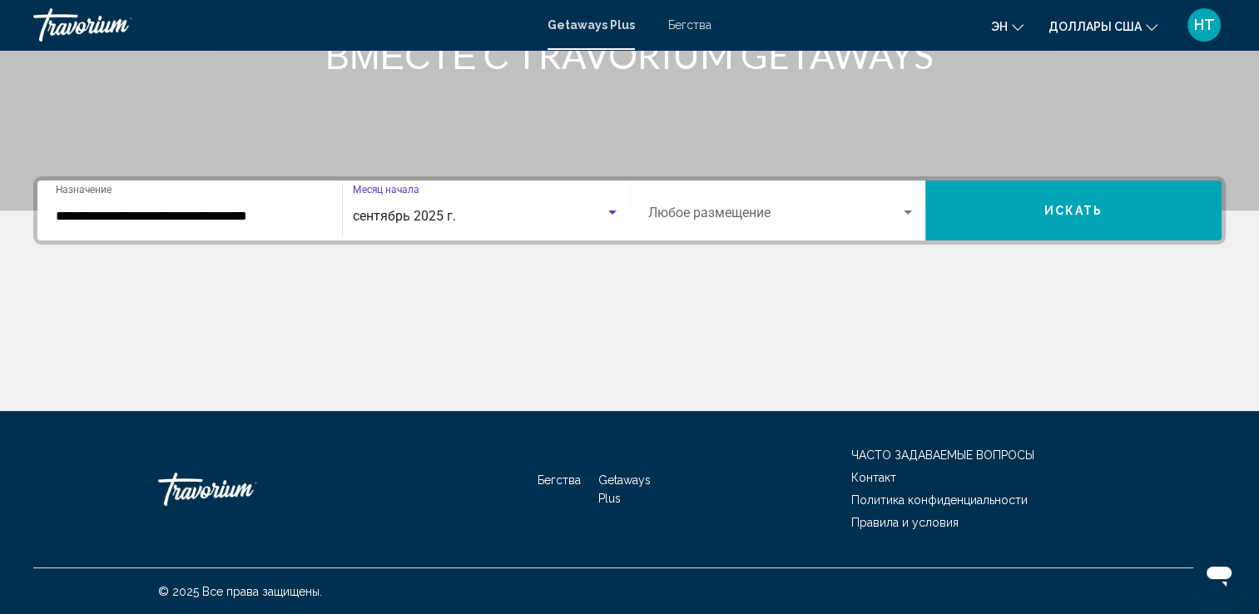
click at [984, 207] on button "Искать" at bounding box center [1073, 211] width 296 height 60
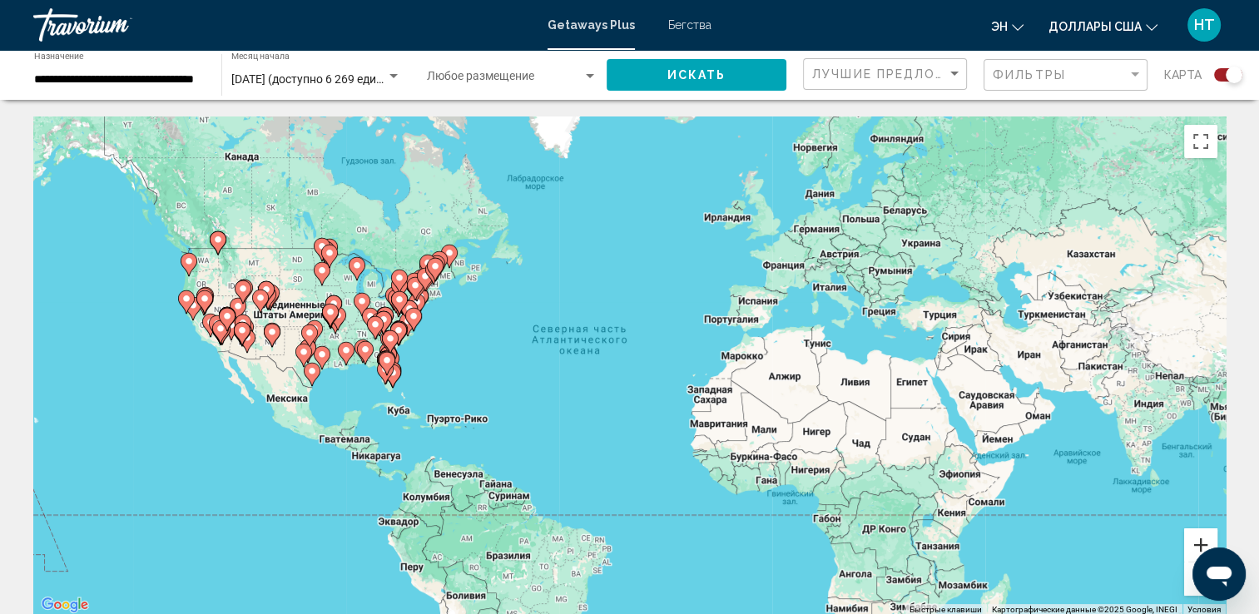
click at [1193, 547] on button "Увеличить" at bounding box center [1200, 544] width 33 height 33
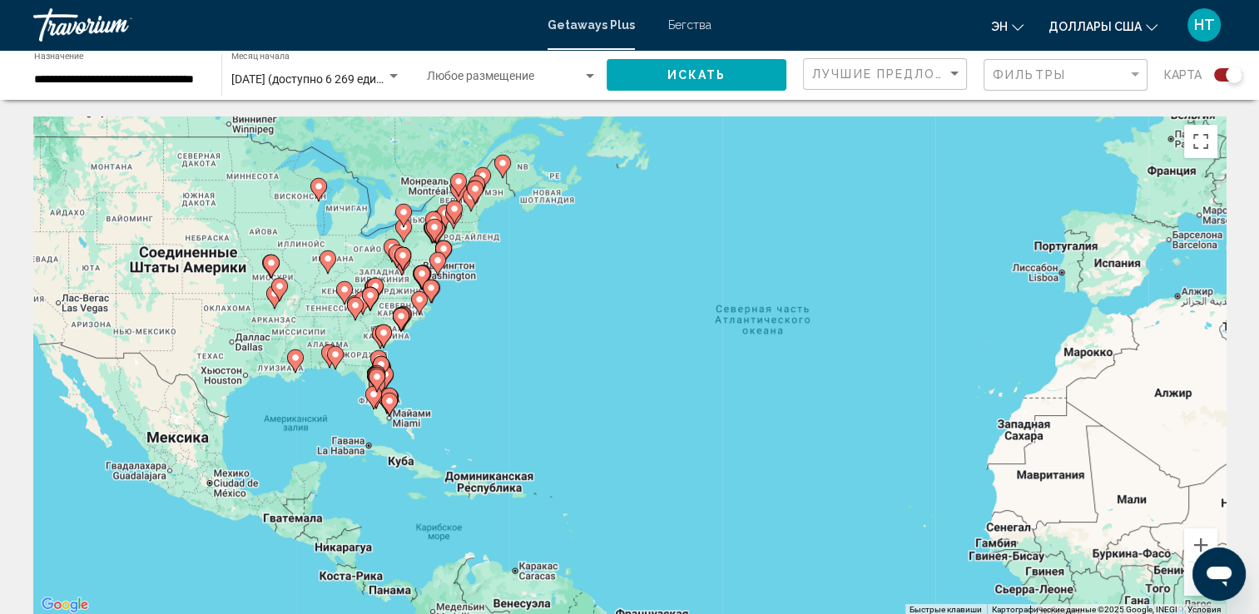
drag, startPoint x: 686, startPoint y: 468, endPoint x: 1070, endPoint y: 510, distance: 386.7
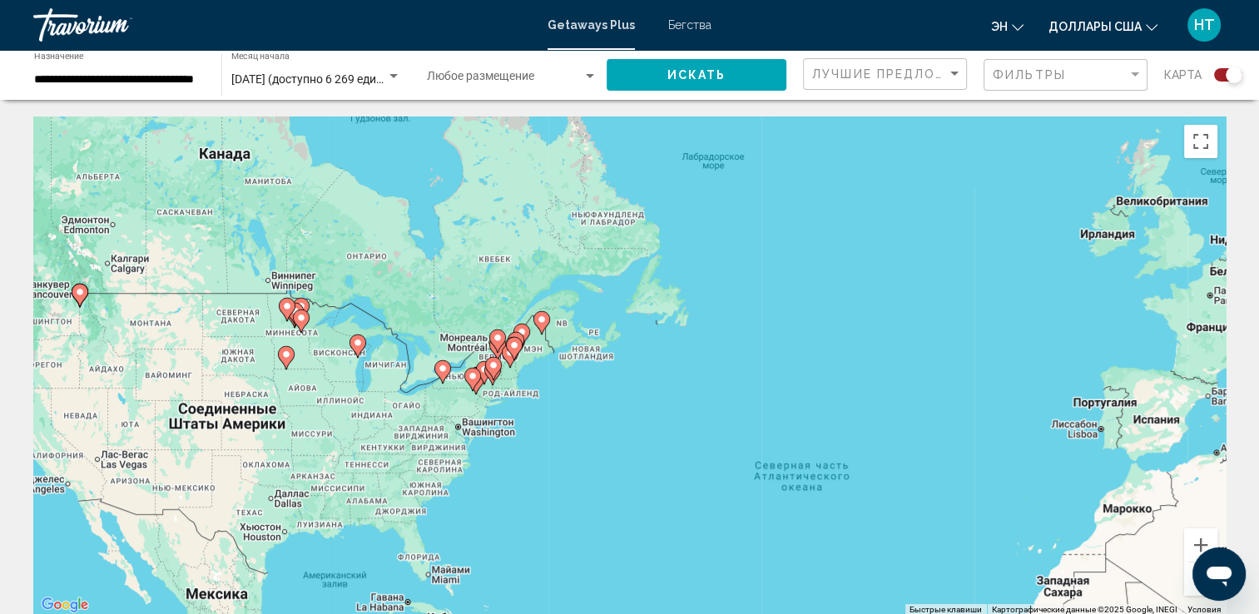
drag, startPoint x: 470, startPoint y: 442, endPoint x: 509, endPoint y: 221, distance: 223.9
click at [509, 221] on div "Чтобы активировать перетаскивание с помощью клавиатуры, нажмите Alt + Ввод. Пос…" at bounding box center [629, 365] width 1192 height 499
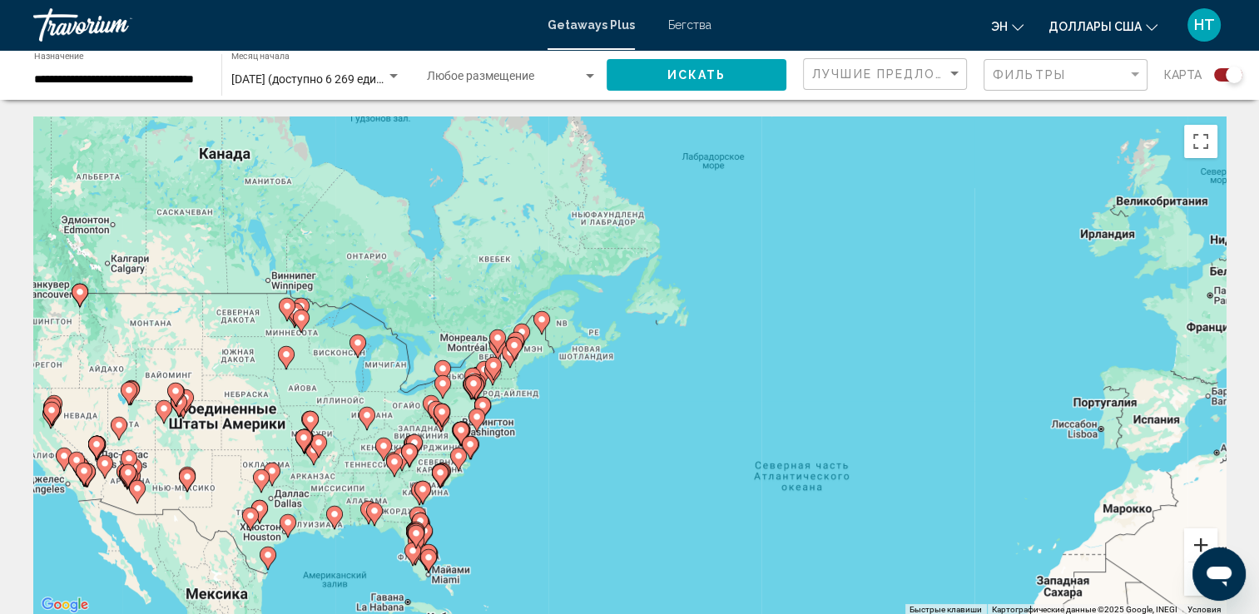
click at [1200, 544] on button "Увеличить" at bounding box center [1200, 544] width 33 height 33
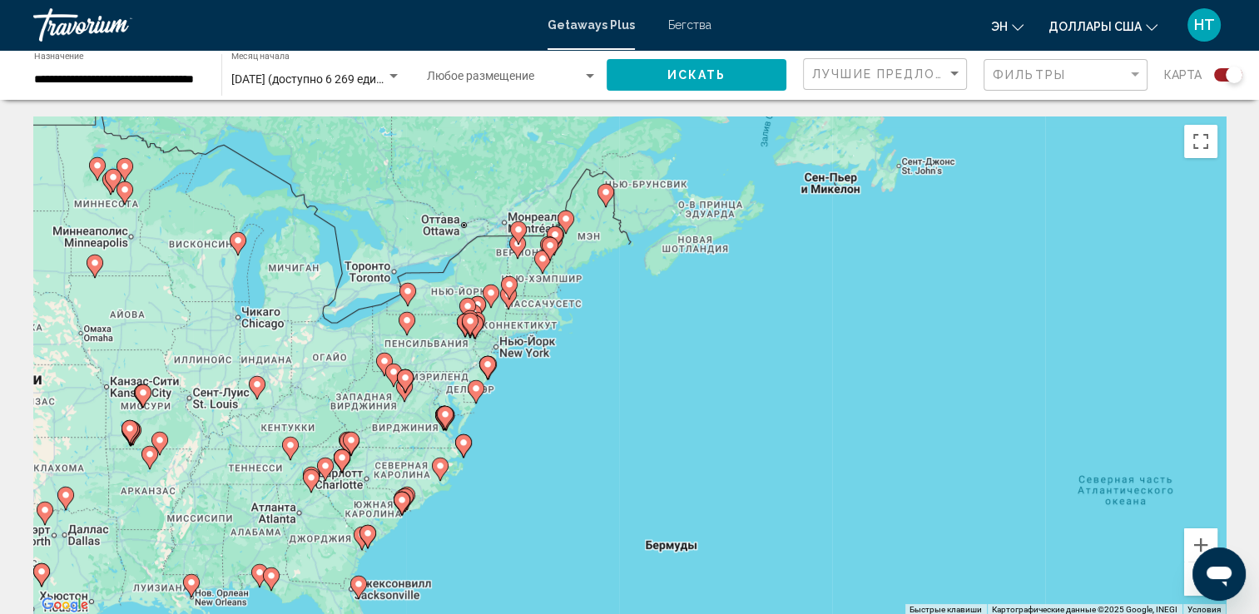
drag, startPoint x: 552, startPoint y: 458, endPoint x: 706, endPoint y: 360, distance: 181.4
click at [706, 360] on div "Чтобы активировать перетаскивание с помощью клавиатуры, нажмите Alt + Ввод. Пос…" at bounding box center [629, 365] width 1192 height 499
click at [1201, 541] on button "Увеличить" at bounding box center [1200, 544] width 33 height 33
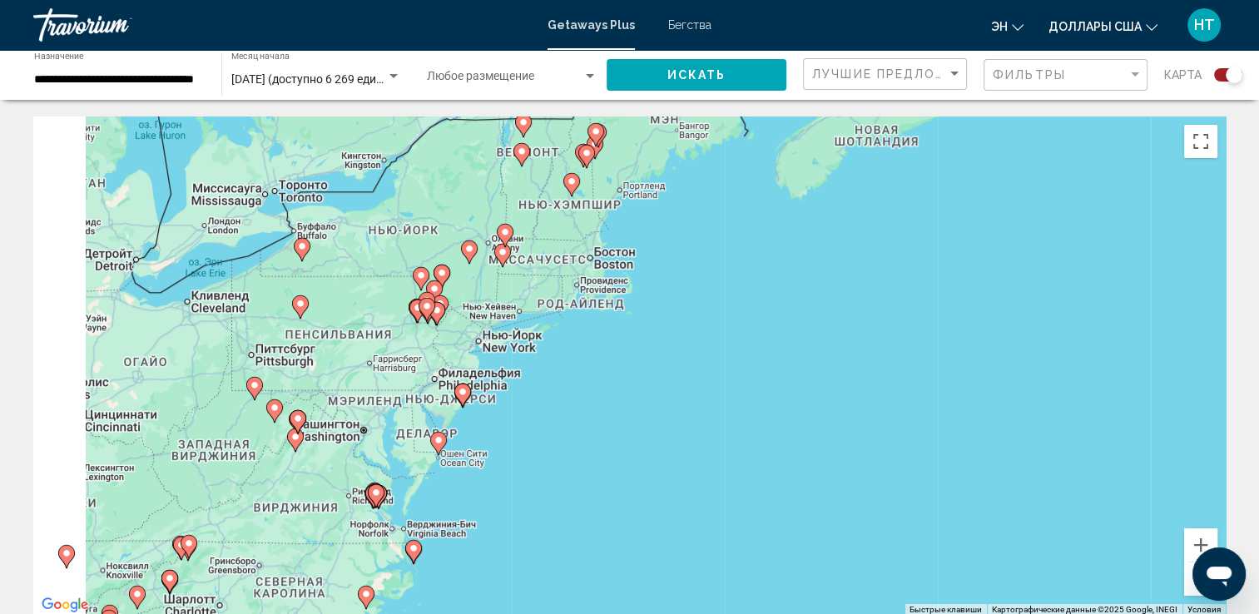
drag, startPoint x: 602, startPoint y: 328, endPoint x: 719, endPoint y: 340, distance: 118.0
click at [719, 340] on div "Чтобы активировать перетаскивание с помощью клавиатуры, нажмите Alt + Ввод. Пос…" at bounding box center [629, 365] width 1192 height 499
click at [1200, 537] on button "Увеличить" at bounding box center [1200, 544] width 33 height 33
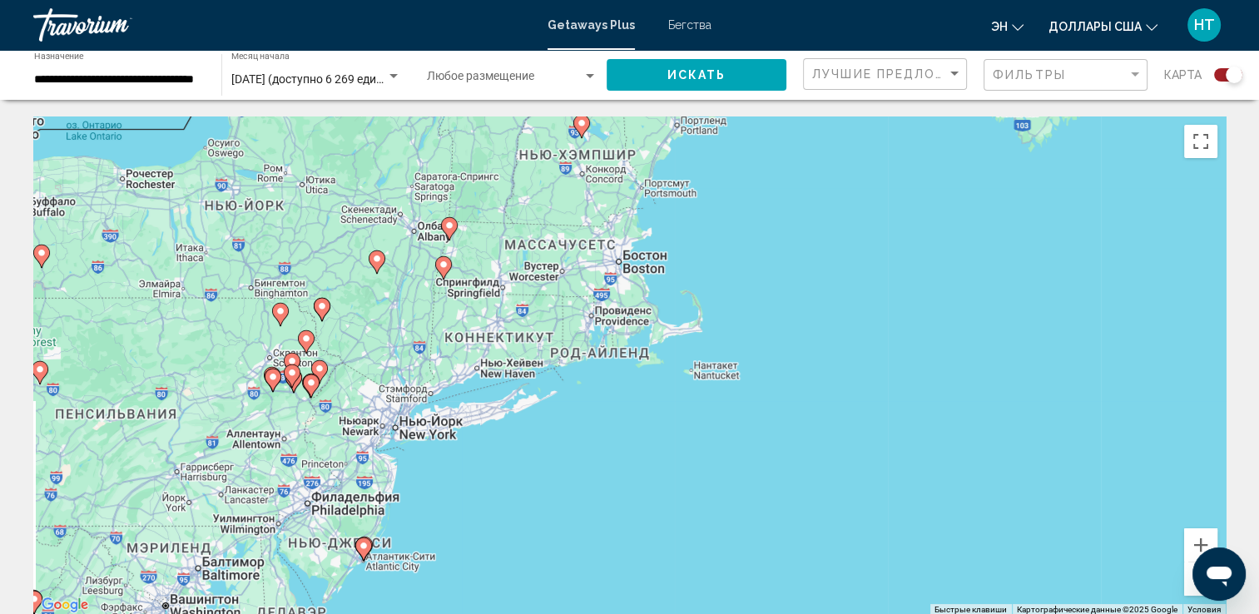
drag, startPoint x: 544, startPoint y: 320, endPoint x: 613, endPoint y: 433, distance: 132.6
click at [613, 433] on div "Чтобы активировать перетаскивание с помощью клавиатуры, нажмите Alt + Ввод. Пос…" at bounding box center [629, 365] width 1192 height 499
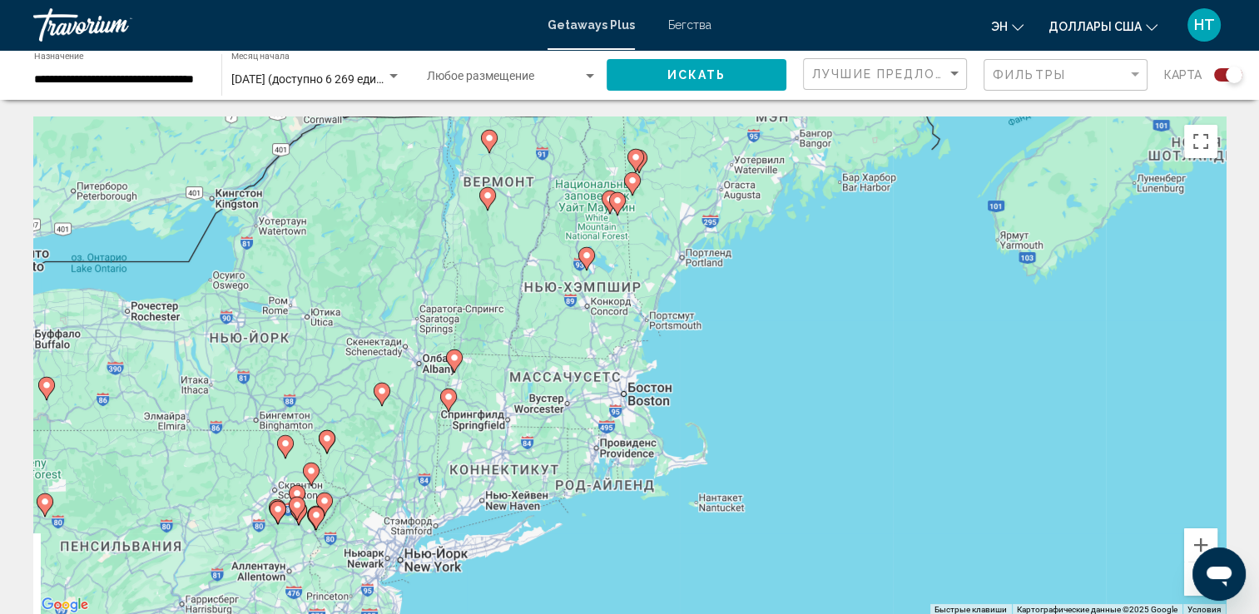
drag, startPoint x: 787, startPoint y: 328, endPoint x: 792, endPoint y: 458, distance: 130.7
click at [792, 458] on div "Чтобы активировать перетаскивание с помощью клавиатуры, нажмите Alt + Ввод. Пос…" at bounding box center [629, 365] width 1192 height 499
click at [488, 195] on image "Основное содержание" at bounding box center [488, 196] width 10 height 10
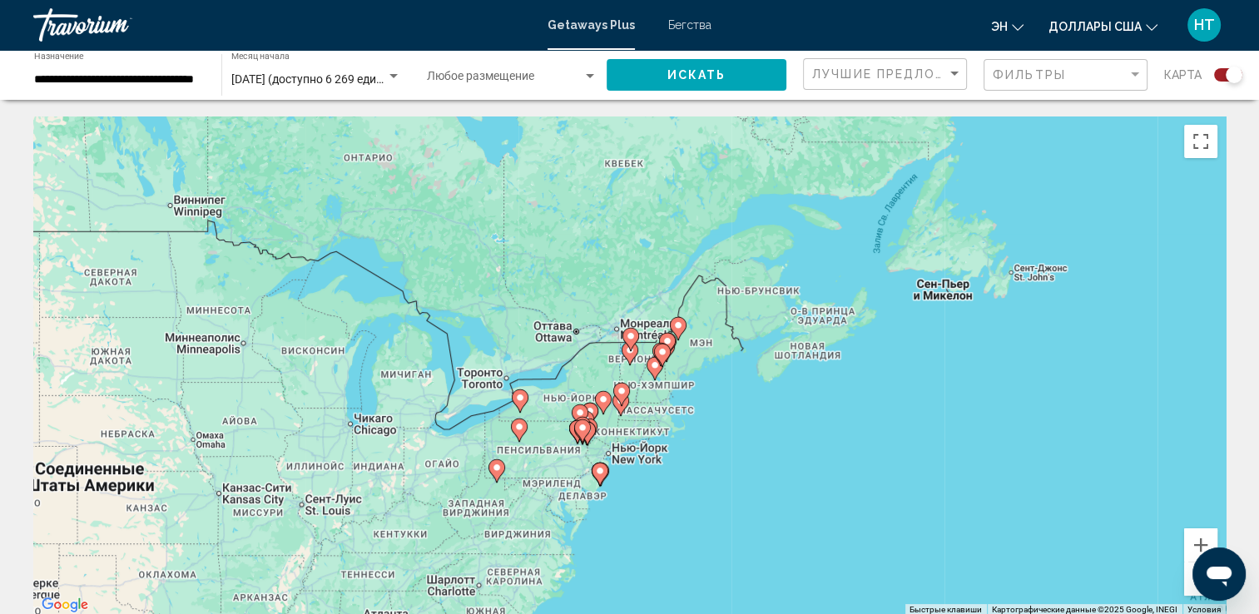
click at [626, 356] on icon "Основное содержание" at bounding box center [628, 354] width 15 height 22
type input "**********"
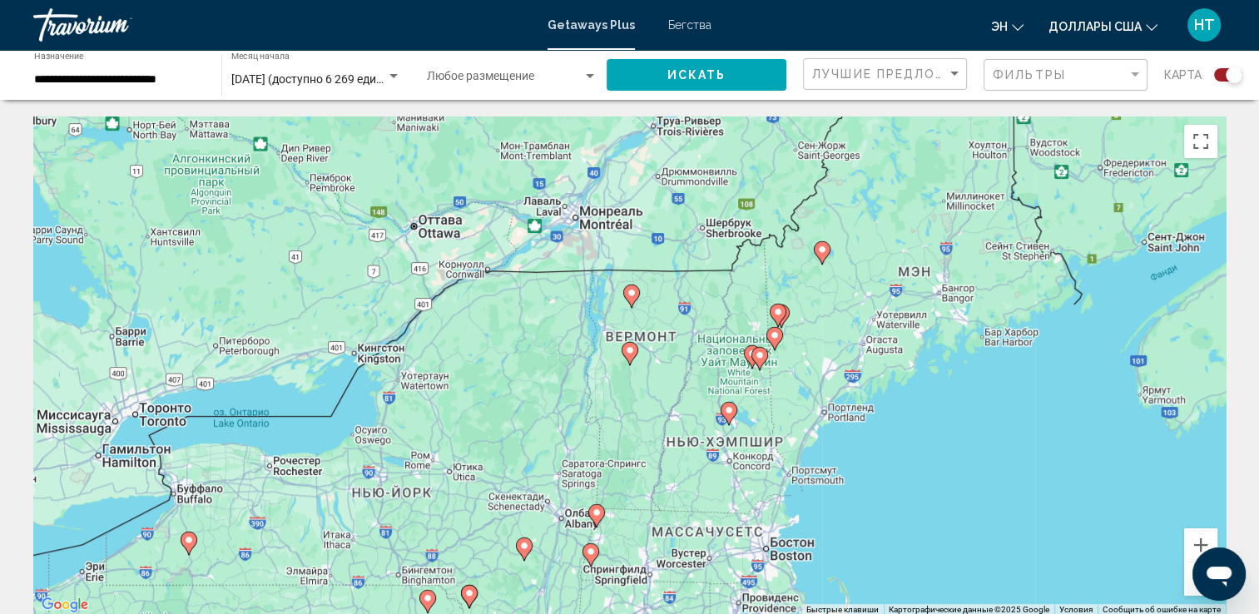
click at [627, 353] on image "Основное содержание" at bounding box center [630, 350] width 10 height 10
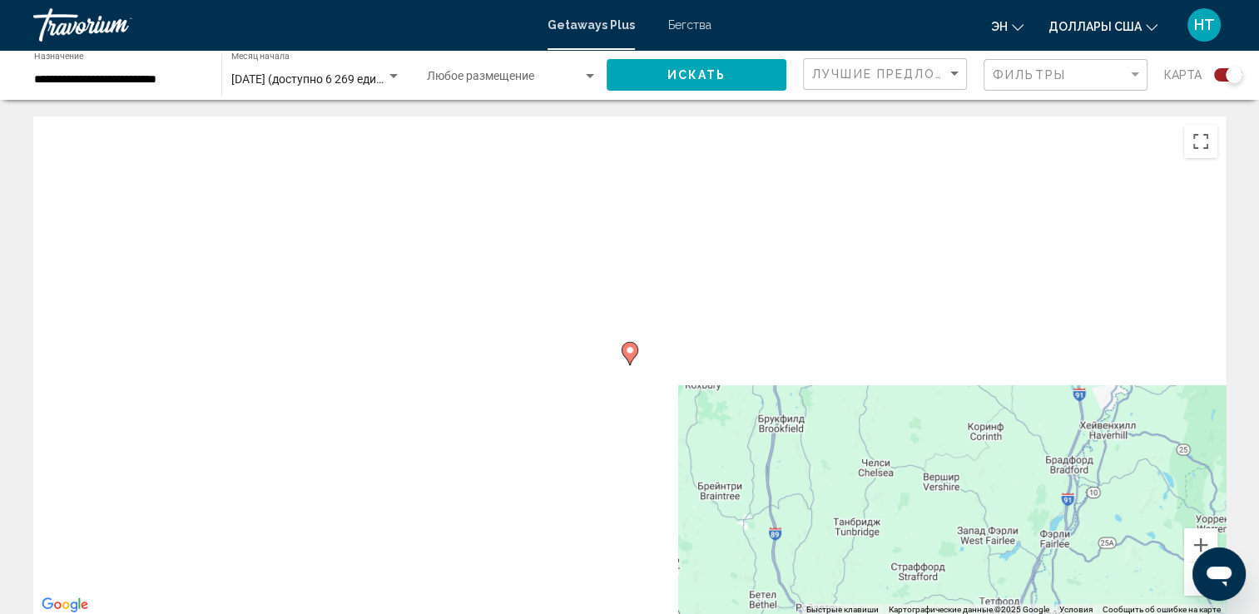
click at [627, 353] on image "Основное содержание" at bounding box center [630, 350] width 10 height 10
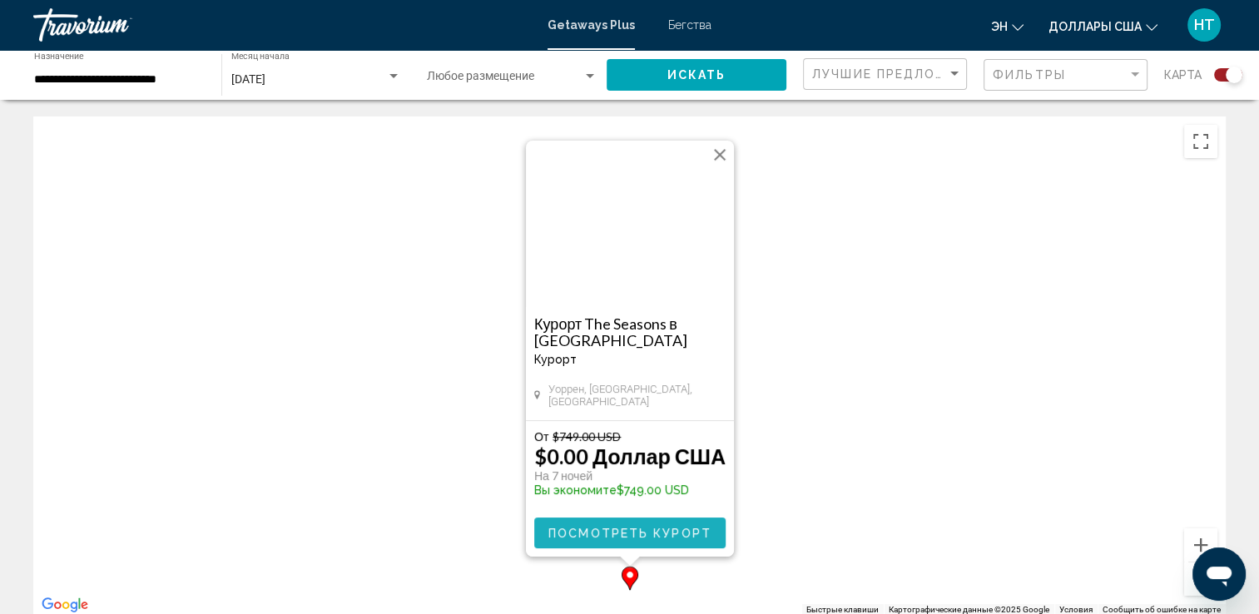
click at [665, 531] on span "Посмотреть курорт" at bounding box center [629, 533] width 163 height 13
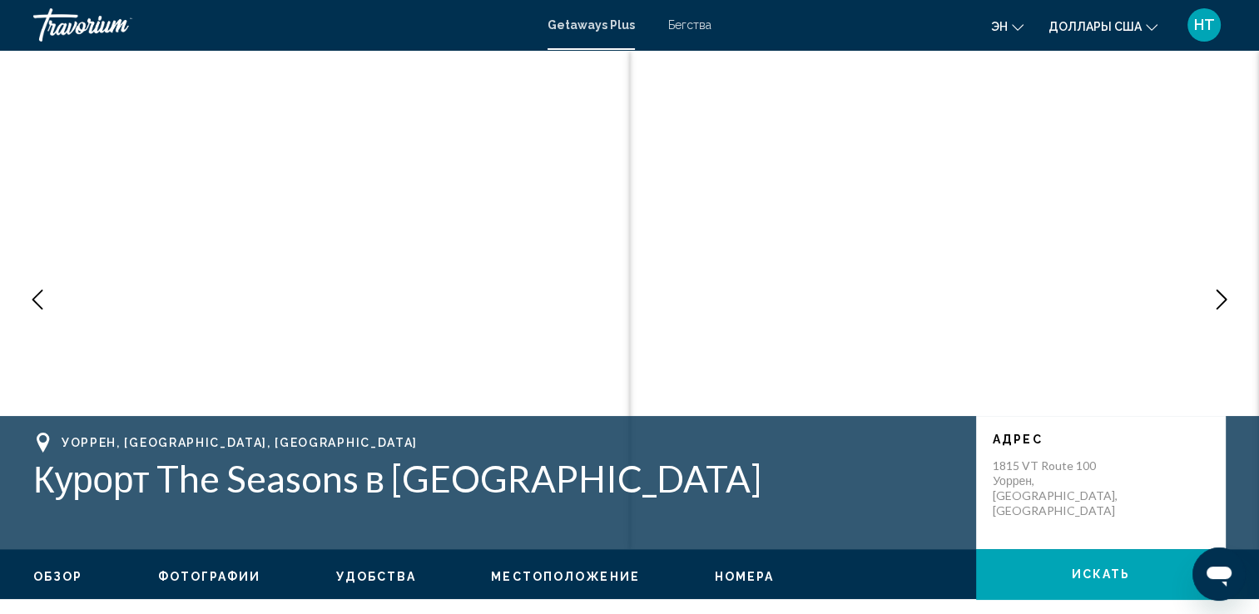
click at [1232, 288] on button "Следующее изображение" at bounding box center [1222, 300] width 42 height 42
click at [1225, 290] on icon "Следующее изображение" at bounding box center [1221, 300] width 20 height 20
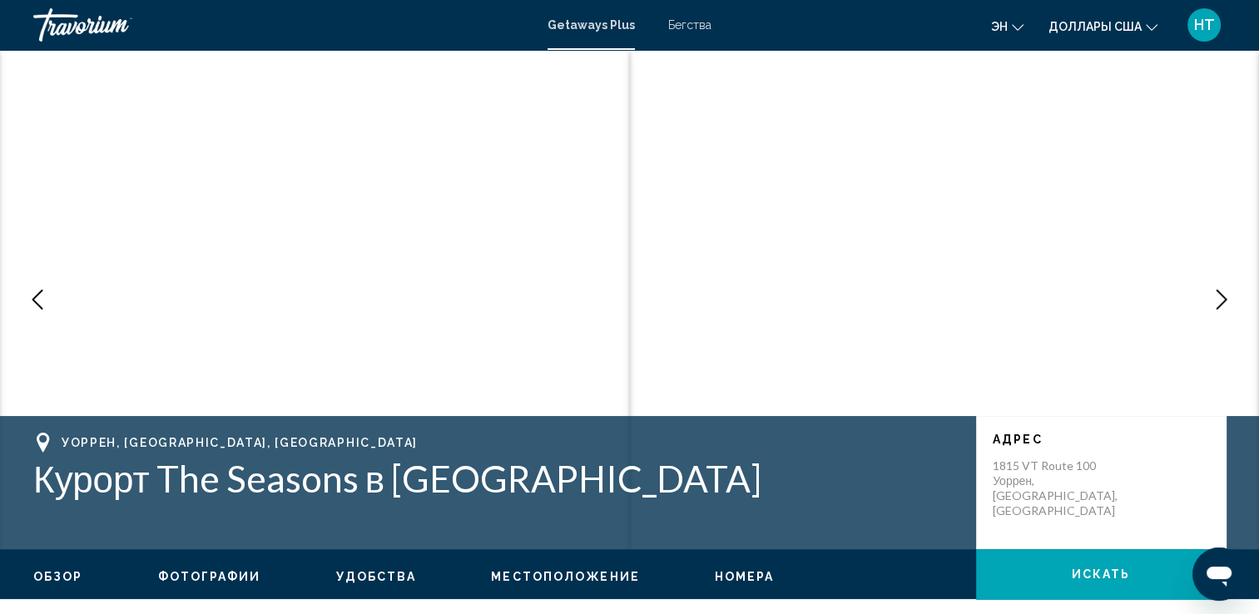
click at [1225, 290] on icon "Следующее изображение" at bounding box center [1221, 300] width 20 height 20
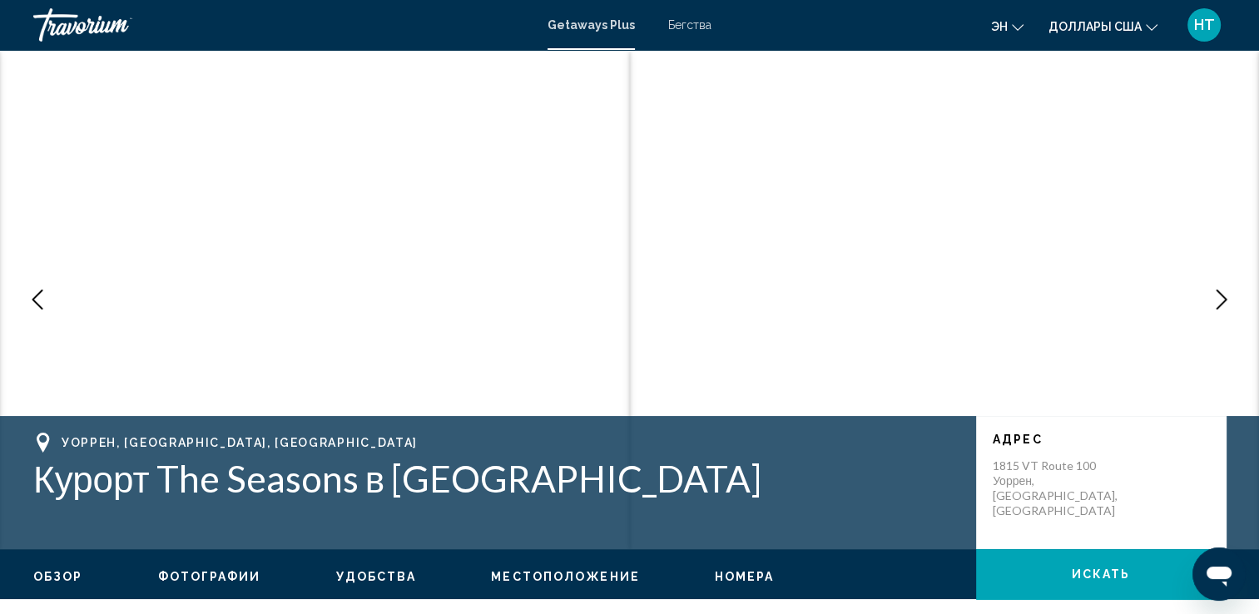
click at [1225, 290] on icon "Следующее изображение" at bounding box center [1221, 300] width 20 height 20
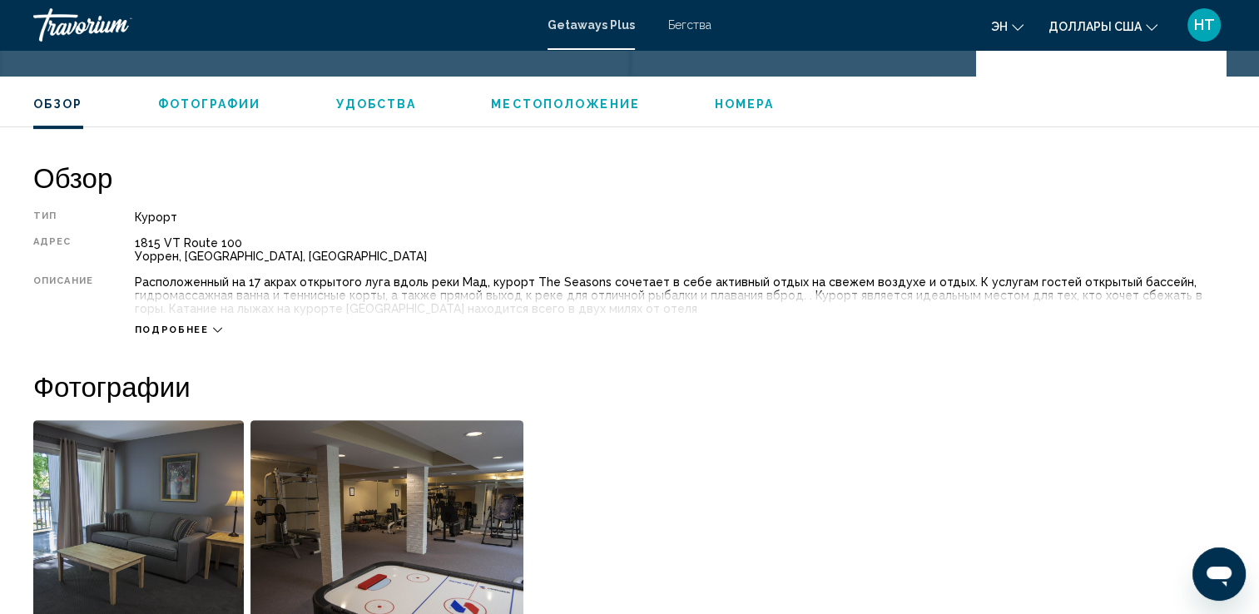
scroll to position [416, 0]
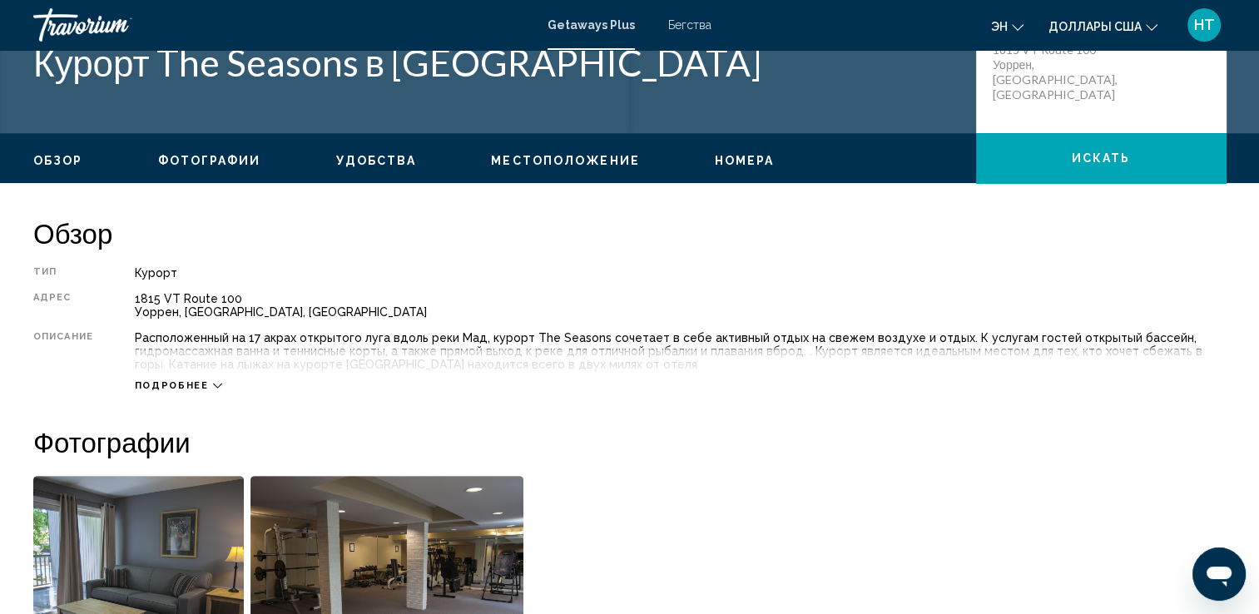
click at [213, 389] on icon "Основное содержание" at bounding box center [217, 385] width 9 height 9
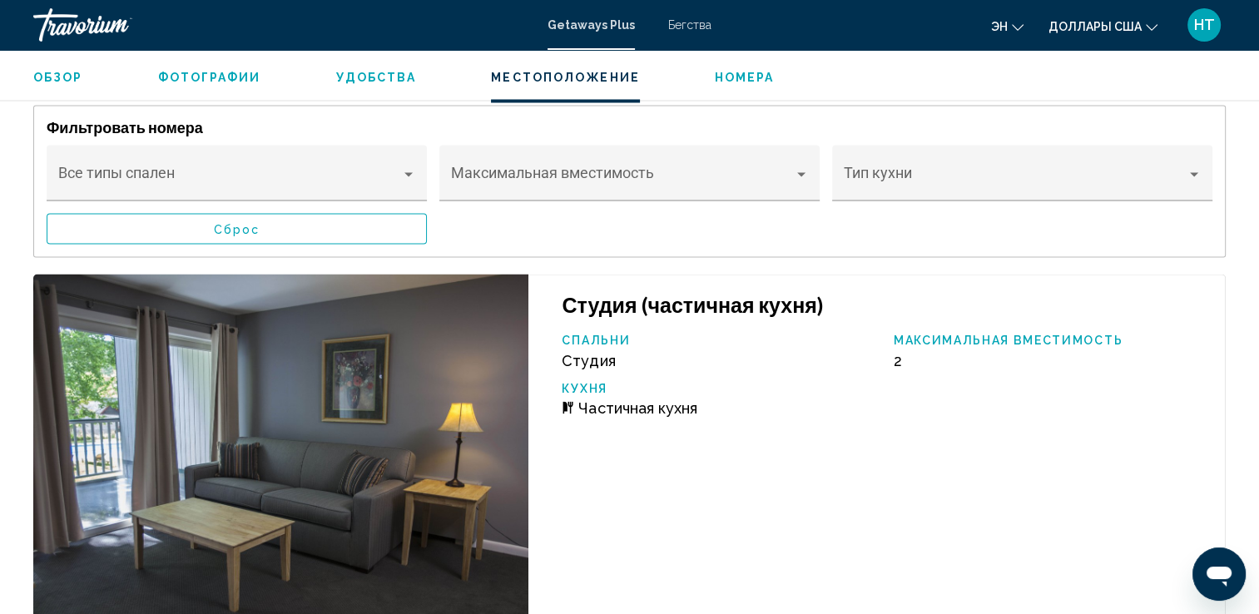
scroll to position [2745, 0]
